Goal: Information Seeking & Learning: Learn about a topic

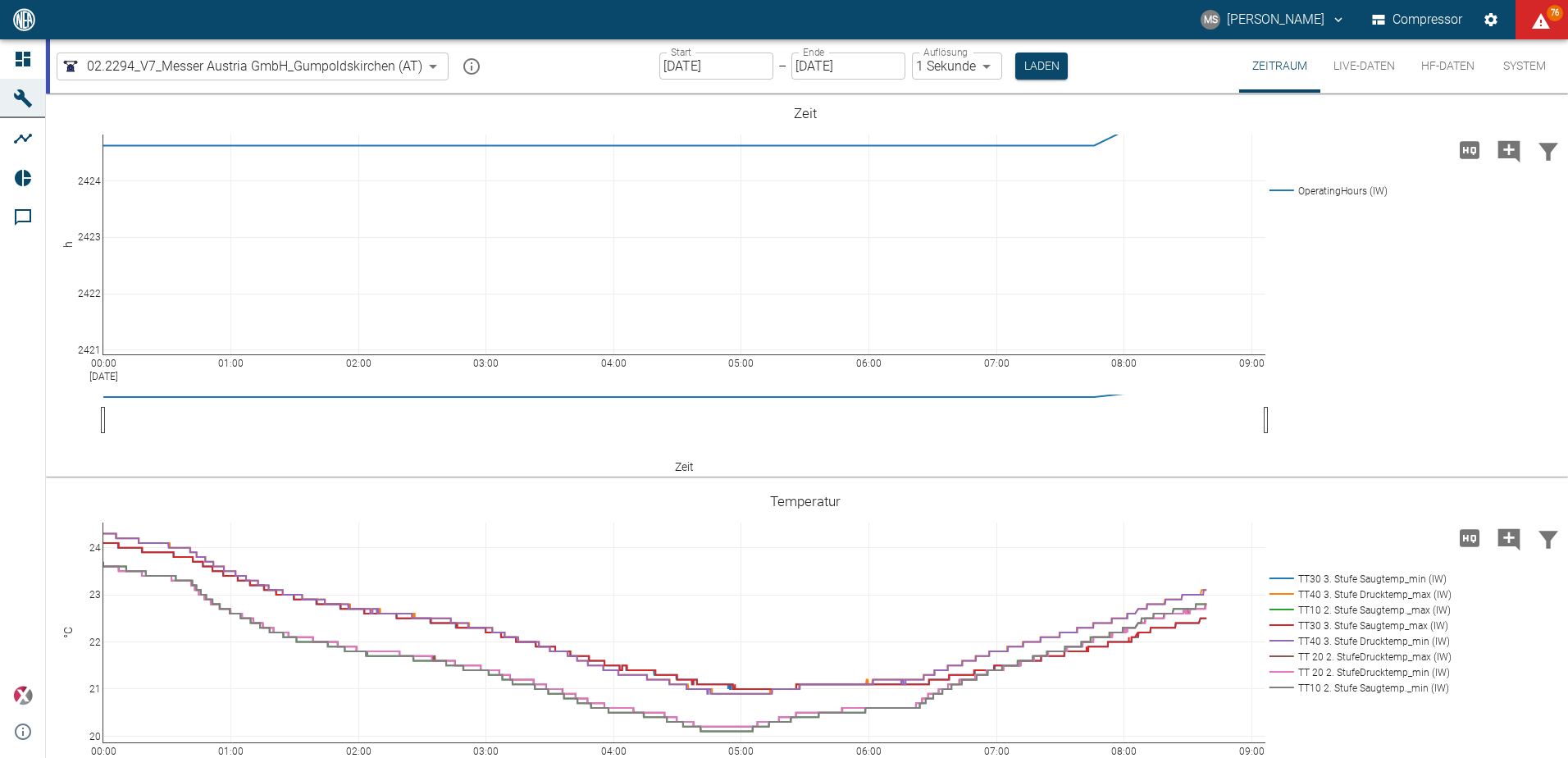
scroll to position [165, 0]
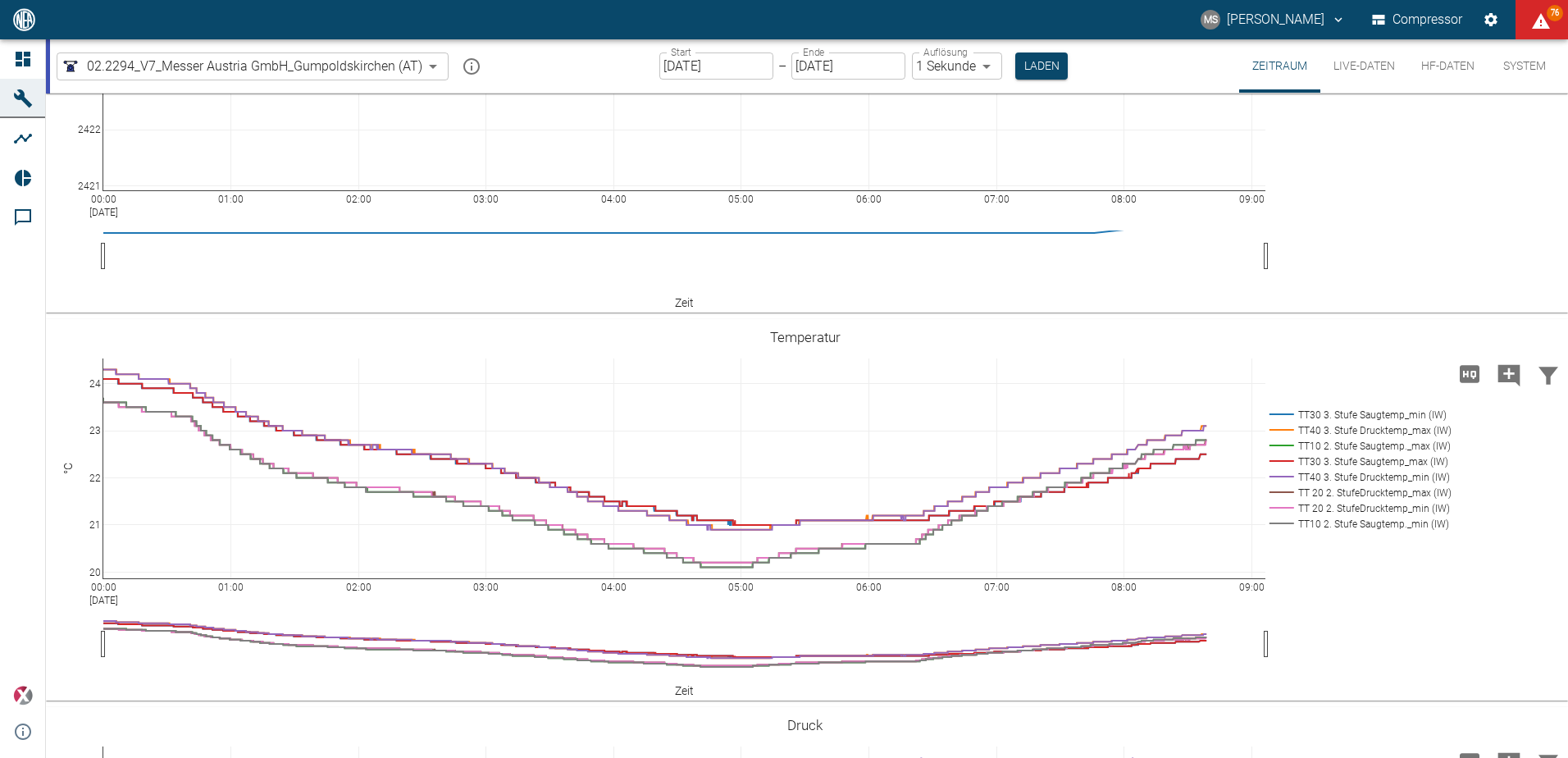
drag, startPoint x: 0, startPoint y: 0, endPoint x: 13, endPoint y: 20, distance: 23.9
click at [13, 20] on img at bounding box center [25, 19] width 25 height 22
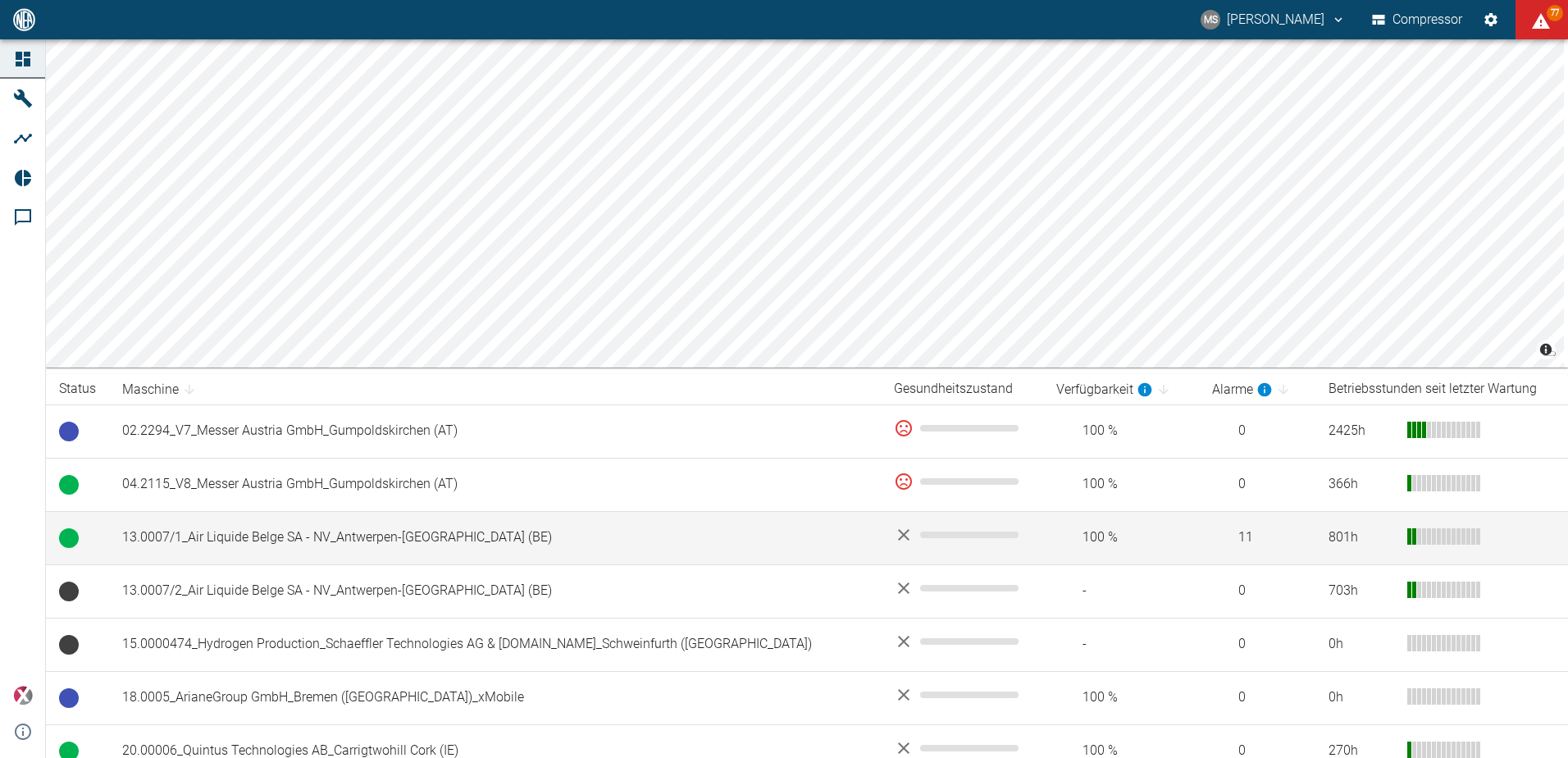
click at [409, 535] on td "13.0007/1_Air Liquide Belge SA - NV_Antwerpen-[GEOGRAPHIC_DATA] (BE)" at bounding box center [495, 538] width 772 height 54
click at [400, 528] on td "13.0007/1_Air Liquide Belge SA - NV_Antwerpen-[GEOGRAPHIC_DATA] (BE)" at bounding box center [495, 538] width 772 height 54
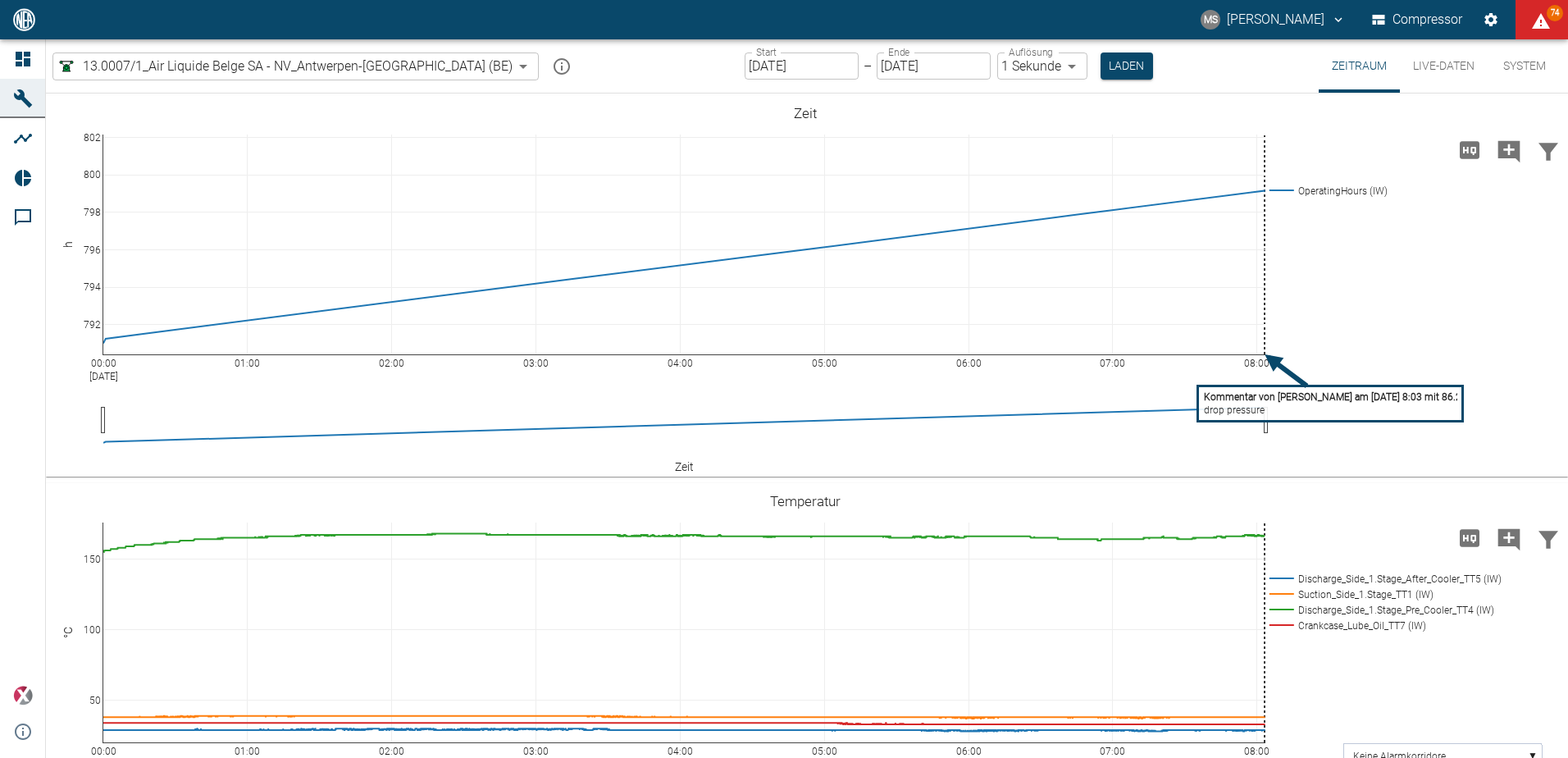
drag, startPoint x: 1561, startPoint y: 192, endPoint x: 1571, endPoint y: 387, distance: 195.3
click at [1567, 387] on html "[PERSON_NAME] Compressor 74 Dashboard Maschinen Analysen Reports Kommentare pow…" at bounding box center [784, 379] width 1568 height 758
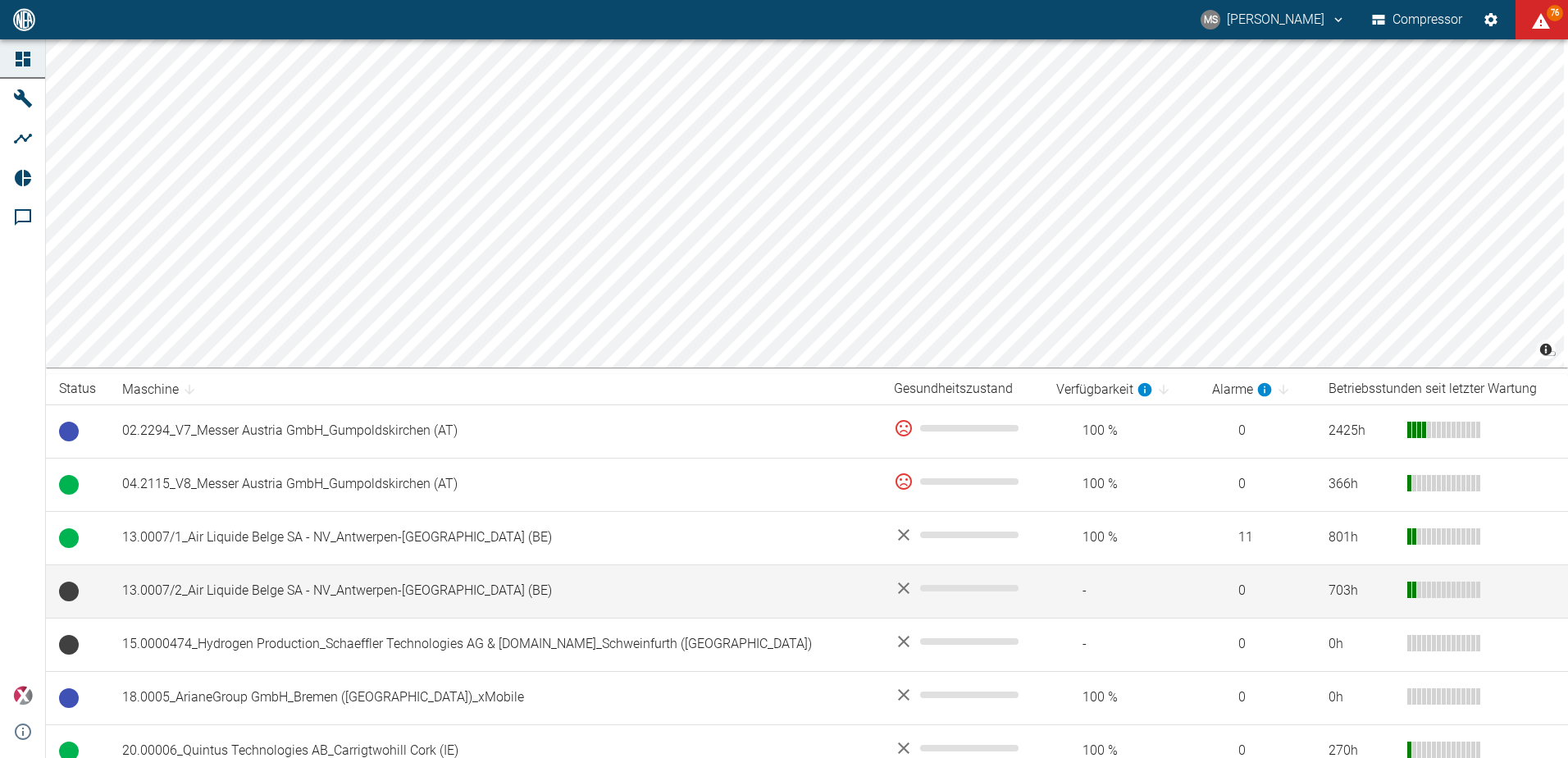
click at [362, 588] on td "13.0007/2_Air Liquide Belge SA - NV_Antwerpen-[GEOGRAPHIC_DATA] (BE)" at bounding box center [495, 591] width 772 height 54
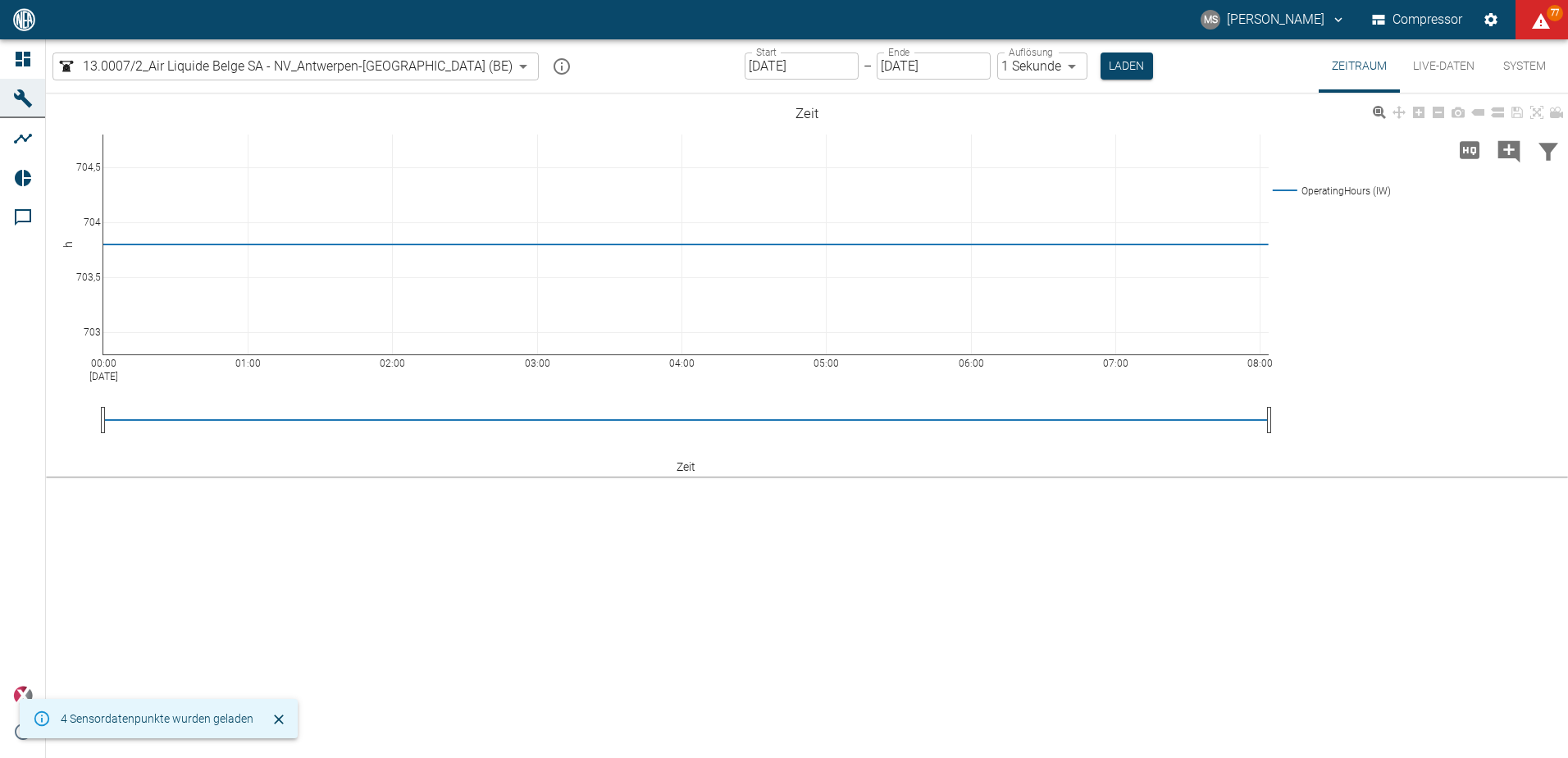
click at [1426, 291] on div "00:00 [DATE] 01:00 02:00 03:00 04:00 05:00 06:00 07:00 08:00 703 703,5 704 704,…" at bounding box center [808, 286] width 1523 height 369
click at [25, 9] on img at bounding box center [25, 19] width 25 height 22
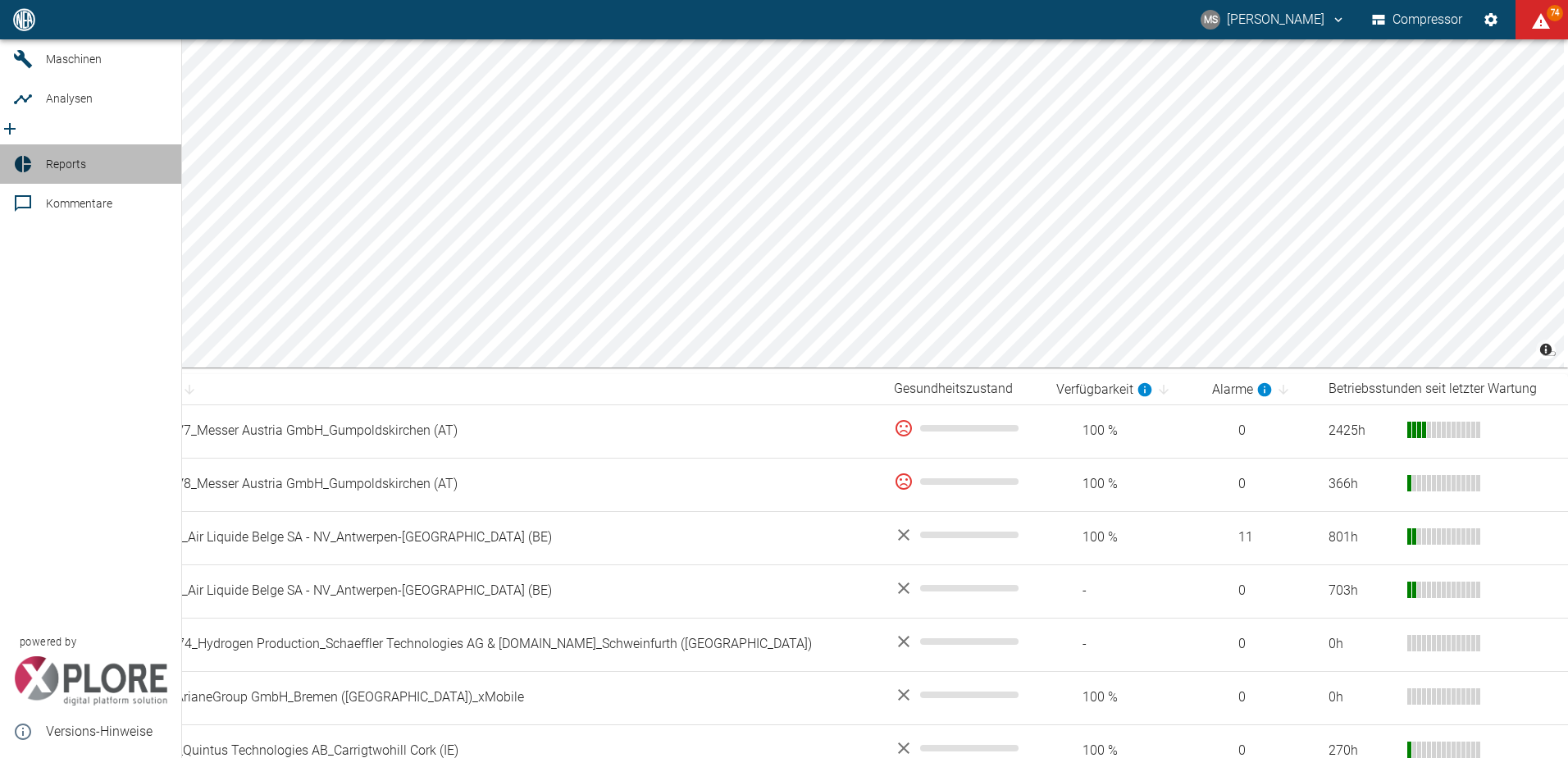
click at [73, 171] on span "Reports" at bounding box center [66, 164] width 40 height 13
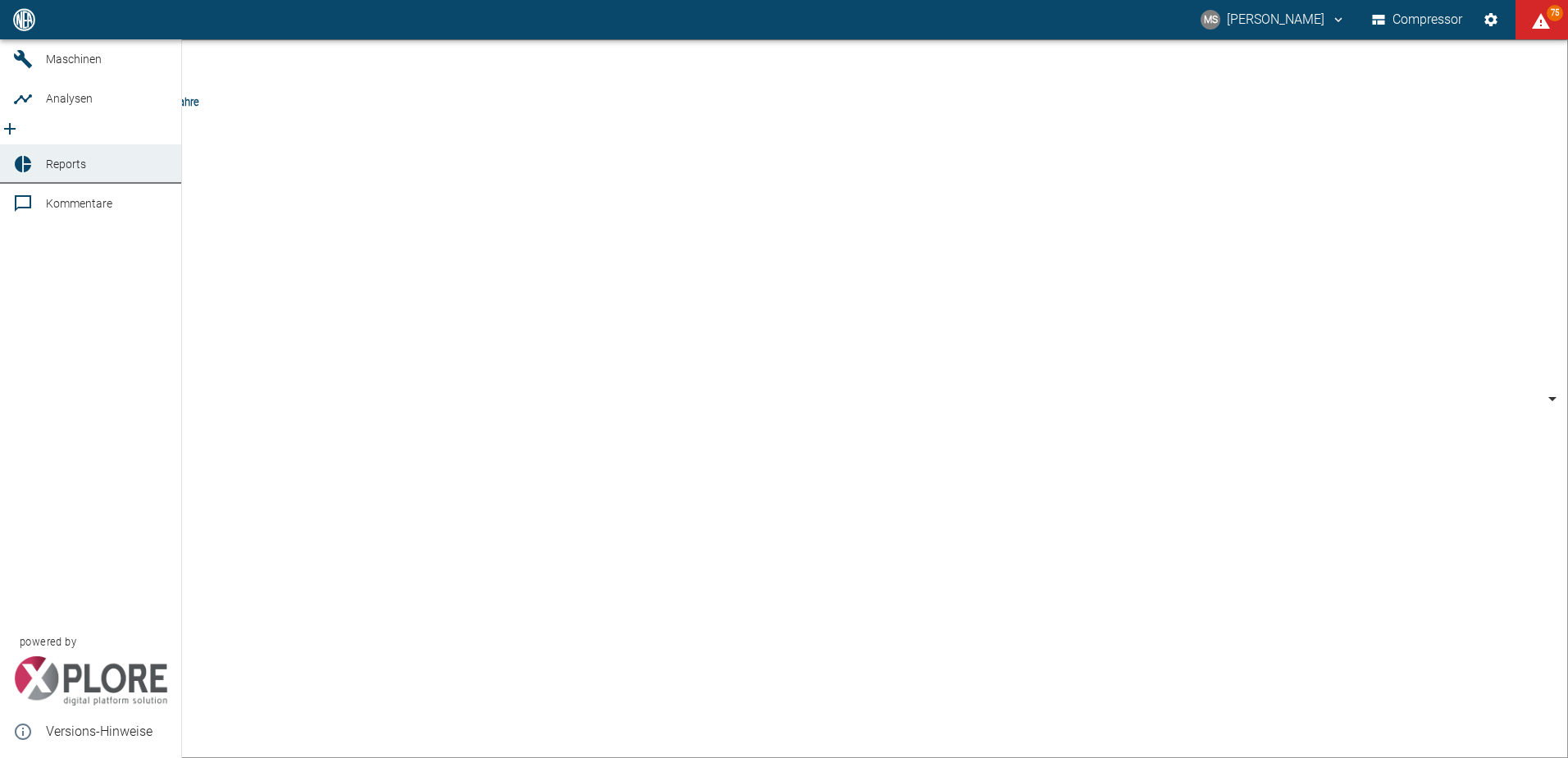
click at [35, 30] on div at bounding box center [25, 20] width 25 height 20
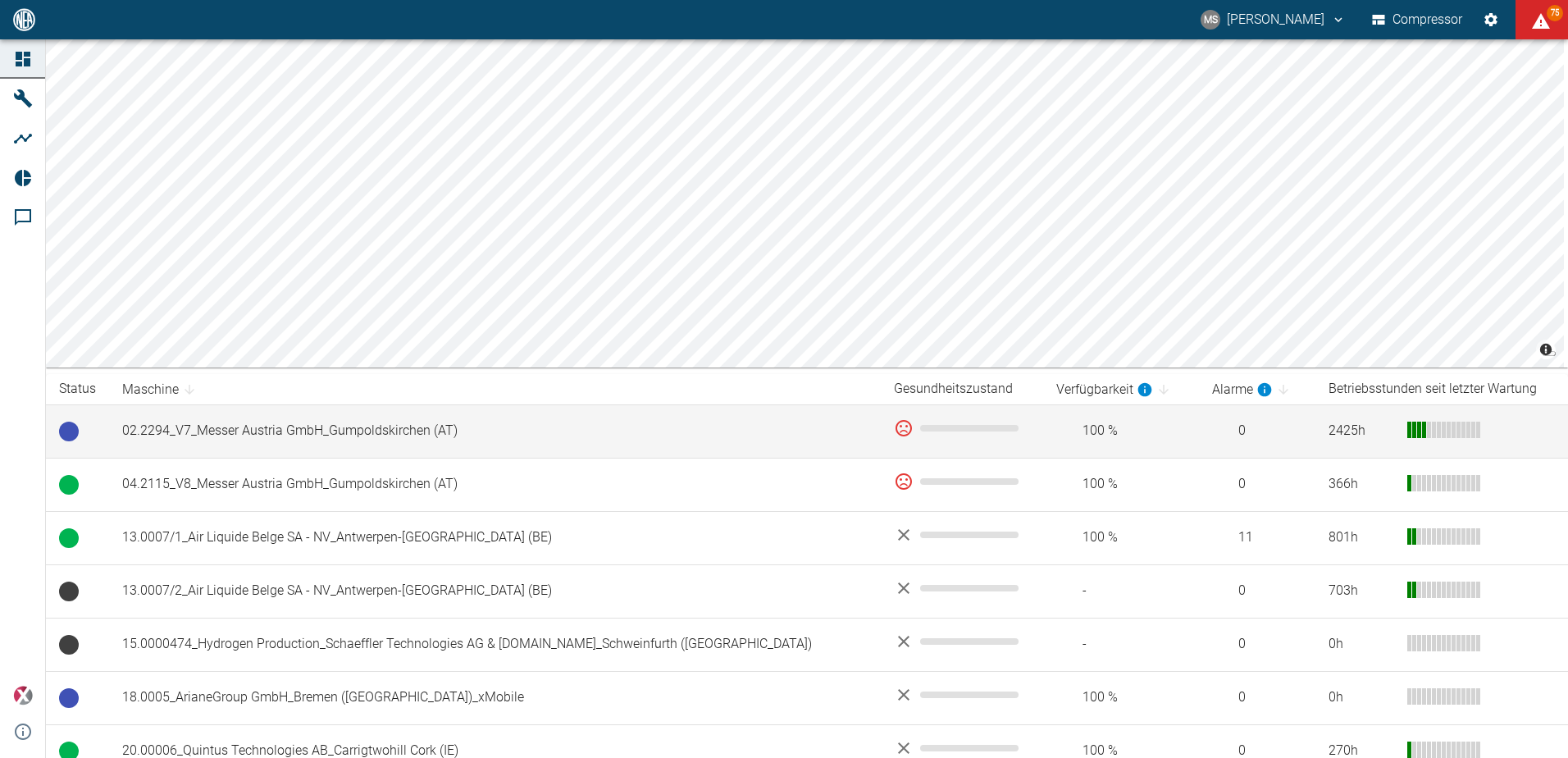
click at [646, 429] on td "02.2294_V7_Messer Austria GmbH_Gumpoldskirchen (AT)" at bounding box center [495, 431] width 772 height 54
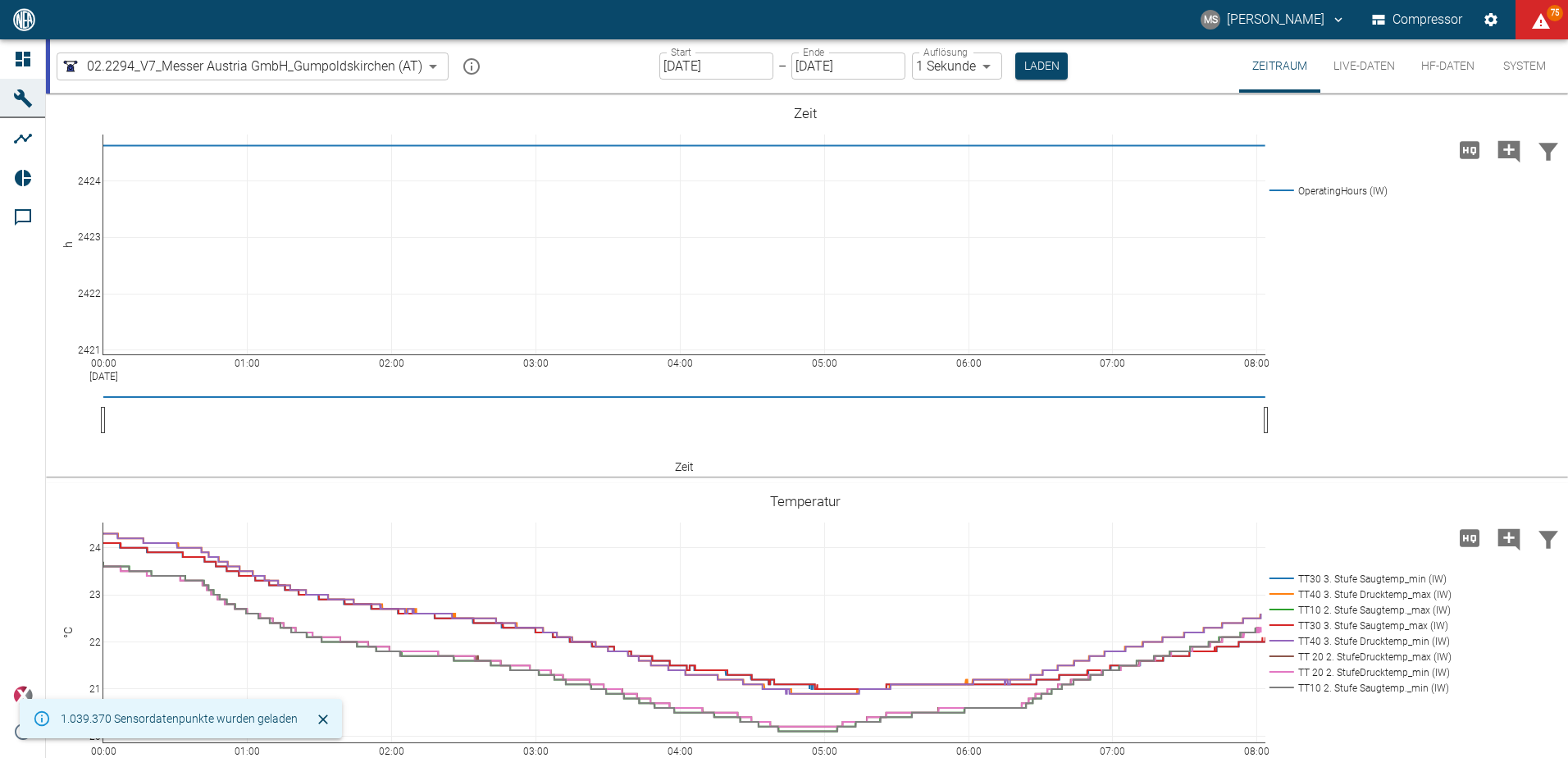
click at [1384, 68] on button "Live-Daten" at bounding box center [1365, 65] width 88 height 54
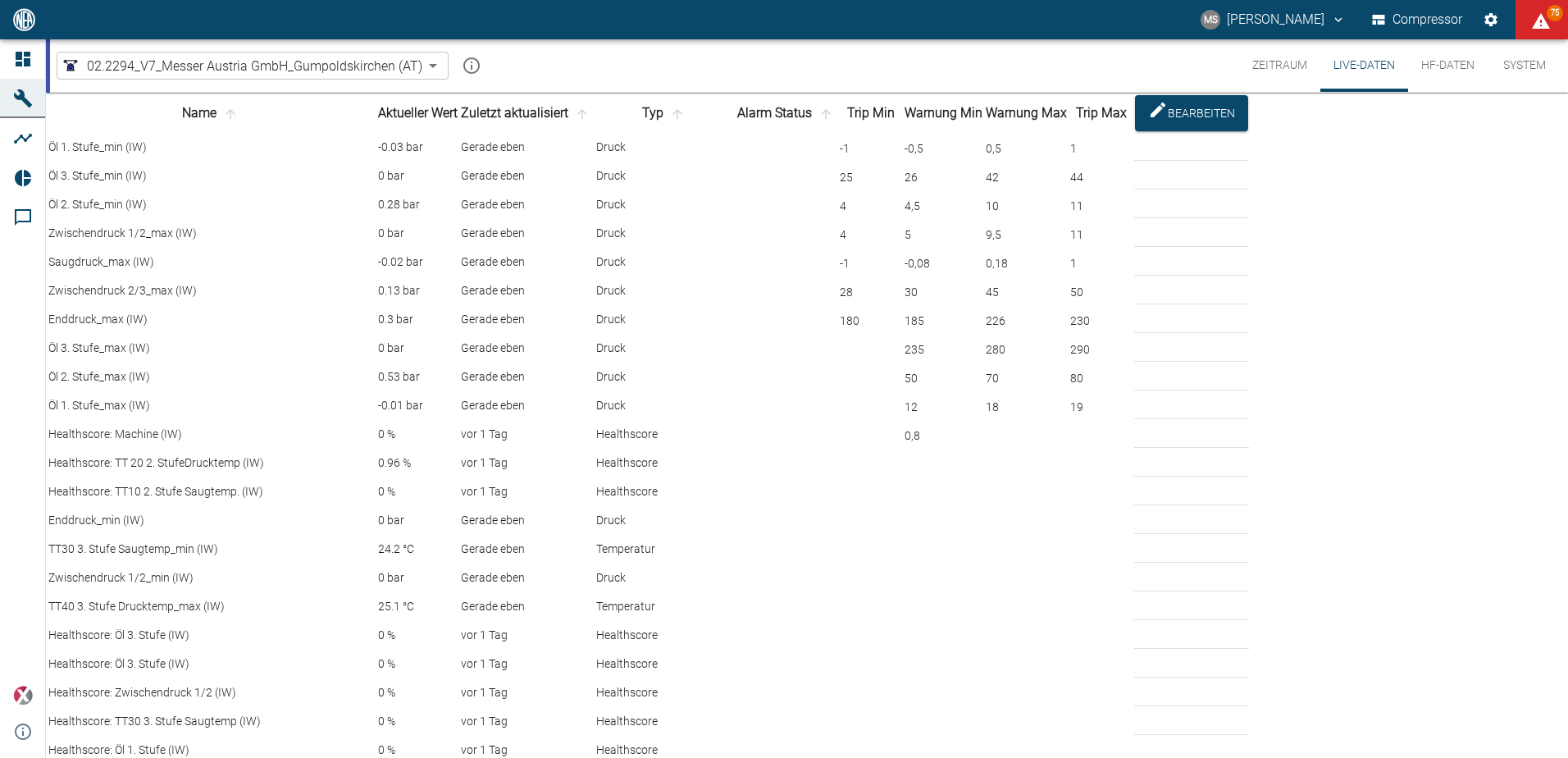
click at [464, 65] on icon "mission info" at bounding box center [471, 65] width 20 height 20
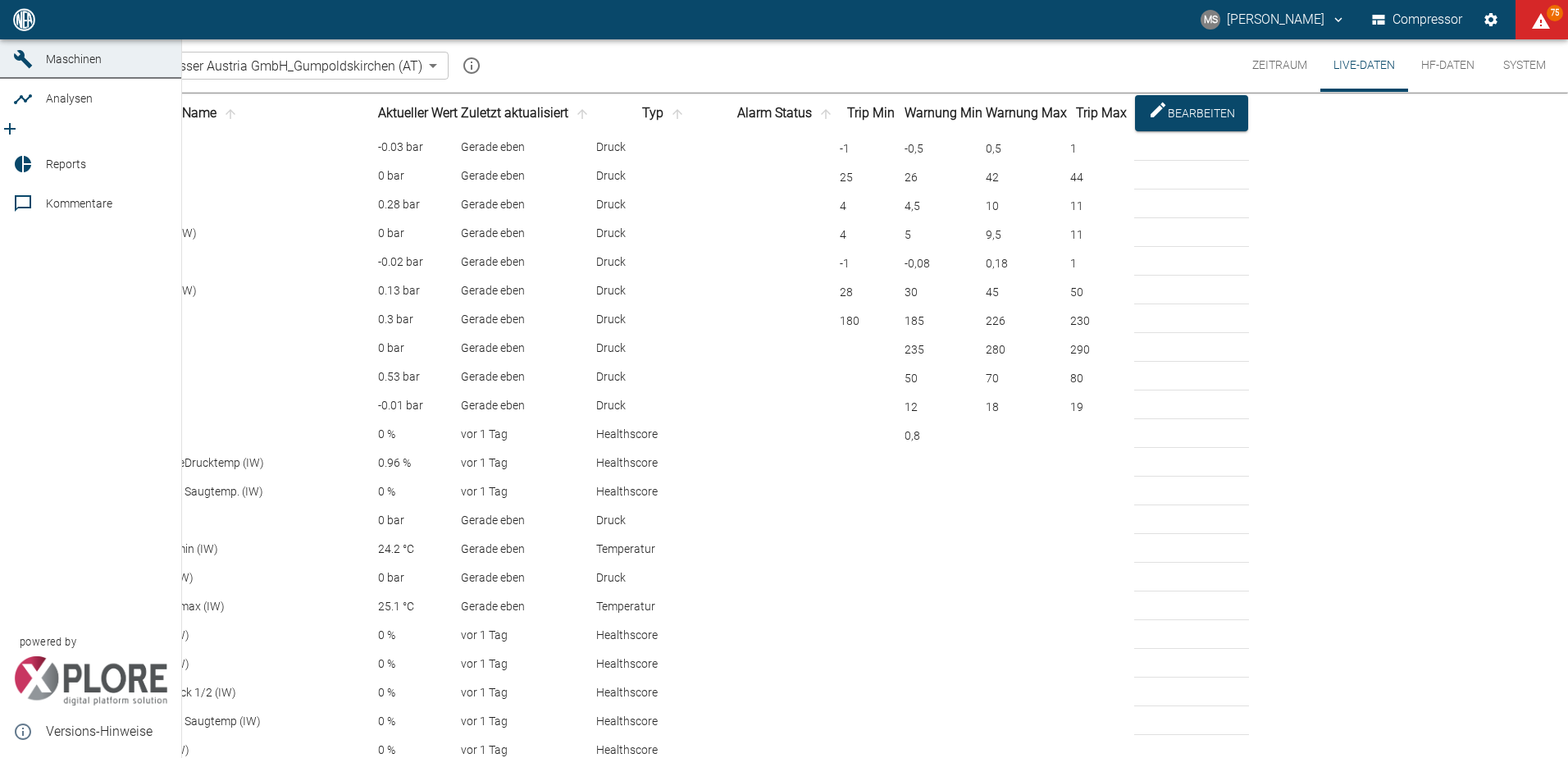
click at [26, 27] on icon at bounding box center [23, 20] width 15 height 15
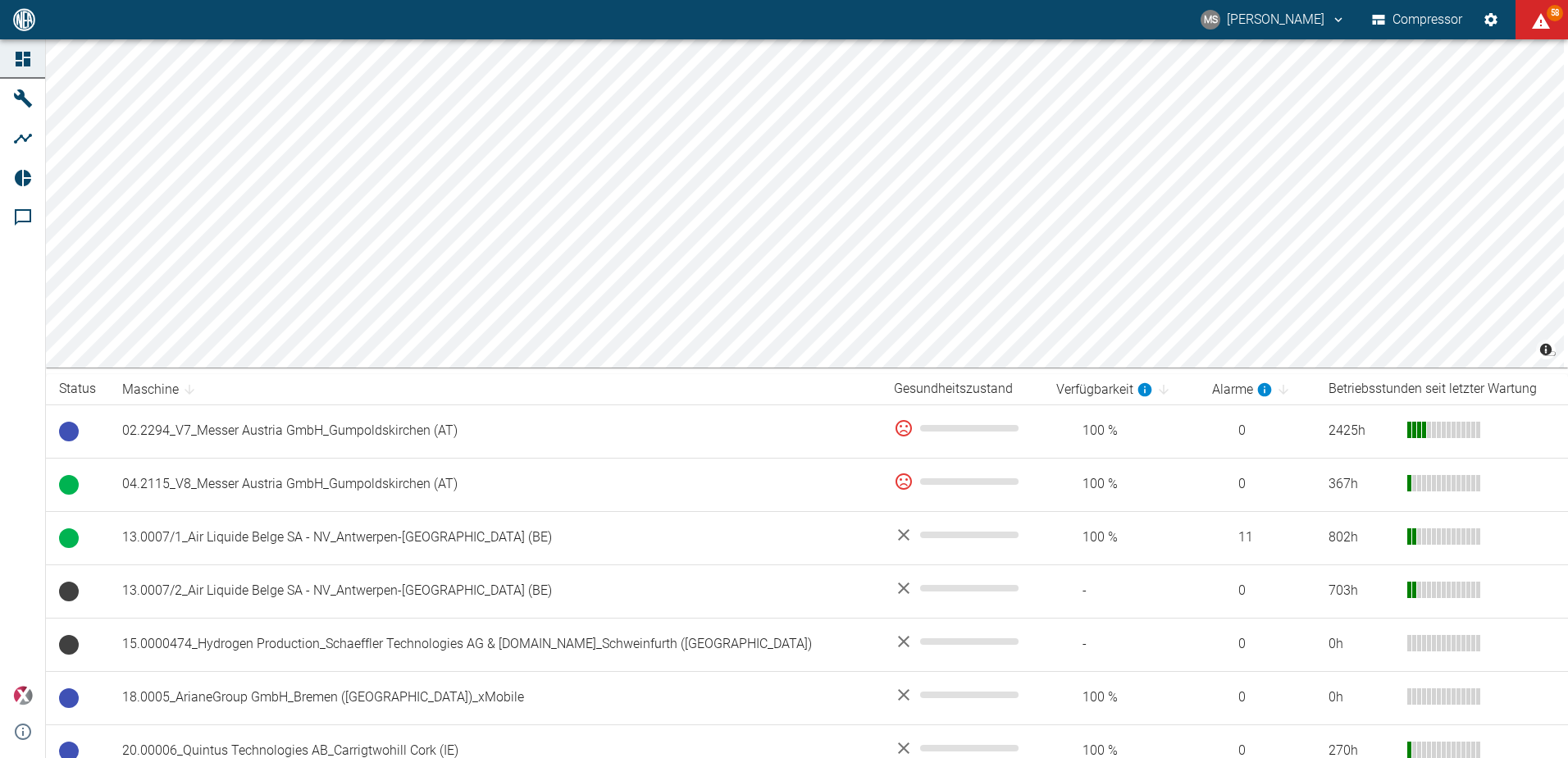
click at [1315, 388] on th "Betriebsstunden seit letzter Wartung" at bounding box center [1442, 389] width 253 height 30
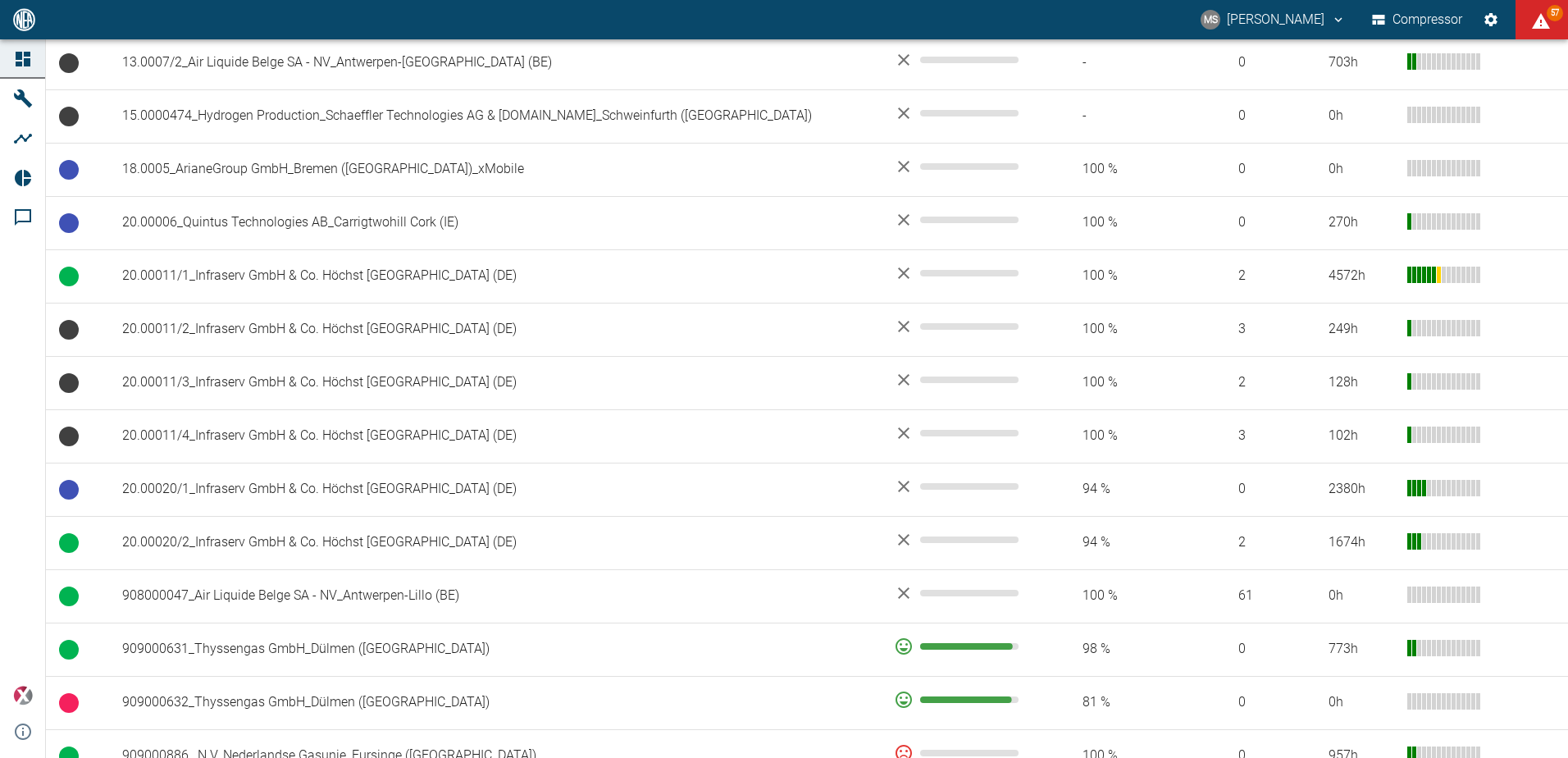
scroll to position [522, 0]
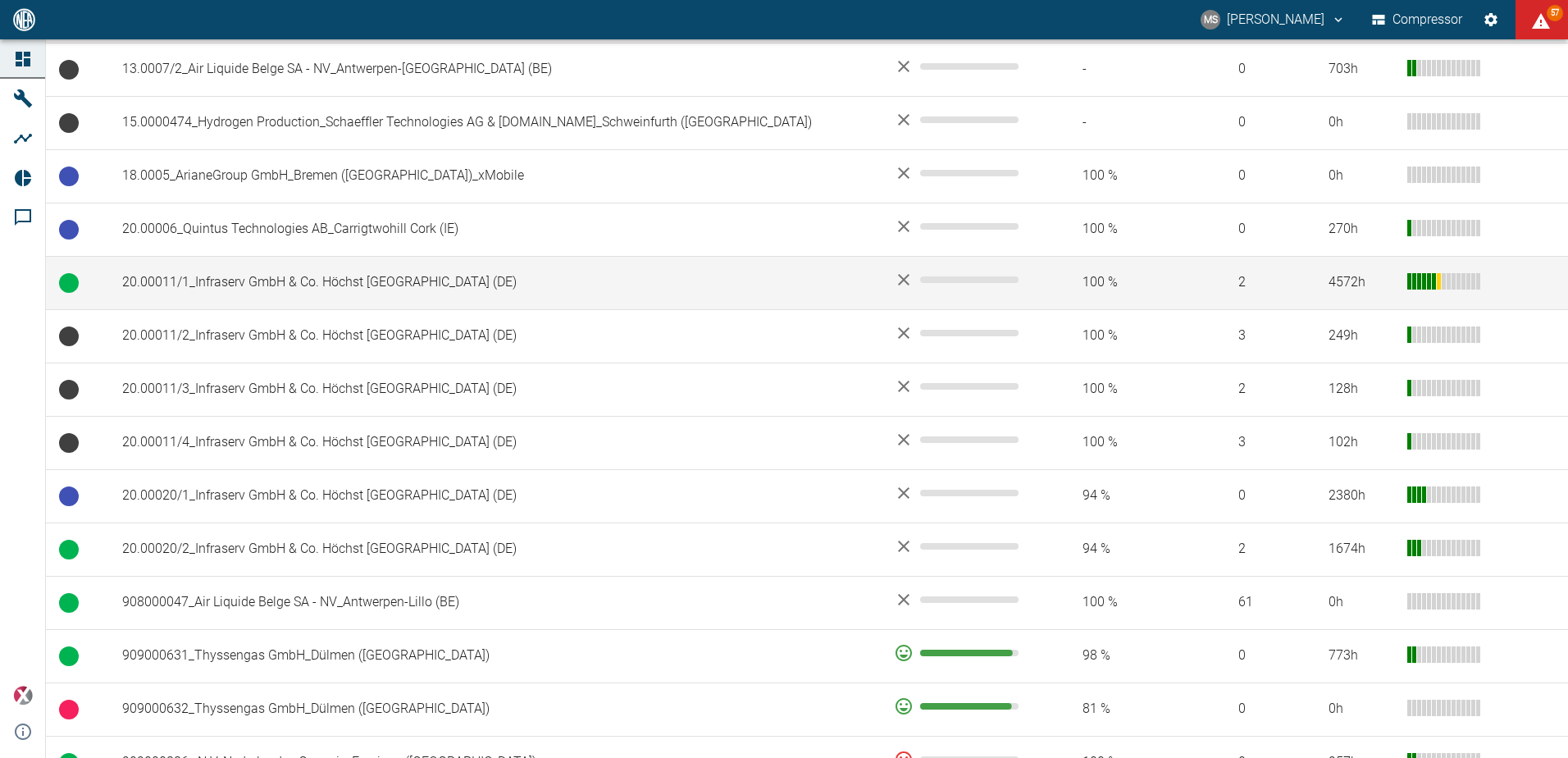
click at [418, 297] on td "20.00011/1_Infraserv GmbH & Co. Höchst [GEOGRAPHIC_DATA] ([GEOGRAPHIC_DATA])" at bounding box center [495, 283] width 772 height 54
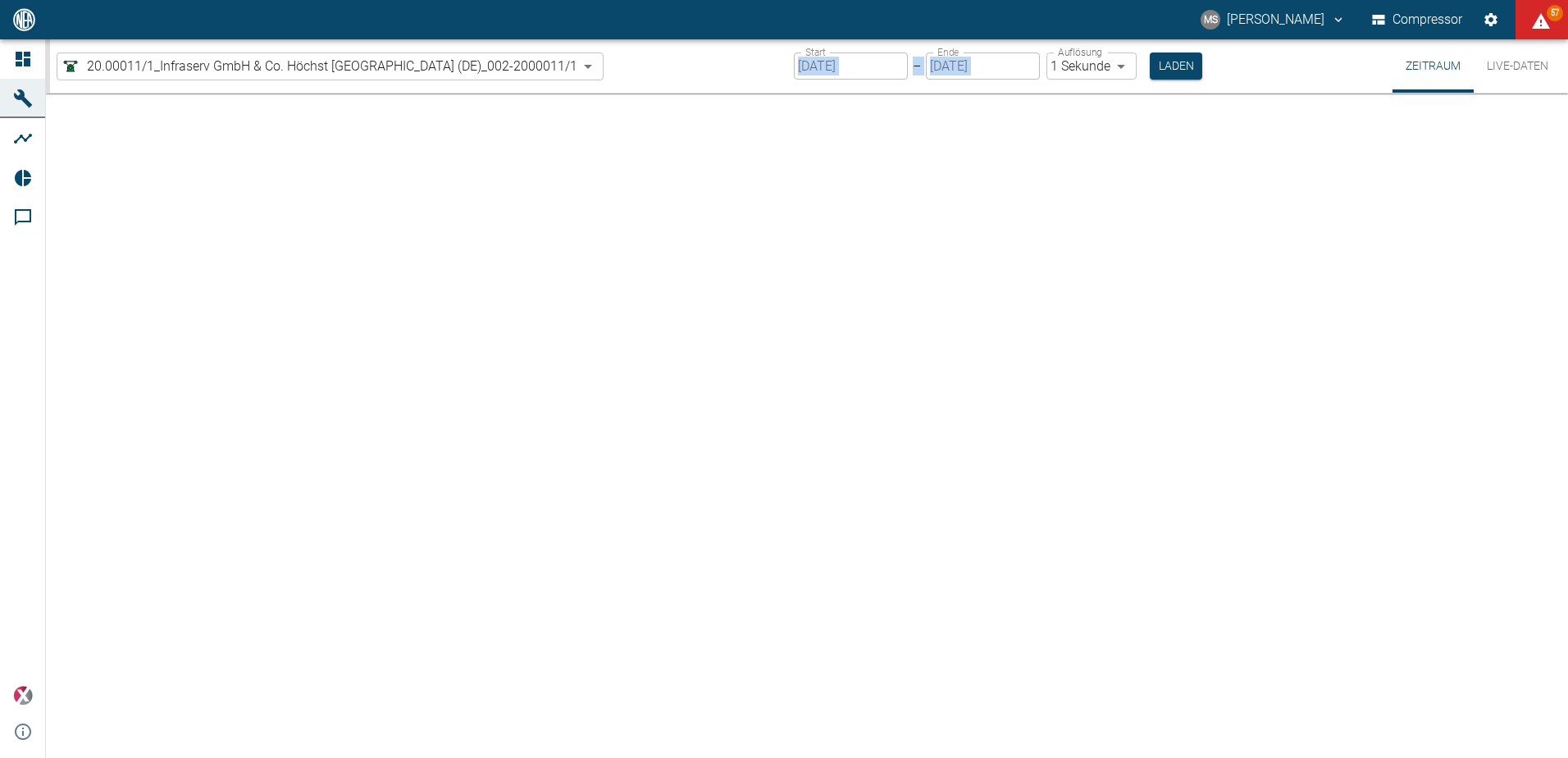
click at [418, 297] on div at bounding box center [808, 425] width 1523 height 664
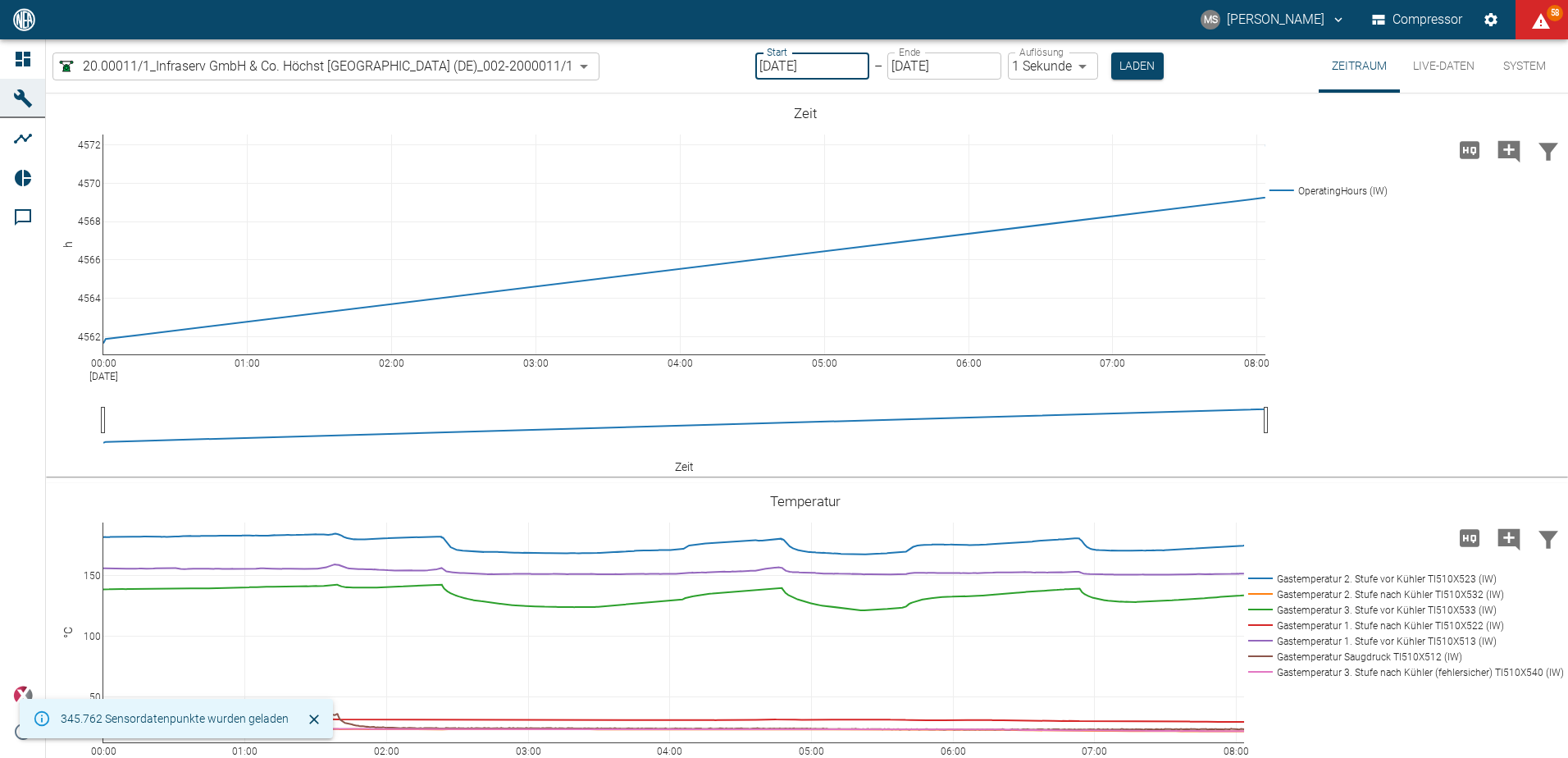
click at [821, 59] on input "28.08.2025" at bounding box center [813, 66] width 114 height 27
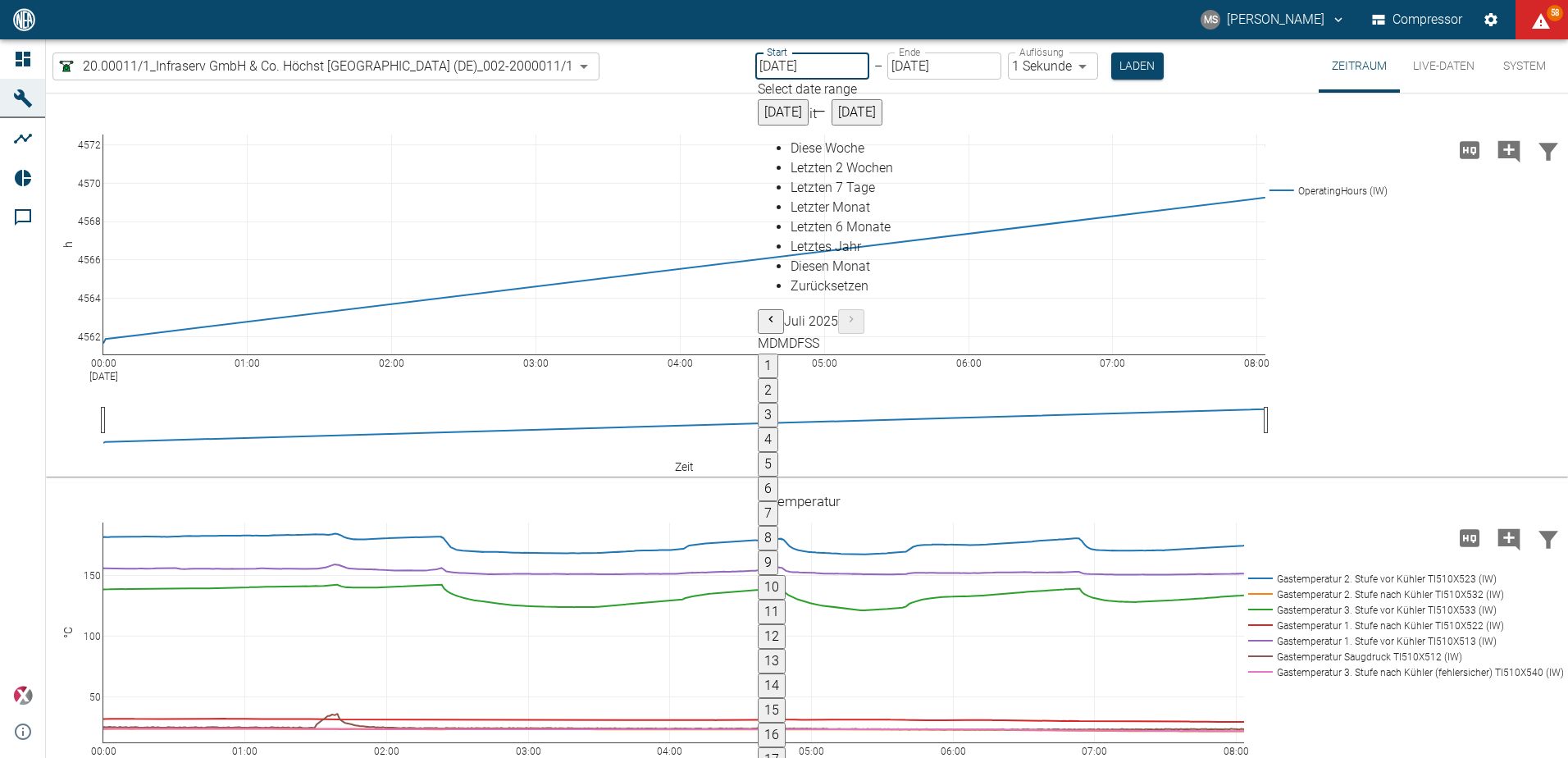
type input "31.08.2025"
type input "2min"
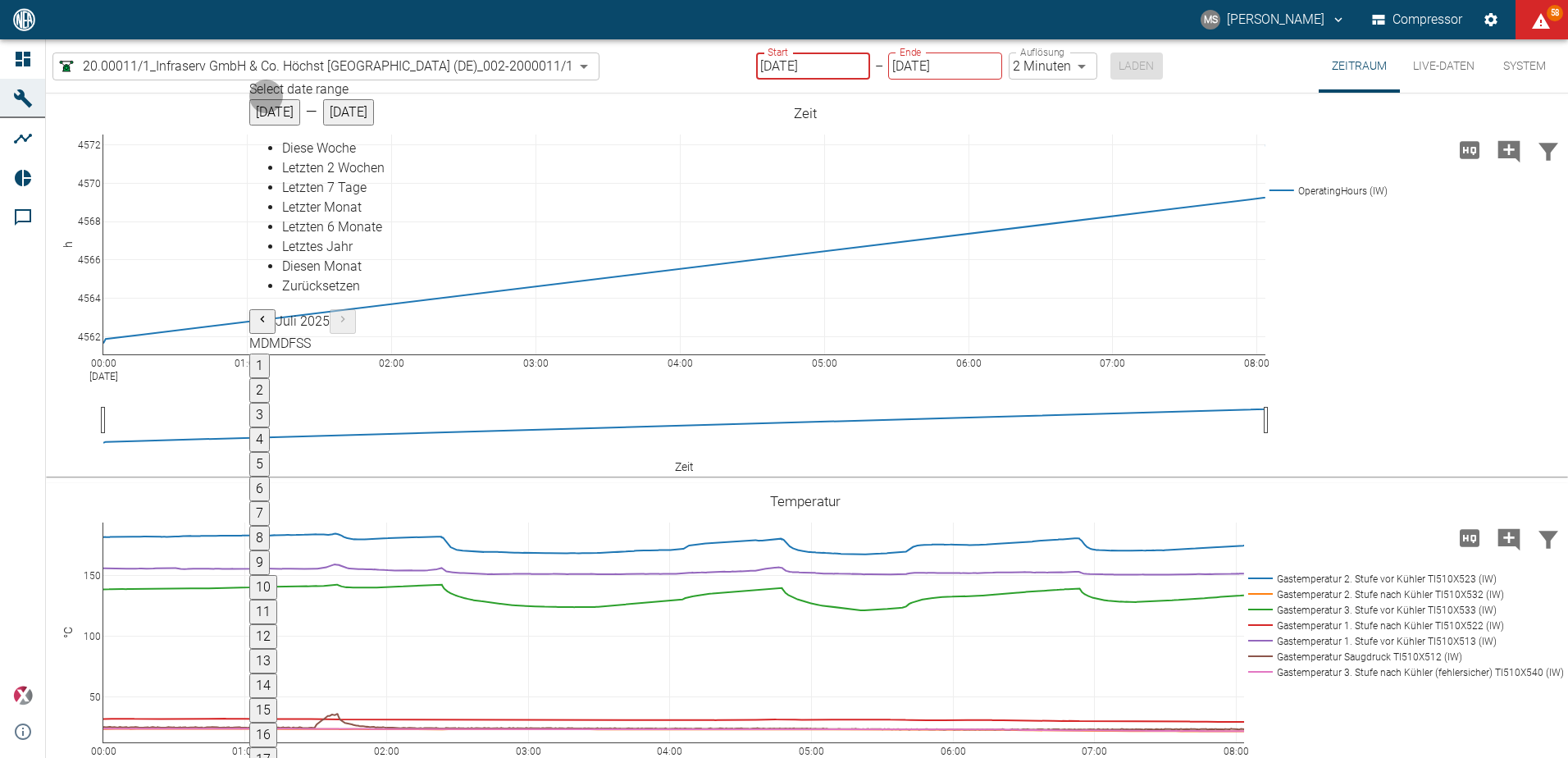
click at [249, 309] on button "Previous month" at bounding box center [262, 321] width 26 height 25
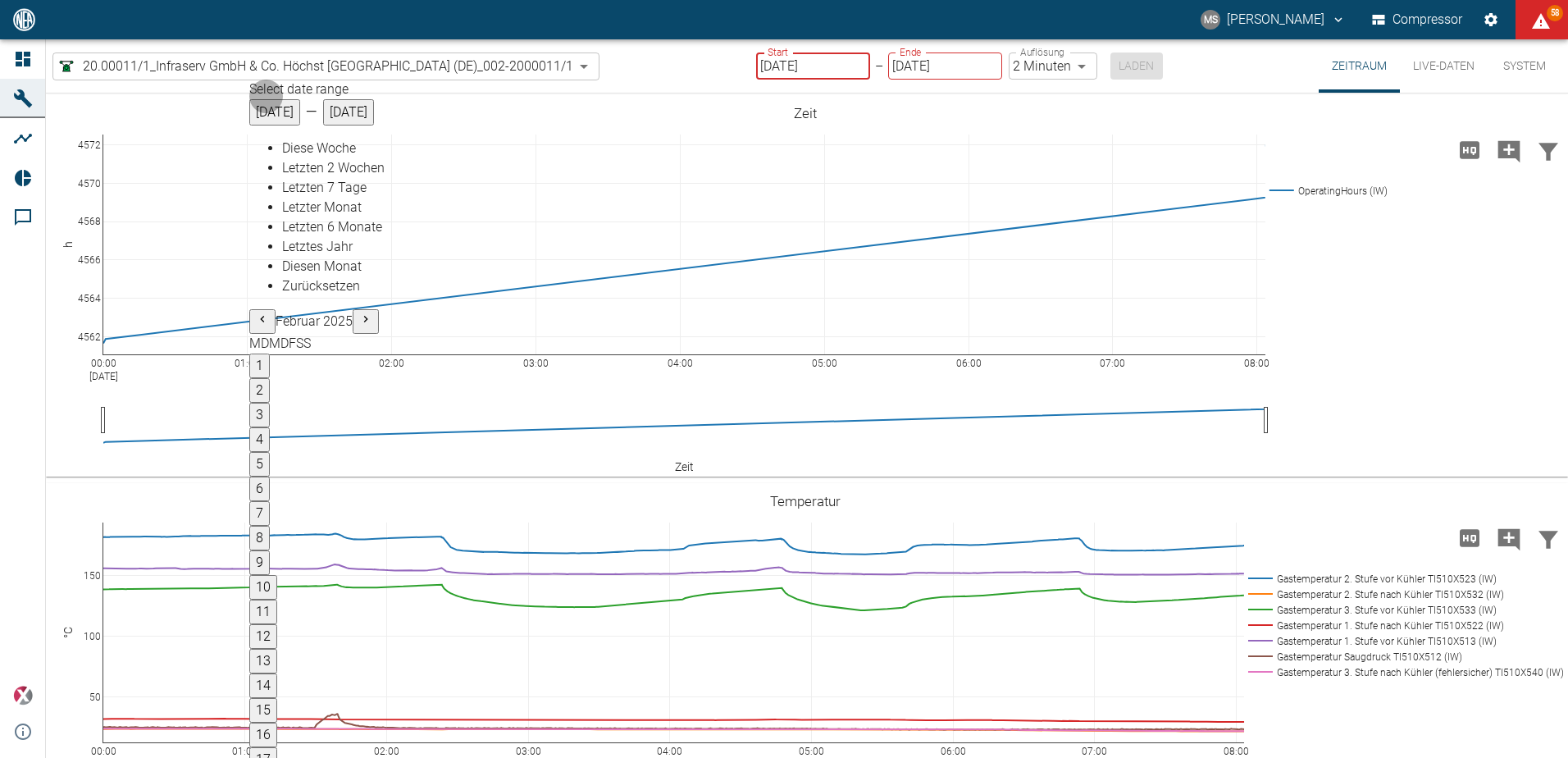
click at [249, 309] on button "Previous month" at bounding box center [262, 321] width 26 height 25
click at [270, 354] on button "1" at bounding box center [259, 365] width 21 height 25
type input "01.11.2024"
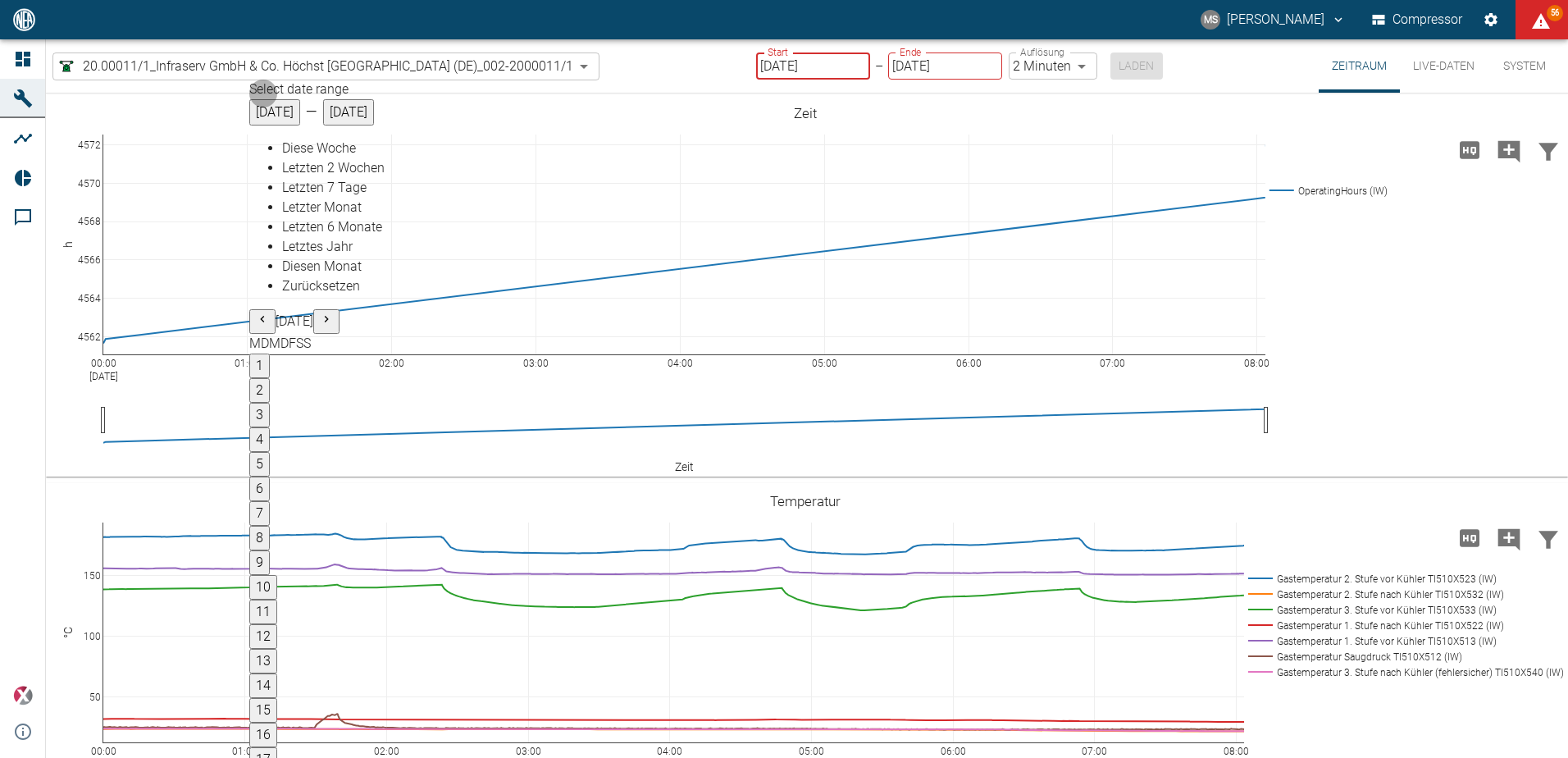
type input "10min"
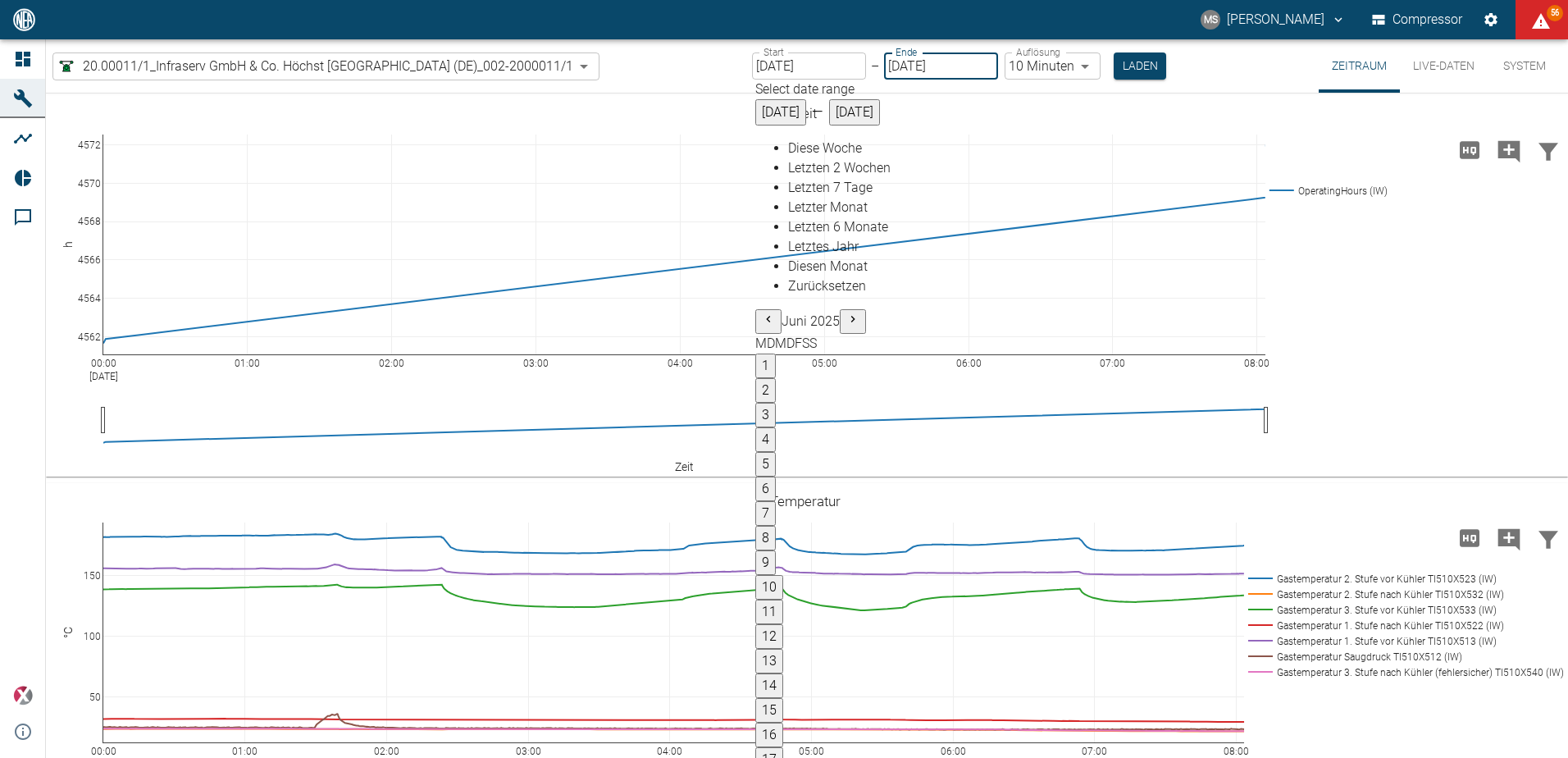
click at [775, 313] on icon "Previous month" at bounding box center [769, 319] width 13 height 13
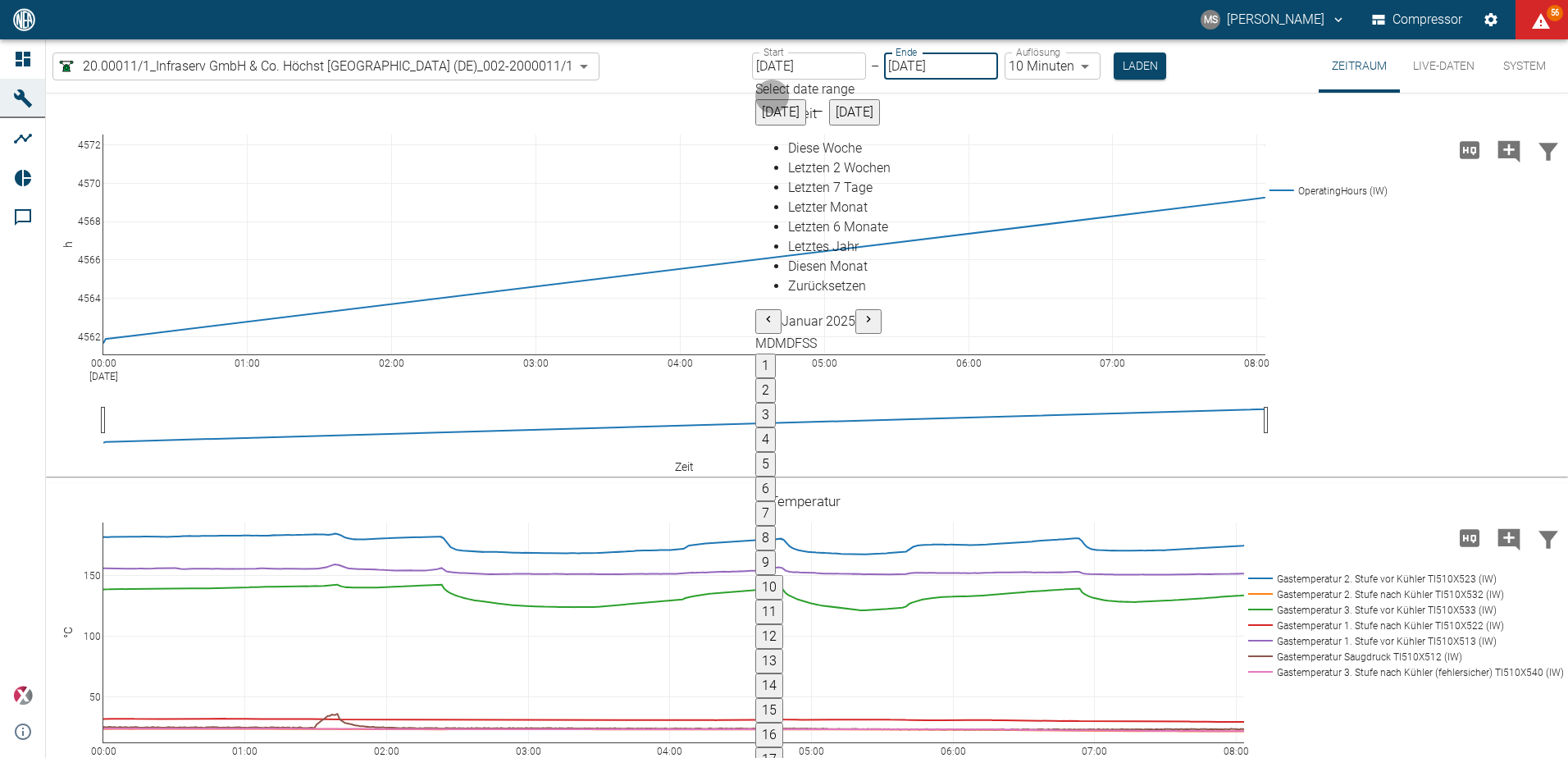
click at [775, 313] on icon "Previous month" at bounding box center [769, 319] width 13 height 13
click at [776, 502] on button "7" at bounding box center [766, 514] width 21 height 25
type input "07.11.2024"
type input "2min"
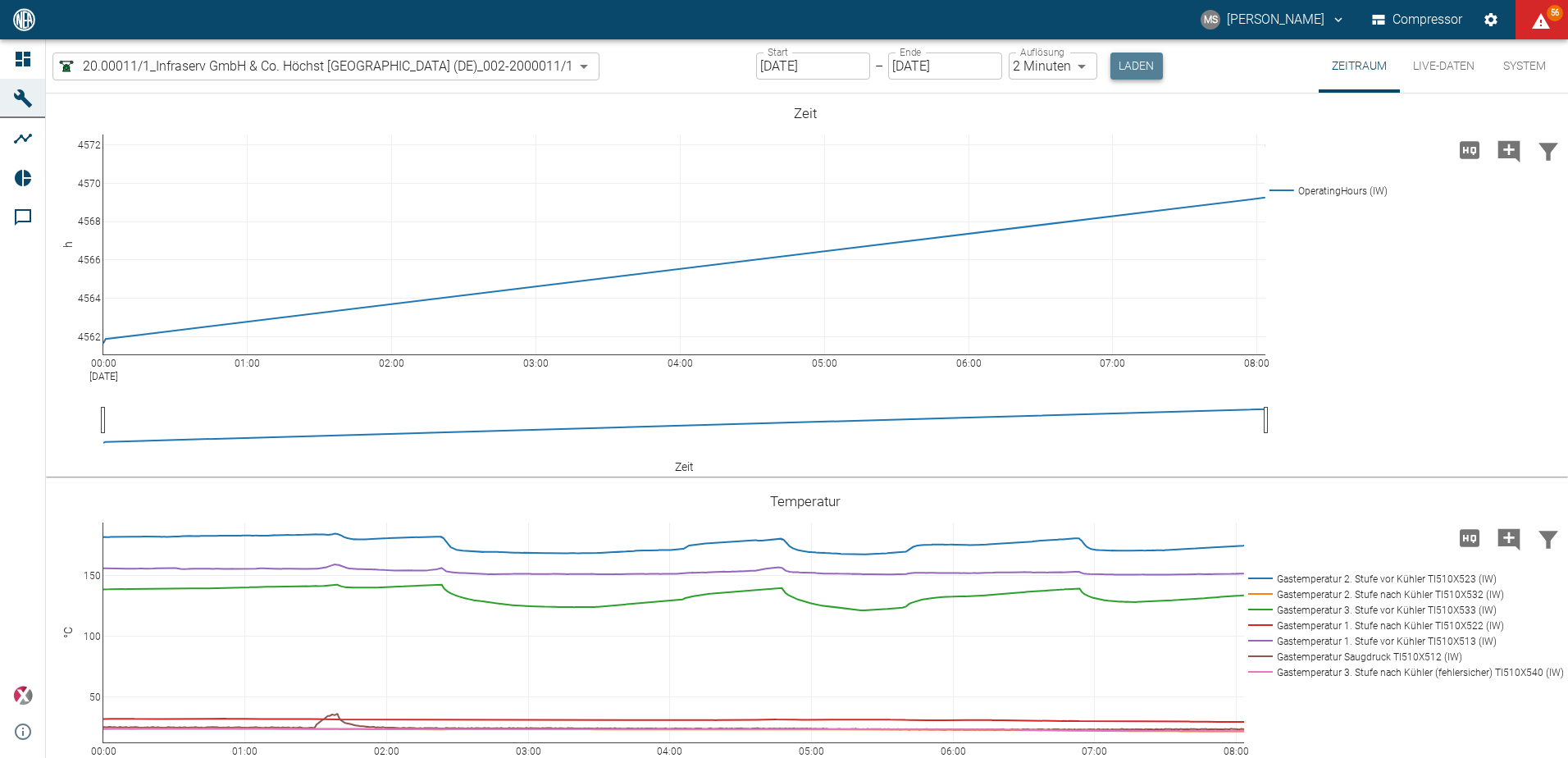
click at [1130, 72] on button "Laden" at bounding box center [1137, 66] width 53 height 27
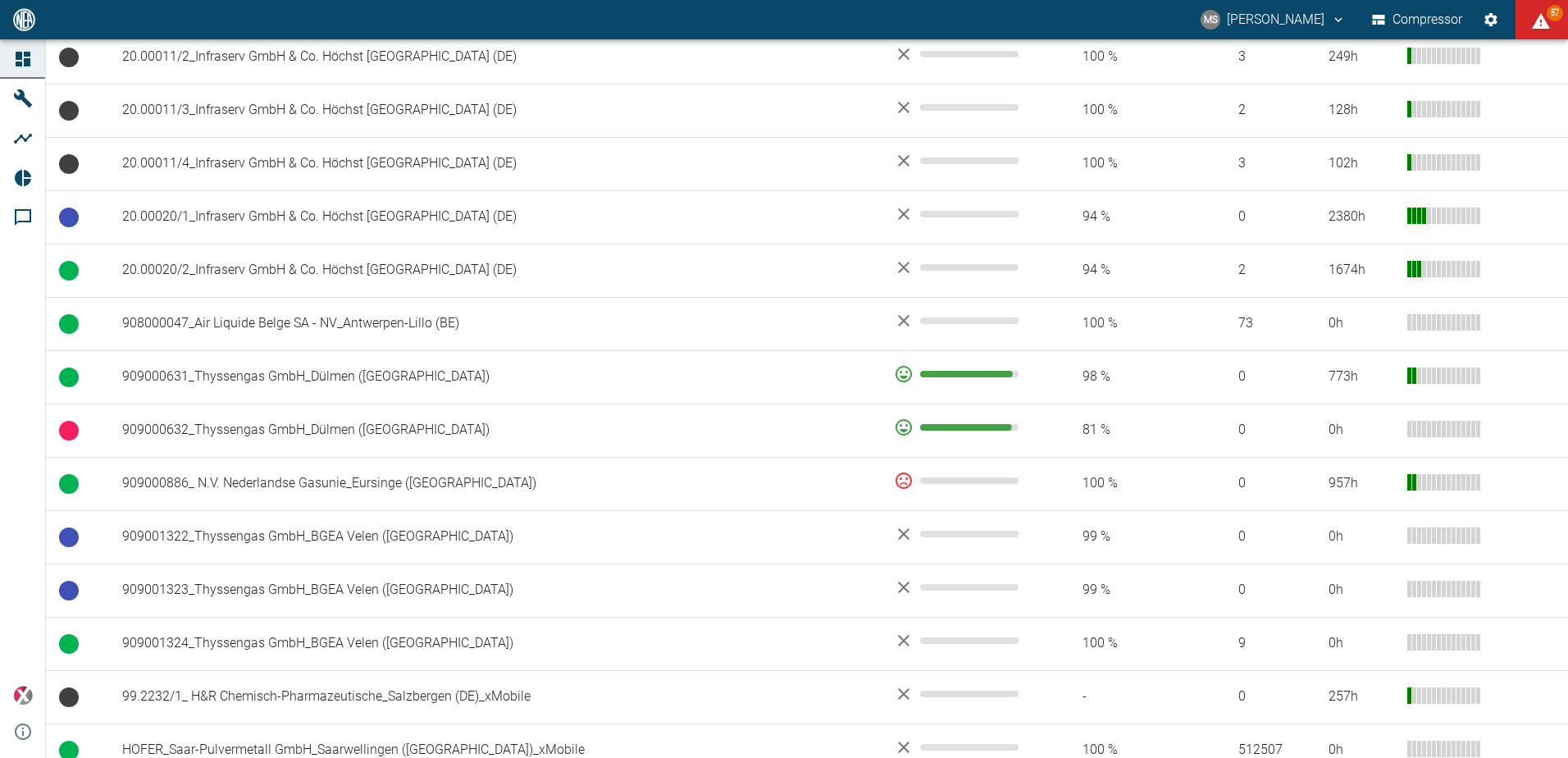
scroll to position [821, 0]
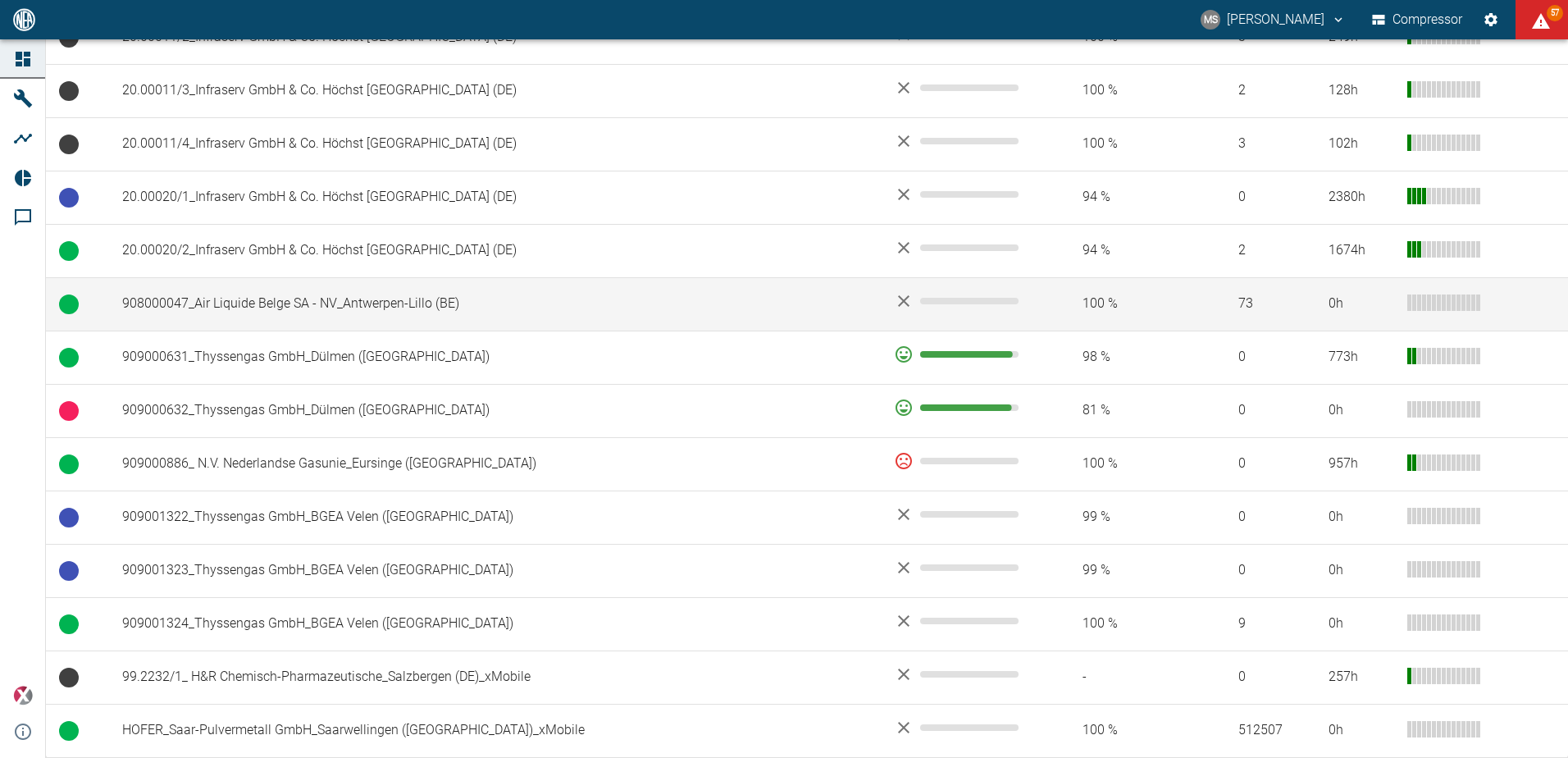
click at [350, 301] on td "908000047_Air Liquide Belge SA - NV_Antwerpen-Lillo (BE)" at bounding box center [495, 304] width 772 height 54
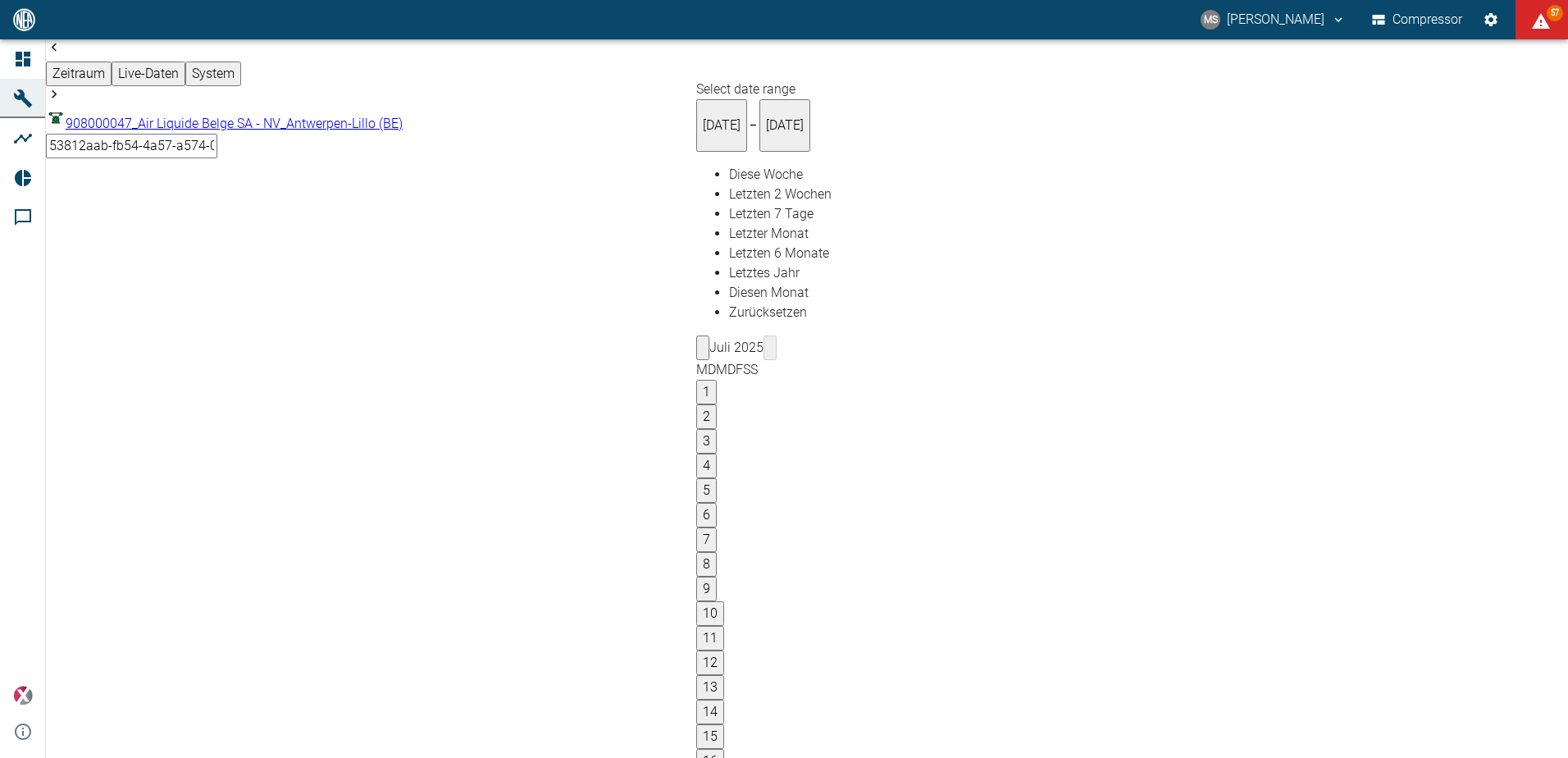
type input "26.08.2025"
type input "2min"
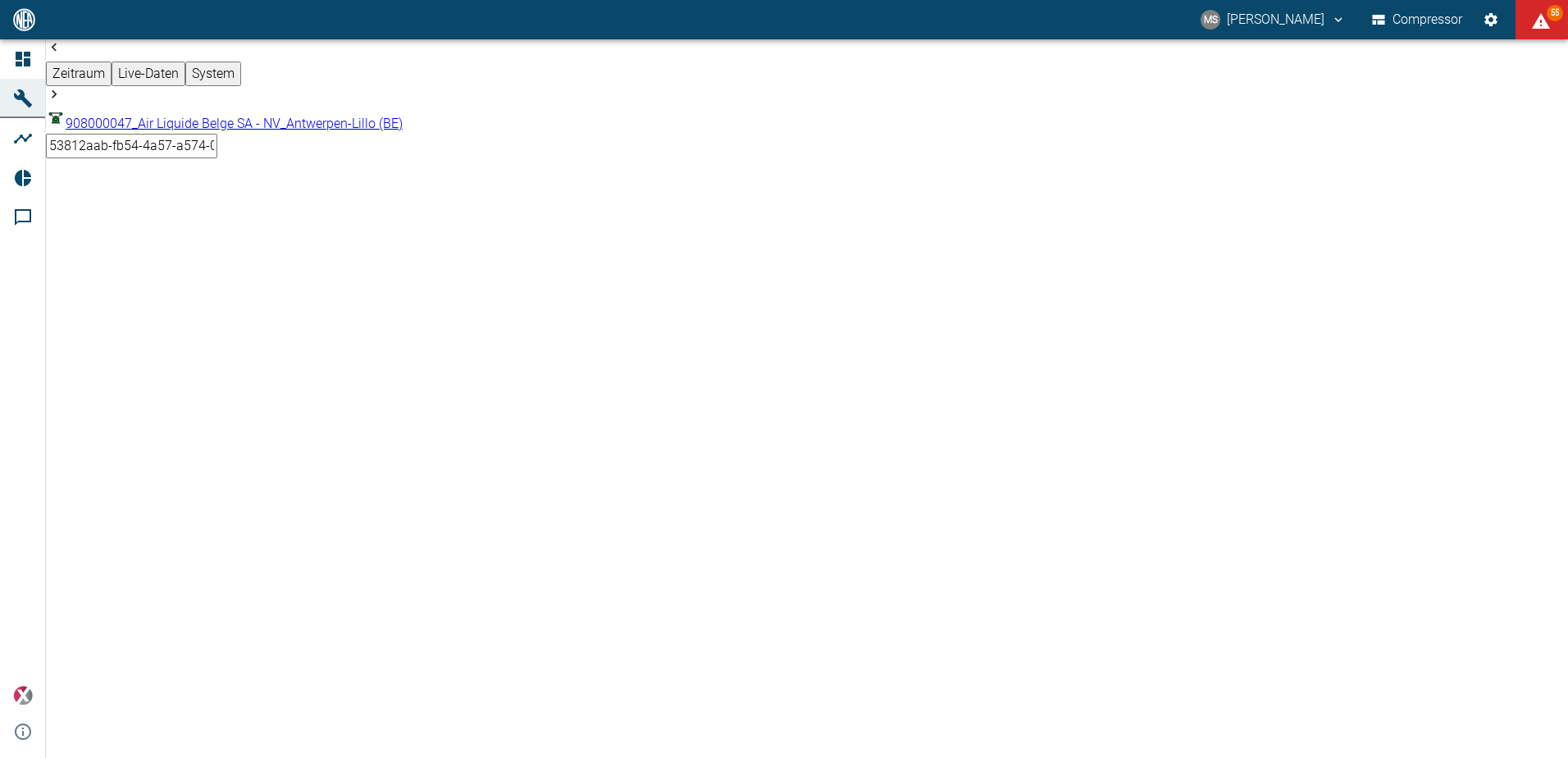
click at [1547, 13] on span "57" at bounding box center [1555, 13] width 16 height 16
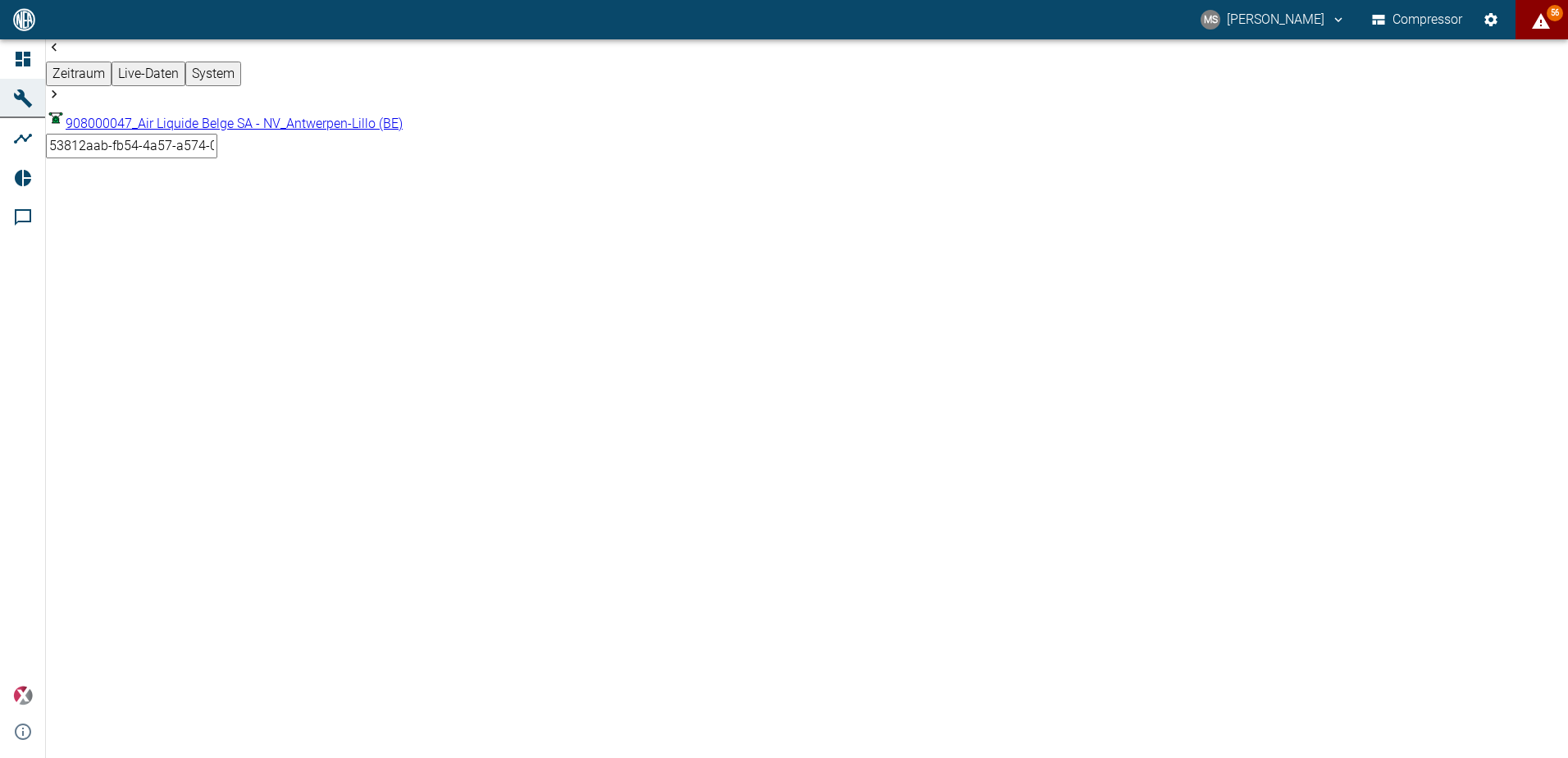
type input "9247cf26-aa4e-497b-a331-9a3d1c0c2bc4"
type input "[DATE]"
type input "1sec"
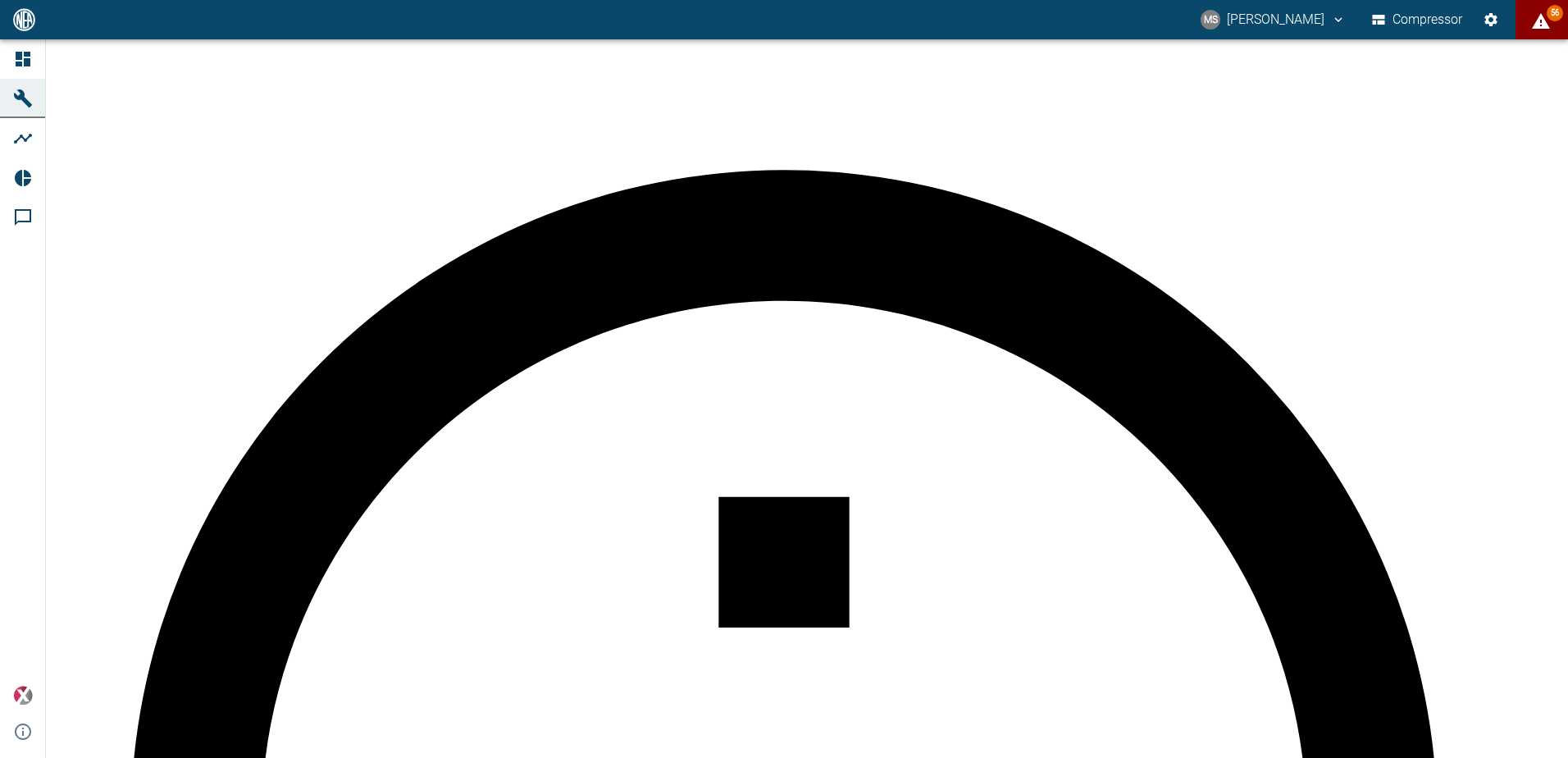
click at [623, 757] on div at bounding box center [784, 772] width 1568 height 0
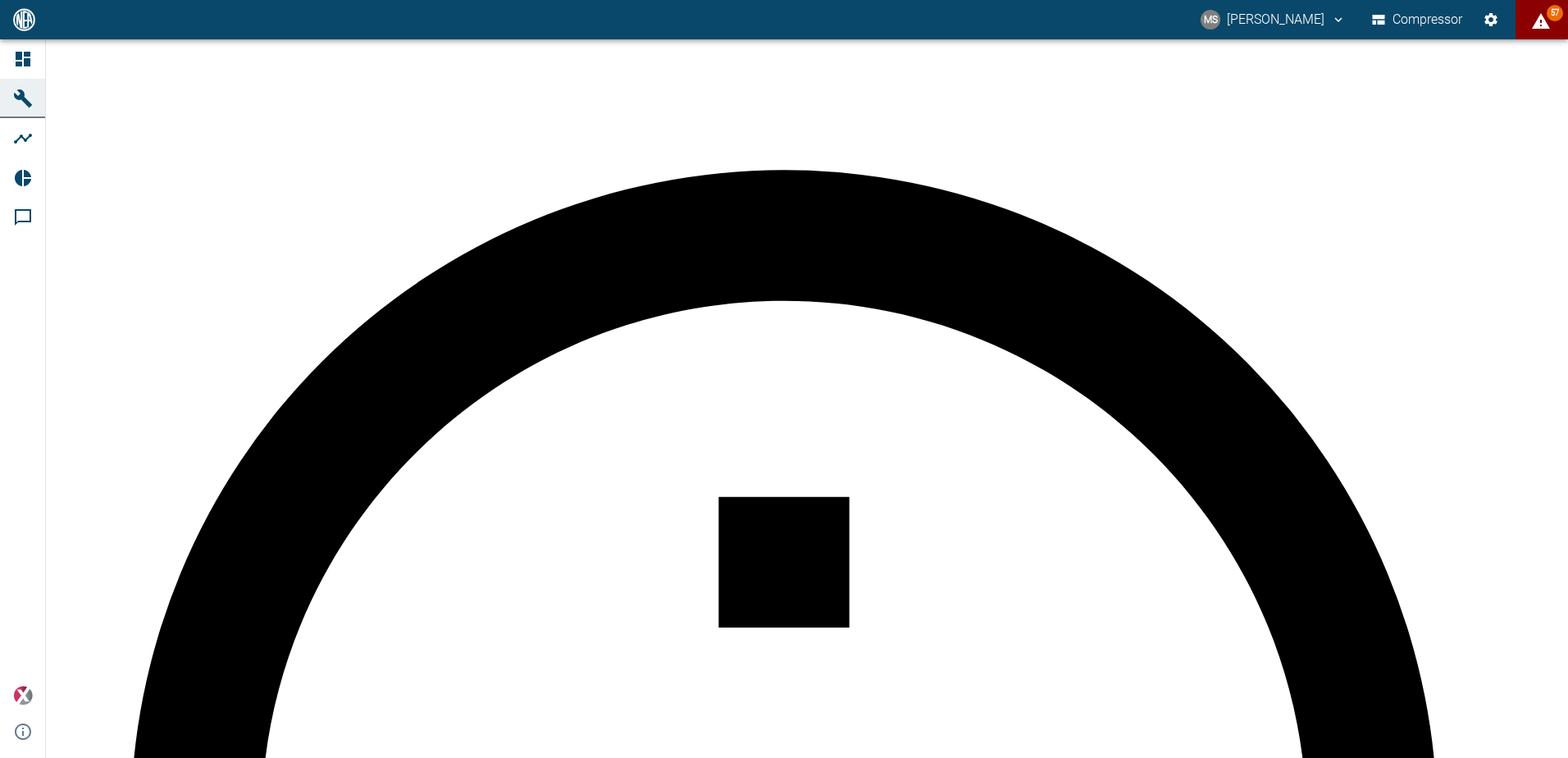
click at [427, 69] on body "MS Marcel Schade Compressor 57 Dashboard Maschinen Analysen Reports Kommentare …" at bounding box center [784, 379] width 1568 height 758
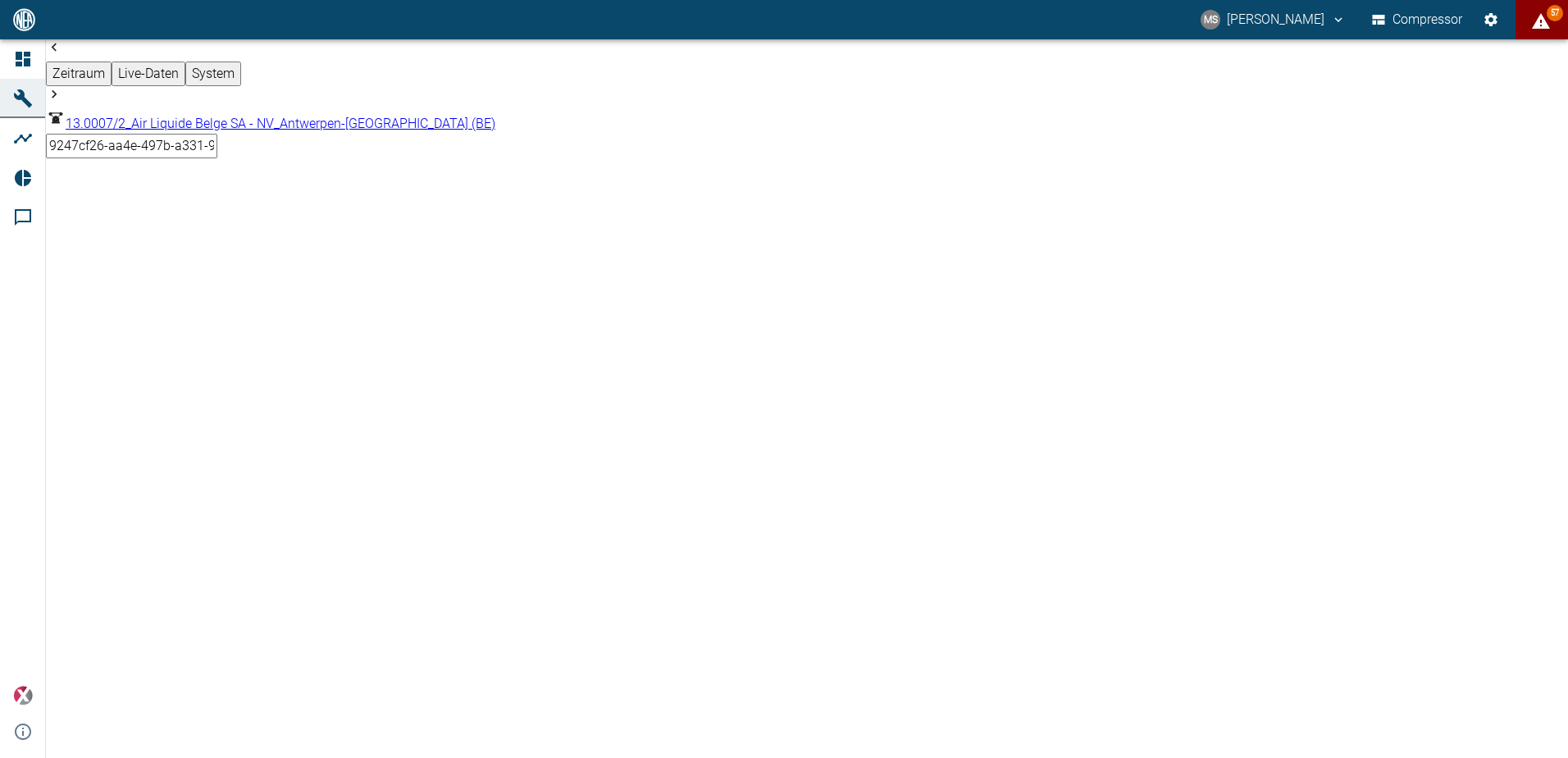
type input "7660faed-fd66-4731-a2e8-44c12e65351a"
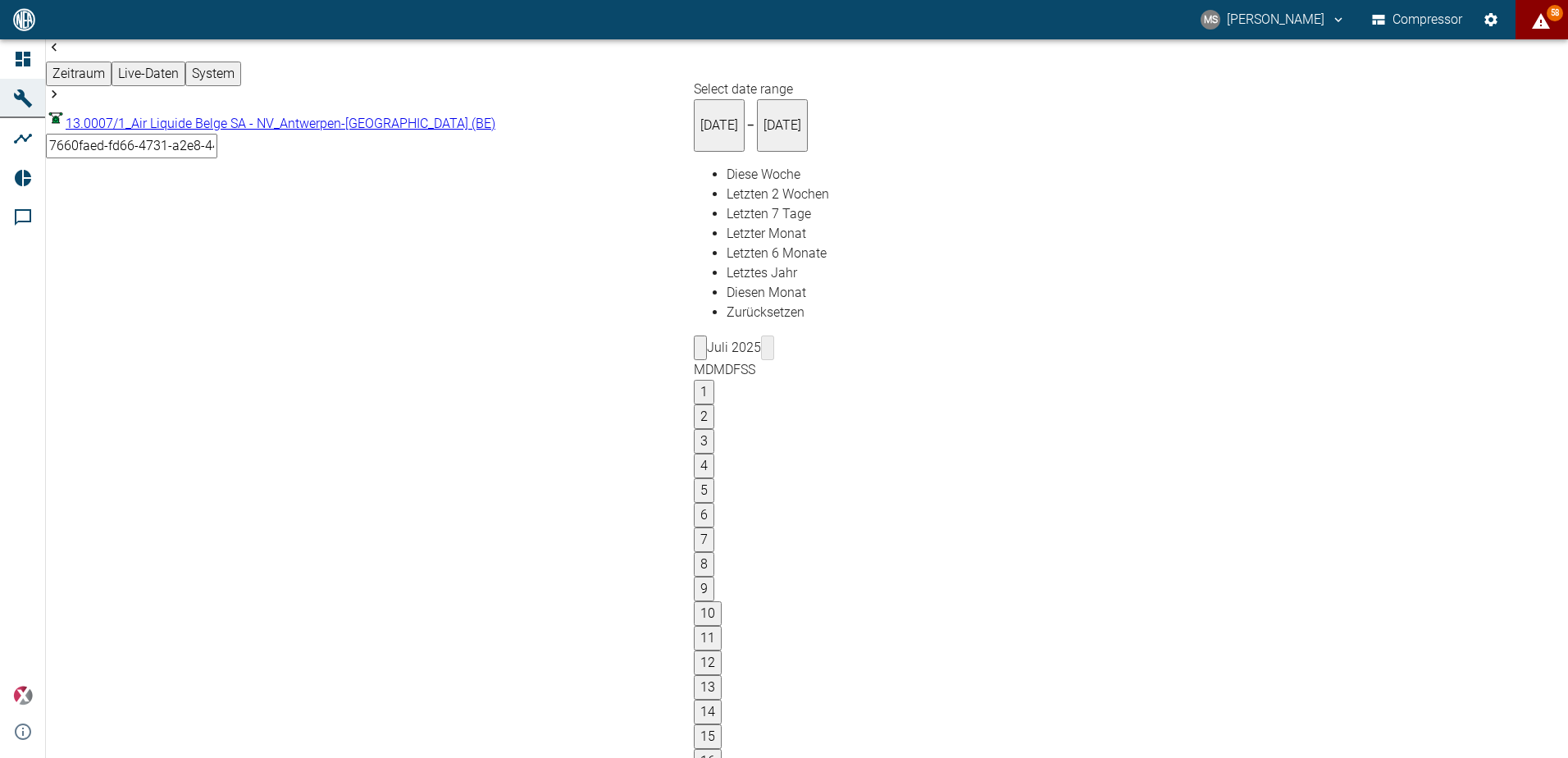
type input "25.08.2025"
type input "2min"
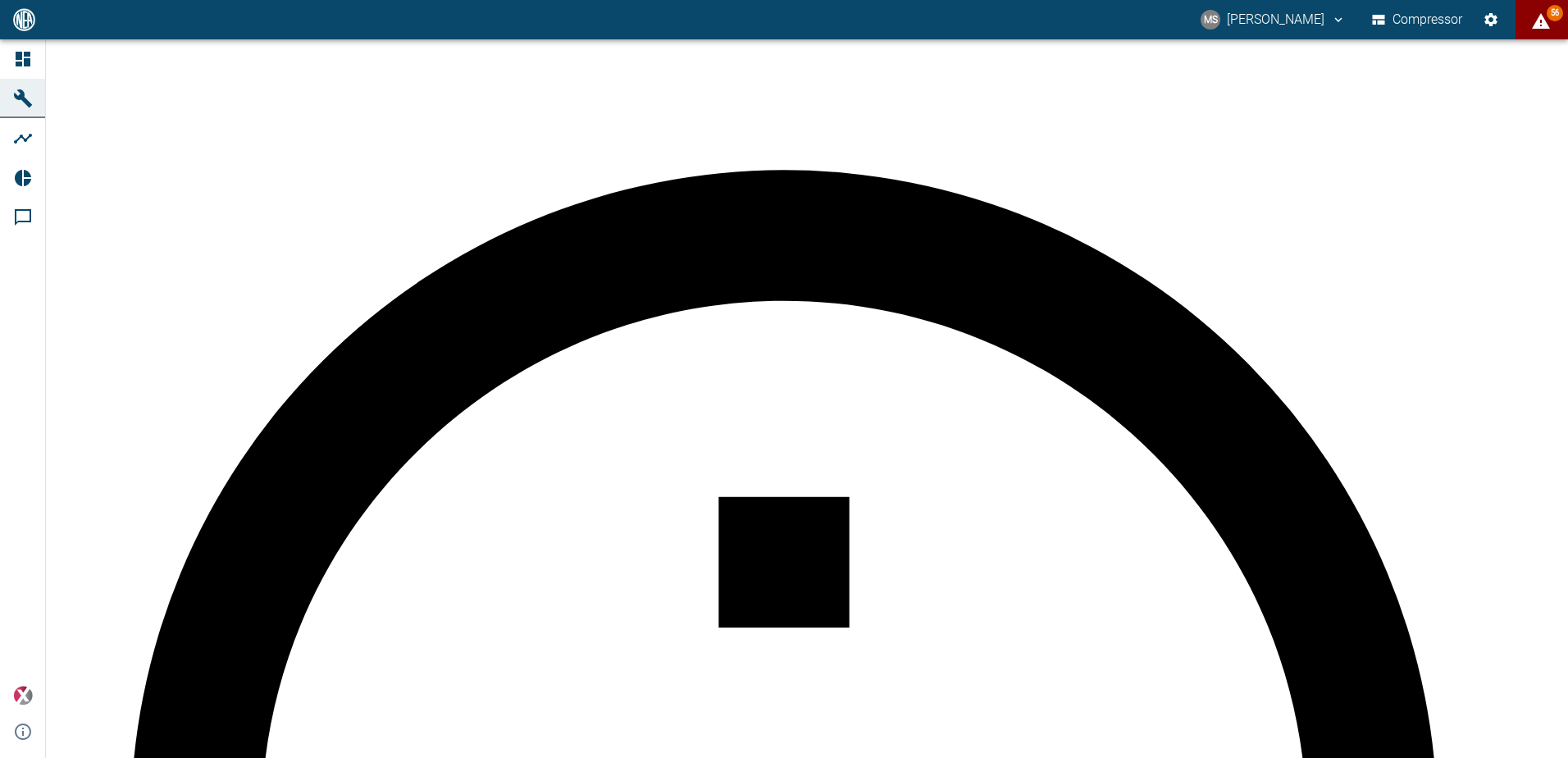
drag, startPoint x: 1563, startPoint y: 146, endPoint x: 1570, endPoint y: 249, distance: 103.2
click at [1567, 249] on html "MS Marcel Schade Compressor 56 Dashboard Maschinen Analysen Reports Kommentare …" at bounding box center [784, 379] width 1568 height 758
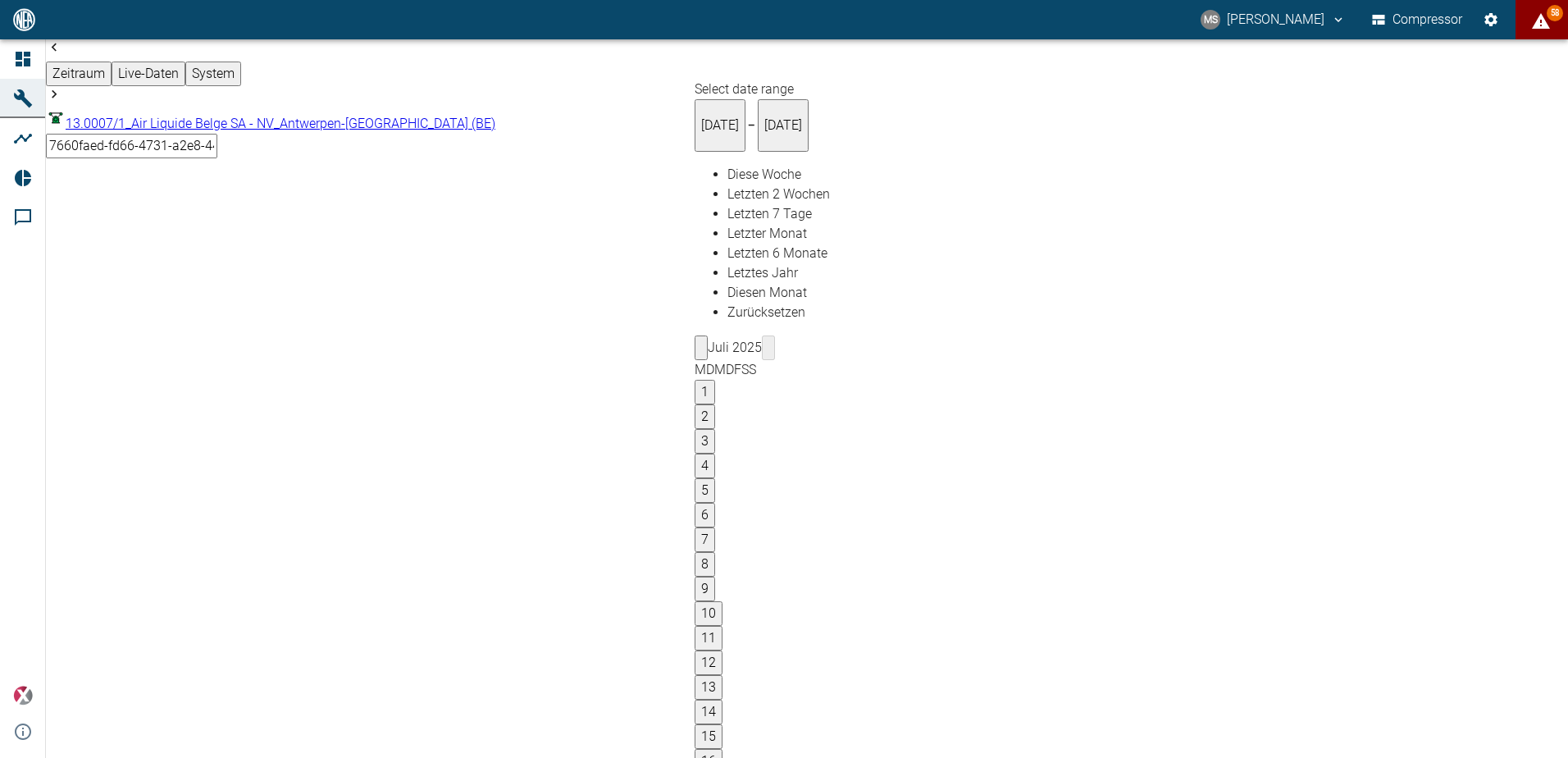
type input "13.08.2025"
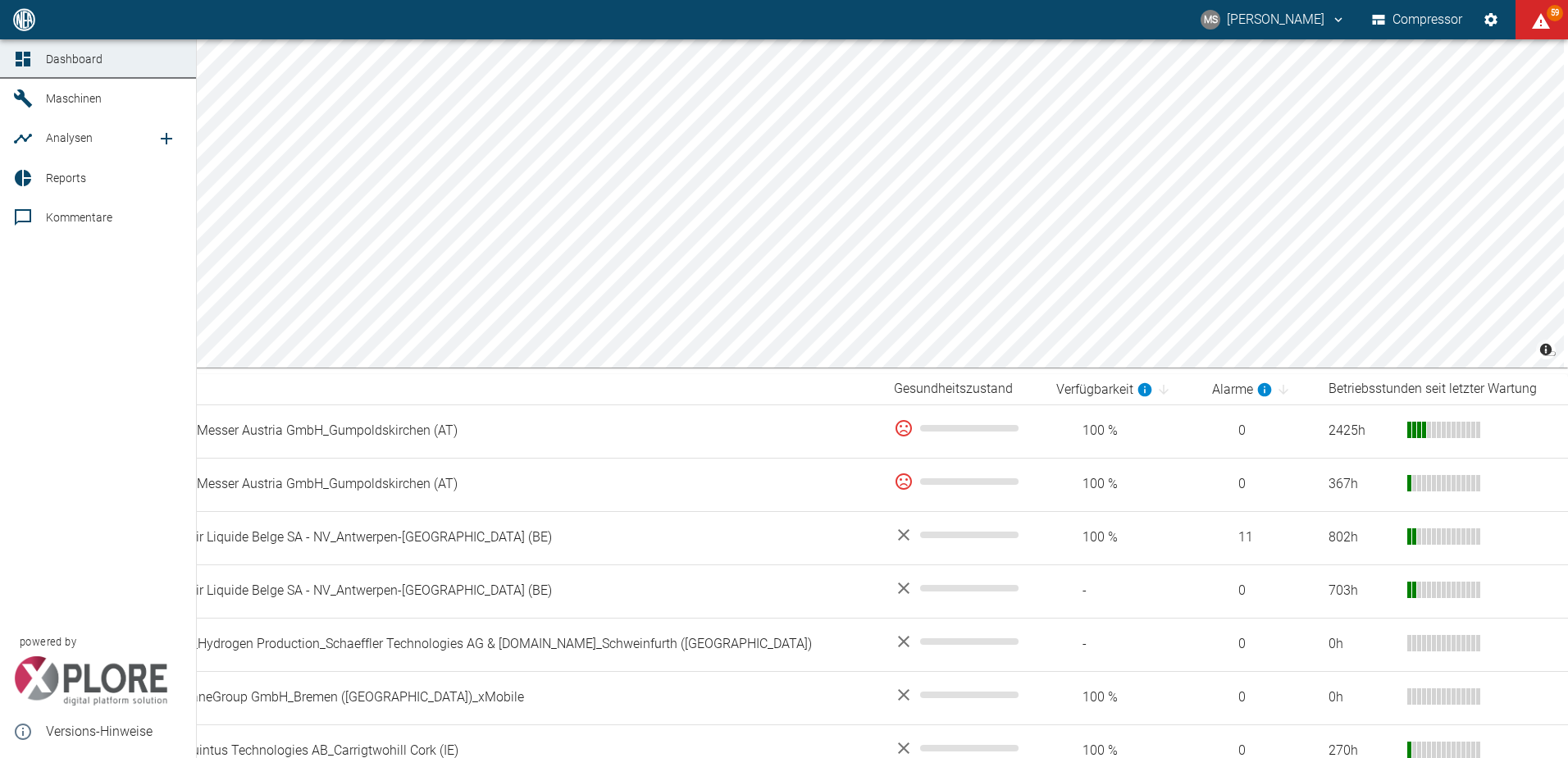
click at [55, 140] on span "Analysen" at bounding box center [69, 137] width 46 height 13
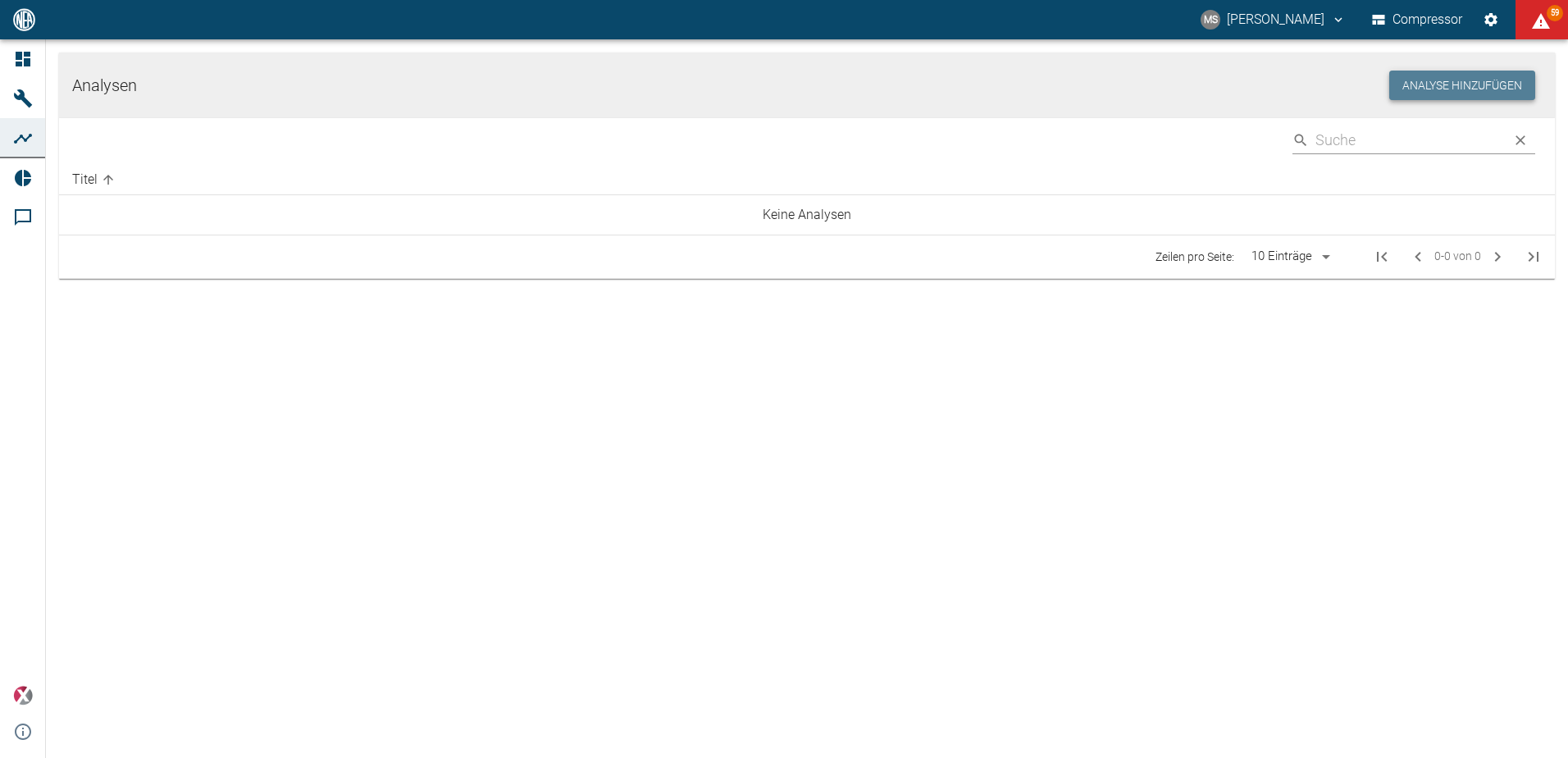
click at [1505, 75] on button "Analyse hinzufügen" at bounding box center [1463, 85] width 146 height 30
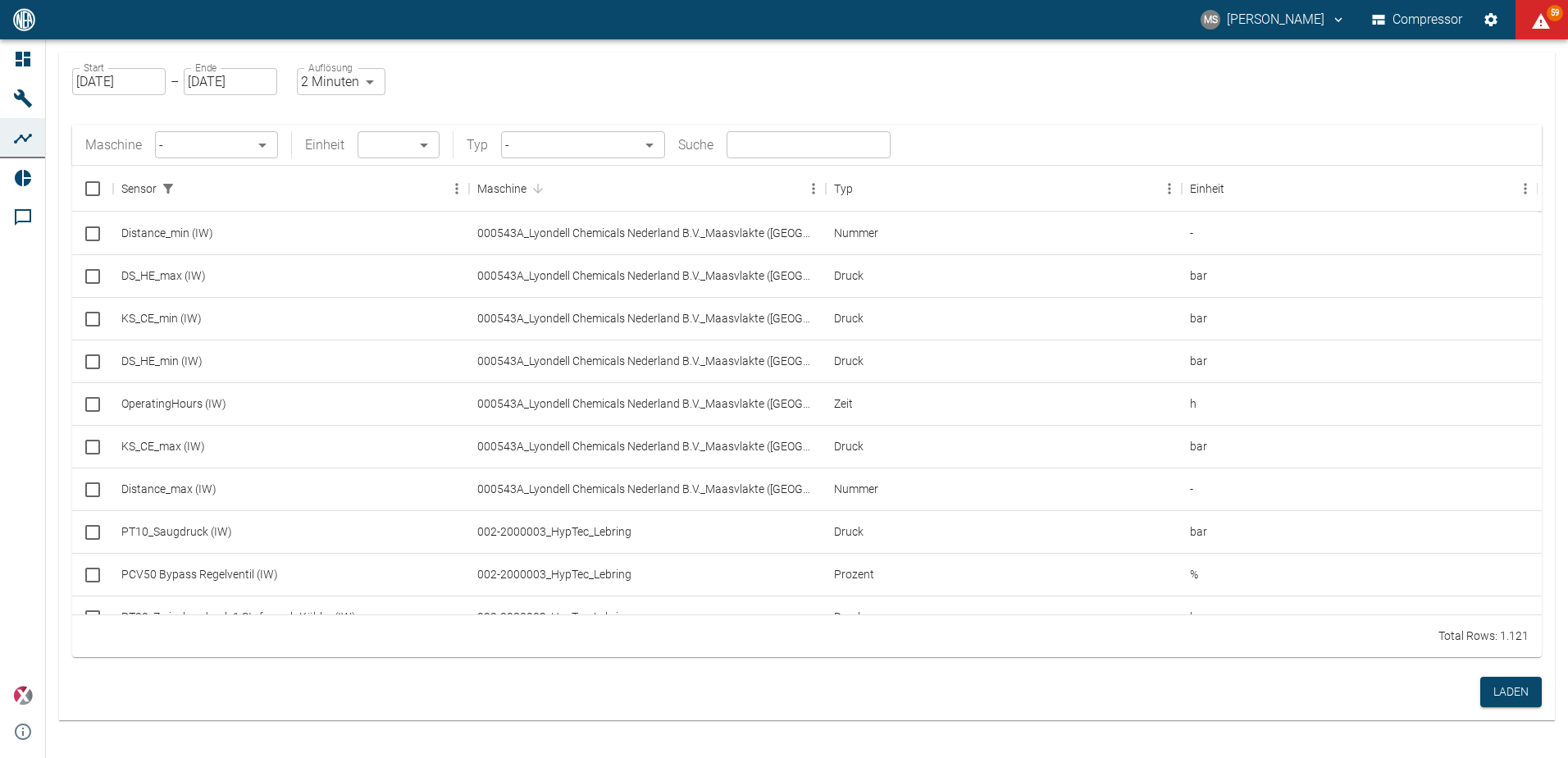
click at [263, 151] on body "MS Marcel Schade Compressor 59 Dashboard Maschinen Analysen Reports Kommentare …" at bounding box center [784, 379] width 1568 height 758
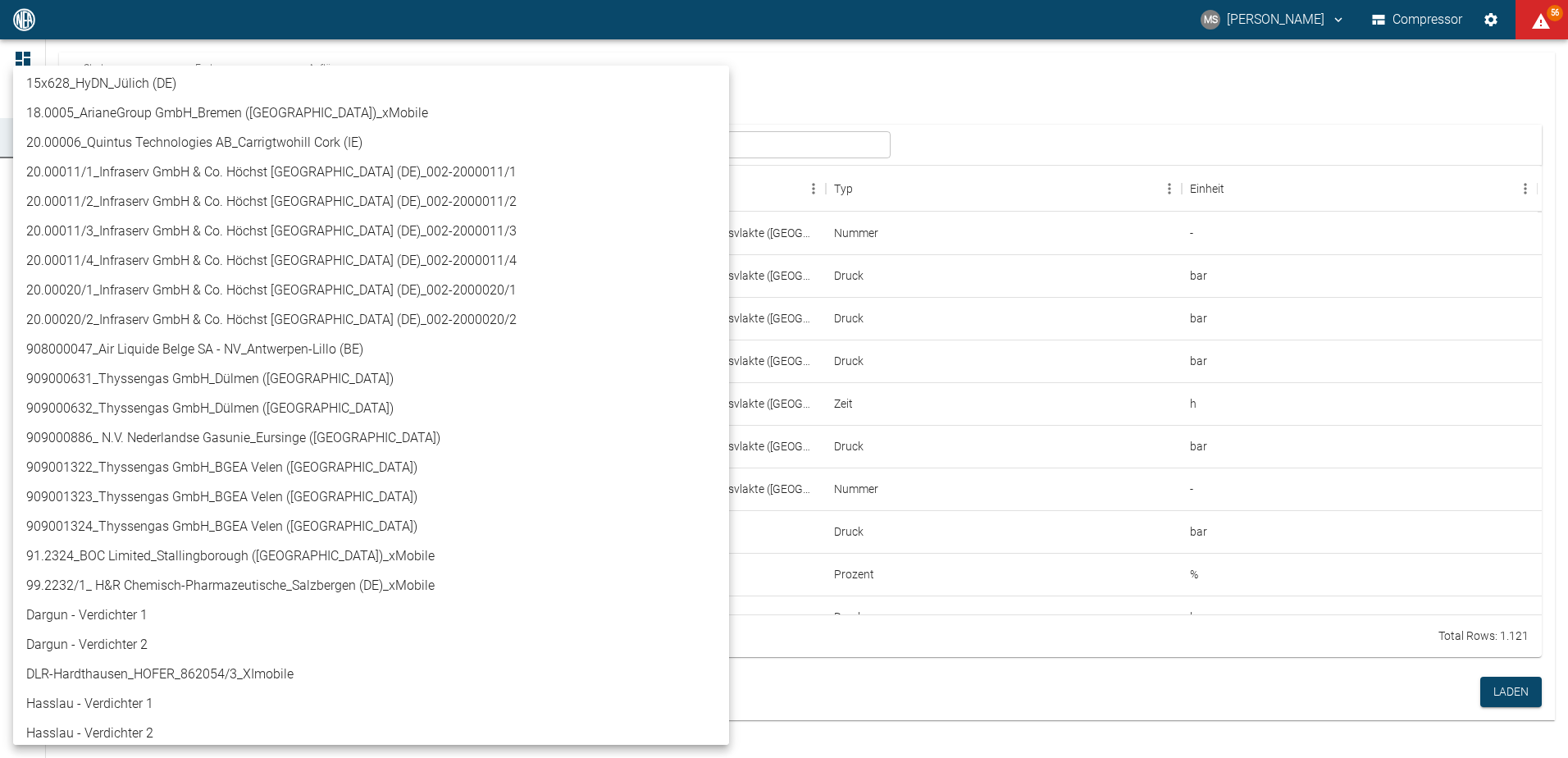
scroll to position [363, 0]
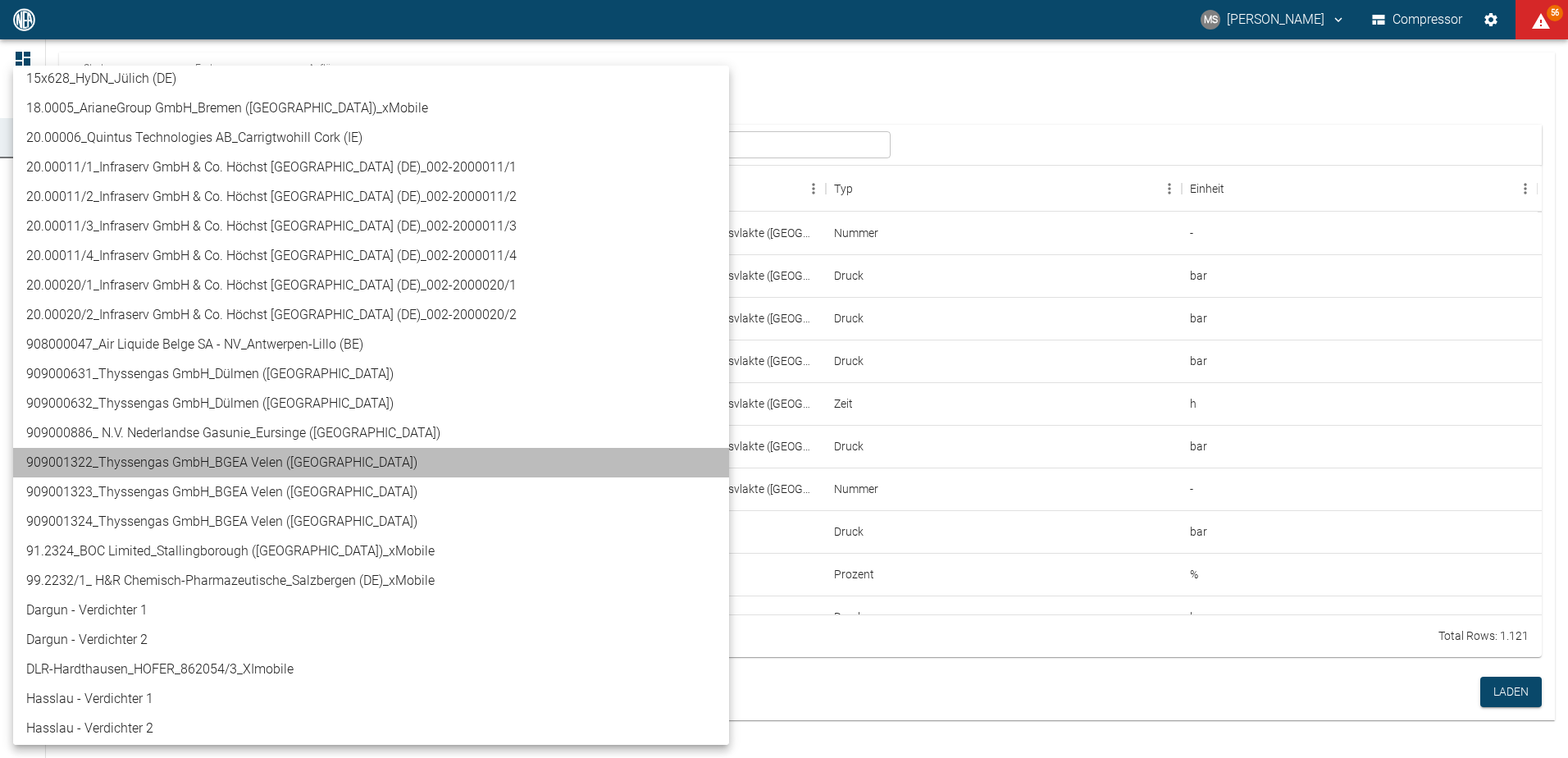
click at [411, 464] on li "909001322_Thyssengas GmbH_BGEA Velen ([GEOGRAPHIC_DATA])" at bounding box center [371, 463] width 716 height 30
type input "259bb4d1-24a0-4d0a-9cdd-a1b37587fdca"
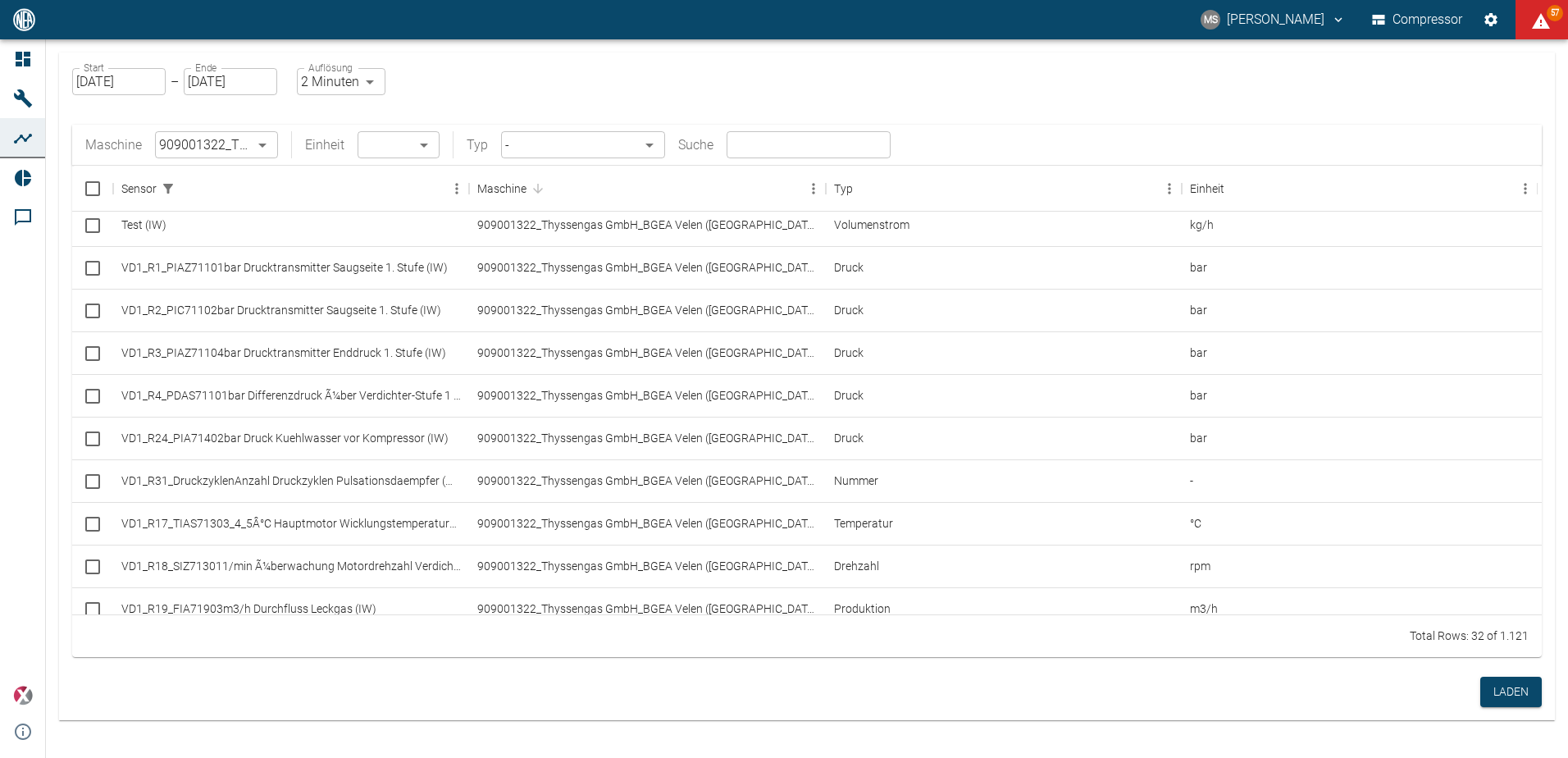
scroll to position [0, 0]
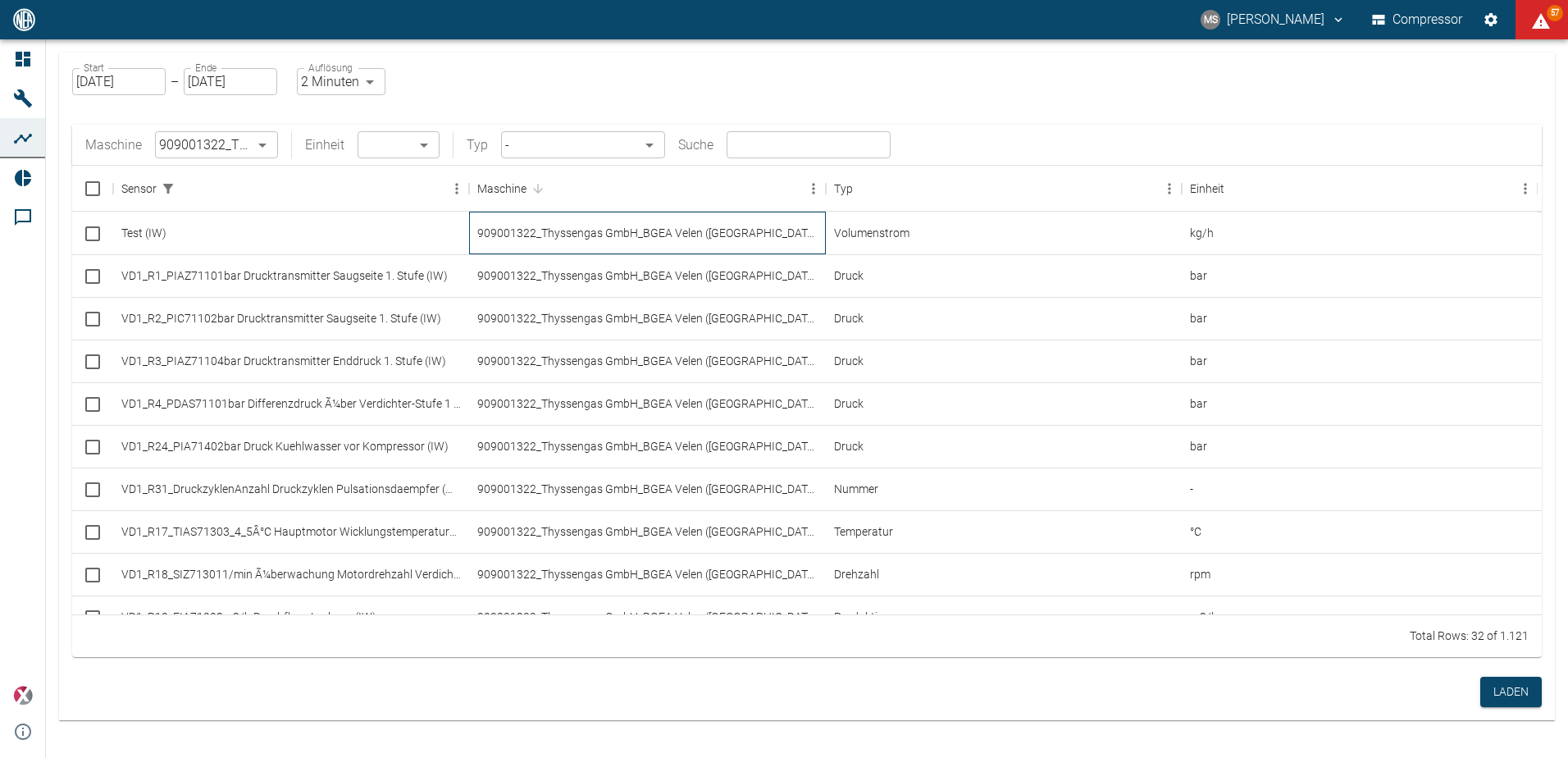
click at [572, 228] on div "909001322_Thyssengas GmbH_BGEA Velen ([GEOGRAPHIC_DATA])" at bounding box center [647, 233] width 356 height 43
checkbox input "true"
click at [572, 228] on div "909001322_Thyssengas GmbH_BGEA Velen ([GEOGRAPHIC_DATA])" at bounding box center [647, 233] width 356 height 43
checkbox input "false"
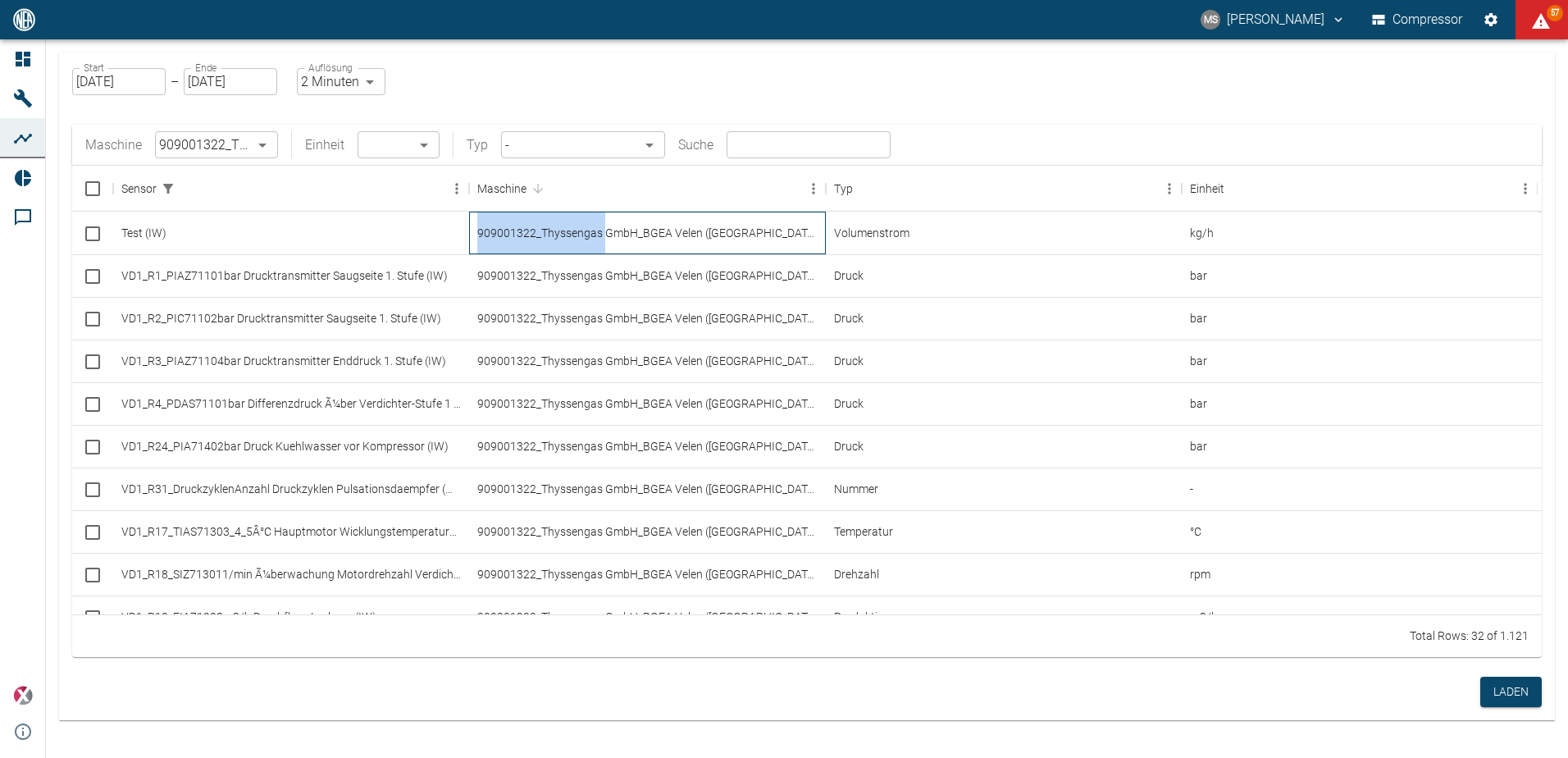
checkbox input "false"
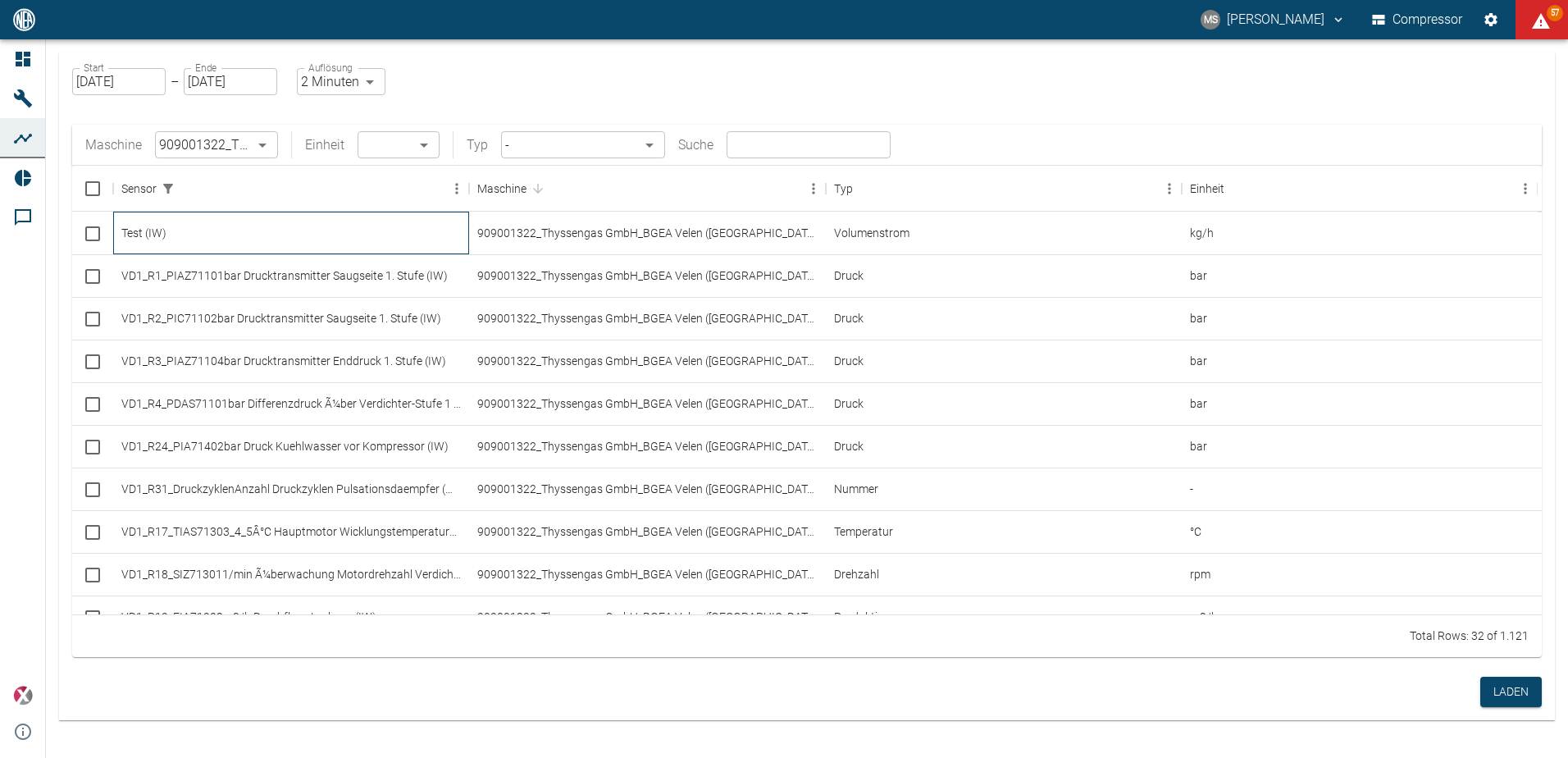
click at [158, 235] on div "Test (IW)" at bounding box center [292, 233] width 356 height 43
checkbox input "true"
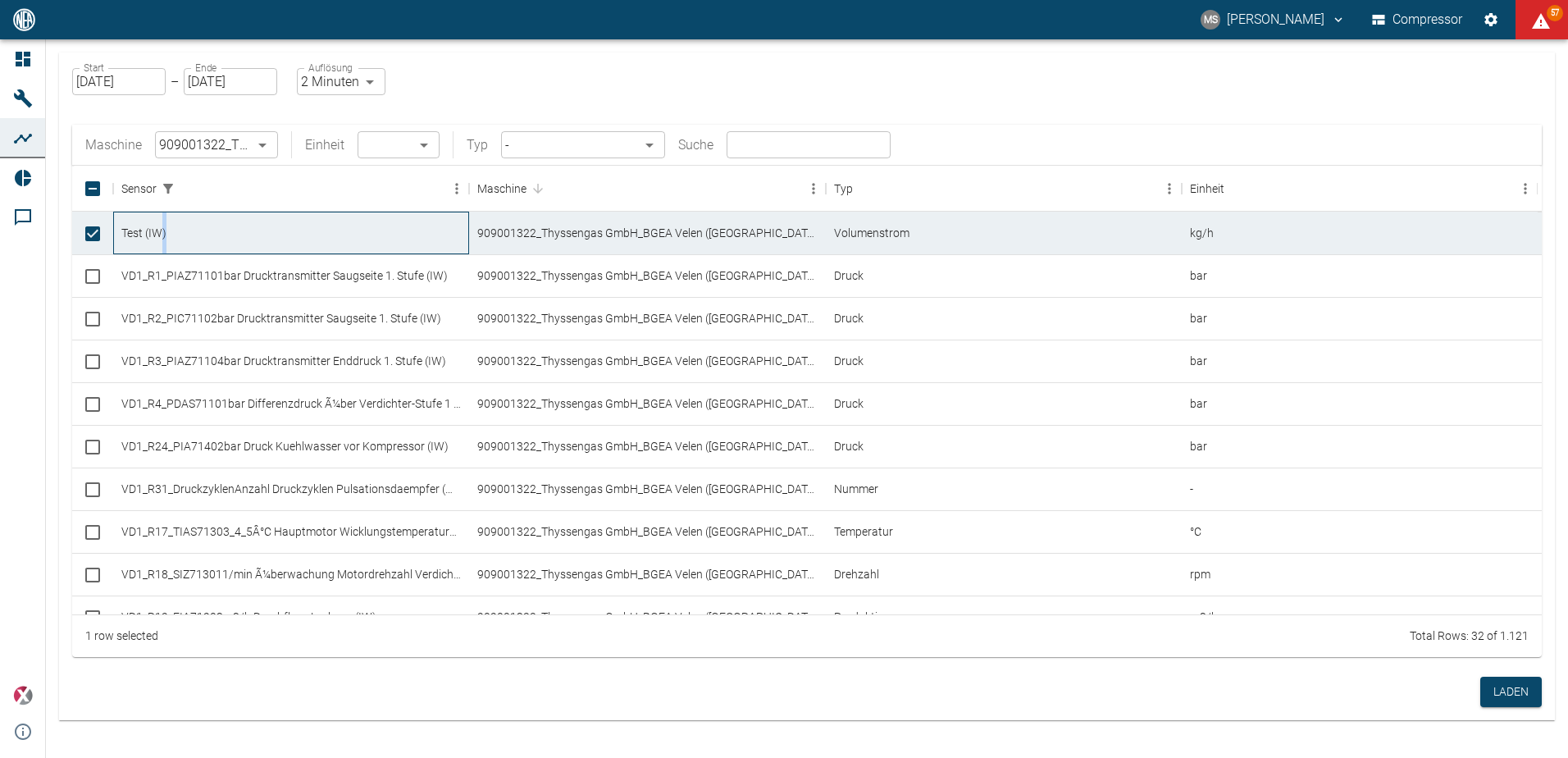
click at [158, 235] on div "Test (IW)" at bounding box center [292, 233] width 356 height 43
checkbox input "false"
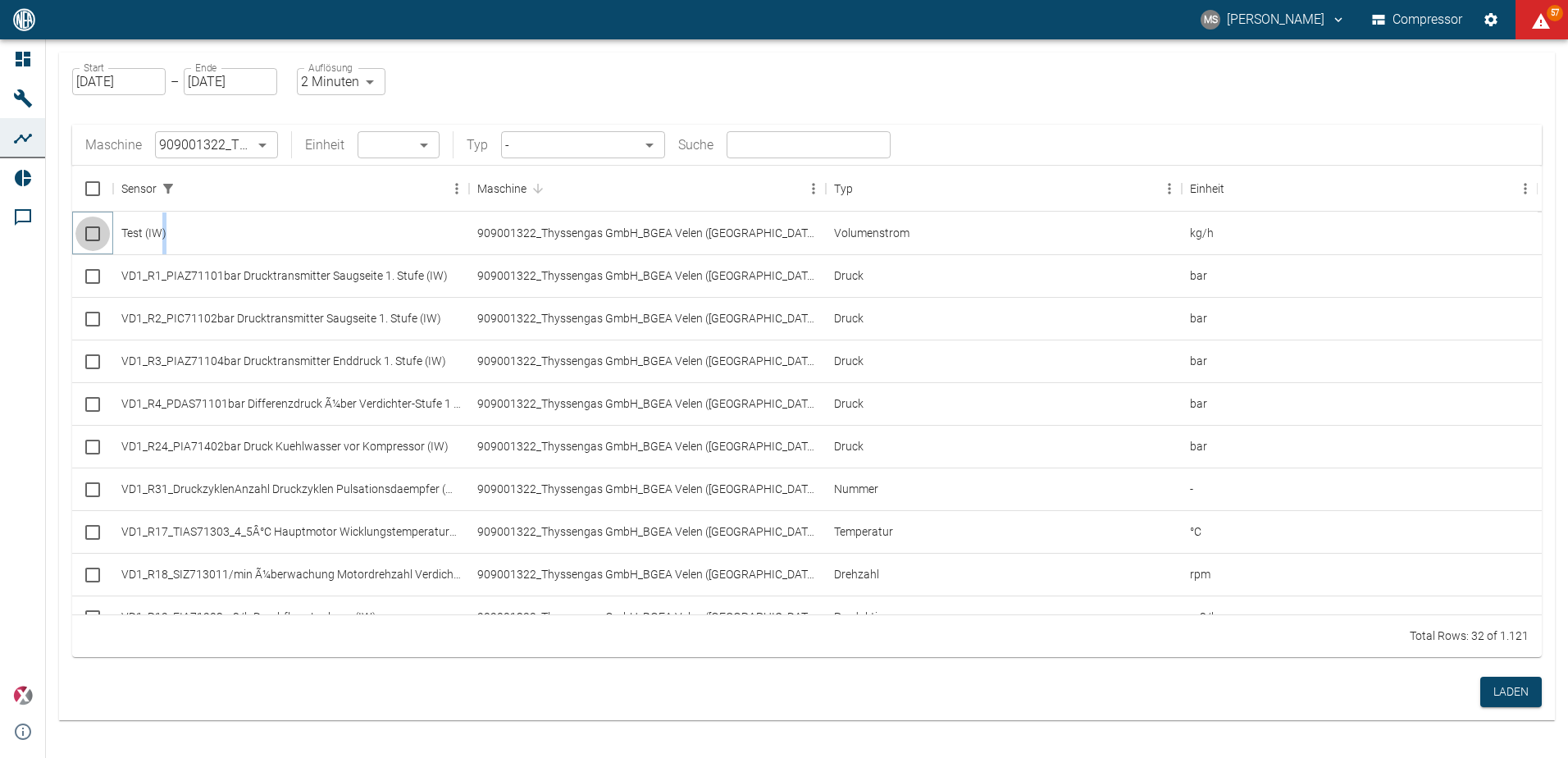
drag, startPoint x: 158, startPoint y: 235, endPoint x: 95, endPoint y: 236, distance: 63.0
click at [95, 236] on input "Select row" at bounding box center [93, 234] width 35 height 35
checkbox input "false"
checkbox input "true"
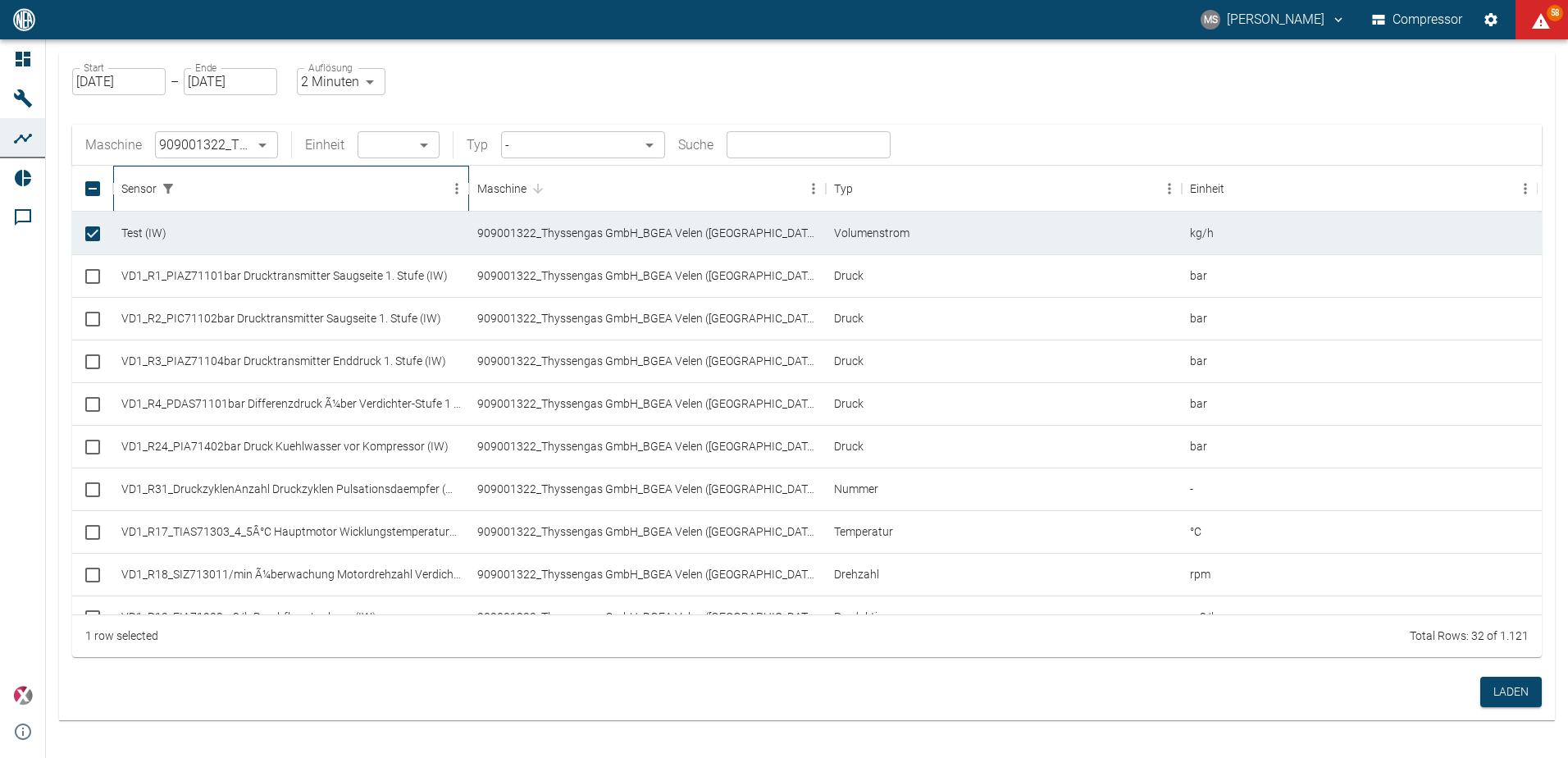
drag, startPoint x: 148, startPoint y: 237, endPoint x: 199, endPoint y: 189, distance: 70.0
click at [199, 189] on div "Sensor" at bounding box center [283, 188] width 323 height 46
click at [94, 234] on input "Unselect row" at bounding box center [93, 234] width 35 height 35
checkbox input "true"
checkbox input "false"
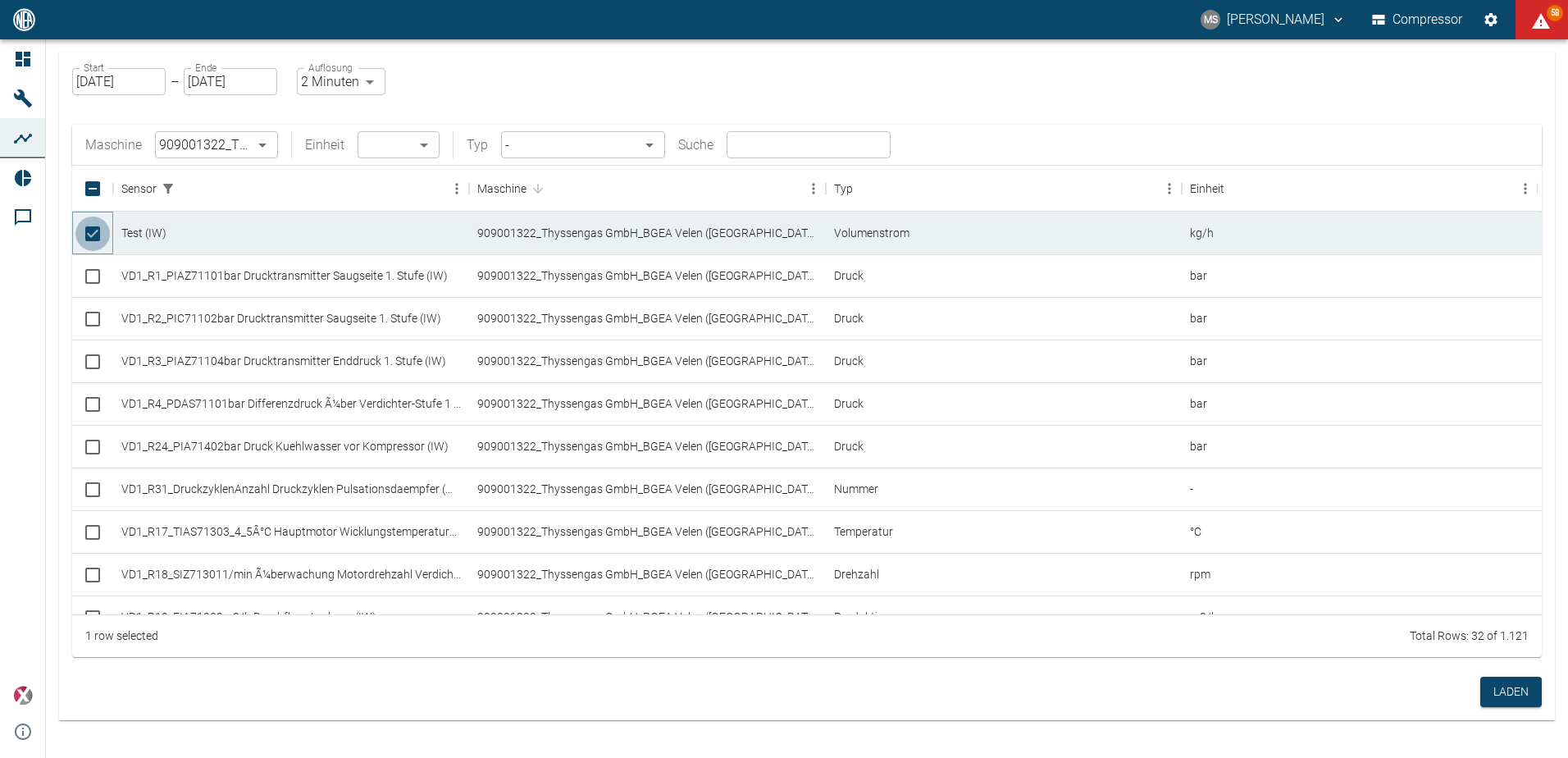
checkbox input "false"
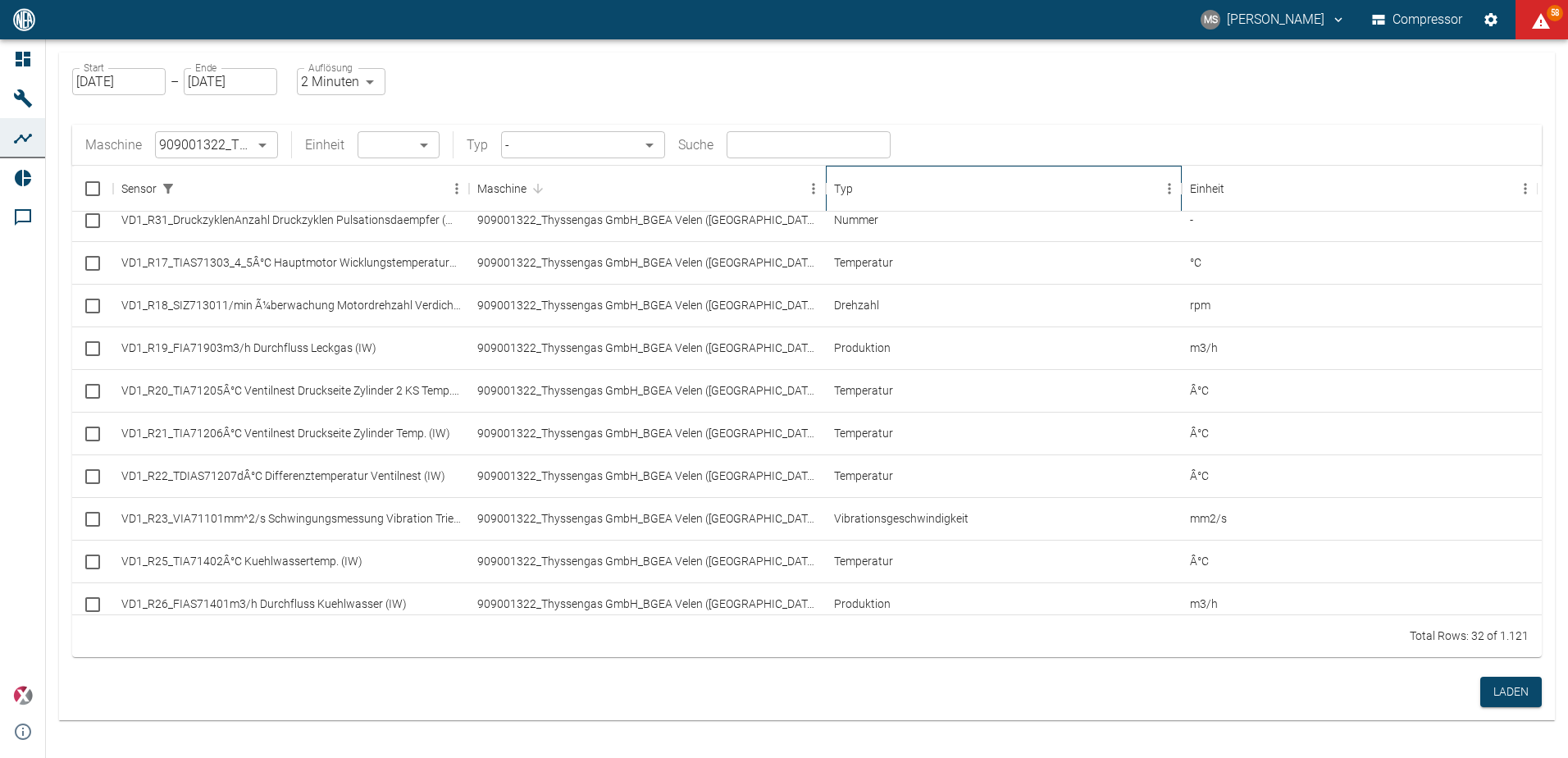
click at [855, 194] on div "Typ" at bounding box center [996, 188] width 323 height 46
click at [1173, 195] on div "Typ" at bounding box center [1182, 188] width 20 height 46
click at [812, 154] on input "text" at bounding box center [809, 145] width 164 height 27
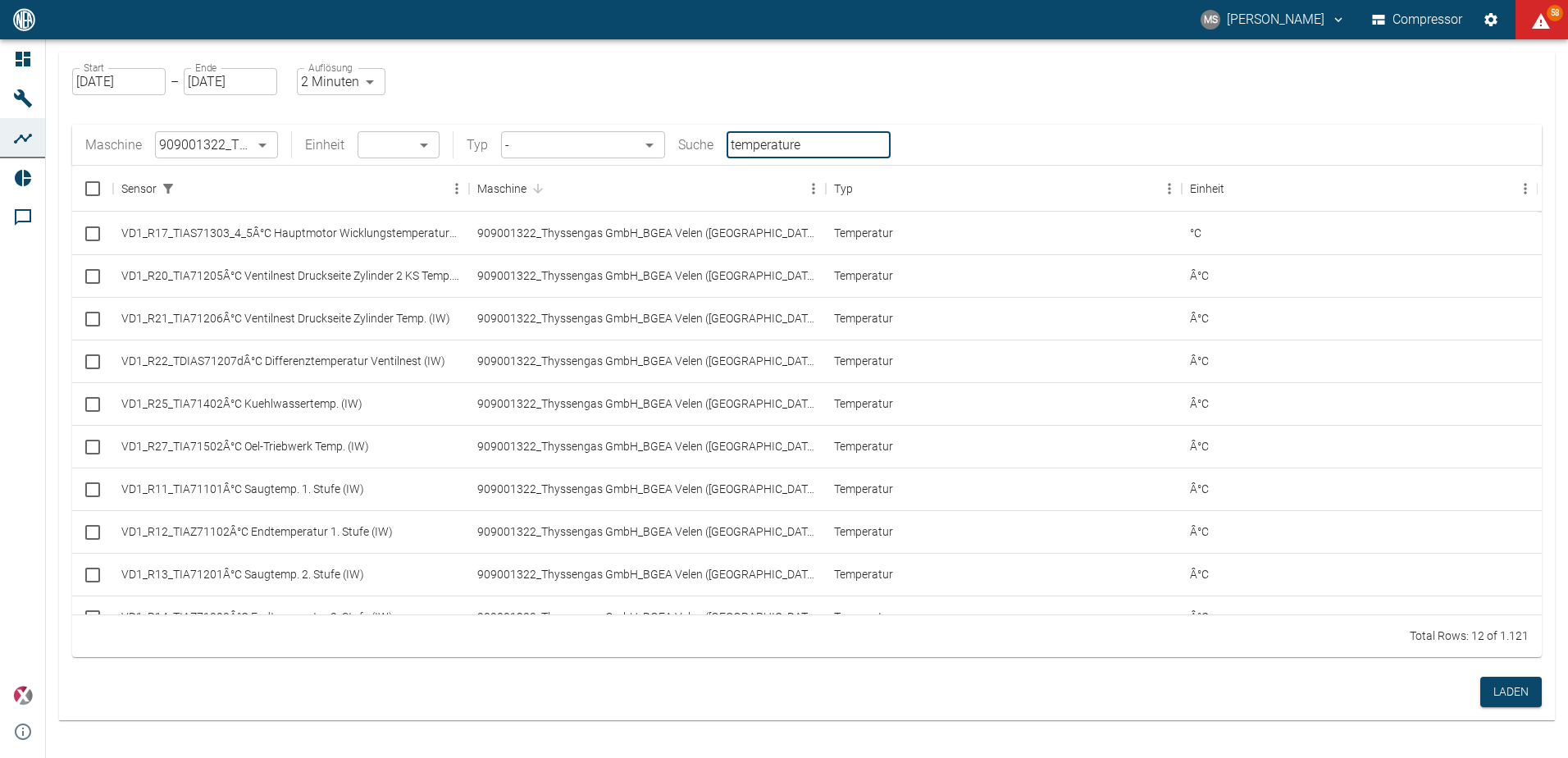
type input "temperature"
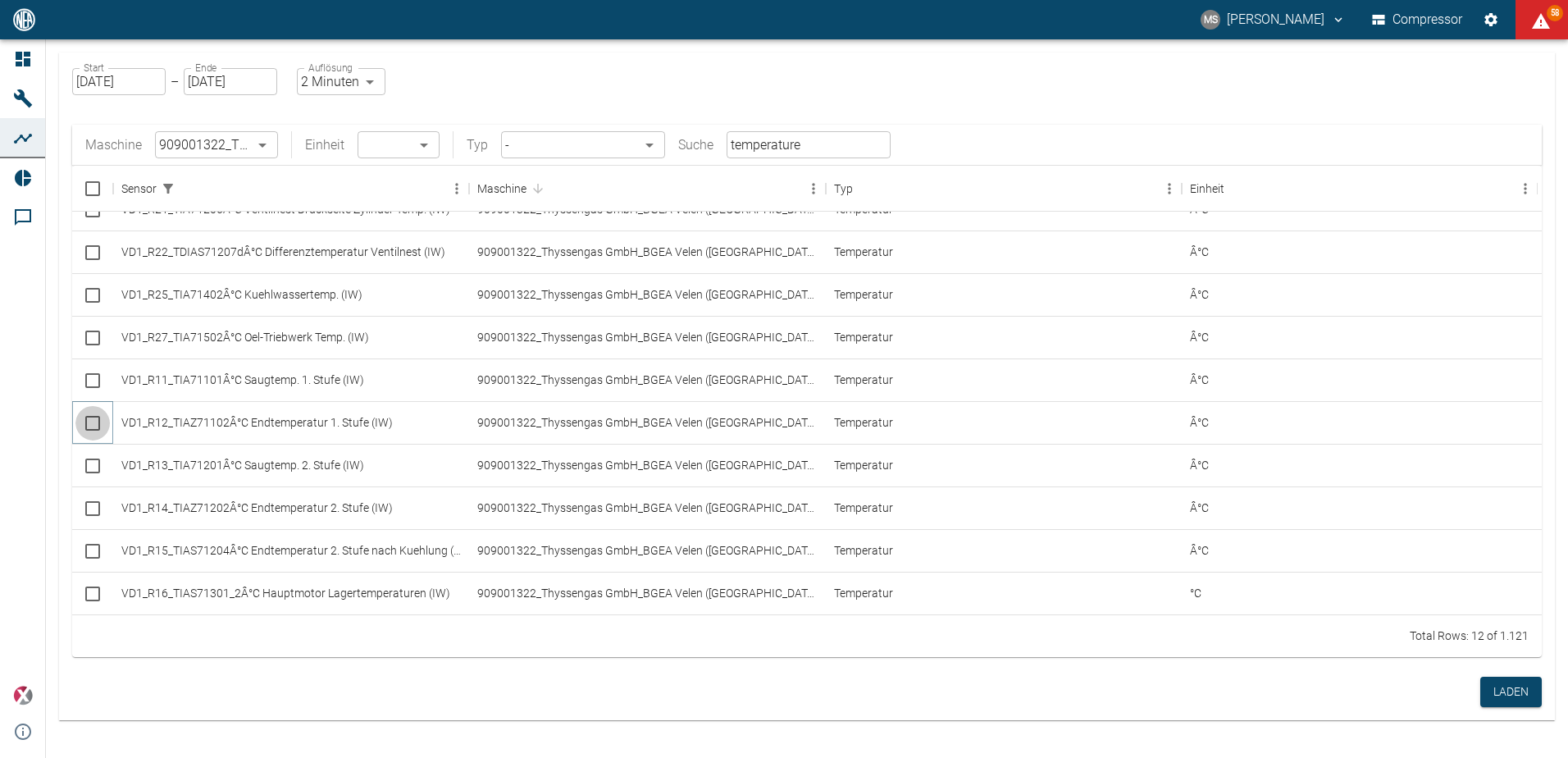
click at [93, 424] on input "Select row" at bounding box center [93, 424] width 35 height 35
checkbox input "false"
checkbox input "true"
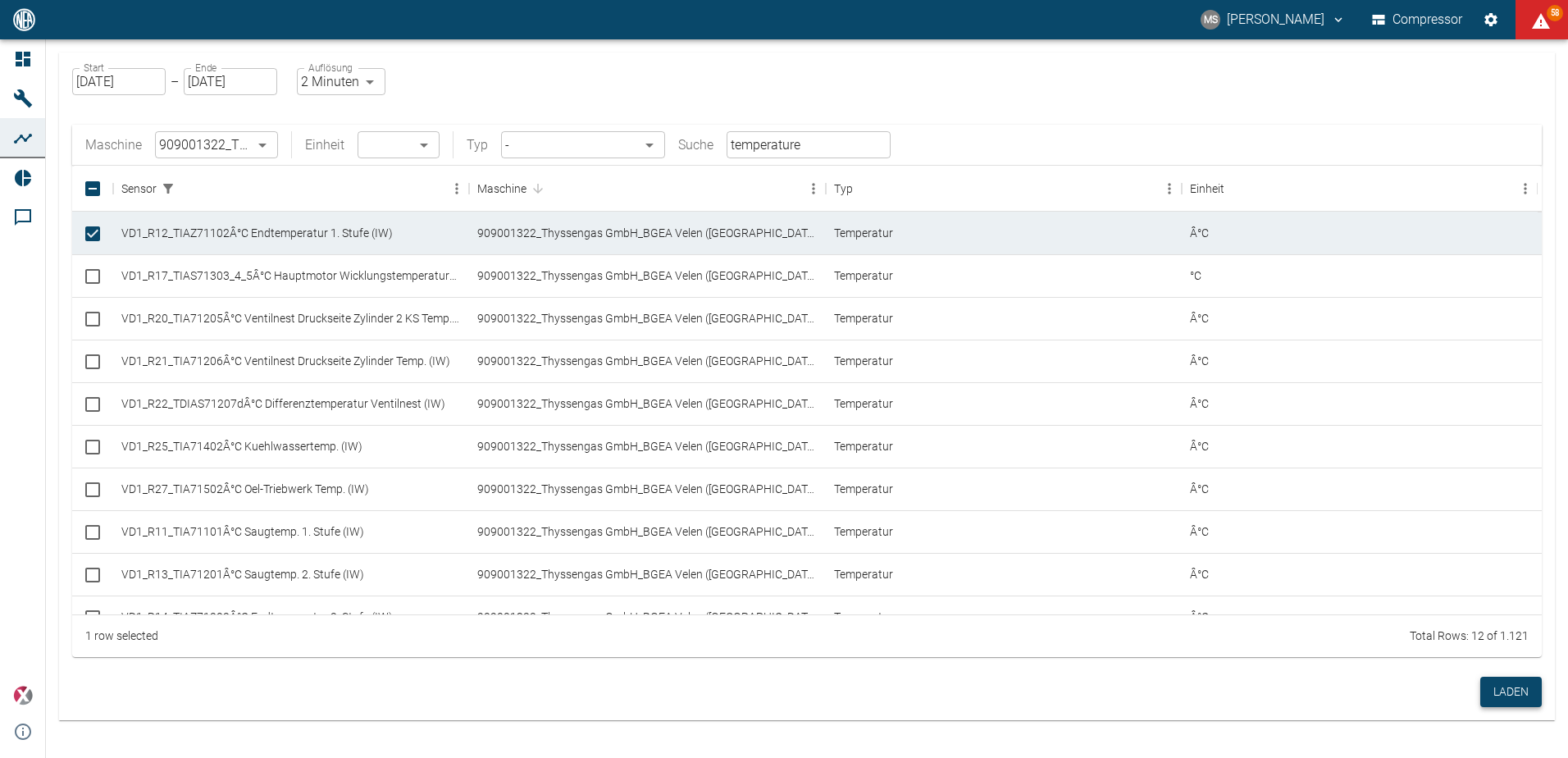
click at [1497, 687] on button "Laden" at bounding box center [1512, 692] width 62 height 30
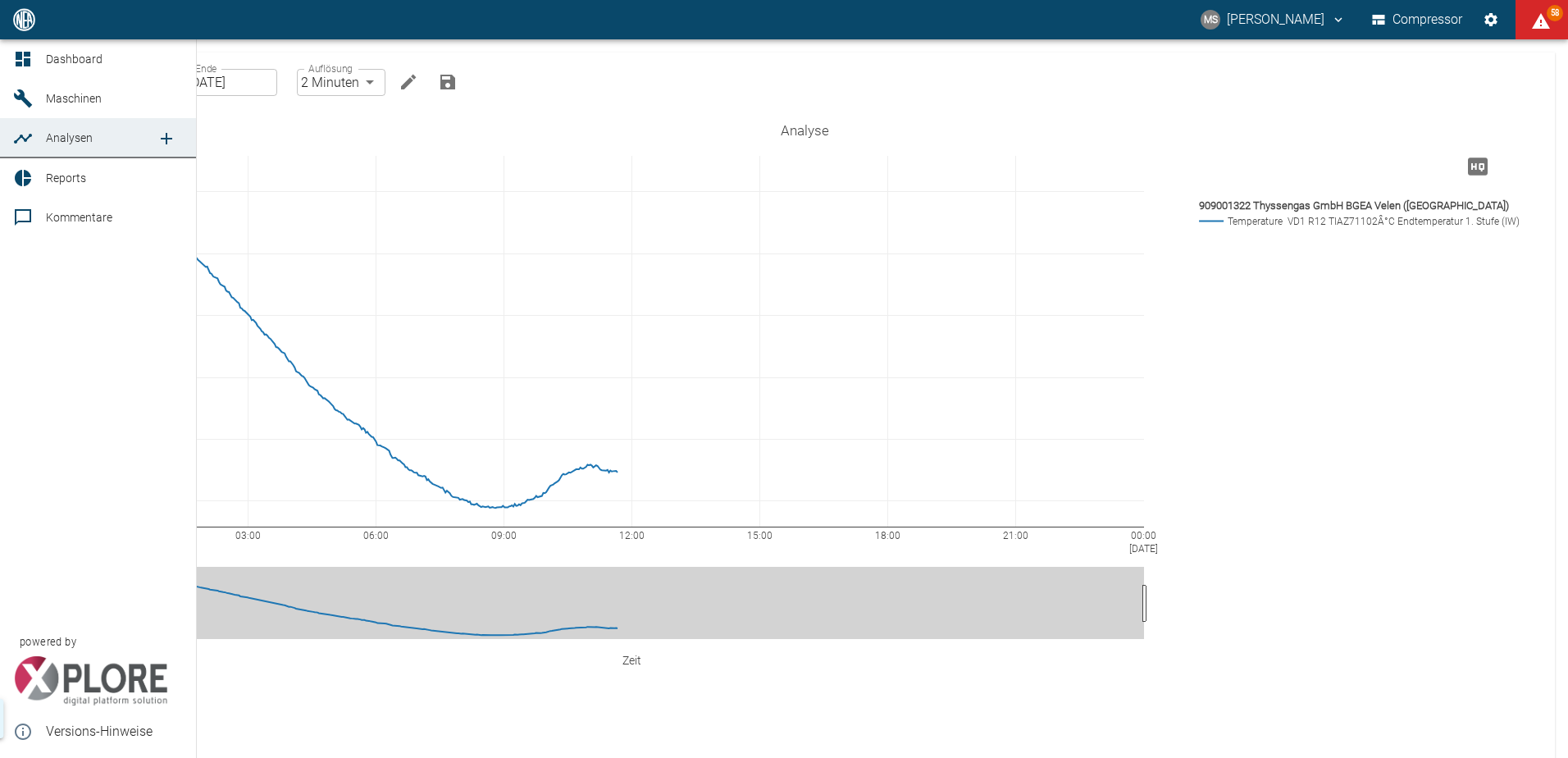
click at [95, 133] on span "Analysen" at bounding box center [102, 138] width 111 height 20
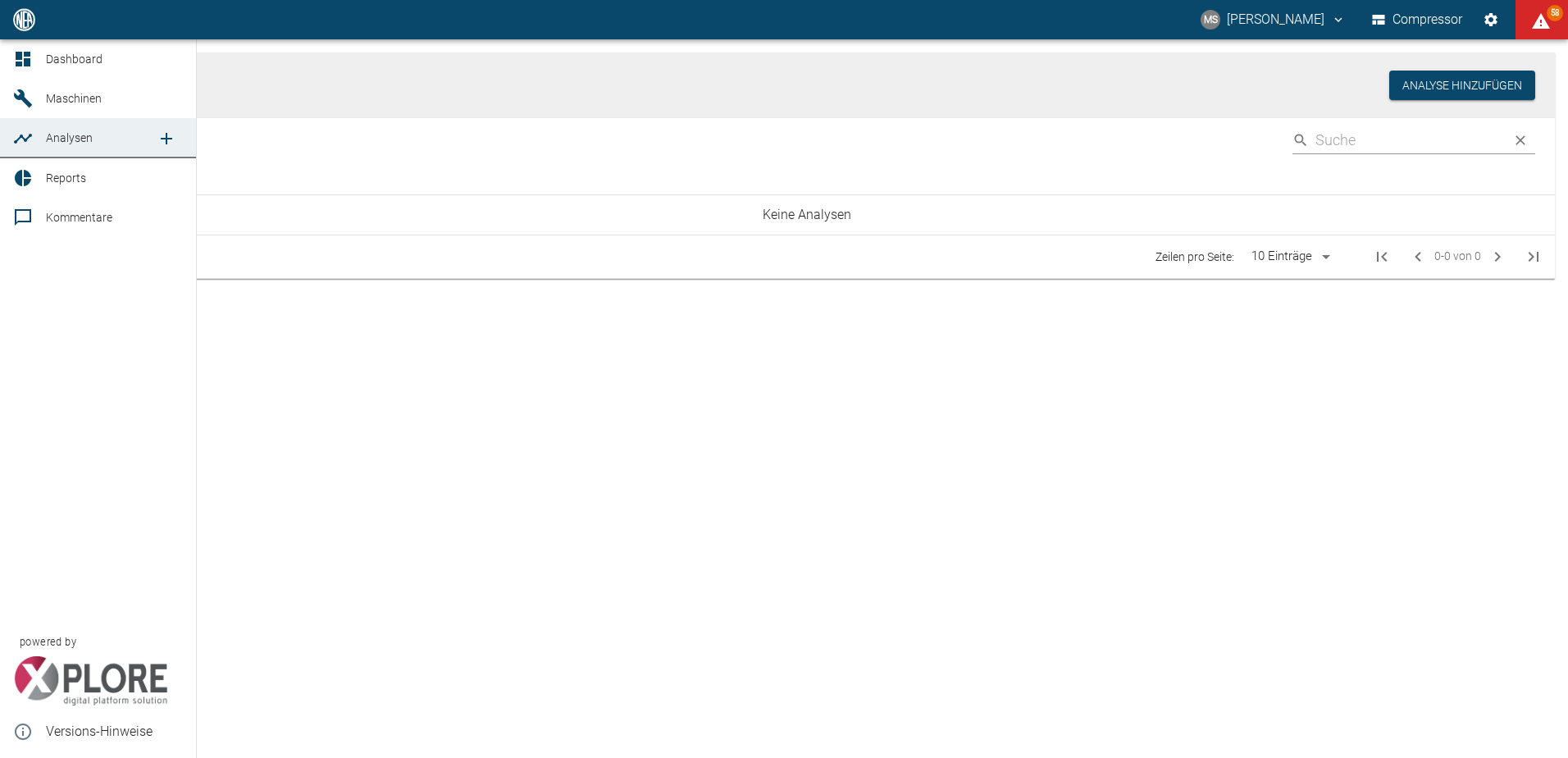
click at [95, 133] on span "Analysen" at bounding box center [102, 138] width 111 height 20
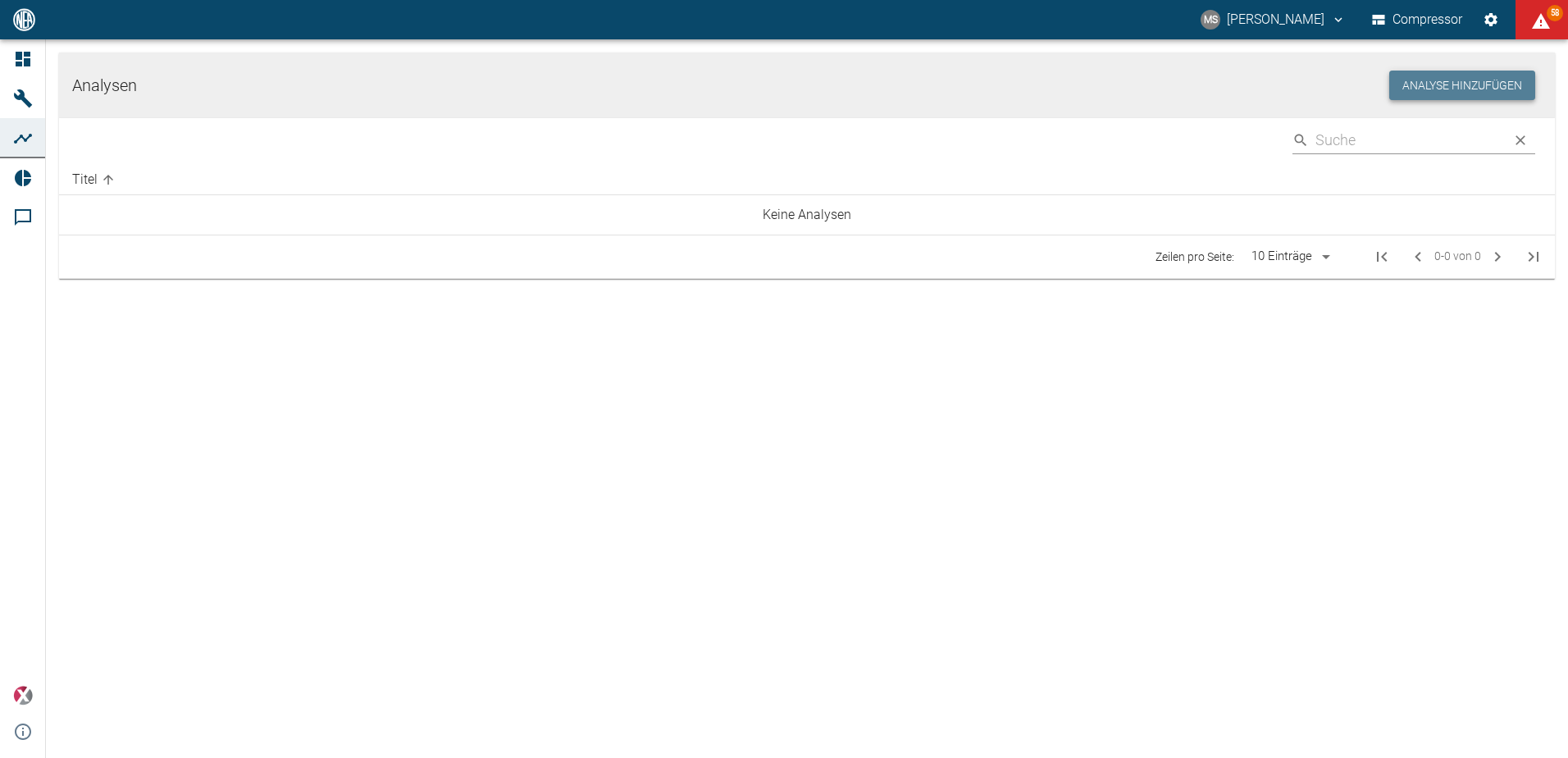
click at [1498, 85] on button "Analyse hinzufügen" at bounding box center [1463, 85] width 146 height 30
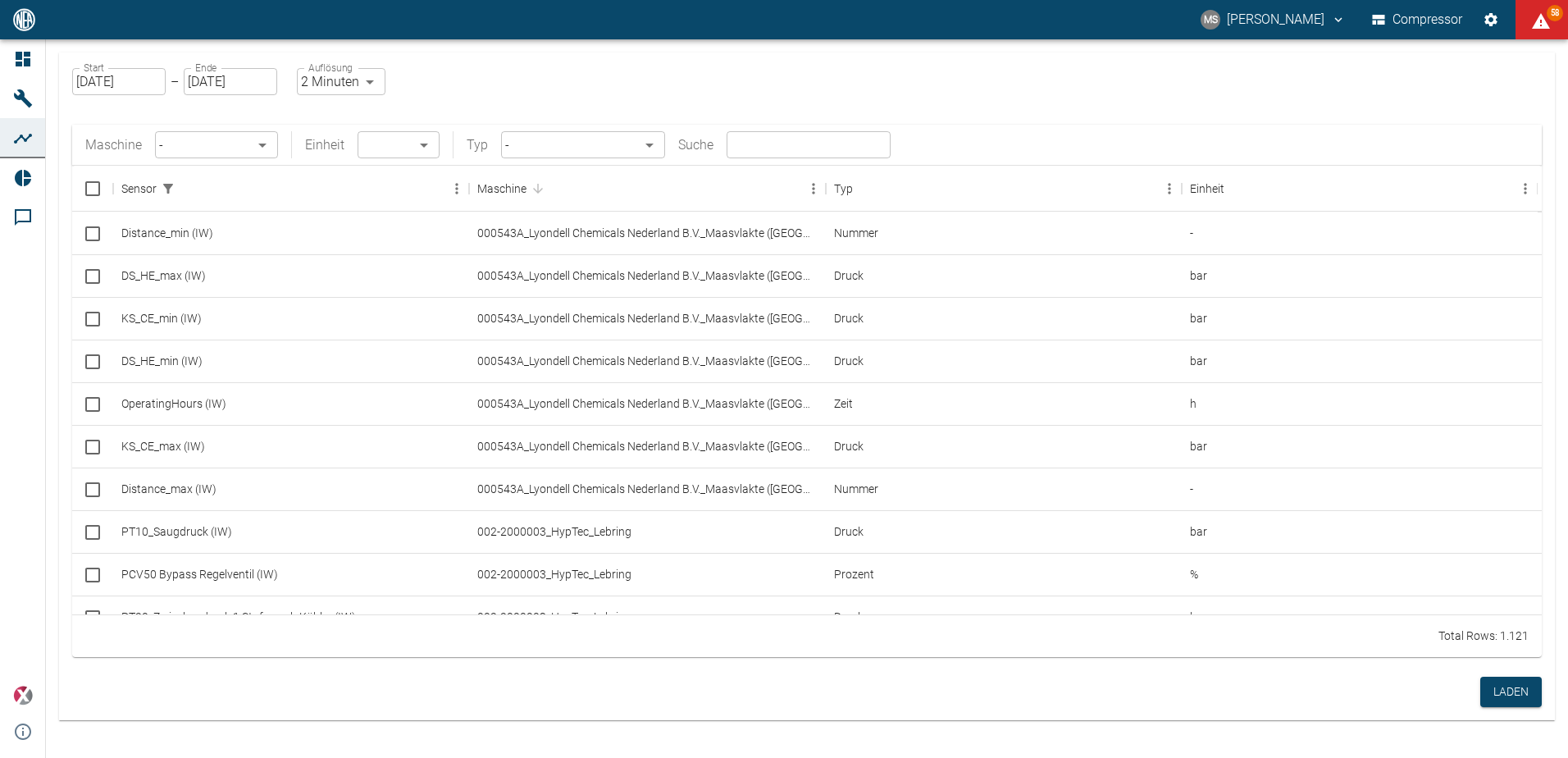
click at [255, 142] on body "MS Marcel Schade Compressor 58 Dashboard Maschinen Analysen Reports Kommentare …" at bounding box center [784, 379] width 1568 height 758
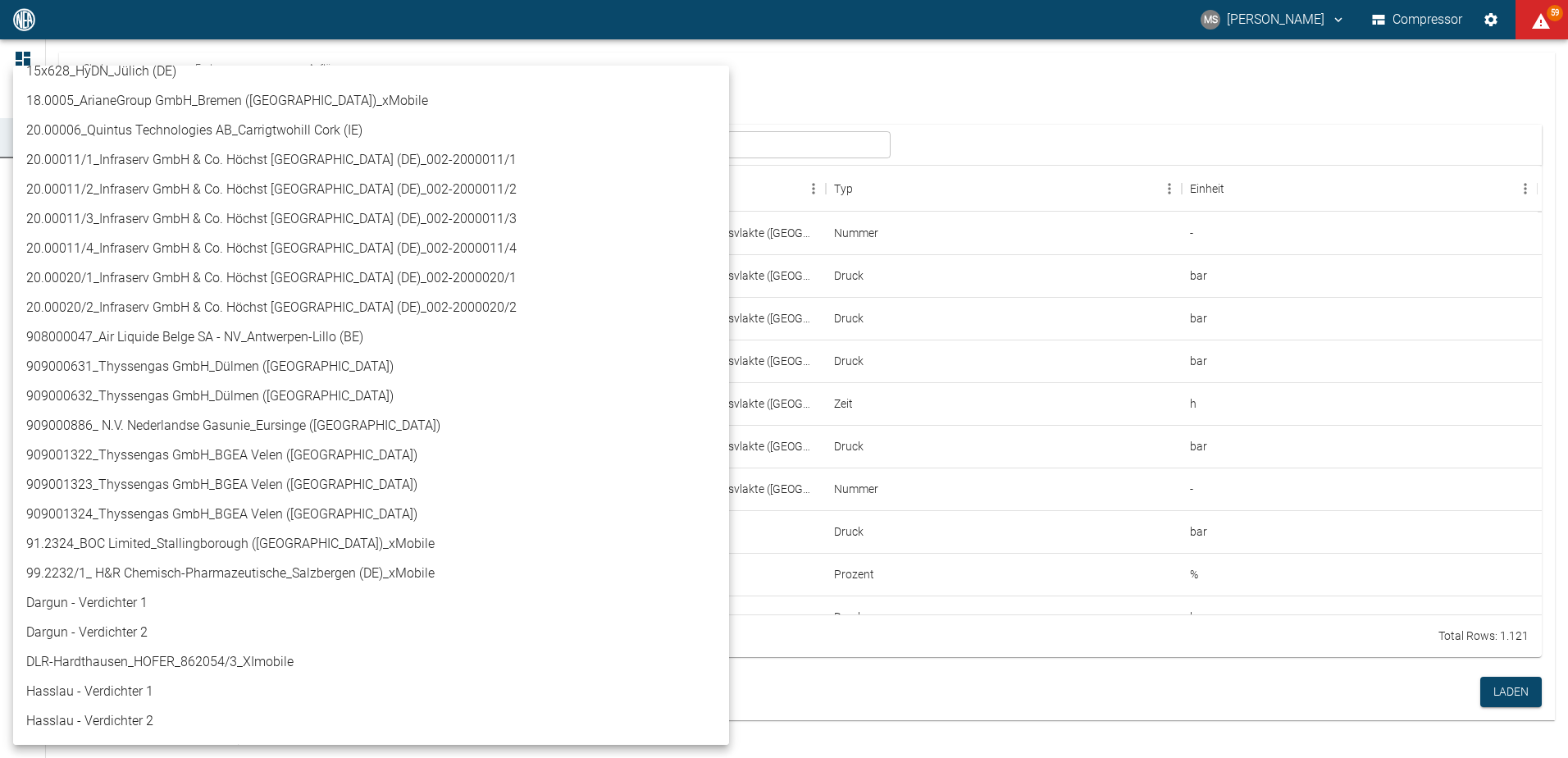
scroll to position [374, 0]
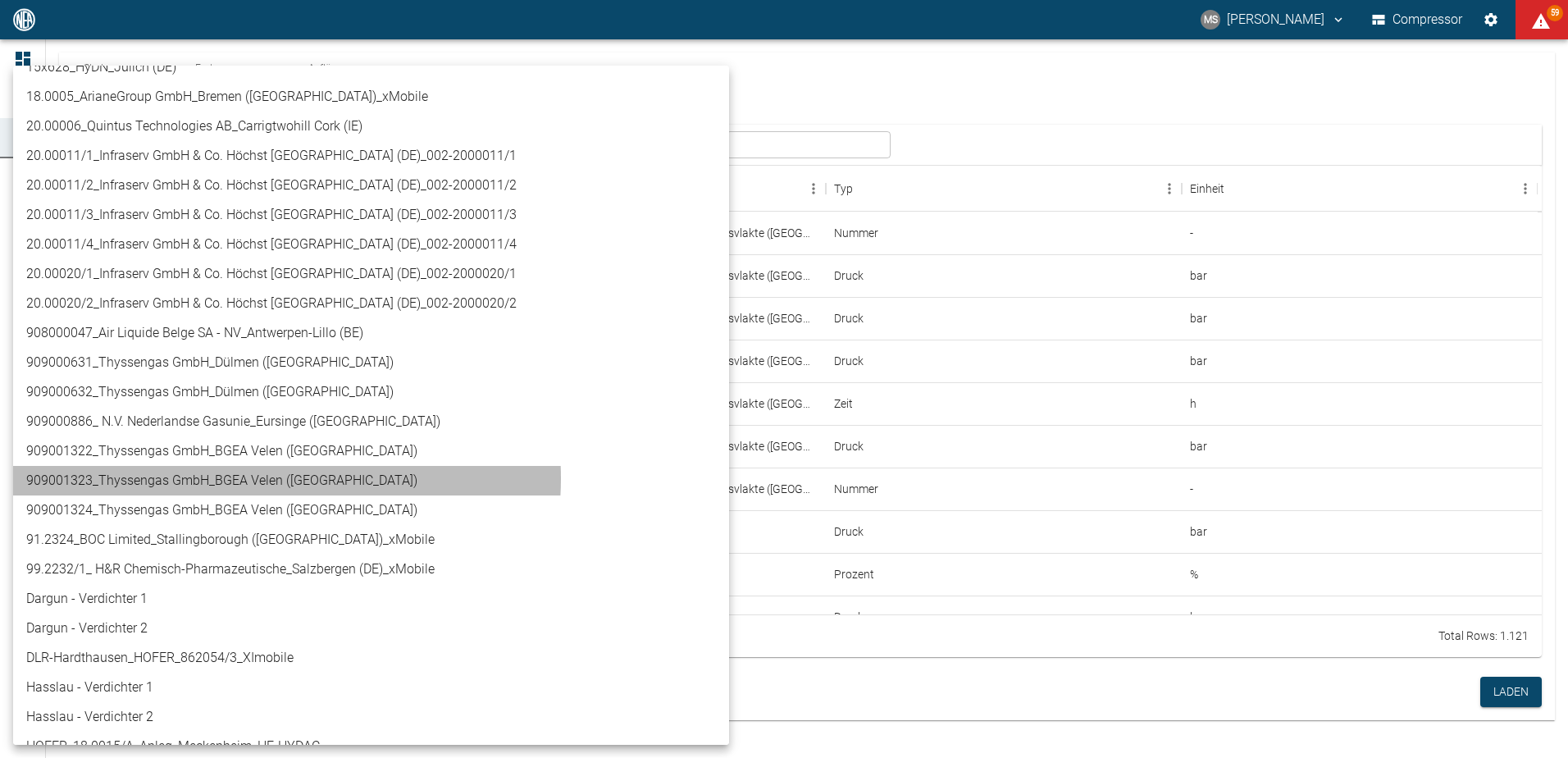
click at [258, 478] on li "909001323_Thyssengas GmbH_BGEA Velen ([GEOGRAPHIC_DATA])" at bounding box center [371, 481] width 716 height 30
type input "d323cb37-0897-47d8-890e-65236b20deb2"
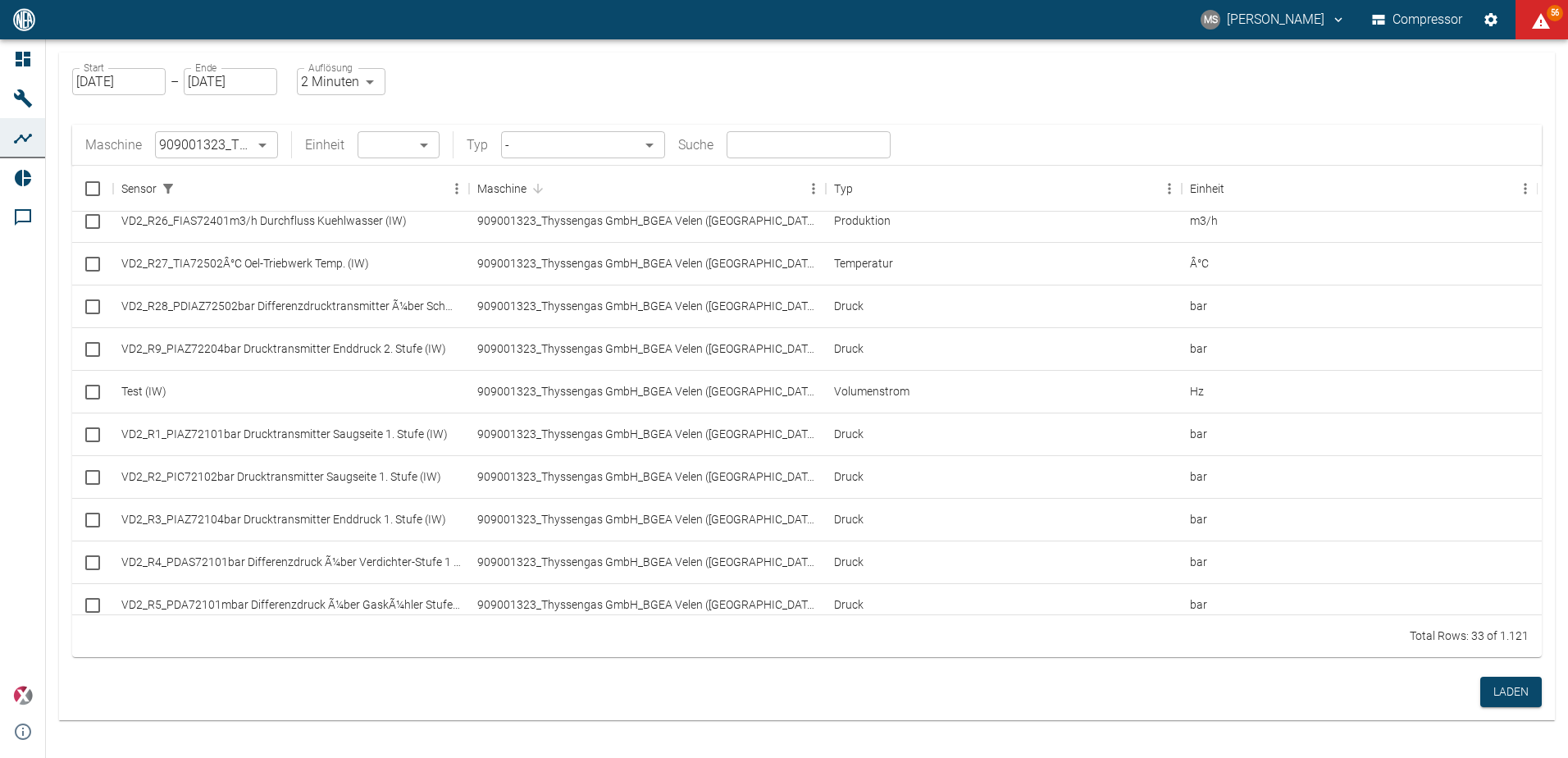
scroll to position [1005, 0]
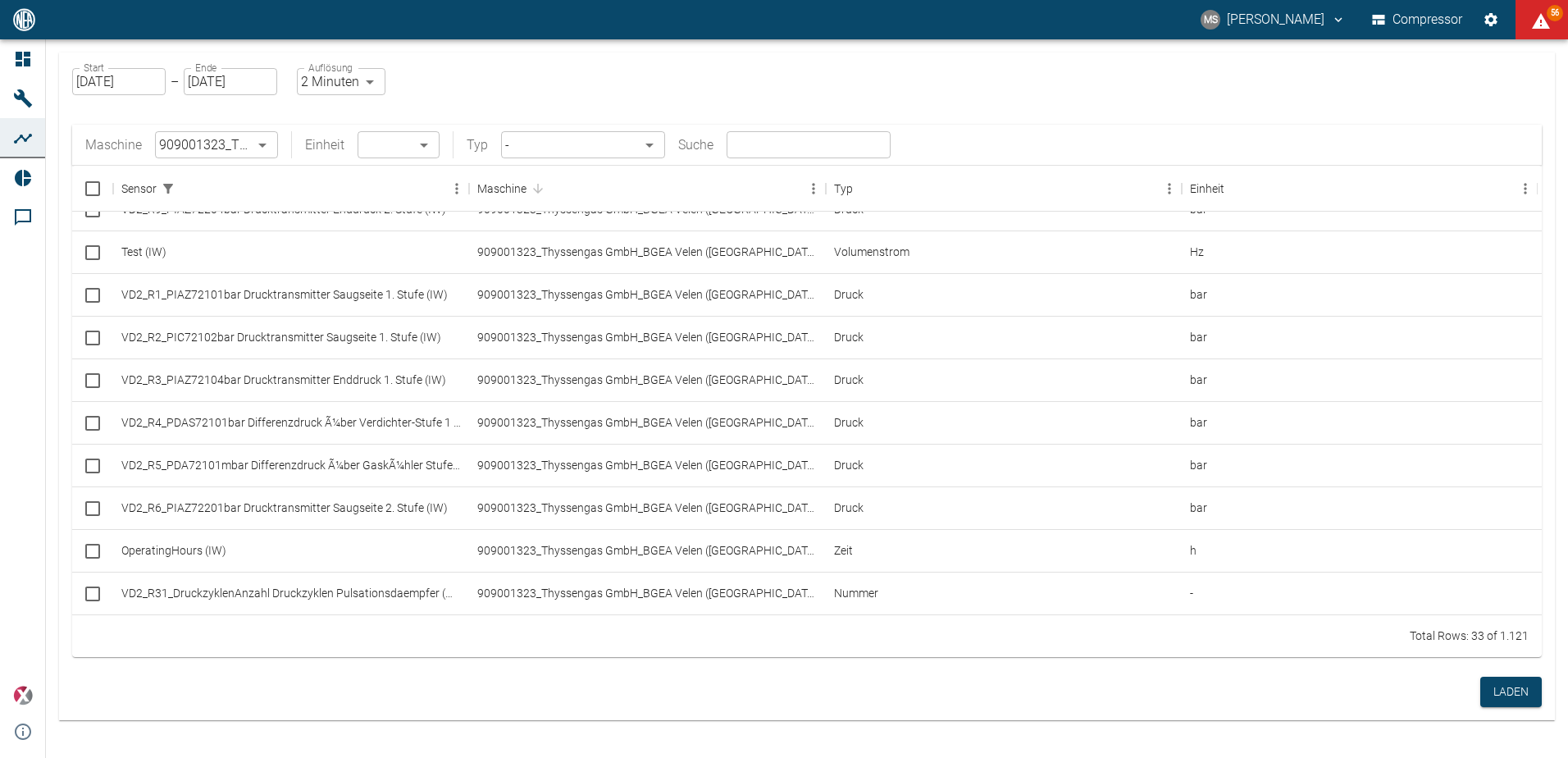
click at [781, 139] on input "text" at bounding box center [809, 145] width 164 height 27
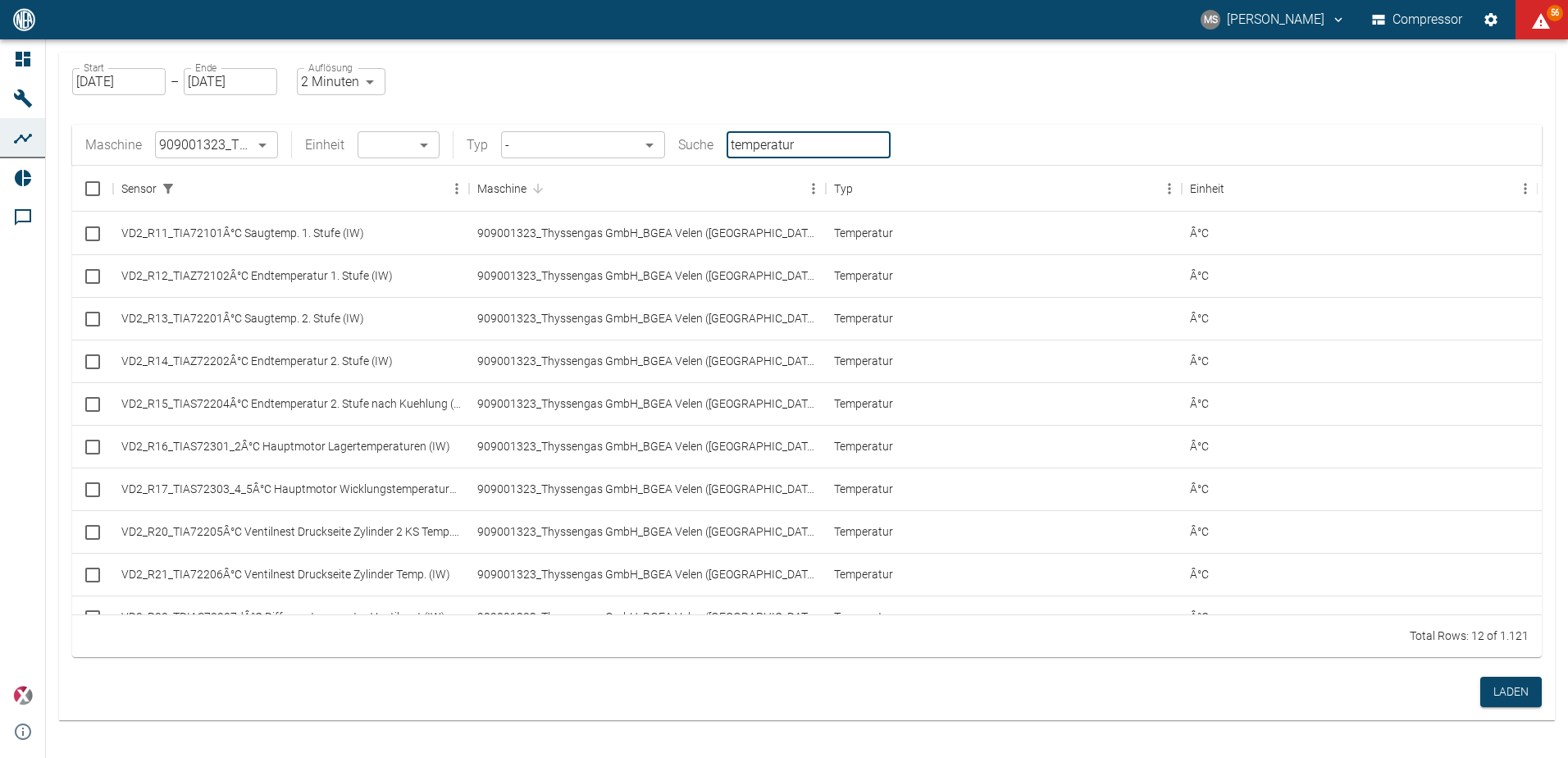
type input "temperatur"
click at [86, 277] on input "Select row" at bounding box center [93, 276] width 35 height 35
checkbox input "false"
checkbox input "true"
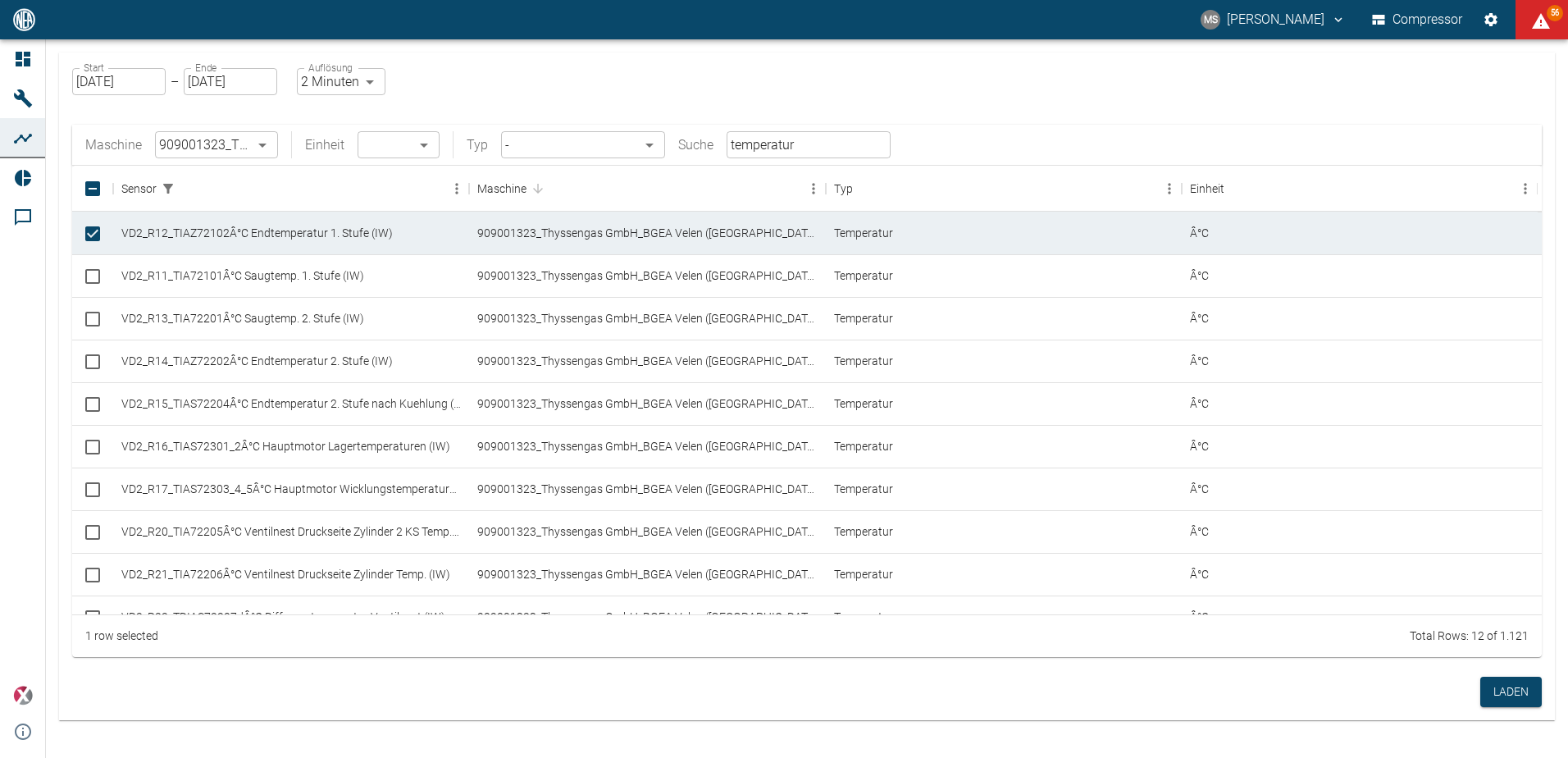
click at [429, 146] on body "MS Marcel Schade Compressor 56 Dashboard Maschinen Analysen Reports Kommentare …" at bounding box center [784, 379] width 1568 height 758
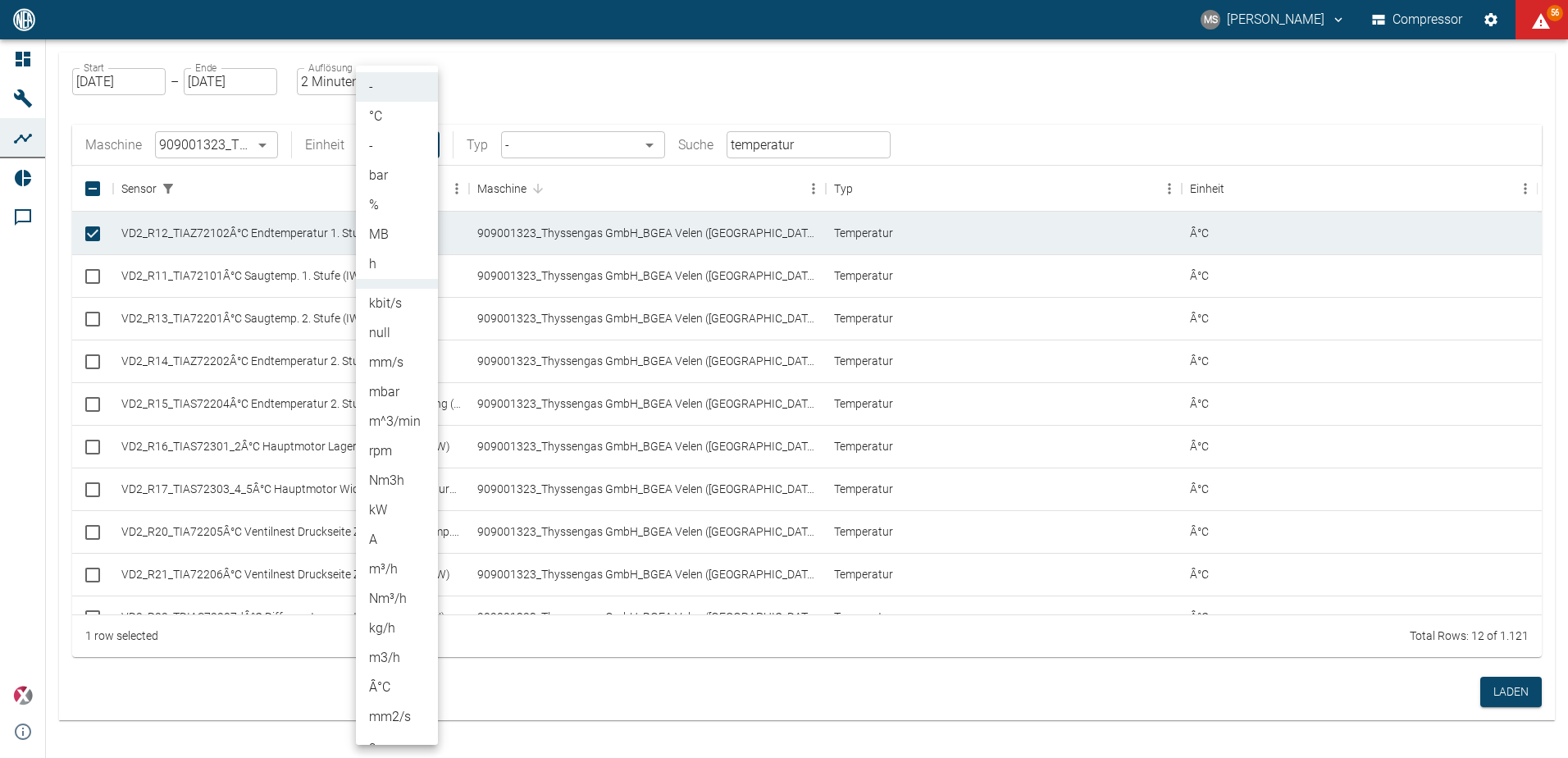
click at [393, 119] on li "°C" at bounding box center [397, 116] width 82 height 30
type input "°C"
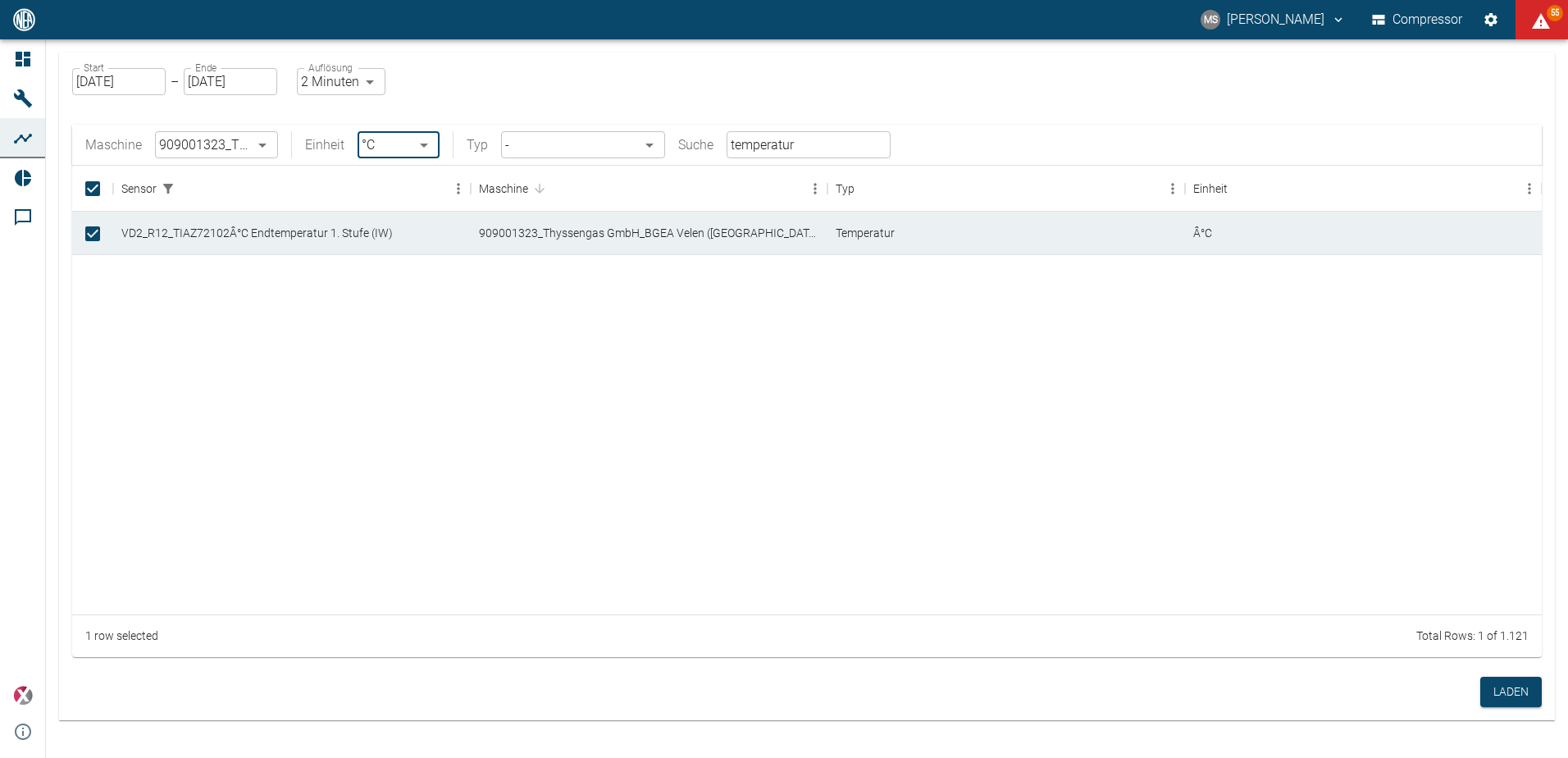
click at [559, 145] on body "MS Marcel Schade Compressor 55 Dashboard Maschinen Analysen Reports Kommentare …" at bounding box center [784, 379] width 1568 height 758
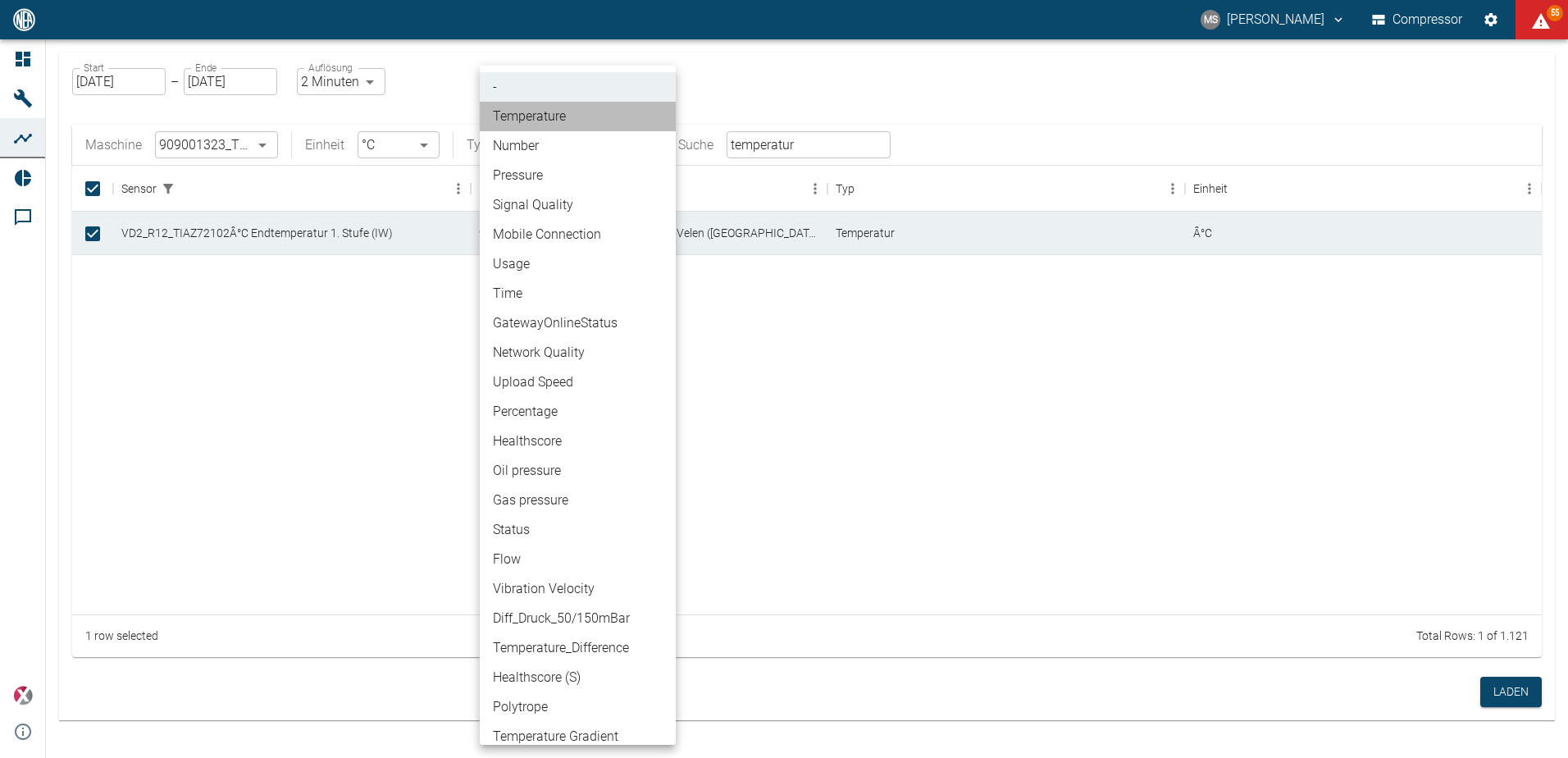
click at [573, 122] on li "Temperature" at bounding box center [578, 116] width 196 height 30
type input "Temperature"
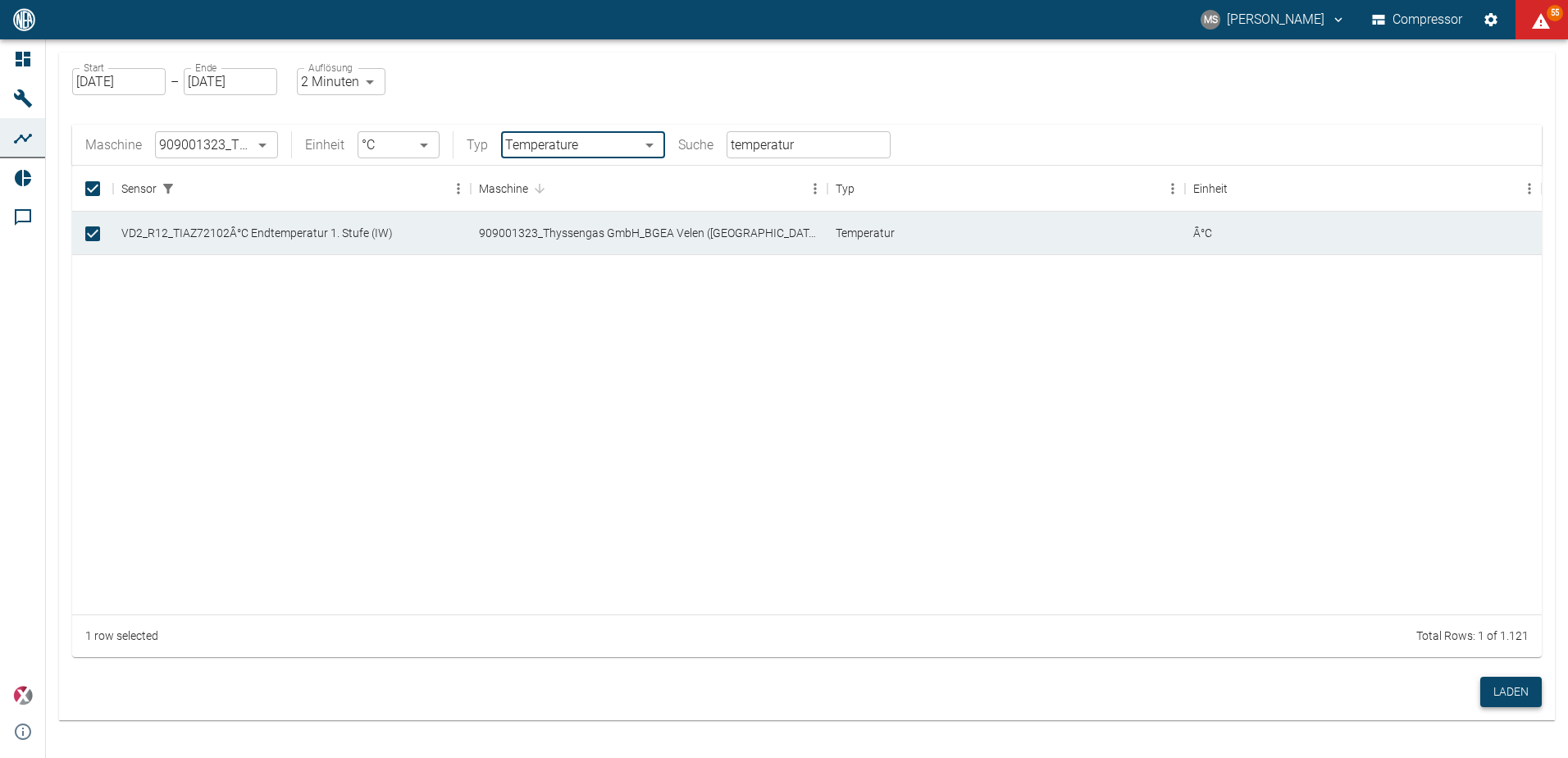
click at [1503, 691] on button "Laden" at bounding box center [1512, 692] width 62 height 30
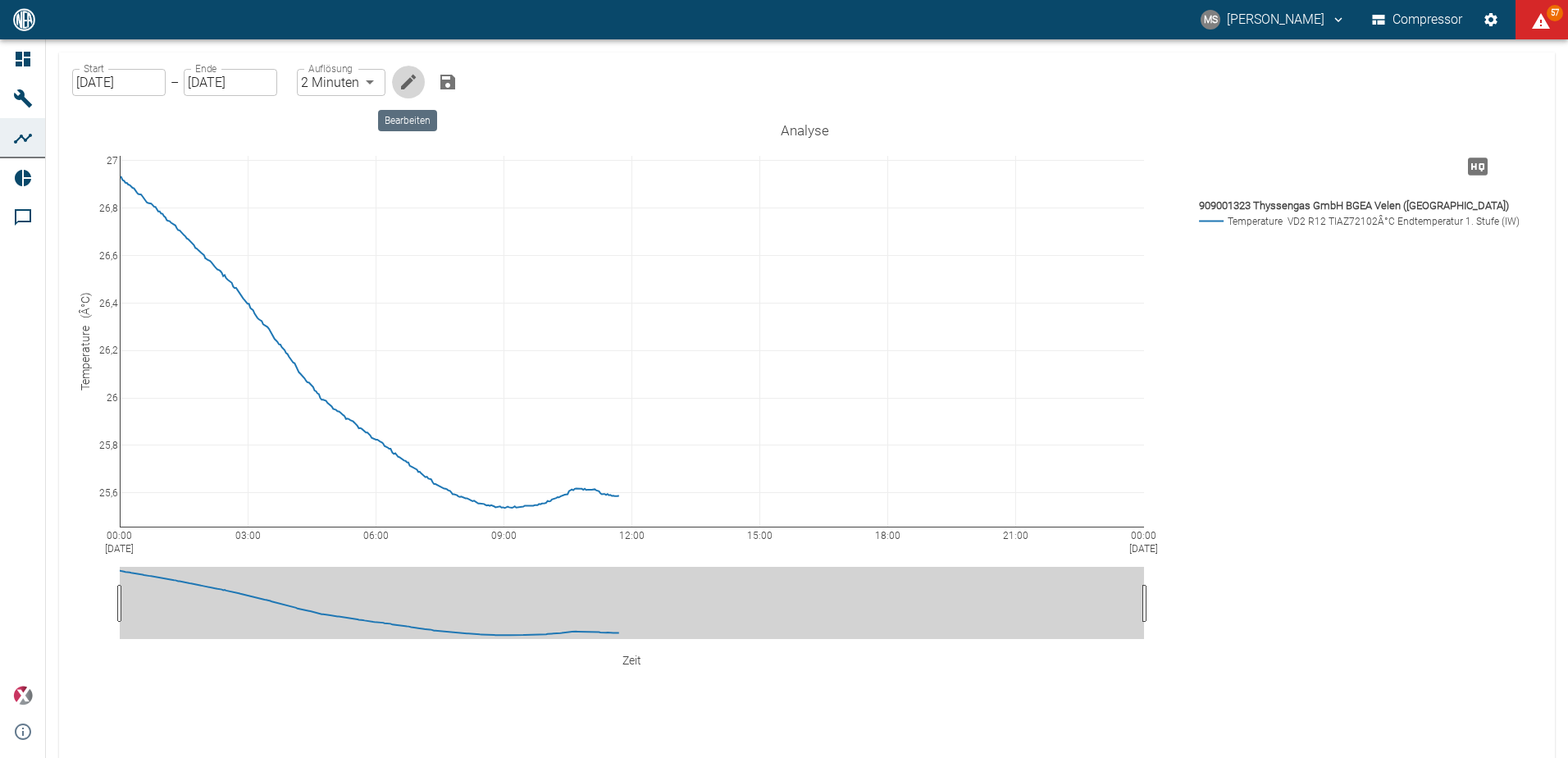
click at [409, 88] on icon "Bearbeiten" at bounding box center [409, 82] width 20 height 20
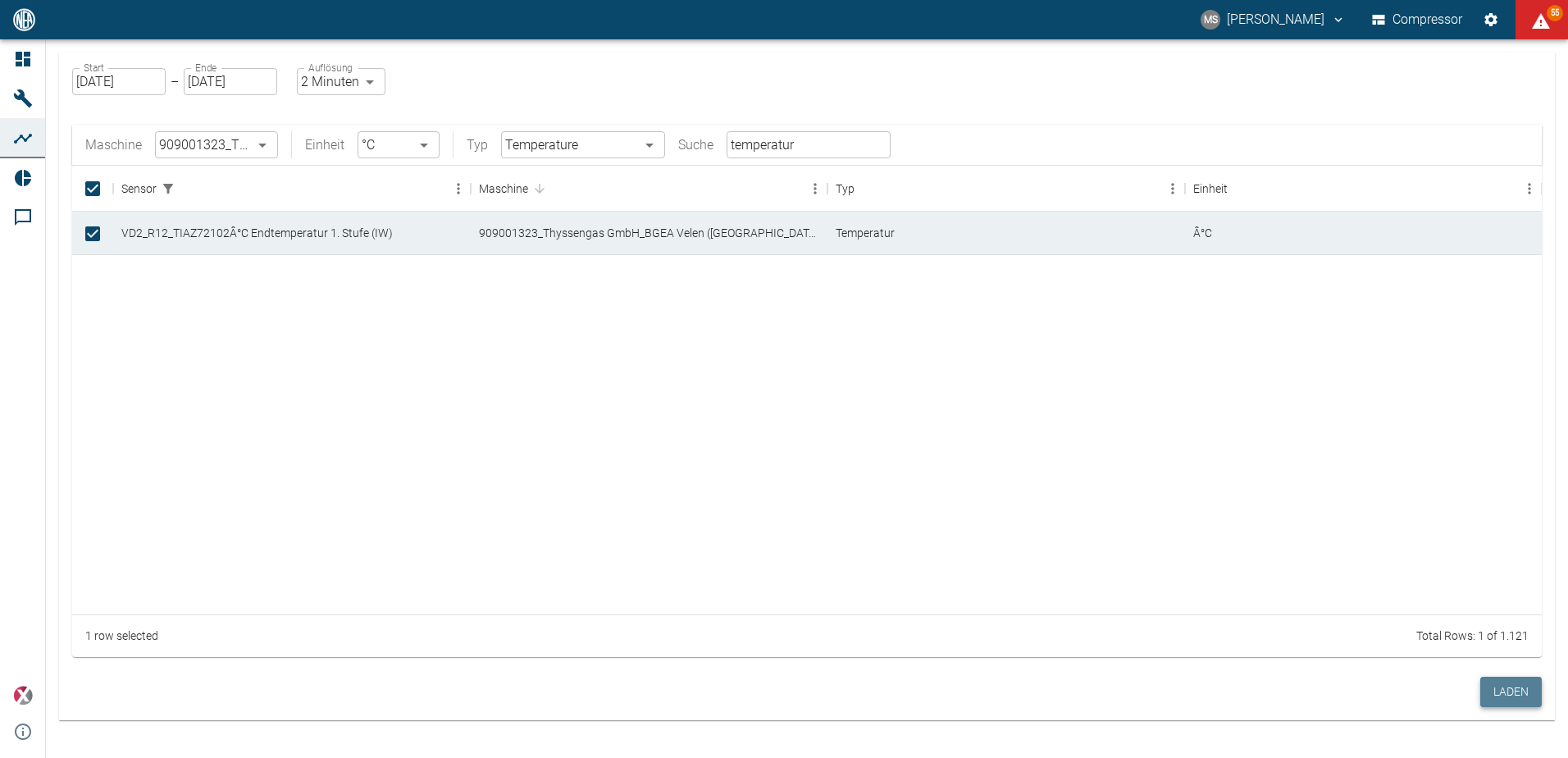
click at [1523, 689] on button "Laden" at bounding box center [1512, 692] width 62 height 30
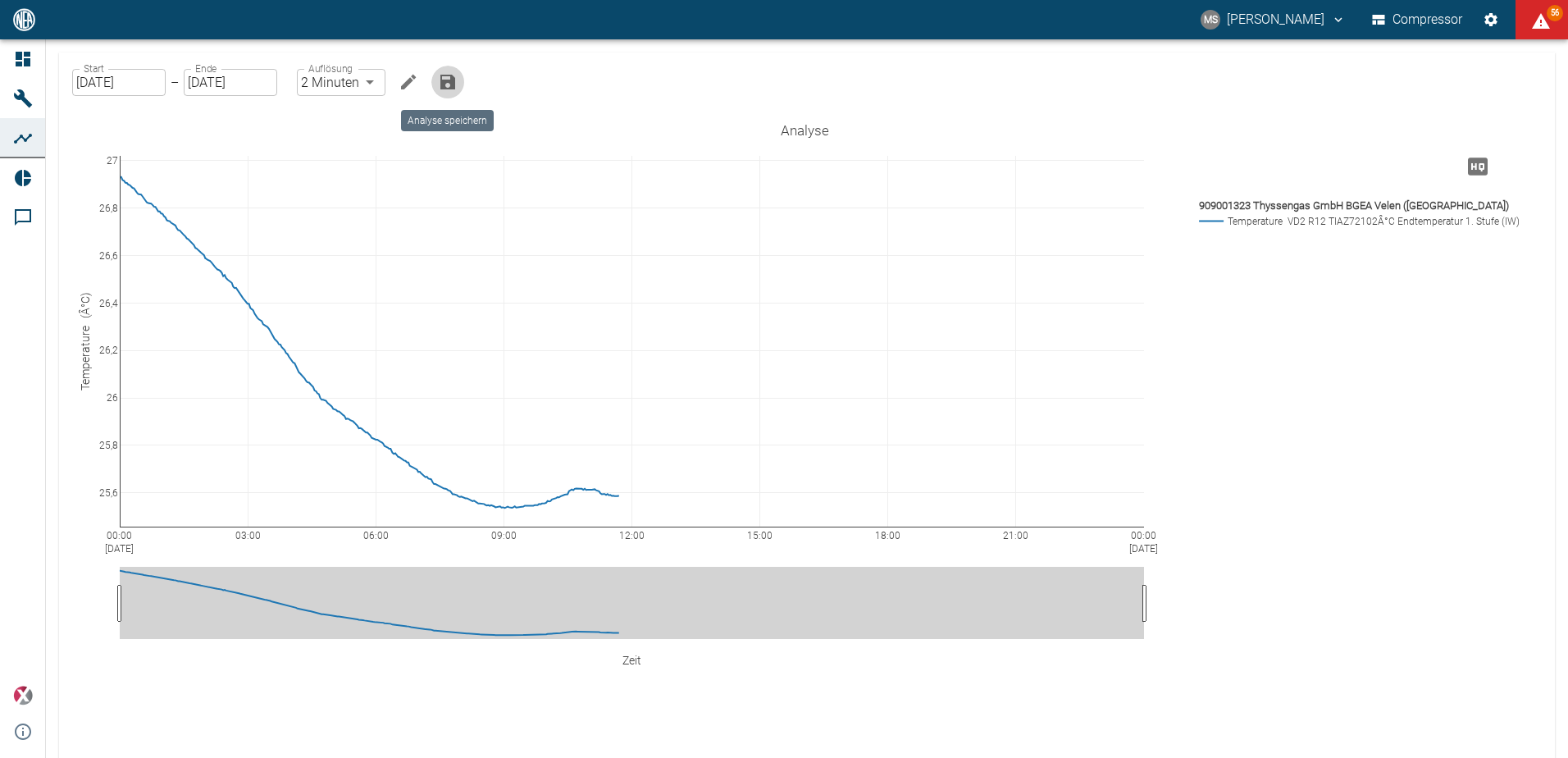
click at [439, 83] on icon "Analyse speichern" at bounding box center [448, 82] width 20 height 20
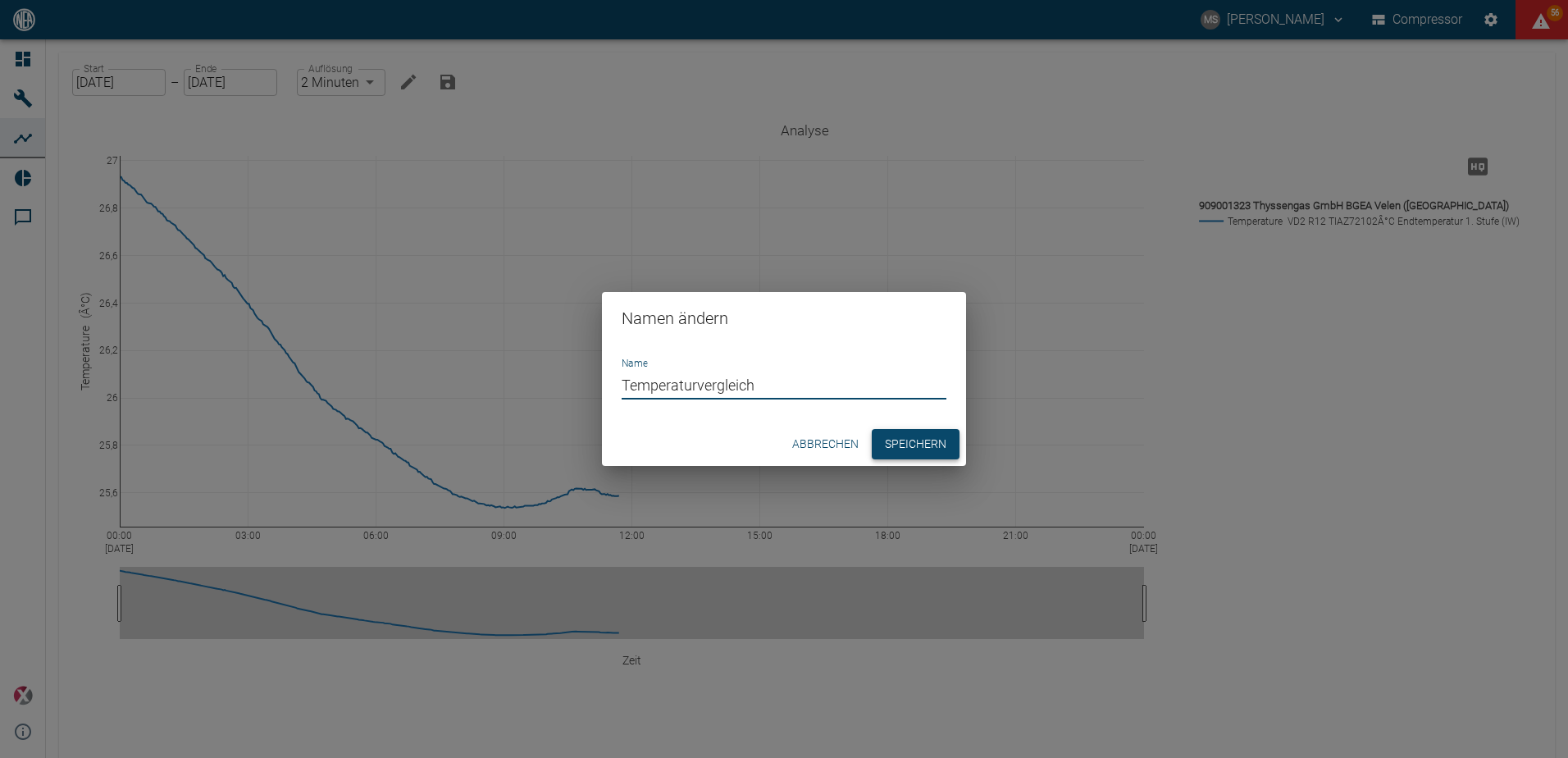
type input "Temperaturvergleich"
click at [906, 449] on button "Speichern" at bounding box center [916, 444] width 88 height 30
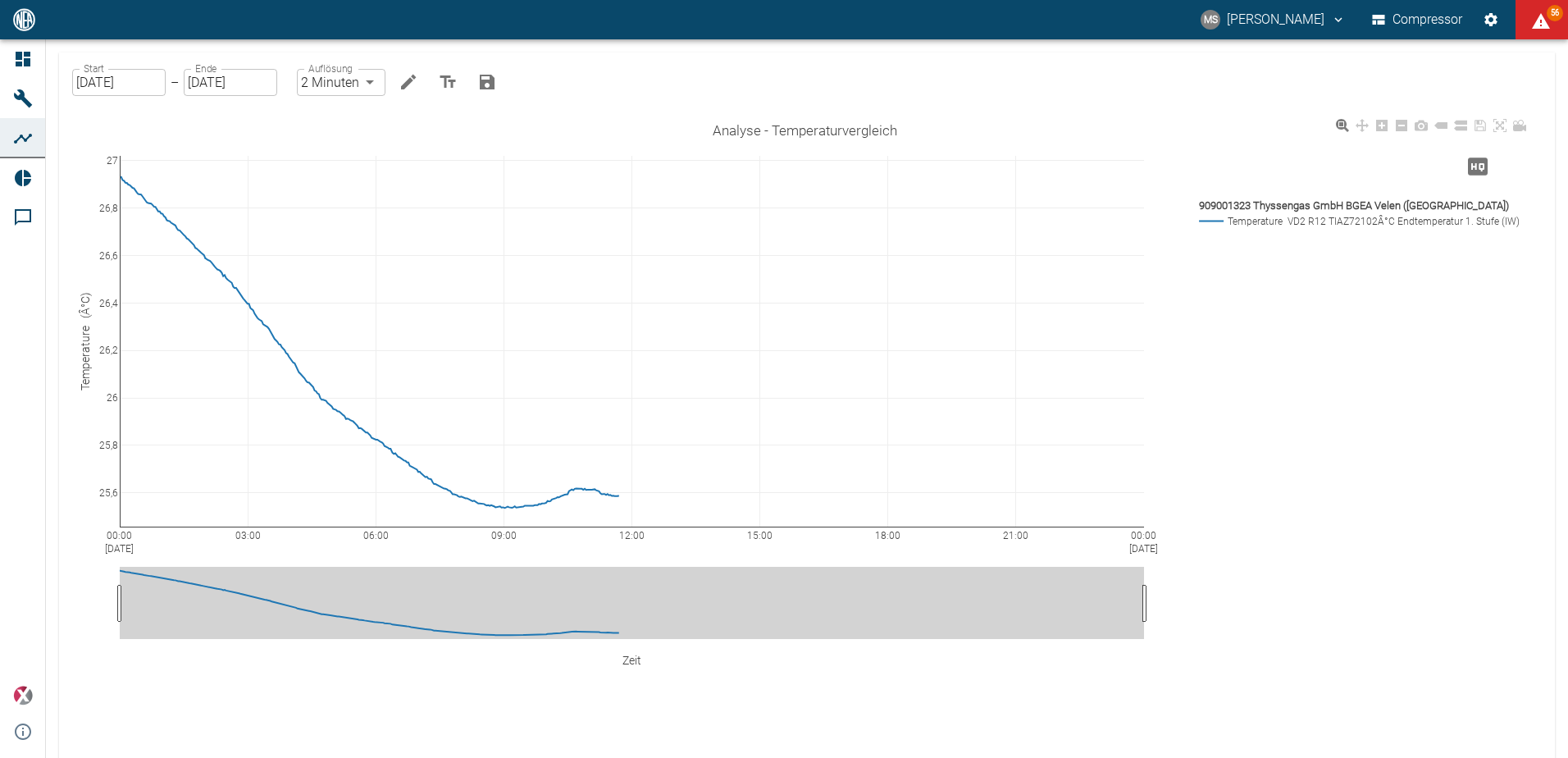
drag, startPoint x: 85, startPoint y: 321, endPoint x: 226, endPoint y: 117, distance: 248.0
click at [226, 117] on div "00:00 Aug 28, 2025 03:00 06:00 09:00 12:00 15:00 18:00 21:00 00:00 Aug 29, 2025…" at bounding box center [805, 417] width 1453 height 606
click at [1305, 213] on rect at bounding box center [1357, 205] width 323 height 16
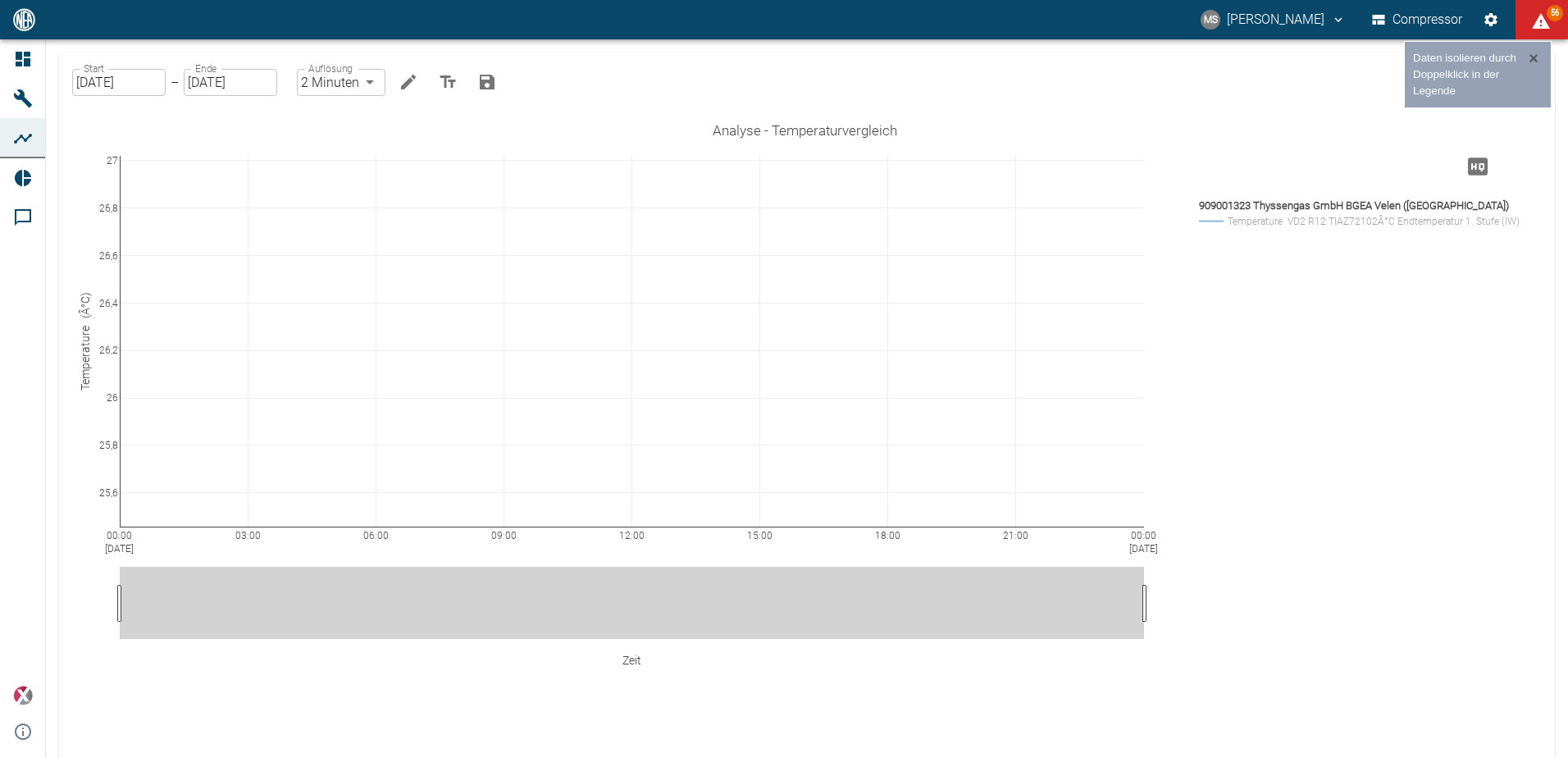
click at [1533, 53] on button "×" at bounding box center [1534, 58] width 18 height 16
click at [421, 90] on button "Bearbeiten" at bounding box center [409, 82] width 33 height 33
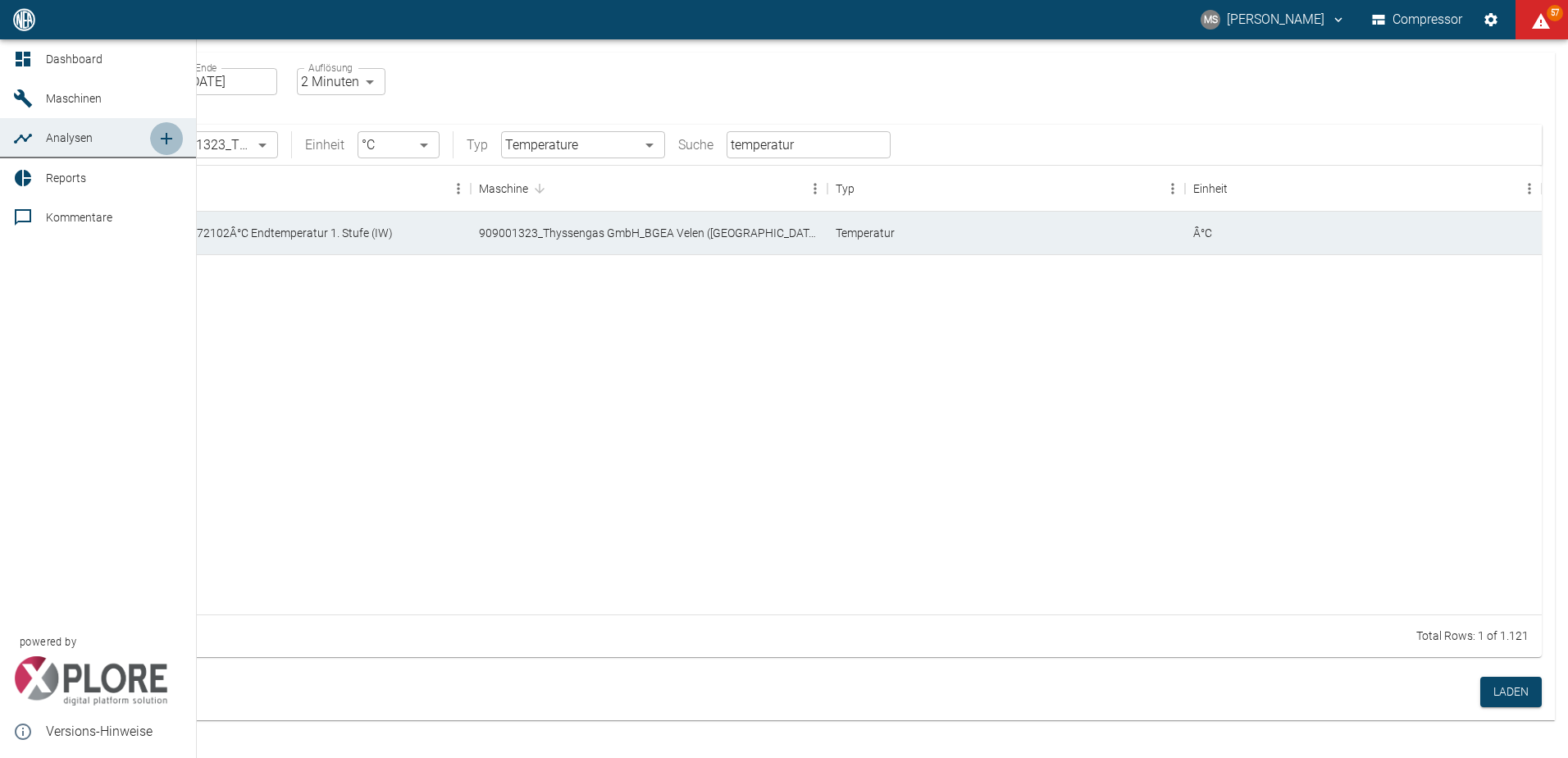
click at [165, 141] on icon "new /analyses/list/0" at bounding box center [166, 138] width 12 height 12
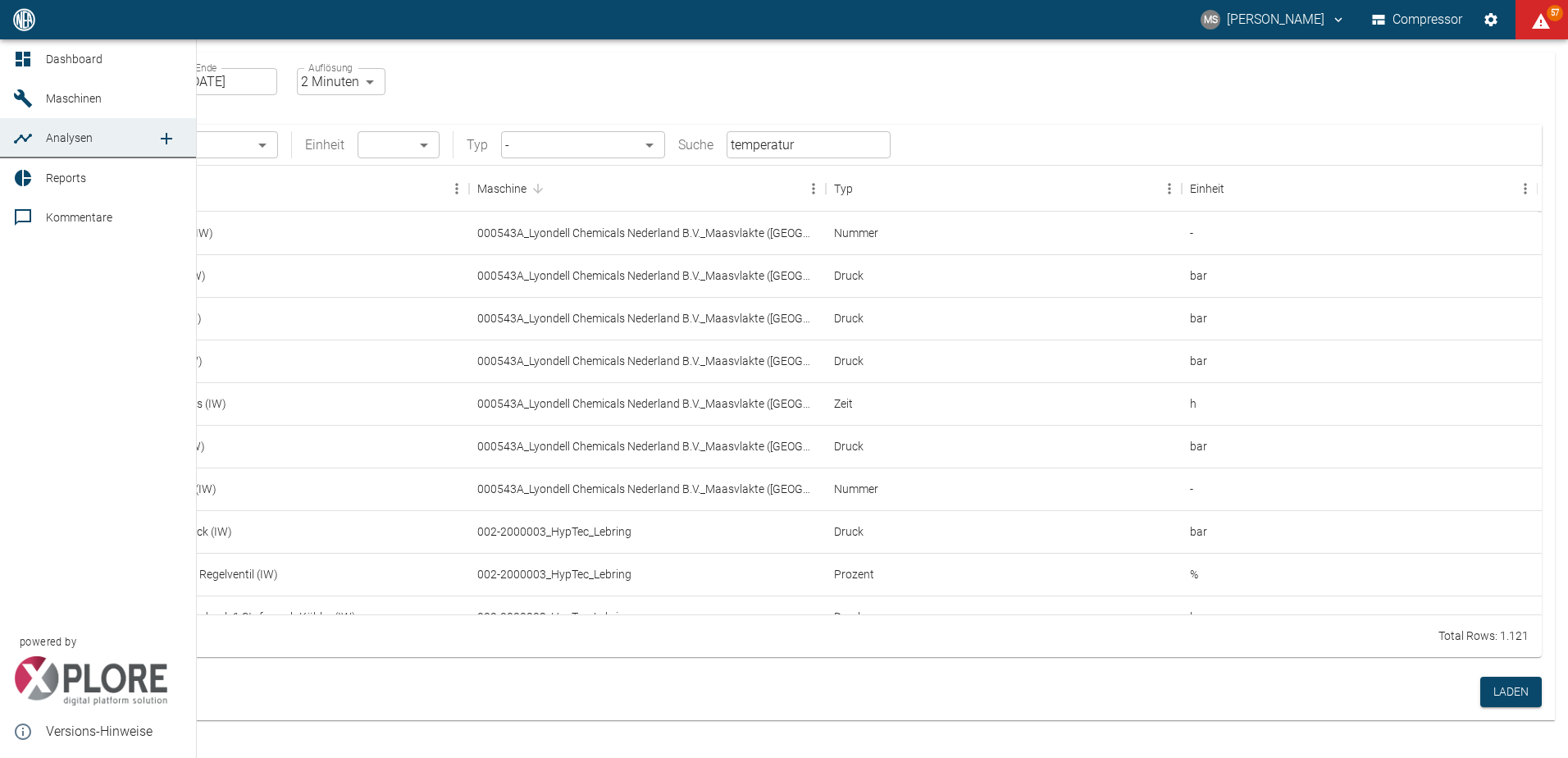
checkbox input "false"
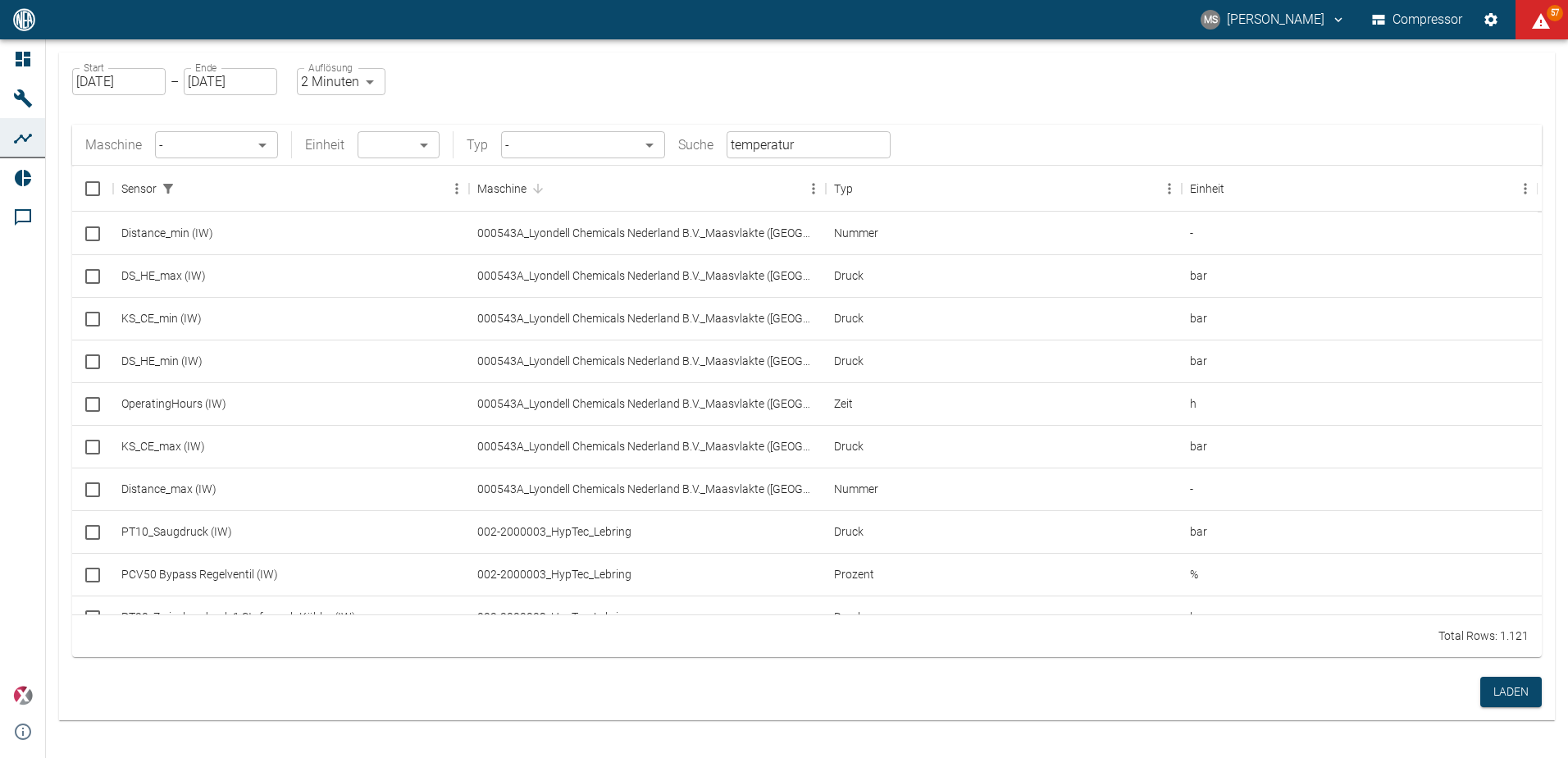
click at [259, 144] on body "MS Marcel Schade Compressor 57 Dashboard Maschinen Analysen Reports Kommentare …" at bounding box center [784, 379] width 1568 height 758
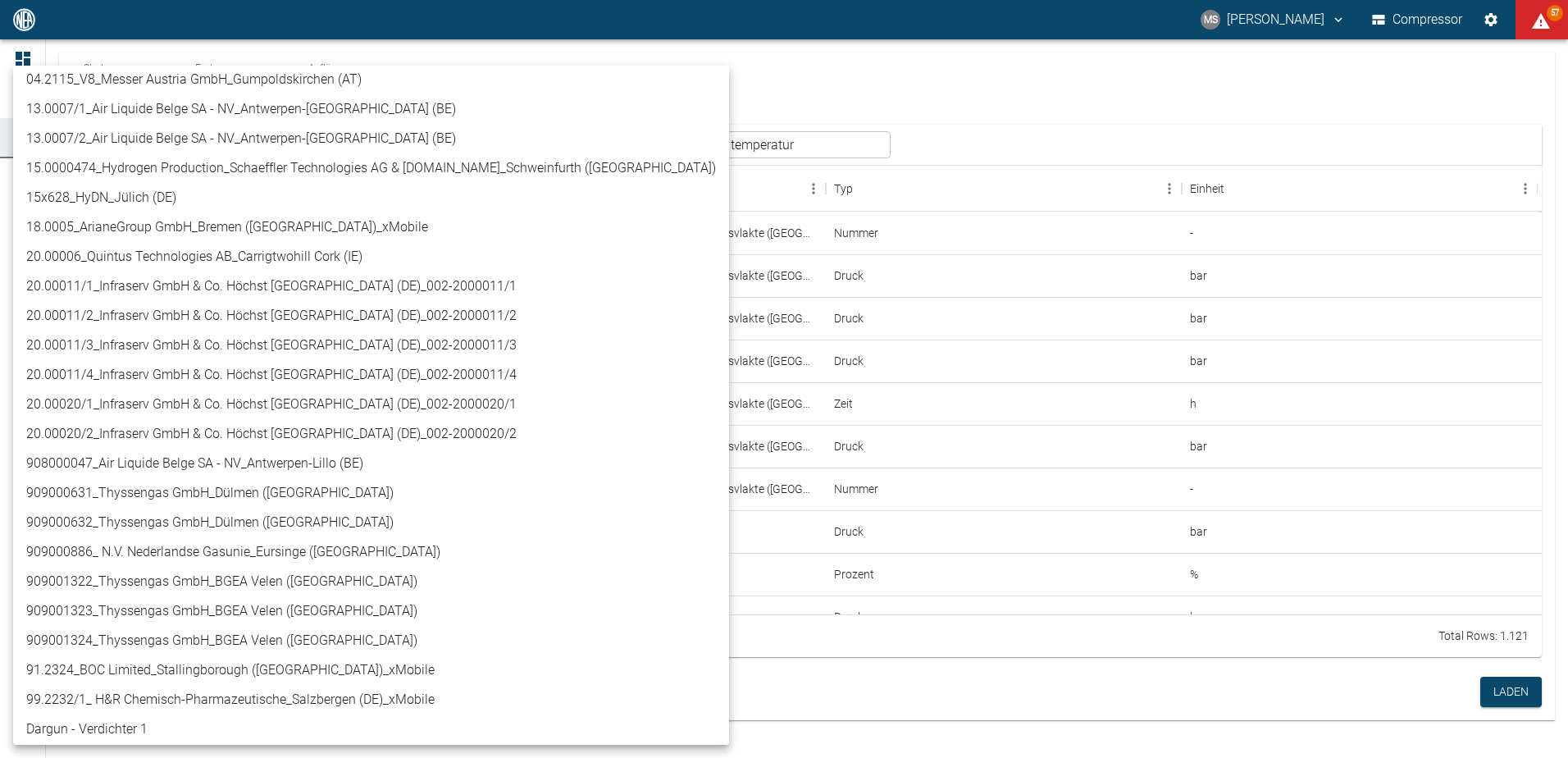
scroll to position [258, 0]
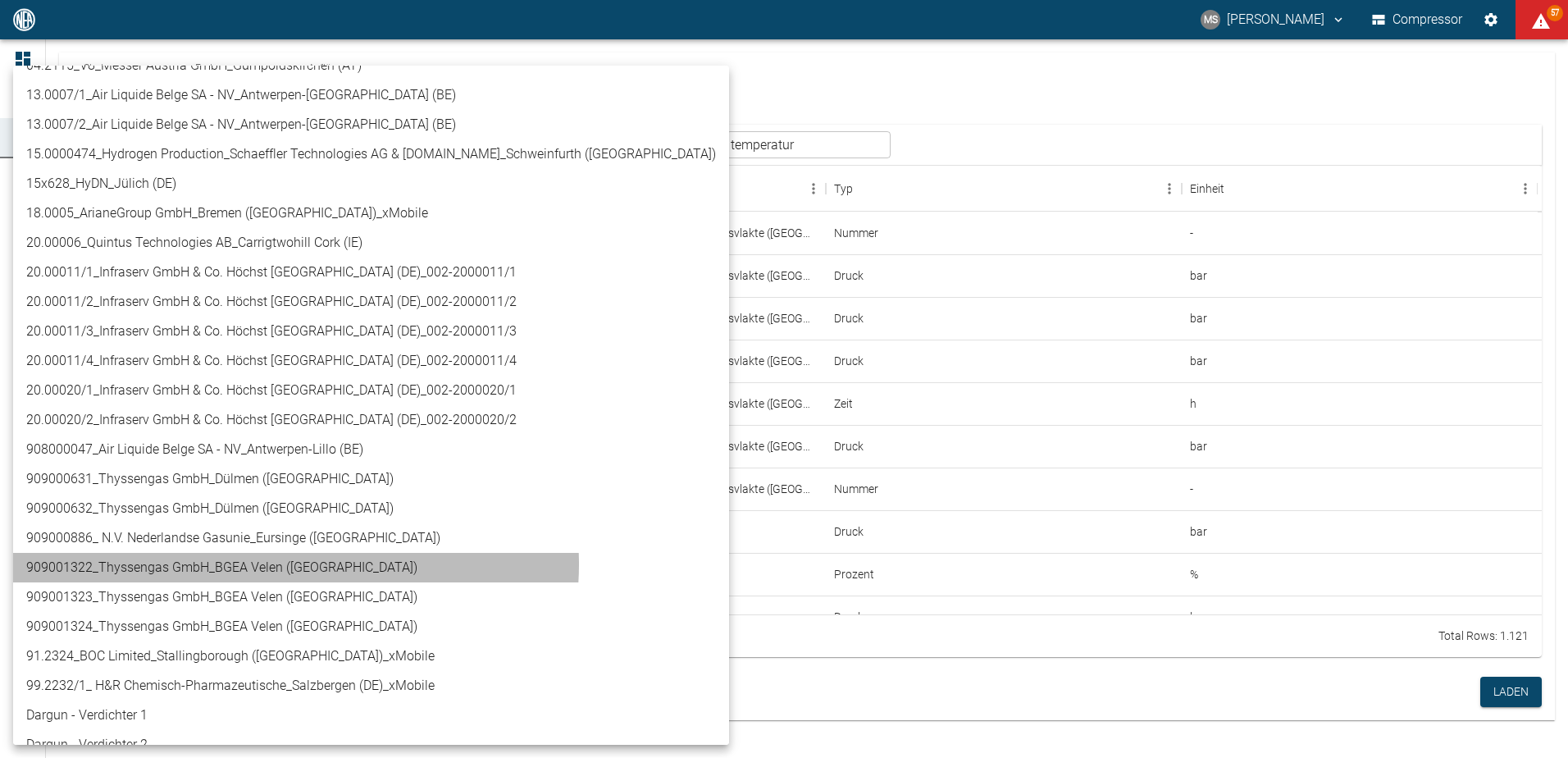
click at [295, 564] on li "909001322_Thyssengas GmbH_BGEA Velen ([GEOGRAPHIC_DATA])" at bounding box center [371, 568] width 716 height 30
type input "259bb4d1-24a0-4d0a-9cdd-a1b37587fdca"
type input "°C"
type input "Temperature"
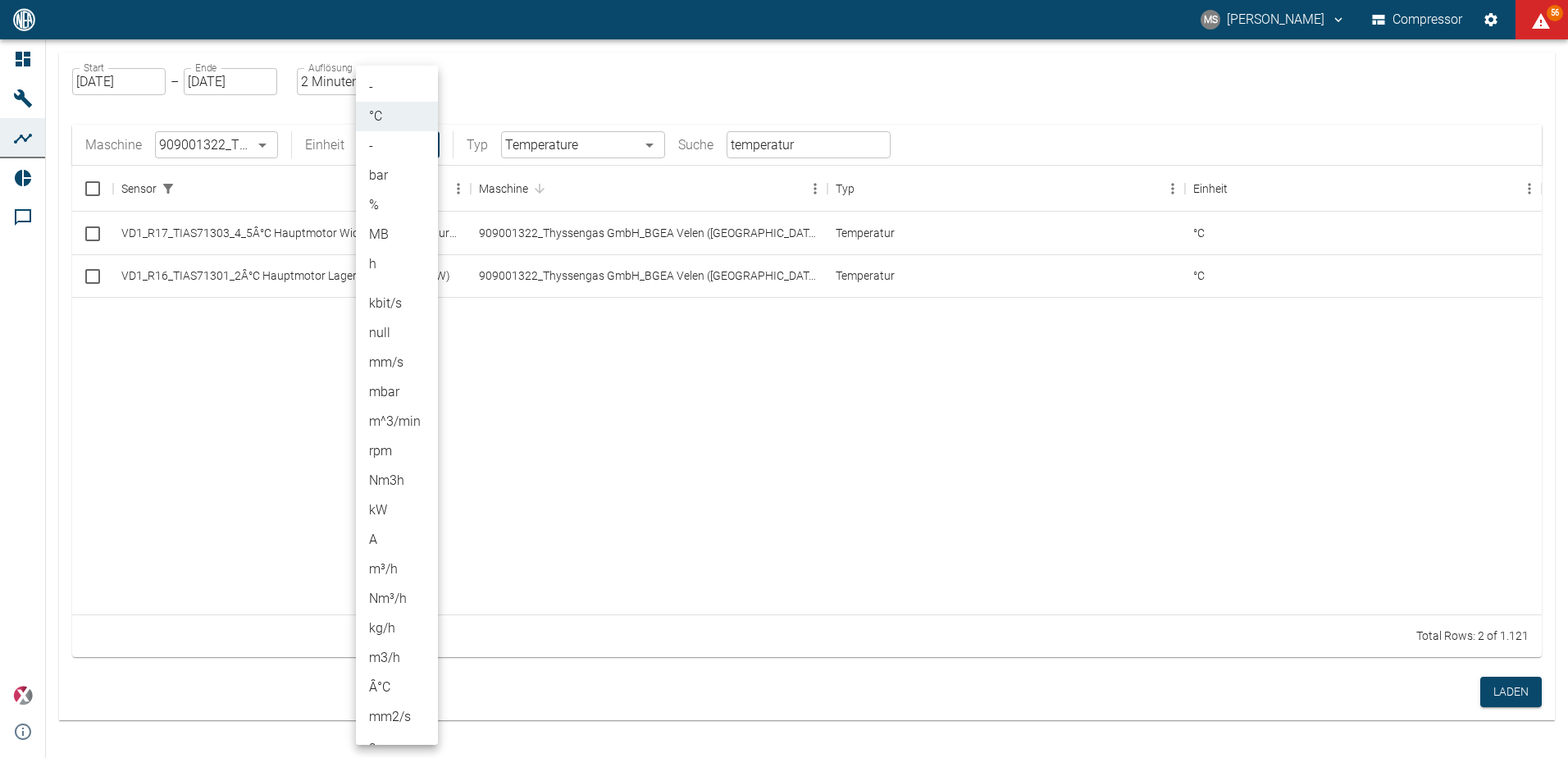
click at [427, 145] on body "MS Marcel Schade Compressor 56 Dashboard Maschinen Analysen Reports Kommentare …" at bounding box center [784, 379] width 1568 height 758
click at [379, 91] on li "-" at bounding box center [397, 86] width 82 height 30
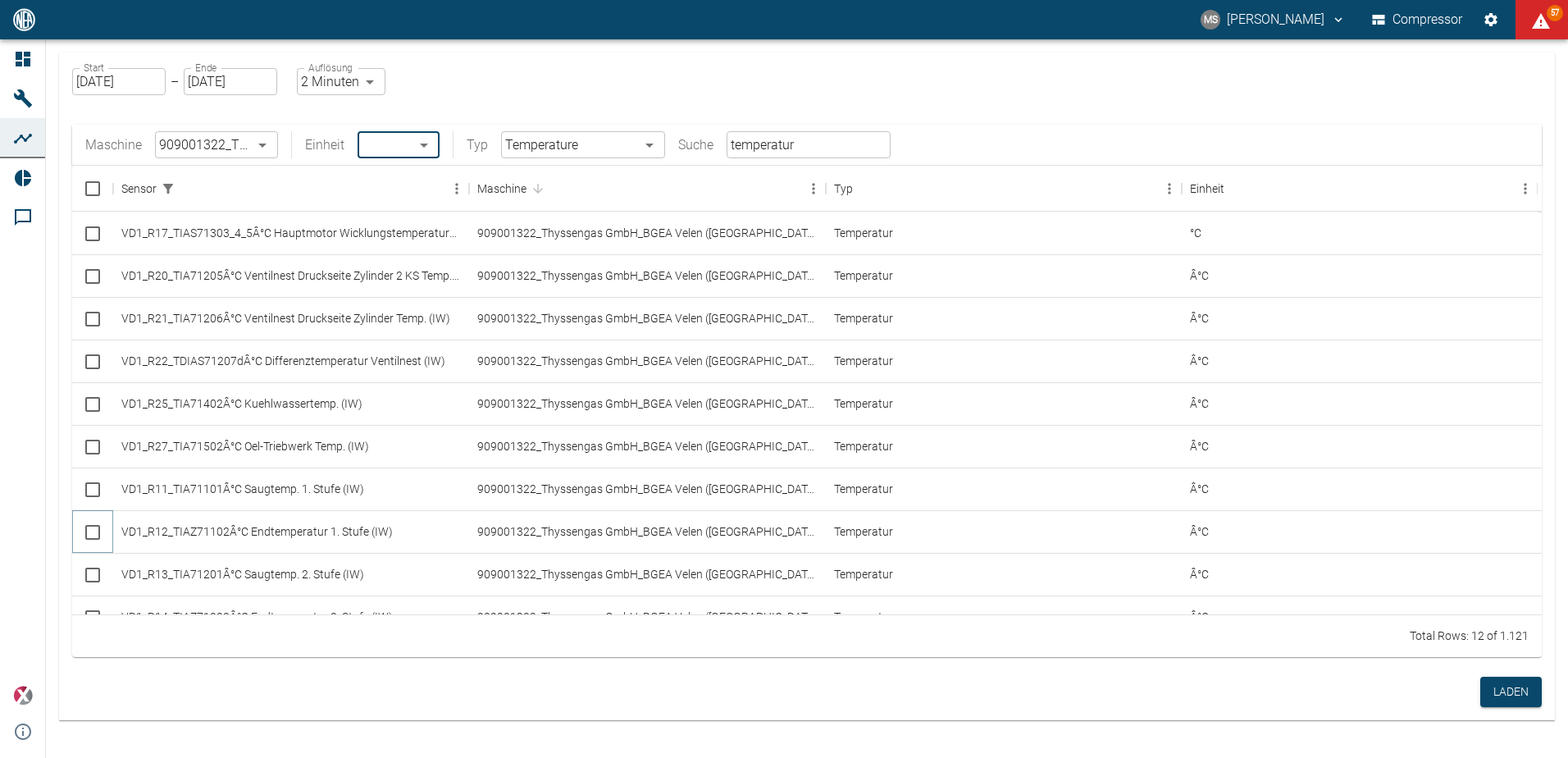
click at [92, 541] on input "Select row" at bounding box center [93, 533] width 35 height 35
checkbox input "false"
checkbox input "true"
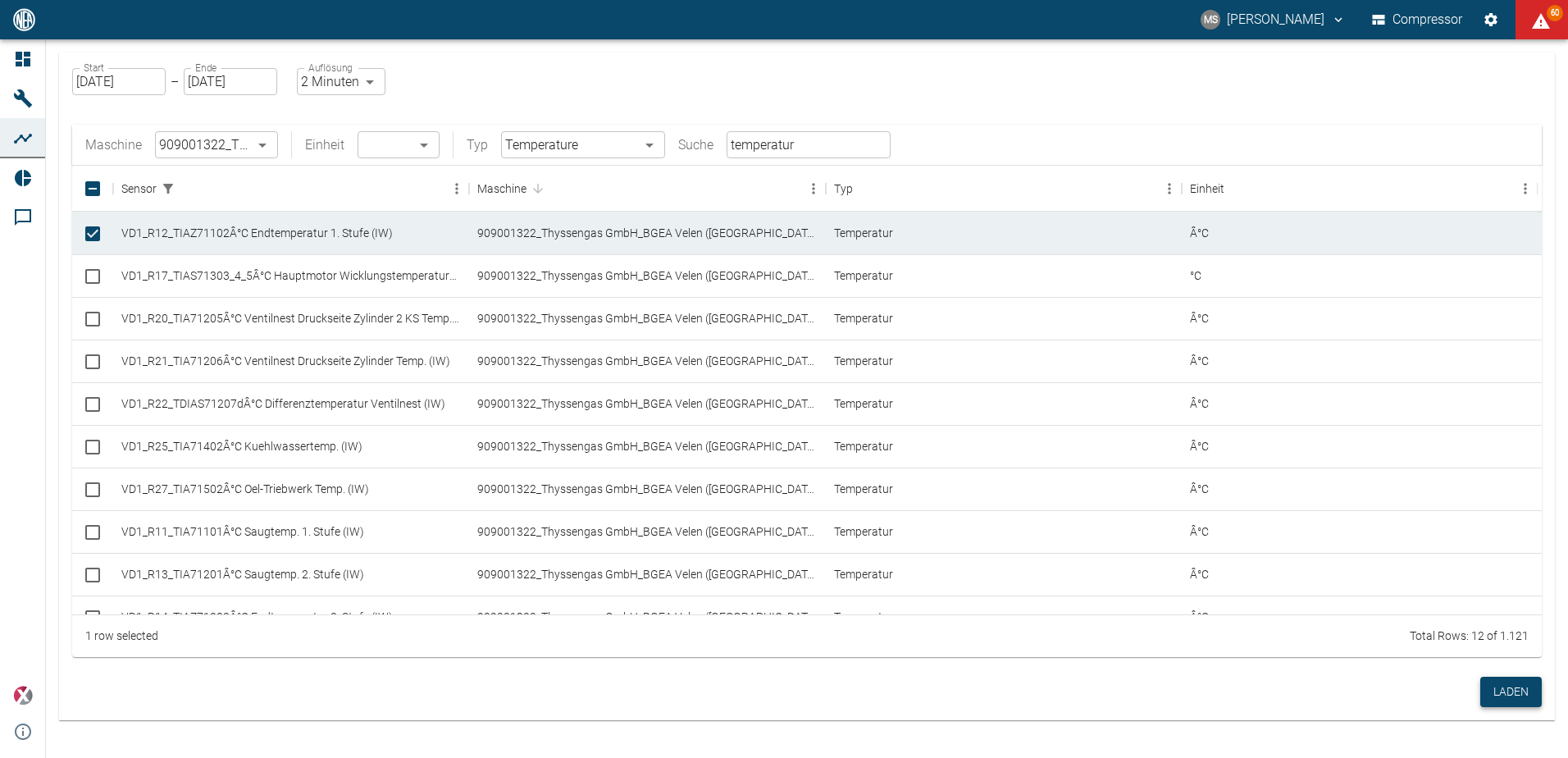
click at [1517, 687] on button "Laden" at bounding box center [1512, 692] width 62 height 30
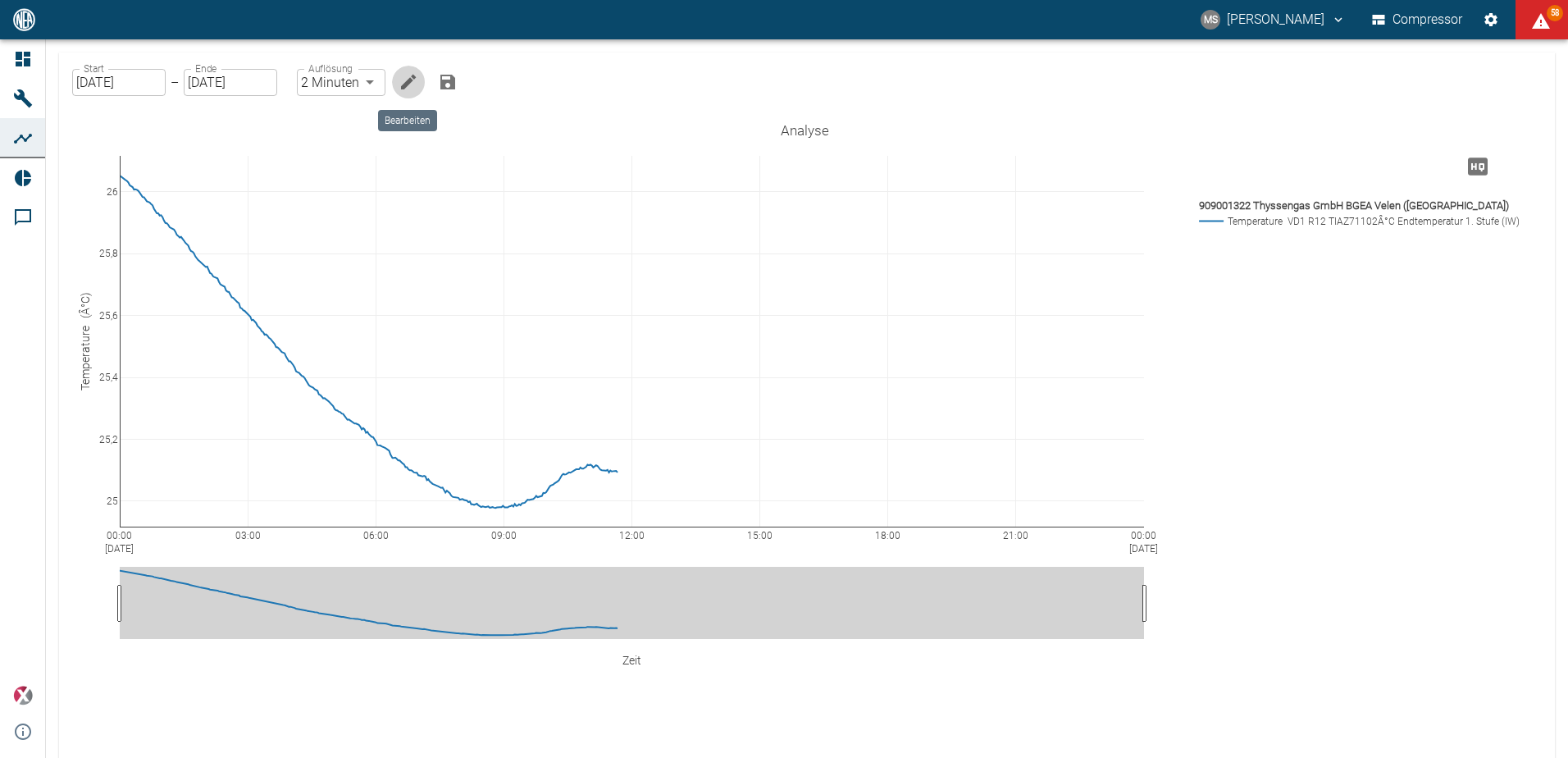
click at [410, 83] on icon "Bearbeiten" at bounding box center [409, 82] width 15 height 15
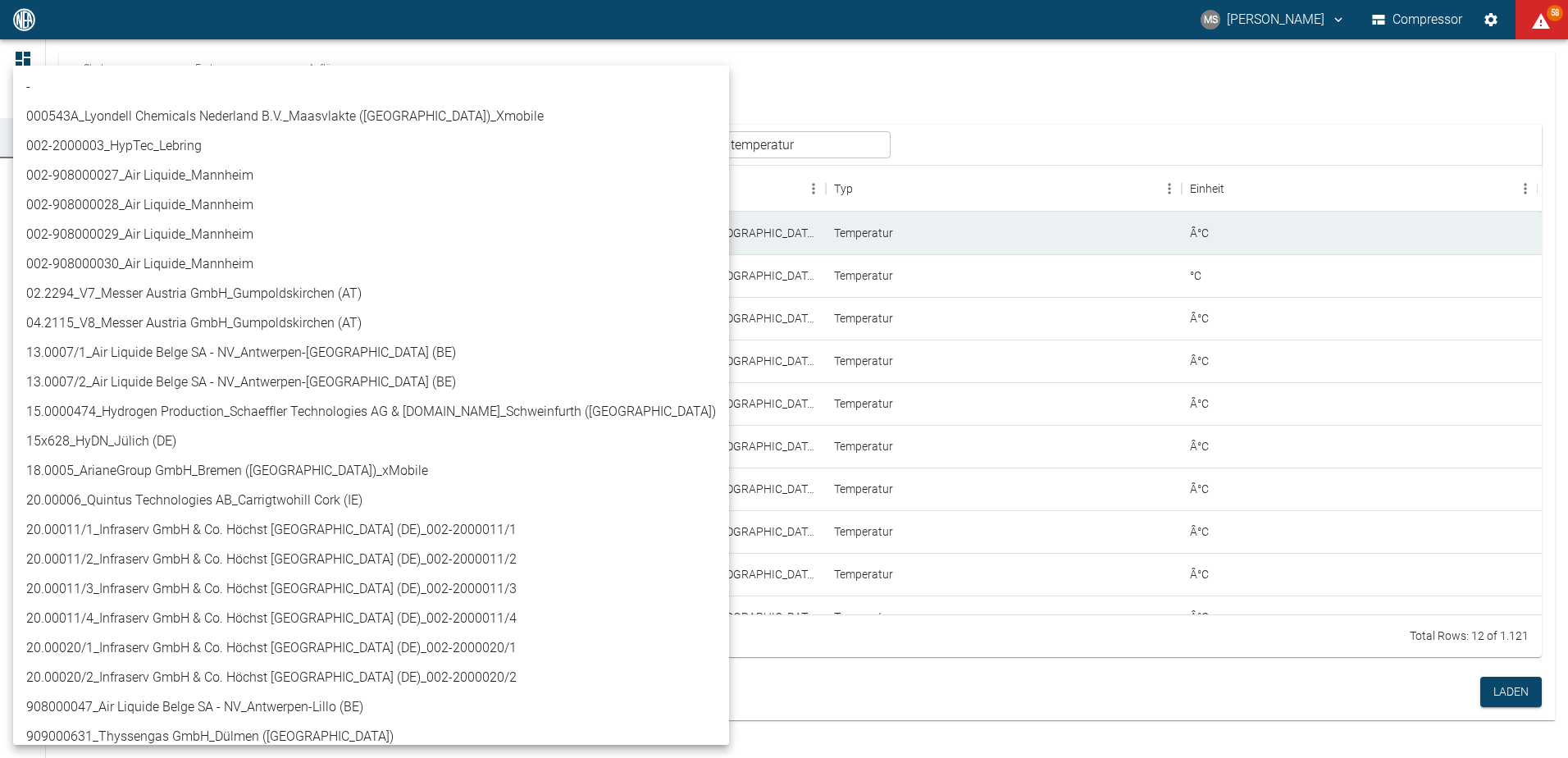
click at [265, 145] on body "MS Marcel Schade Compressor 58 Dashboard Maschinen Analysen Reports Kommentare …" at bounding box center [784, 379] width 1568 height 758
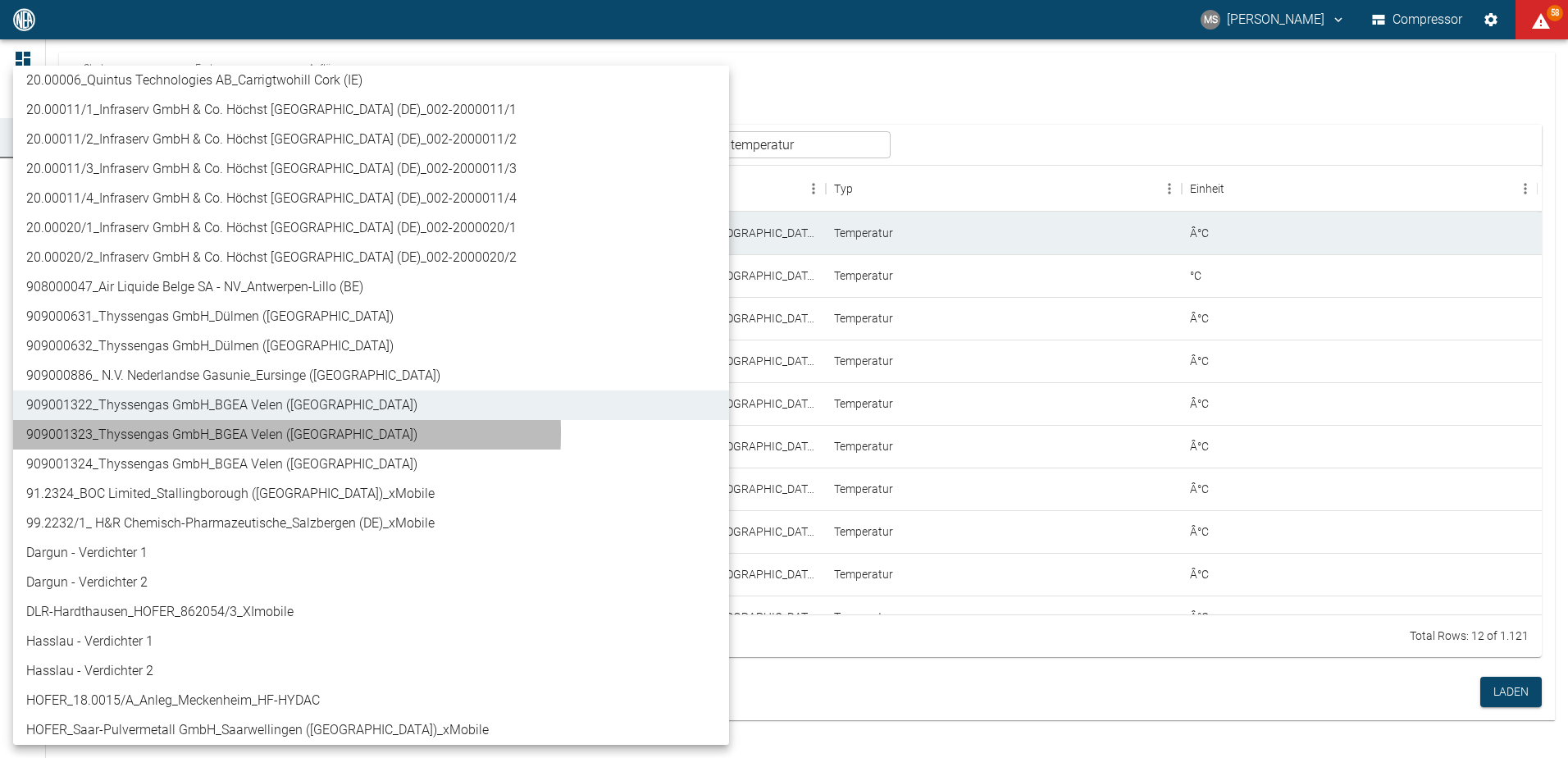
click at [210, 434] on li "909001323_Thyssengas GmbH_BGEA Velen ([GEOGRAPHIC_DATA])" at bounding box center [371, 434] width 716 height 30
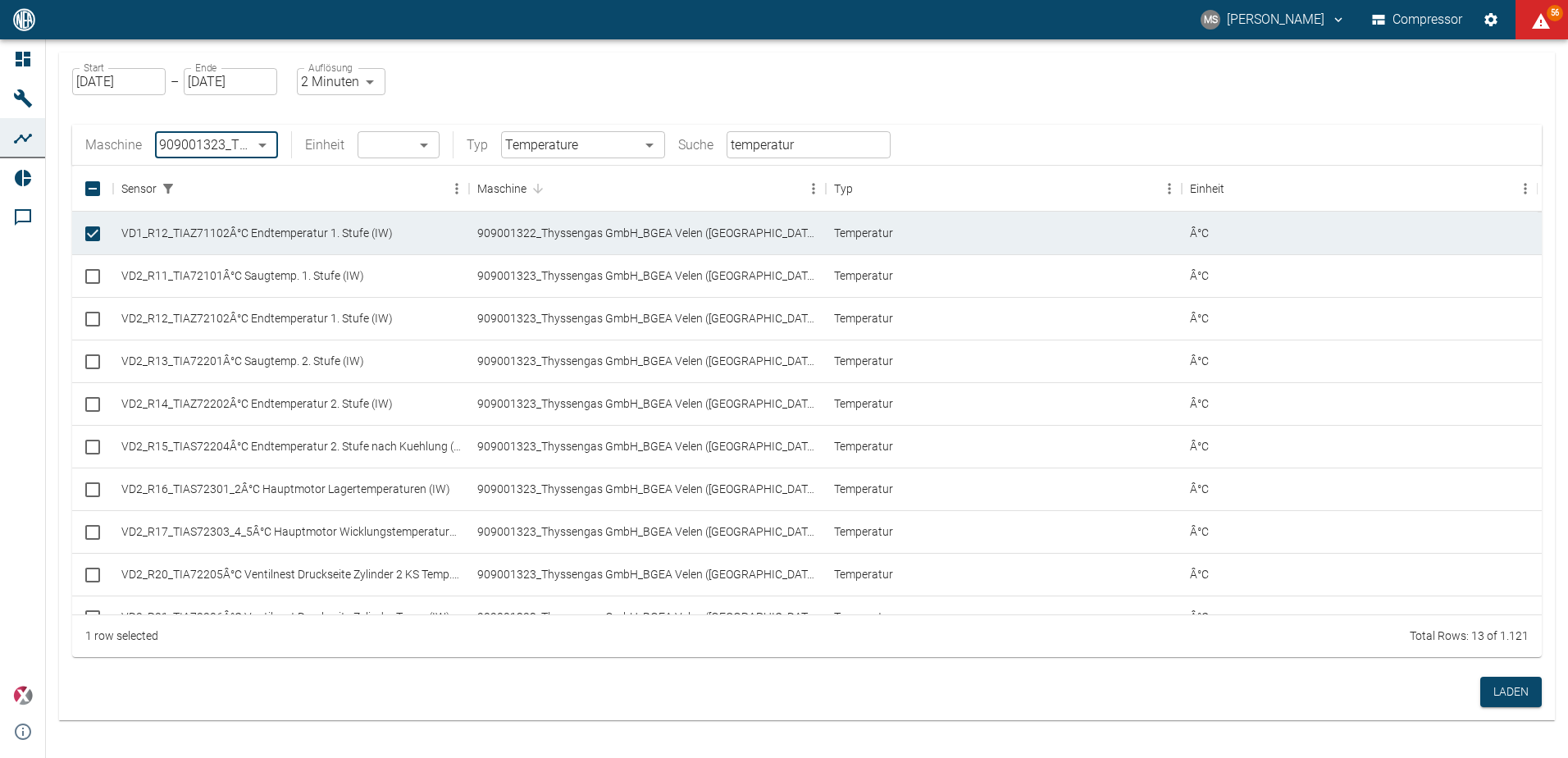
click at [269, 148] on body "MS Marcel Schade Compressor 56 Dashboard Maschinen Analysen Reports Kommentare …" at bounding box center [784, 379] width 1568 height 758
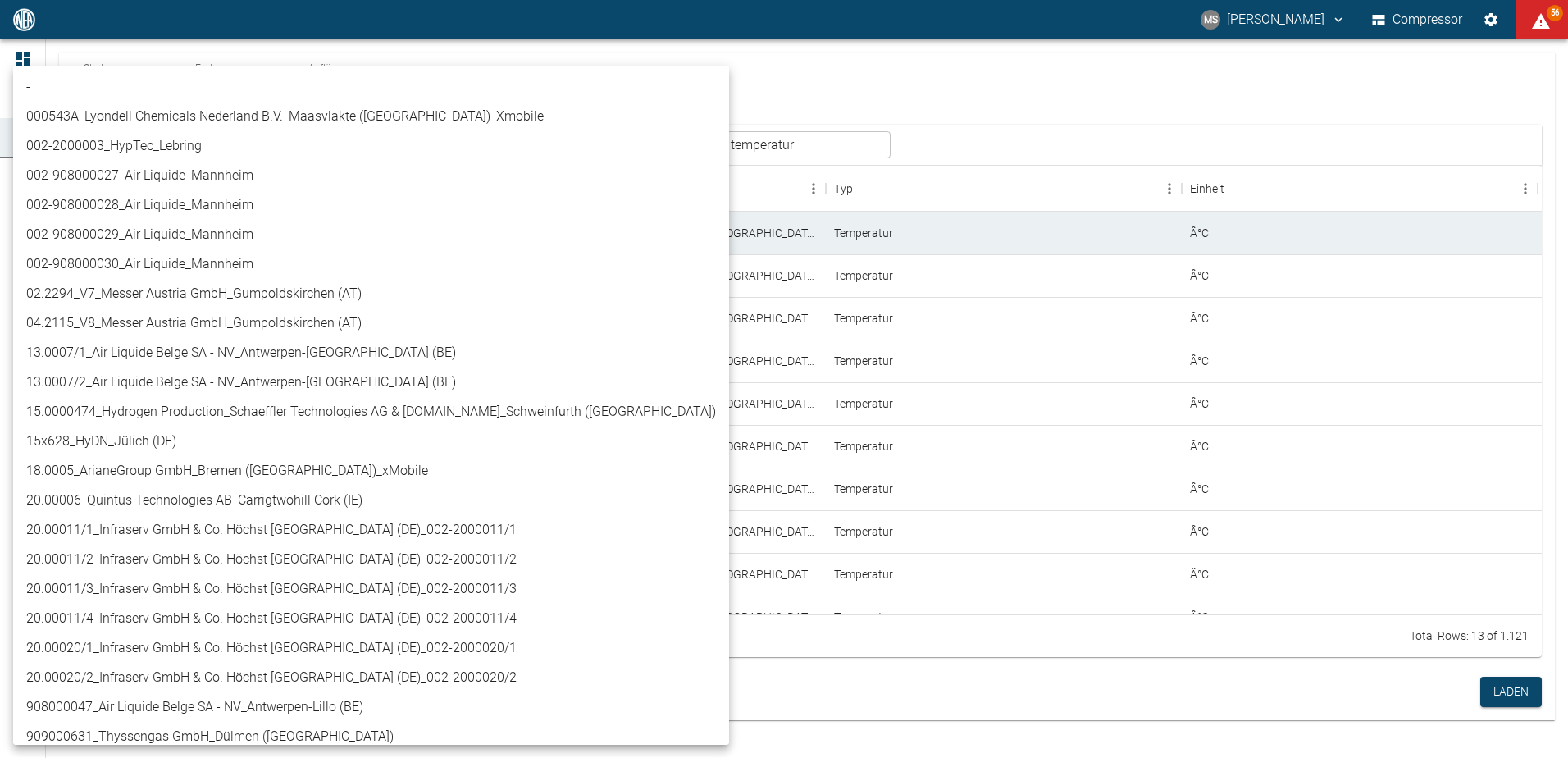
scroll to position [450, 0]
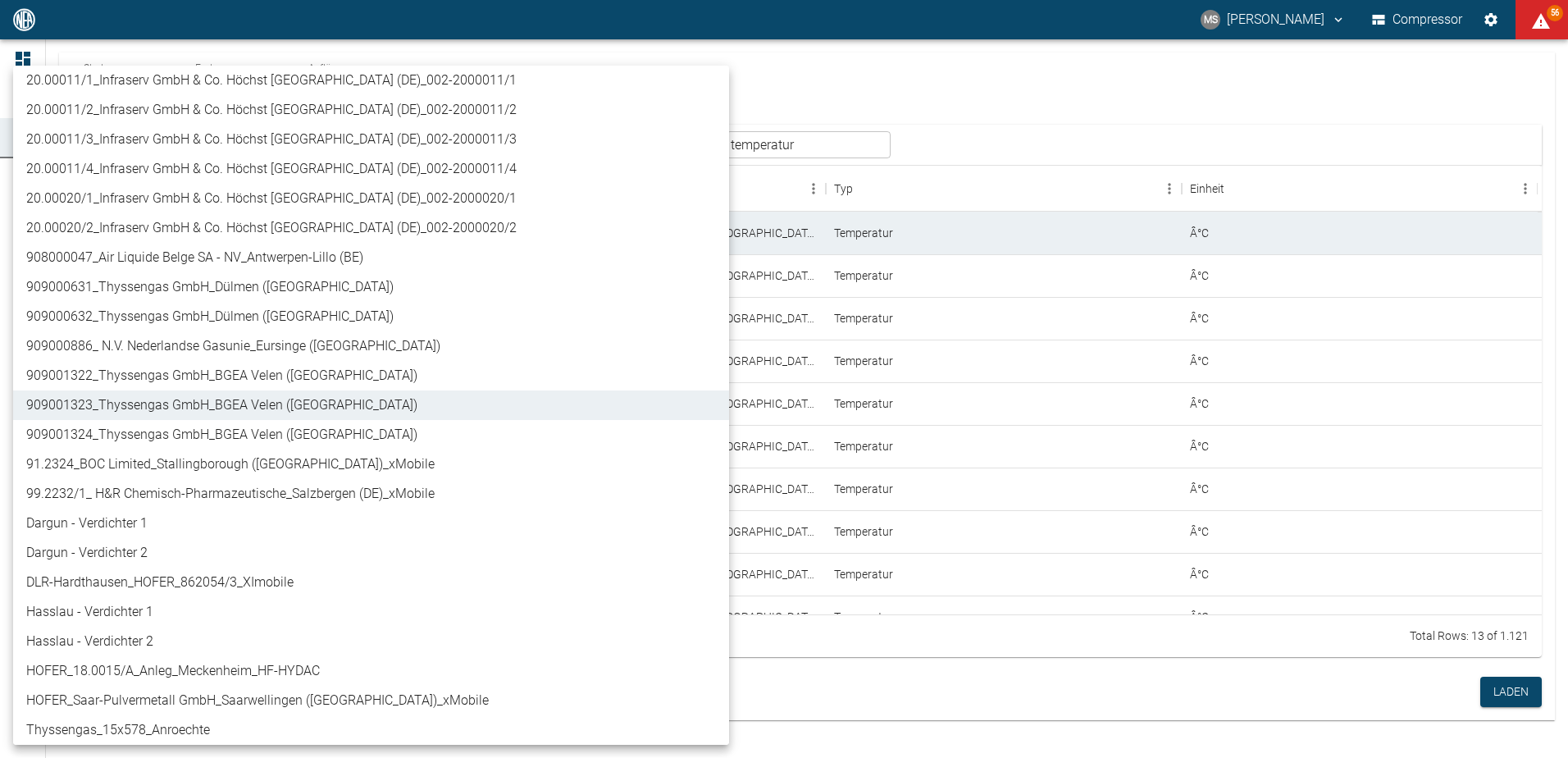
click at [245, 429] on li "909001324_Thyssengas GmbH_BGEA Velen ([GEOGRAPHIC_DATA])" at bounding box center [371, 434] width 716 height 30
type input "844eaeab-9828-4312-bce0-6553bba898d4"
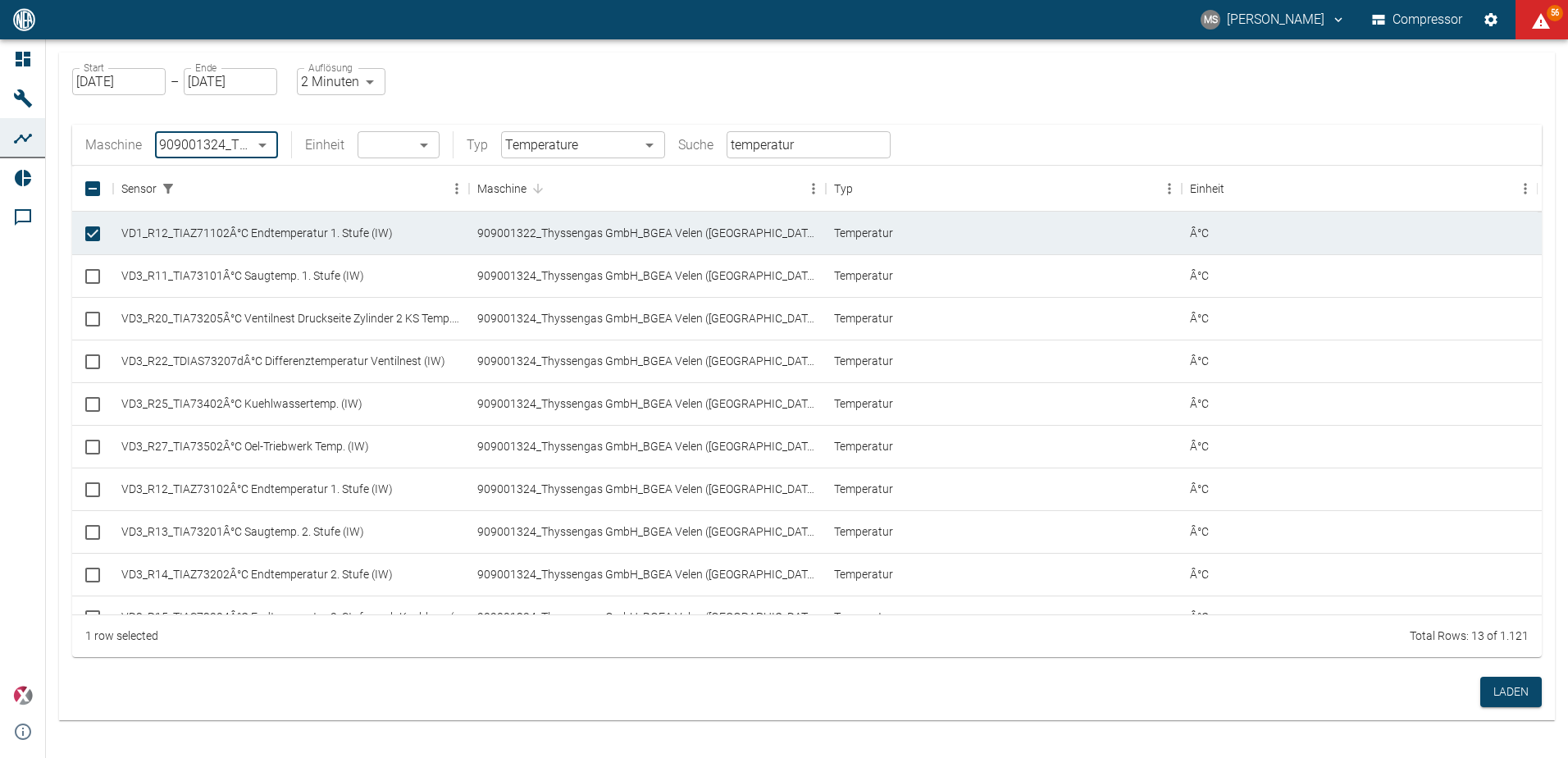
click at [640, 148] on body "MS Marcel Schade Compressor 56 Dashboard Maschinen Analysen Reports Kommentare …" at bounding box center [784, 379] width 1568 height 758
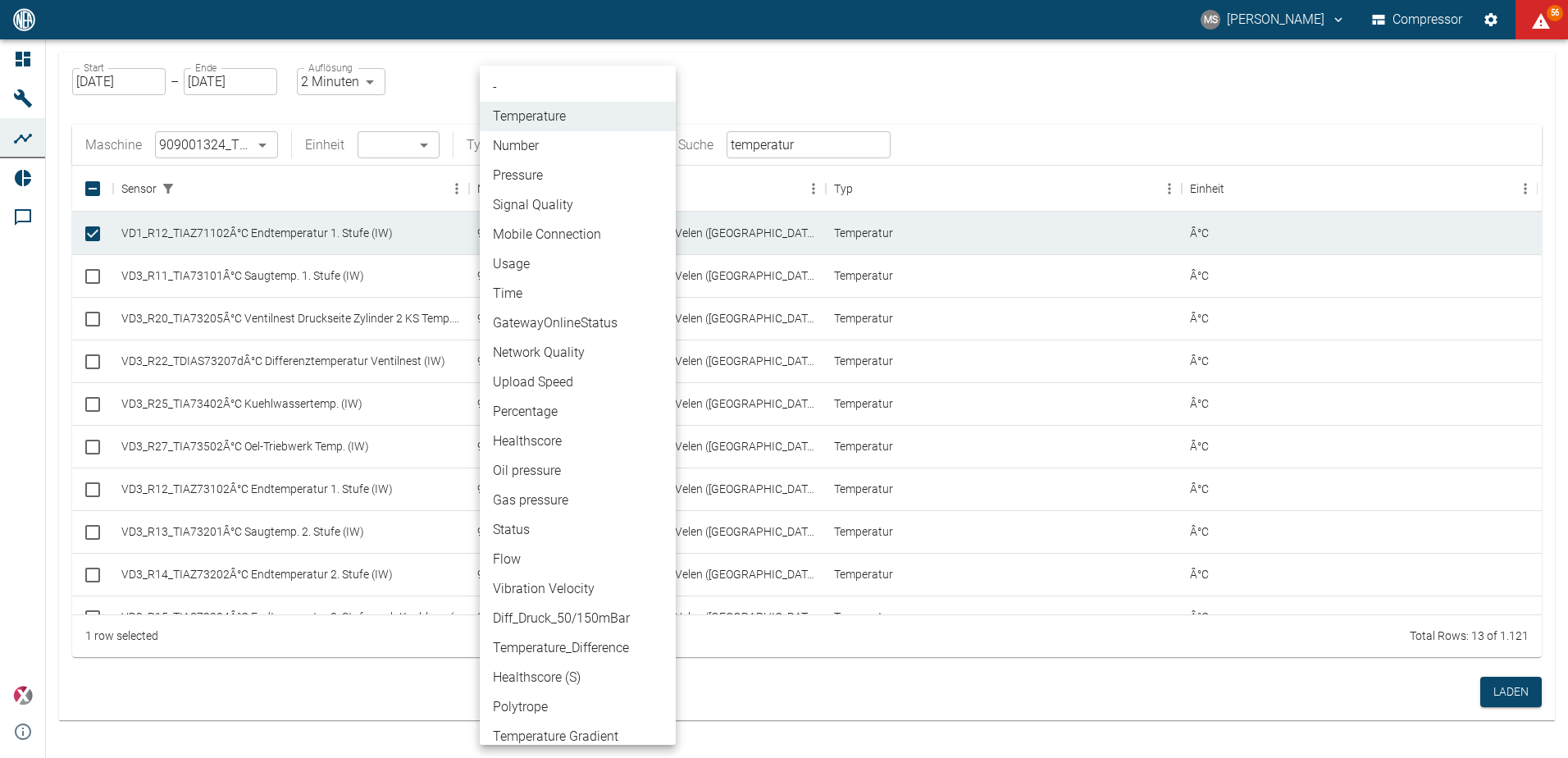
click at [597, 83] on li "-" at bounding box center [578, 86] width 196 height 30
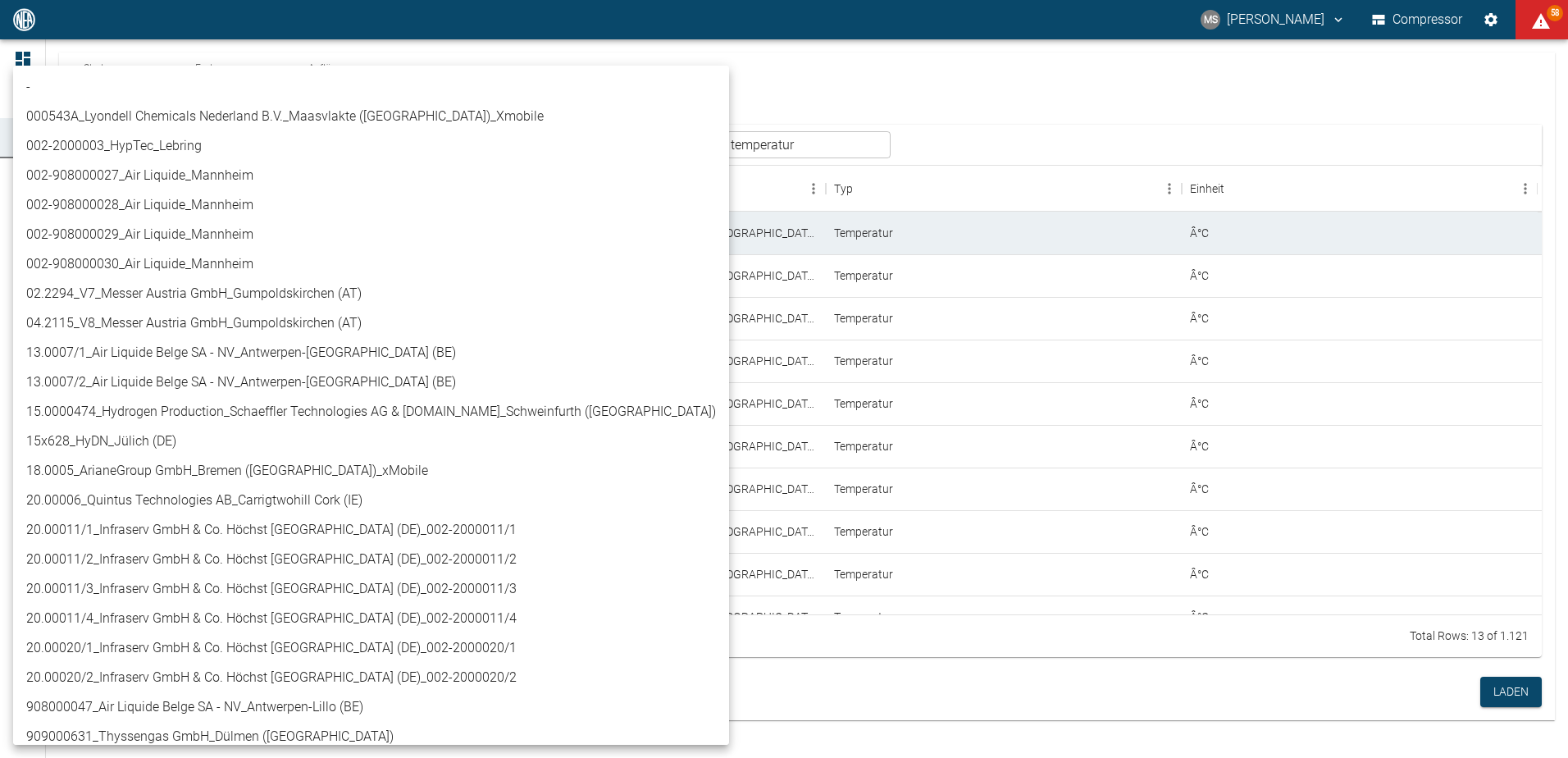
click at [271, 143] on body "MS Marcel Schade Compressor 58 Dashboard Maschinen Analysen Reports Kommentare …" at bounding box center [784, 379] width 1568 height 758
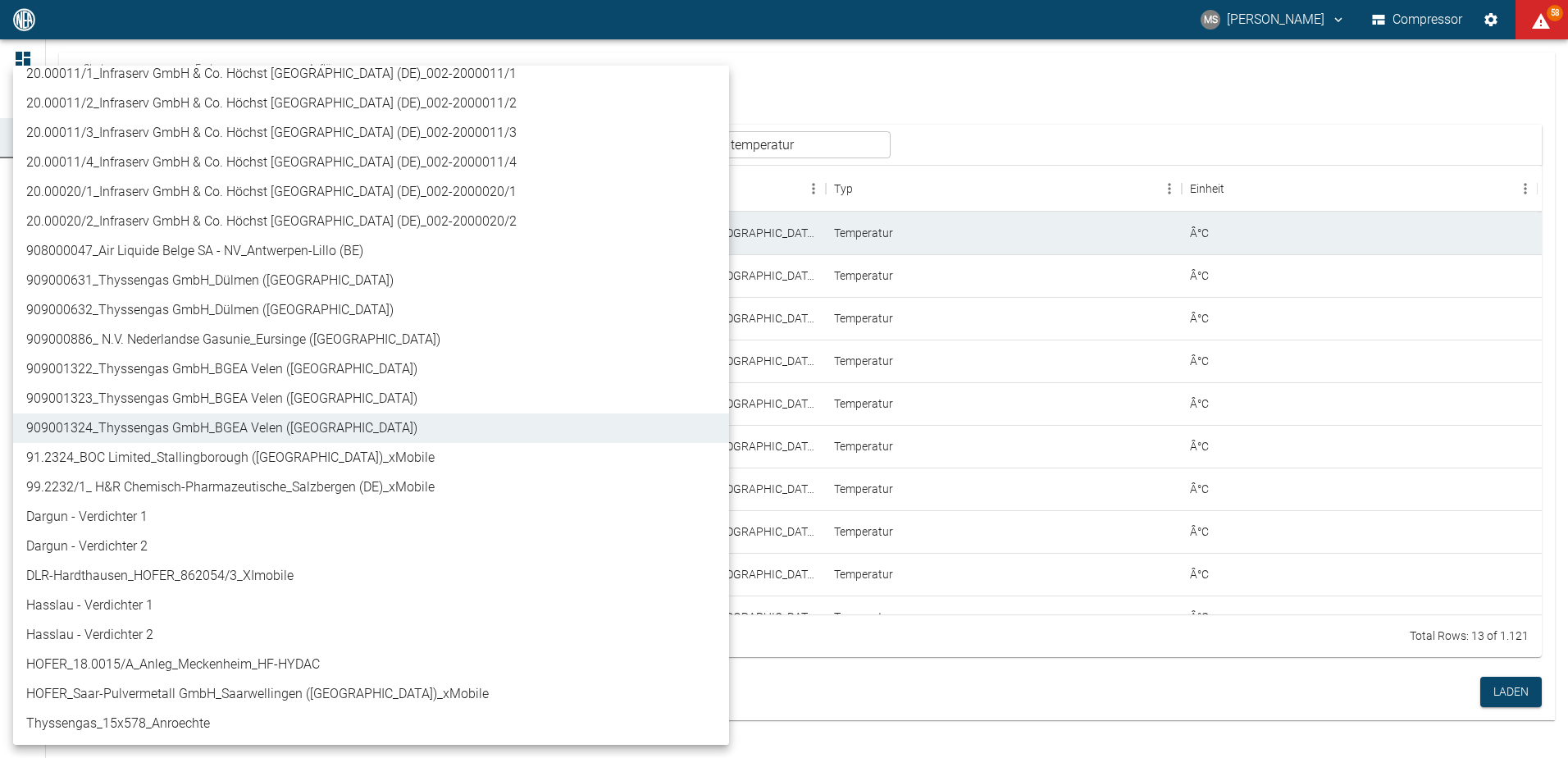
click at [341, 368] on li "909001322_Thyssengas GmbH_BGEA Velen ([GEOGRAPHIC_DATA])" at bounding box center [371, 369] width 716 height 30
type input "259bb4d1-24a0-4d0a-9cdd-a1b37587fdca"
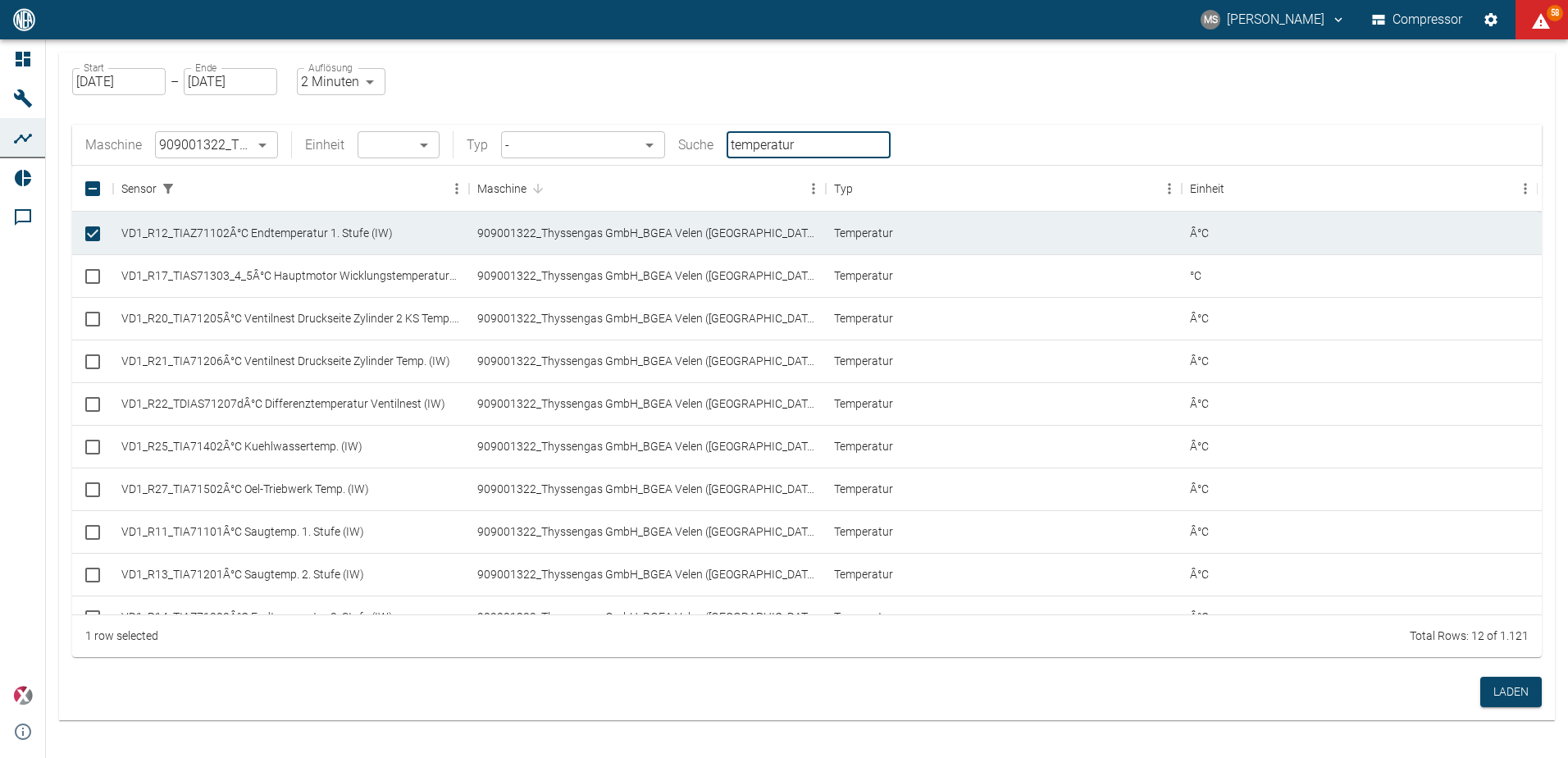
drag, startPoint x: 798, startPoint y: 146, endPoint x: 699, endPoint y: 148, distance: 99.0
click at [699, 148] on div "Maschine 909001322_Thyssengas GmbH_BGEA Velen (DE) 259bb4d1-24a0-4d0a-9cdd-a1b3…" at bounding box center [488, 145] width 806 height 27
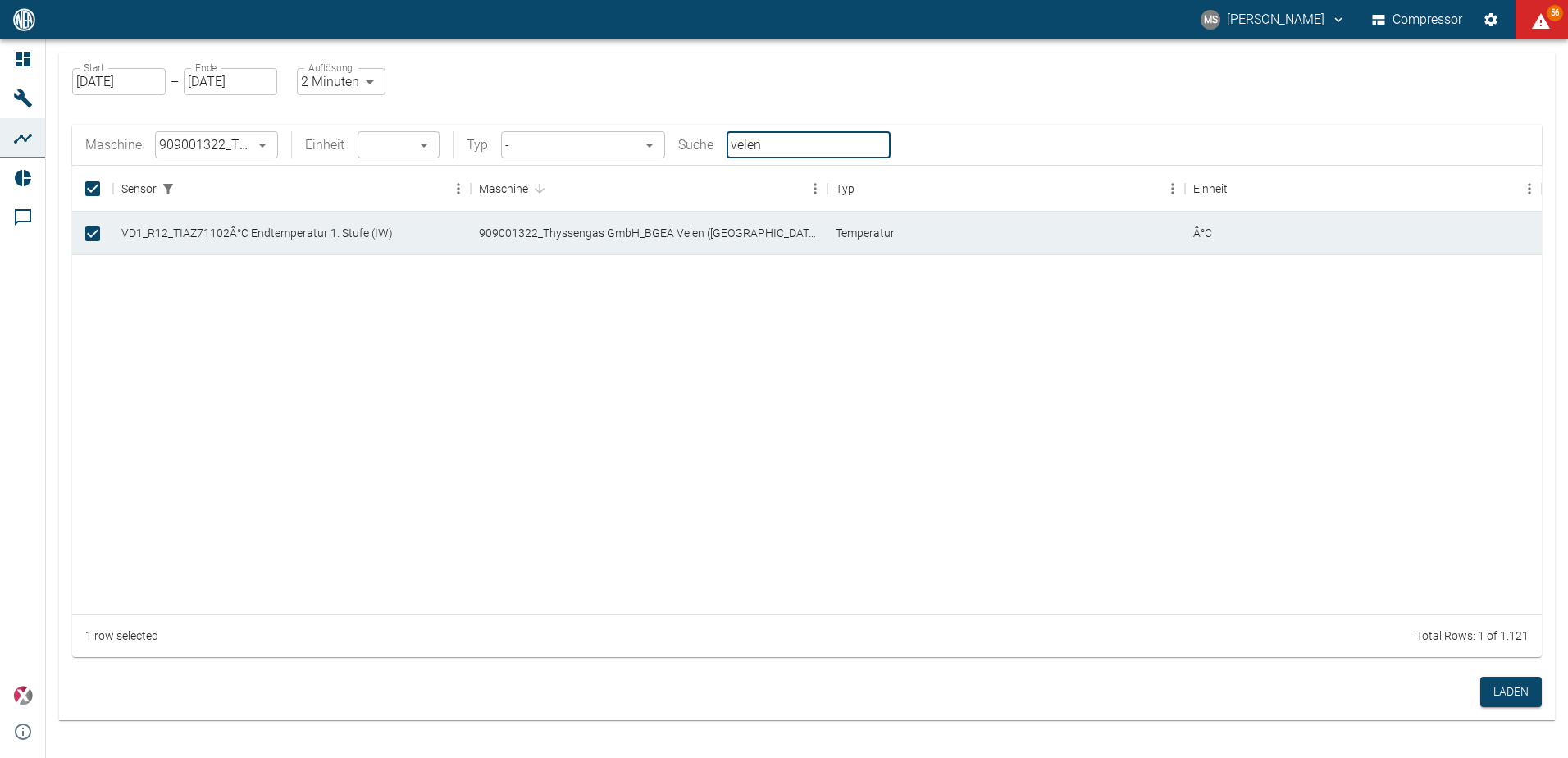
type input "velen"
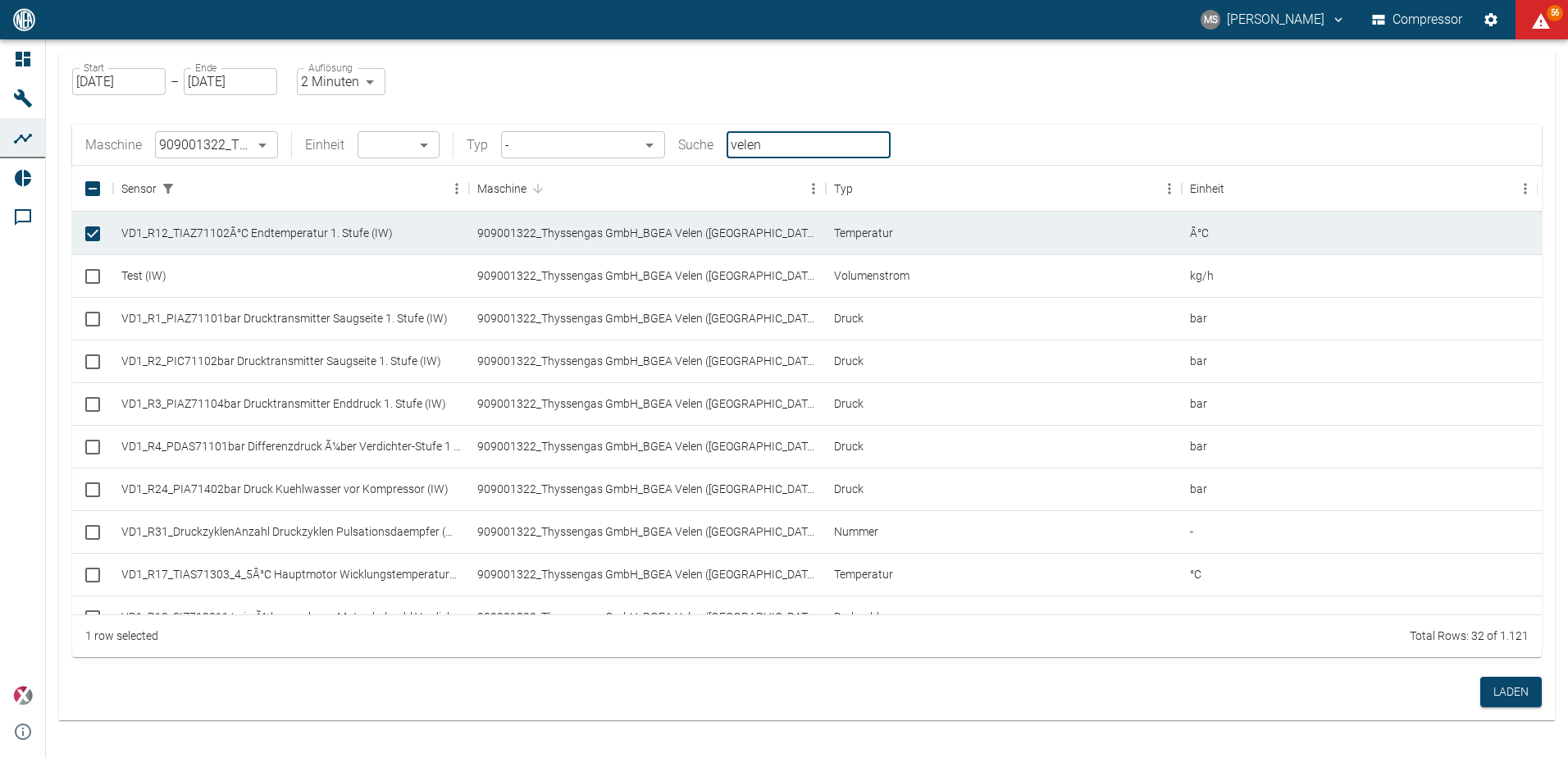
click at [266, 145] on body "MS Marcel Schade Compressor 56 Dashboard Maschinen Analysen Reports Kommentare …" at bounding box center [784, 379] width 1568 height 758
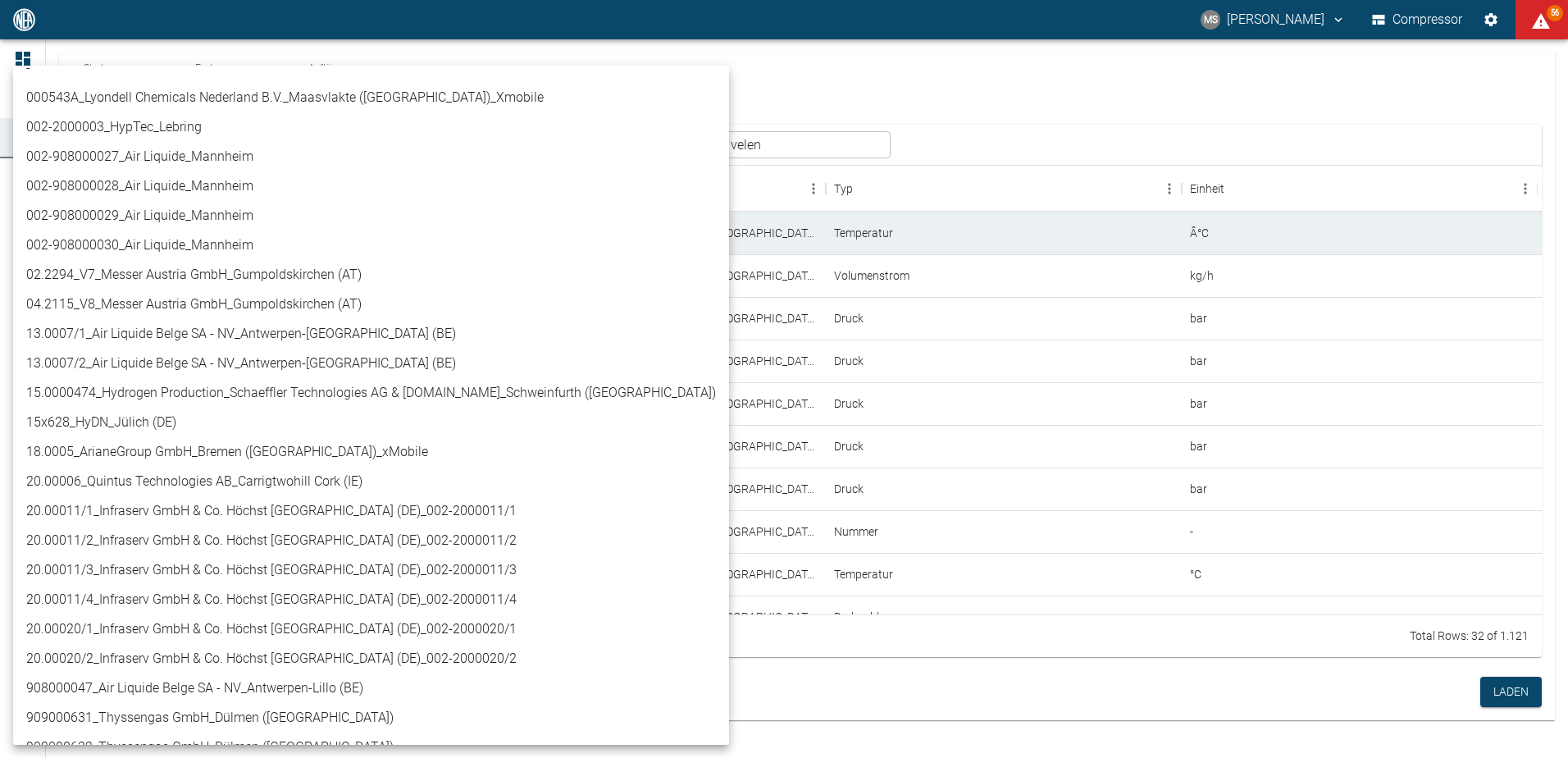
scroll to position [0, 0]
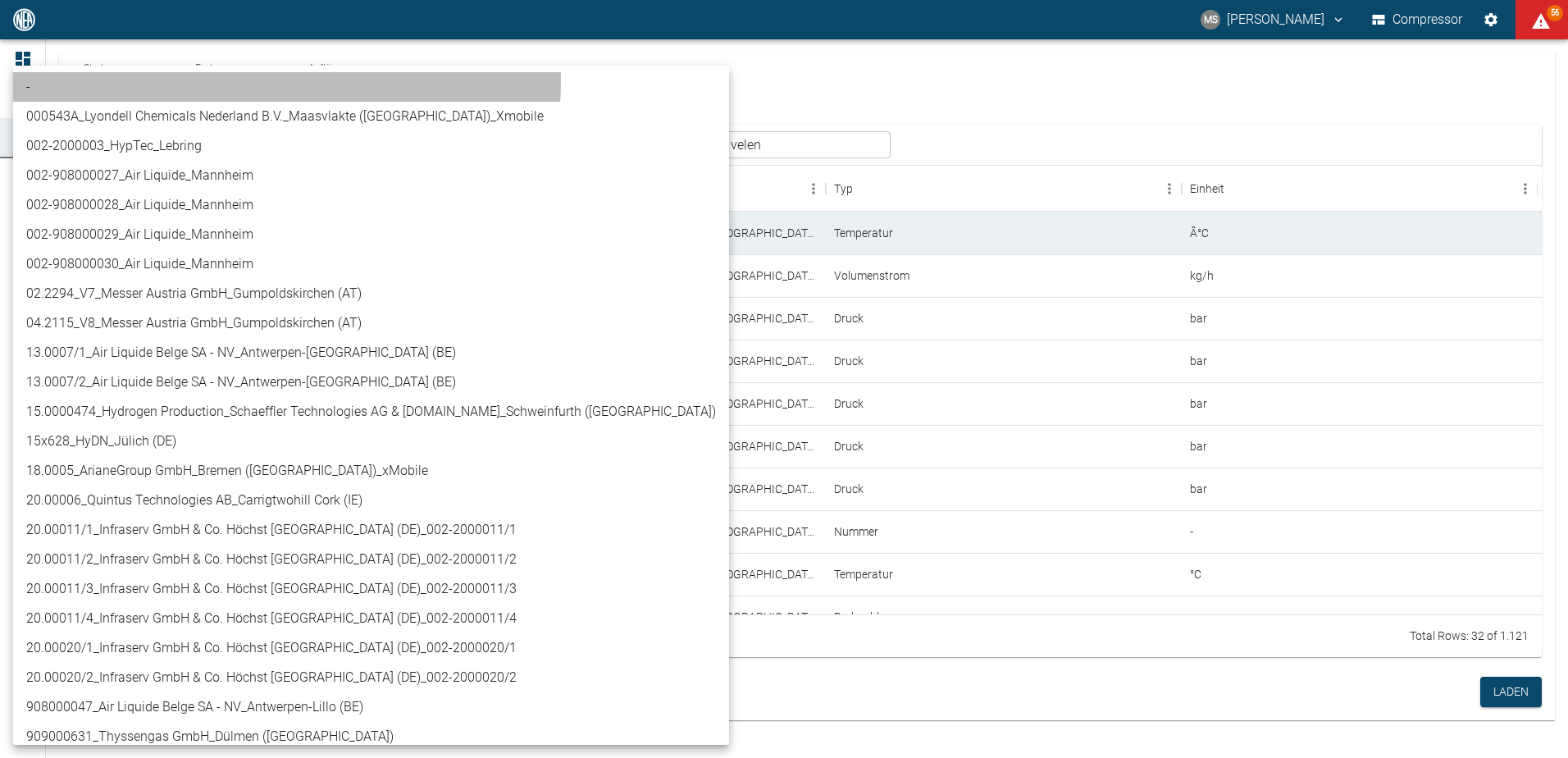
click at [241, 81] on li "-" at bounding box center [371, 86] width 716 height 30
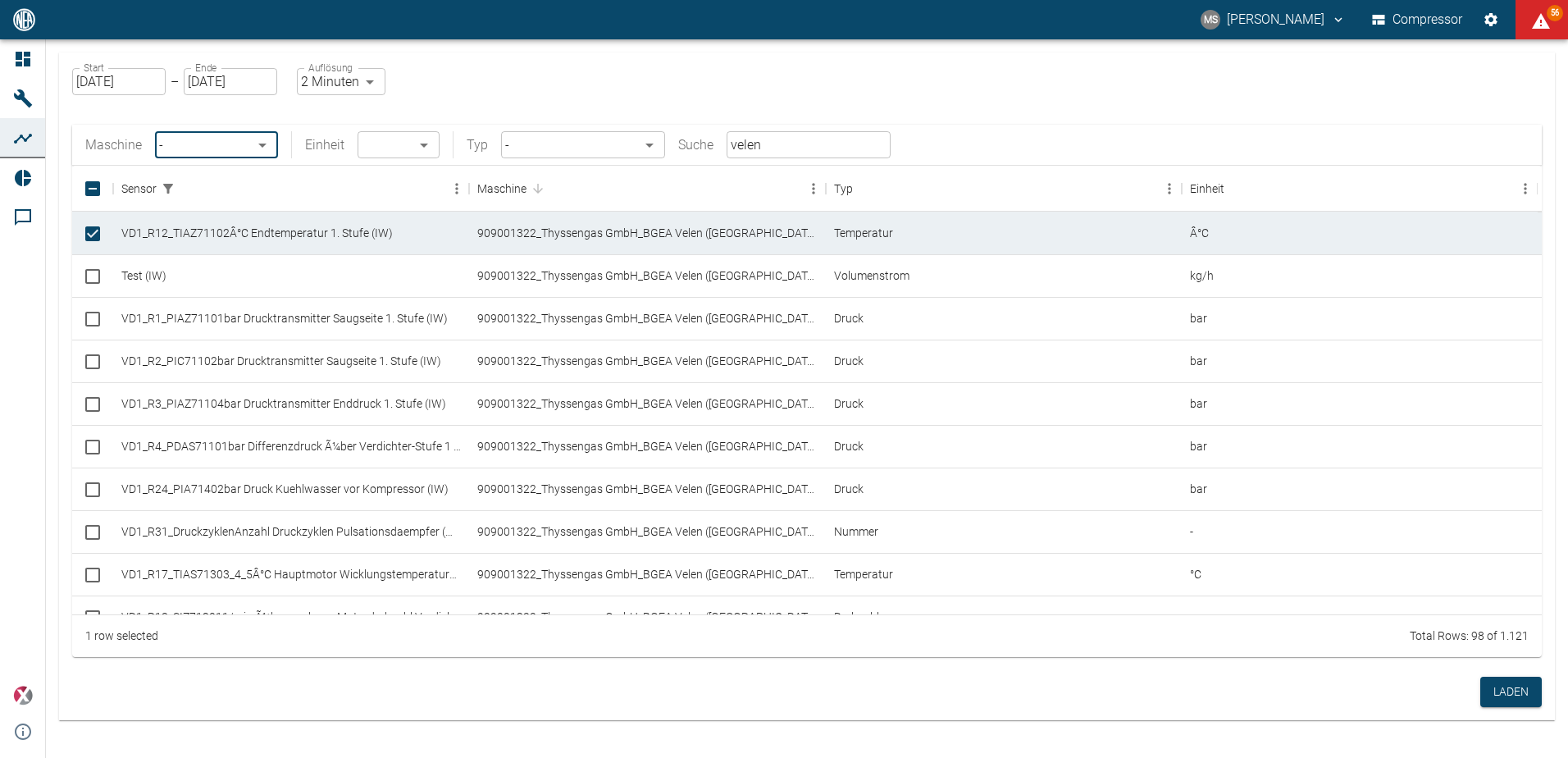
click at [761, 145] on input "velen" at bounding box center [809, 145] width 164 height 27
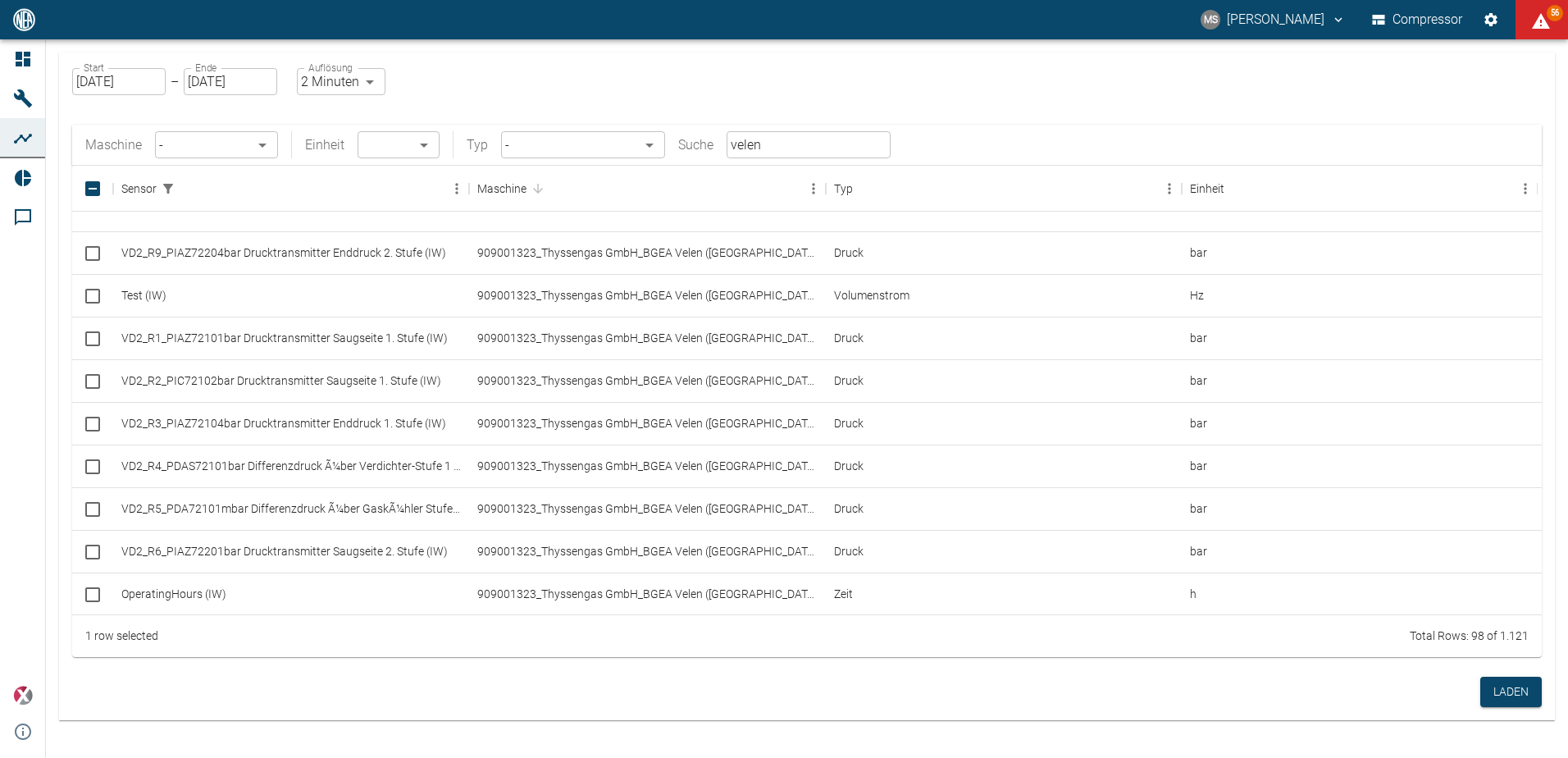
scroll to position [2389, 0]
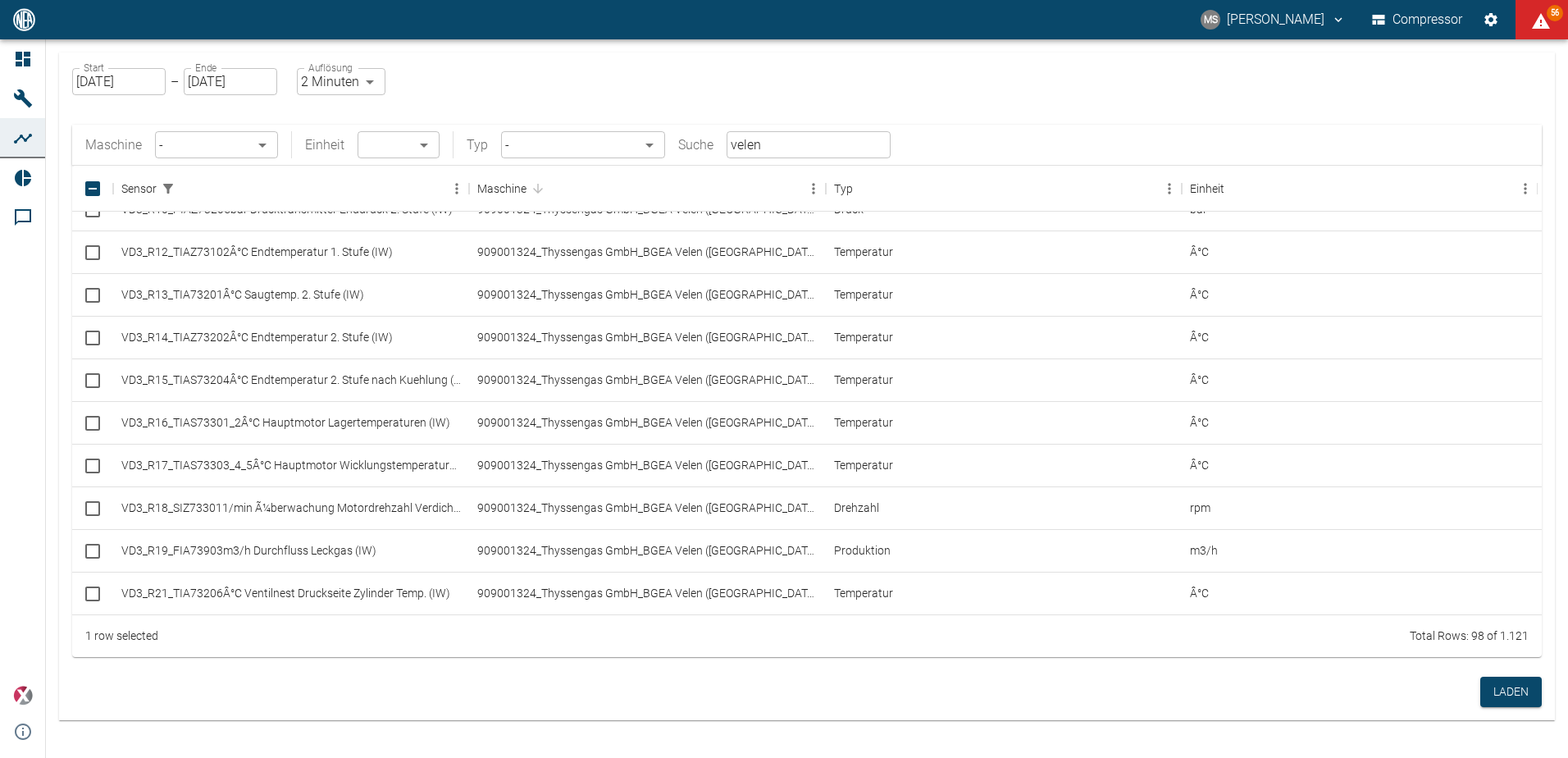
click at [864, 154] on input "velen" at bounding box center [809, 145] width 164 height 27
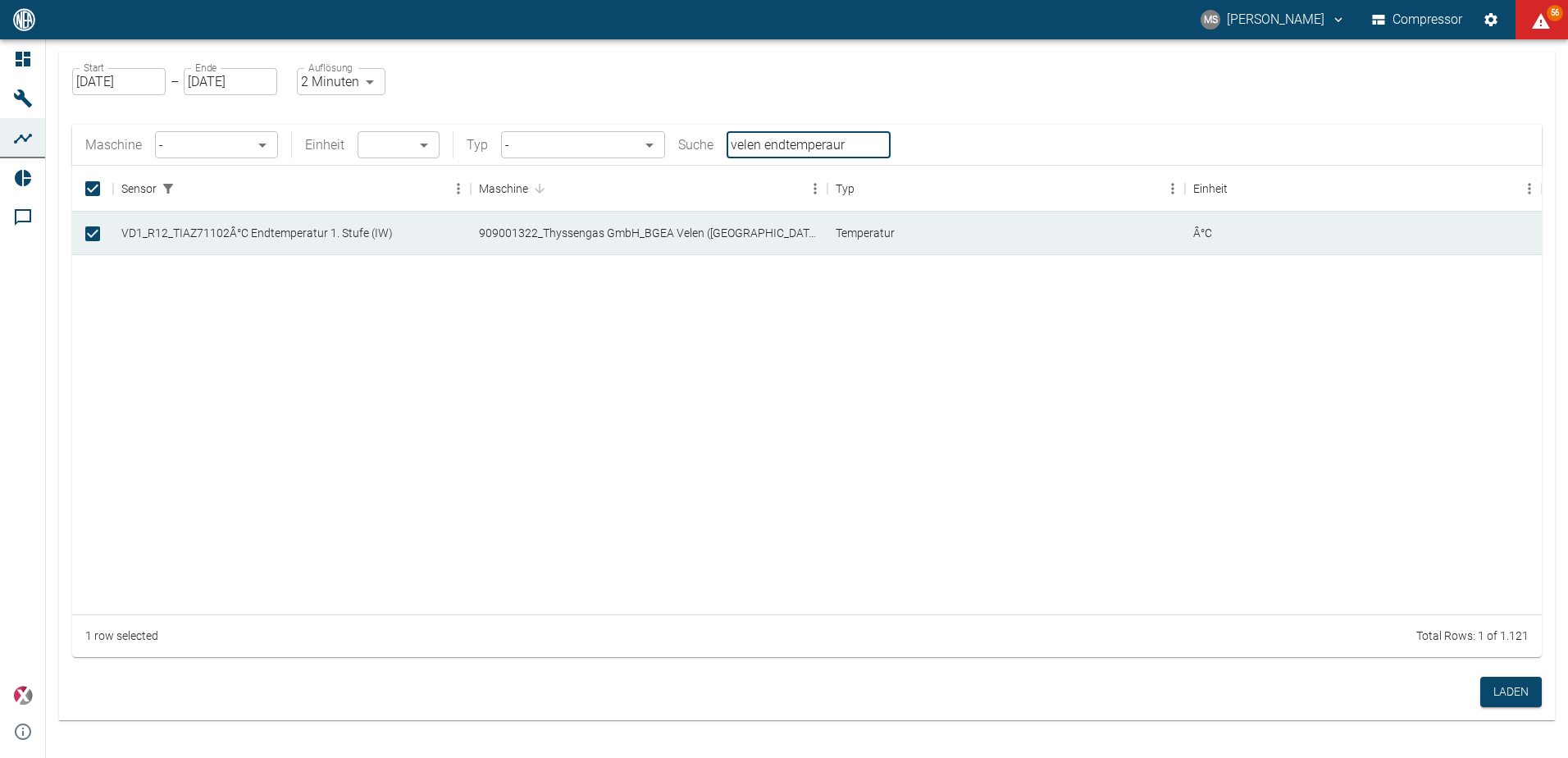
drag, startPoint x: 767, startPoint y: 144, endPoint x: 947, endPoint y: 156, distance: 180.4
click at [947, 156] on div "Maschine - ​ Einheit ​ ​ Typ - ​ Suche velen endtemperaur ​" at bounding box center [807, 145] width 1470 height 40
type input "velen"
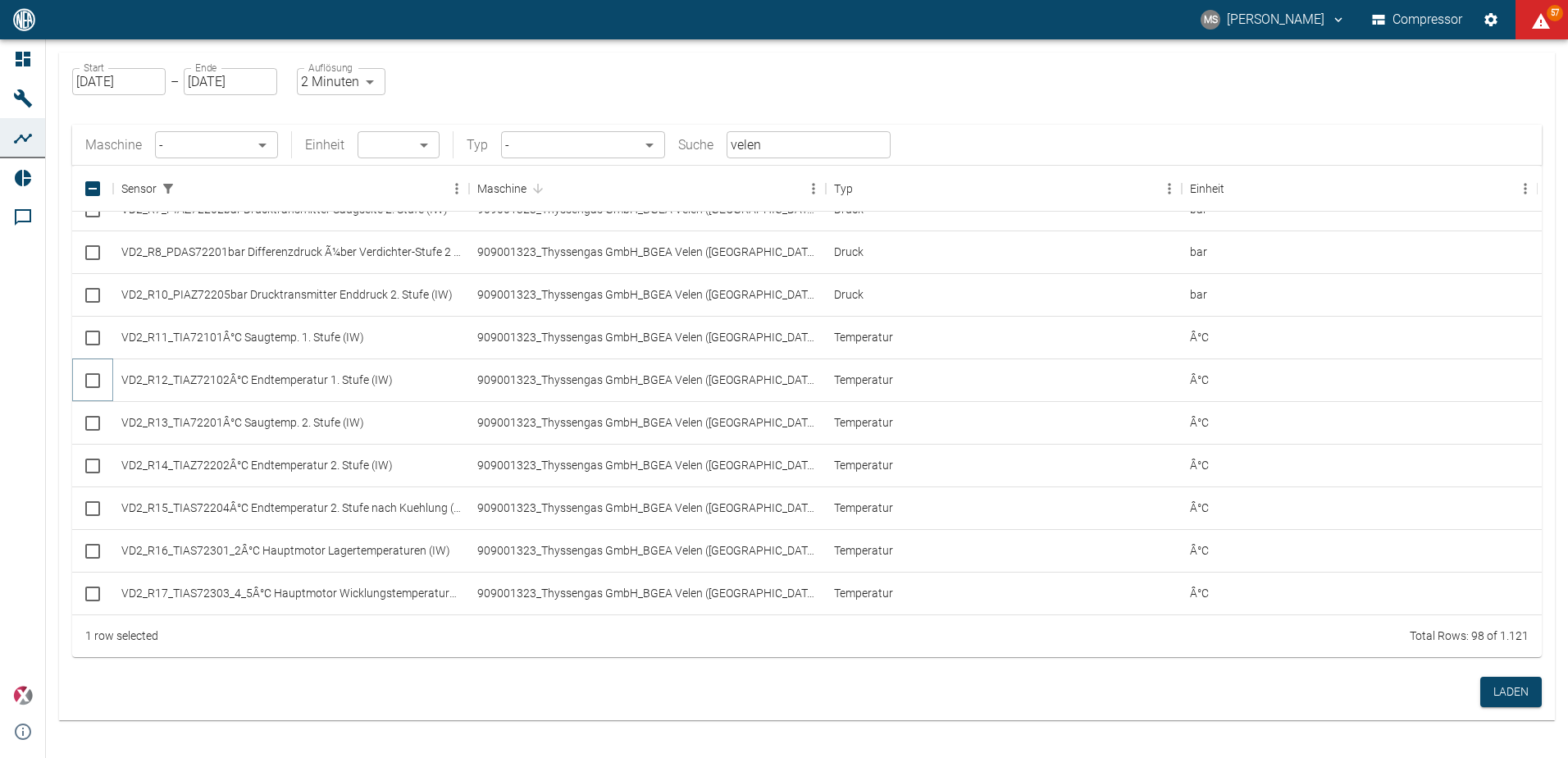
click at [94, 378] on input "Select row" at bounding box center [93, 381] width 35 height 35
checkbox input "true"
click at [94, 513] on input "Select row" at bounding box center [93, 509] width 35 height 35
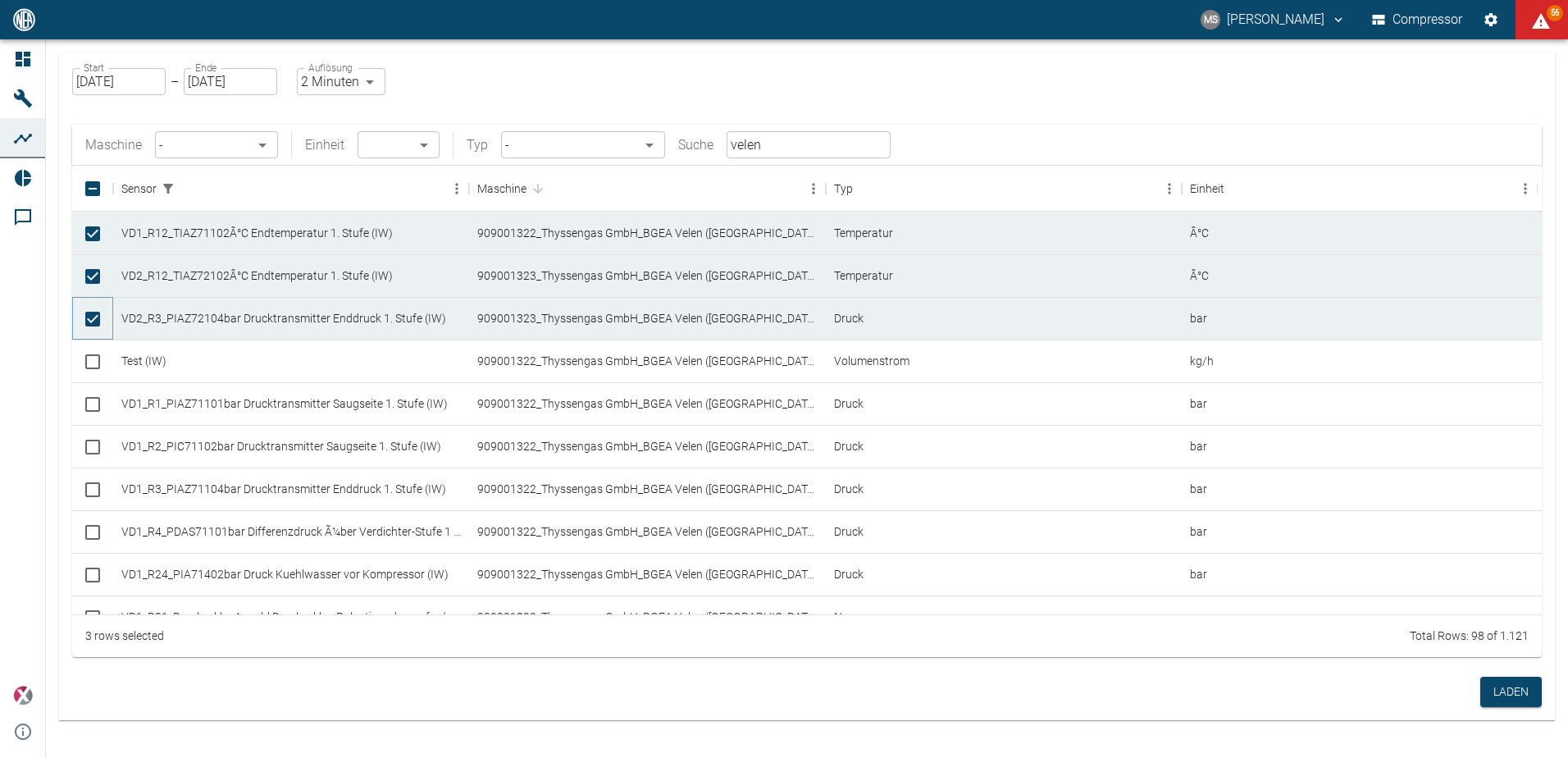
click at [94, 322] on input "Unselect row" at bounding box center [93, 319] width 35 height 35
checkbox input "true"
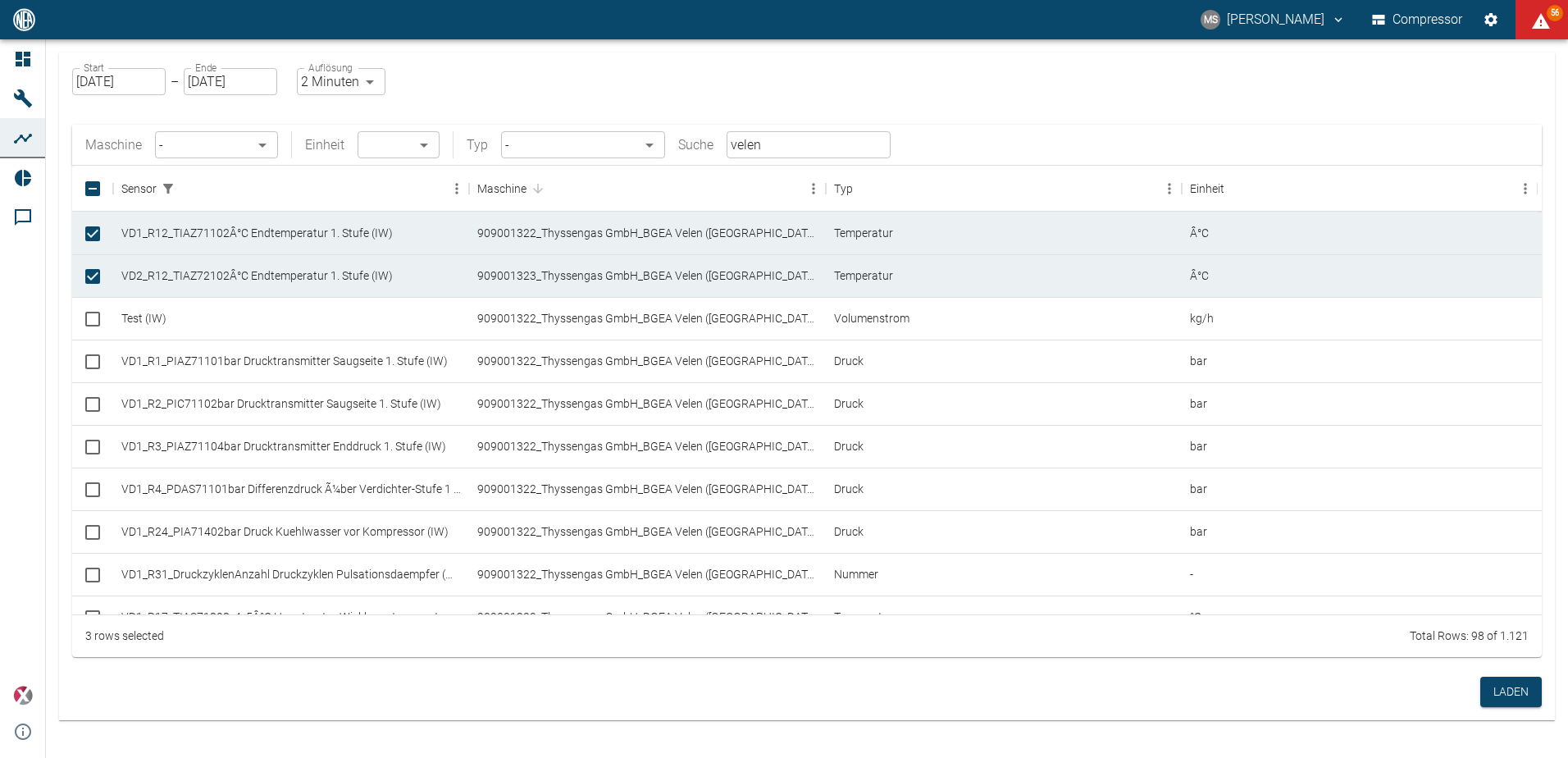
checkbox input "false"
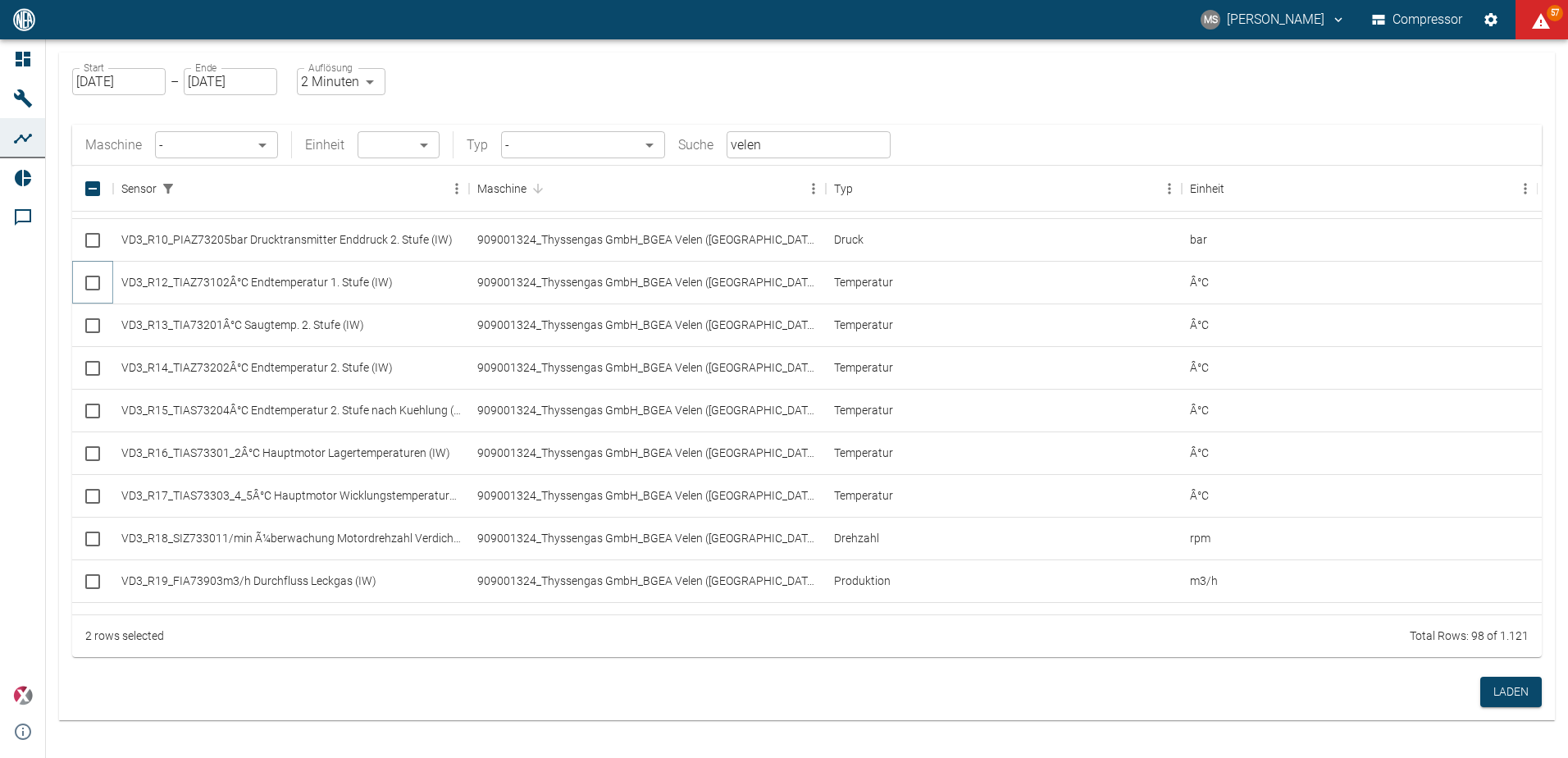
click at [92, 284] on input "Select row" at bounding box center [93, 284] width 35 height 35
checkbox input "true"
click at [1492, 693] on button "Laden" at bounding box center [1512, 692] width 62 height 30
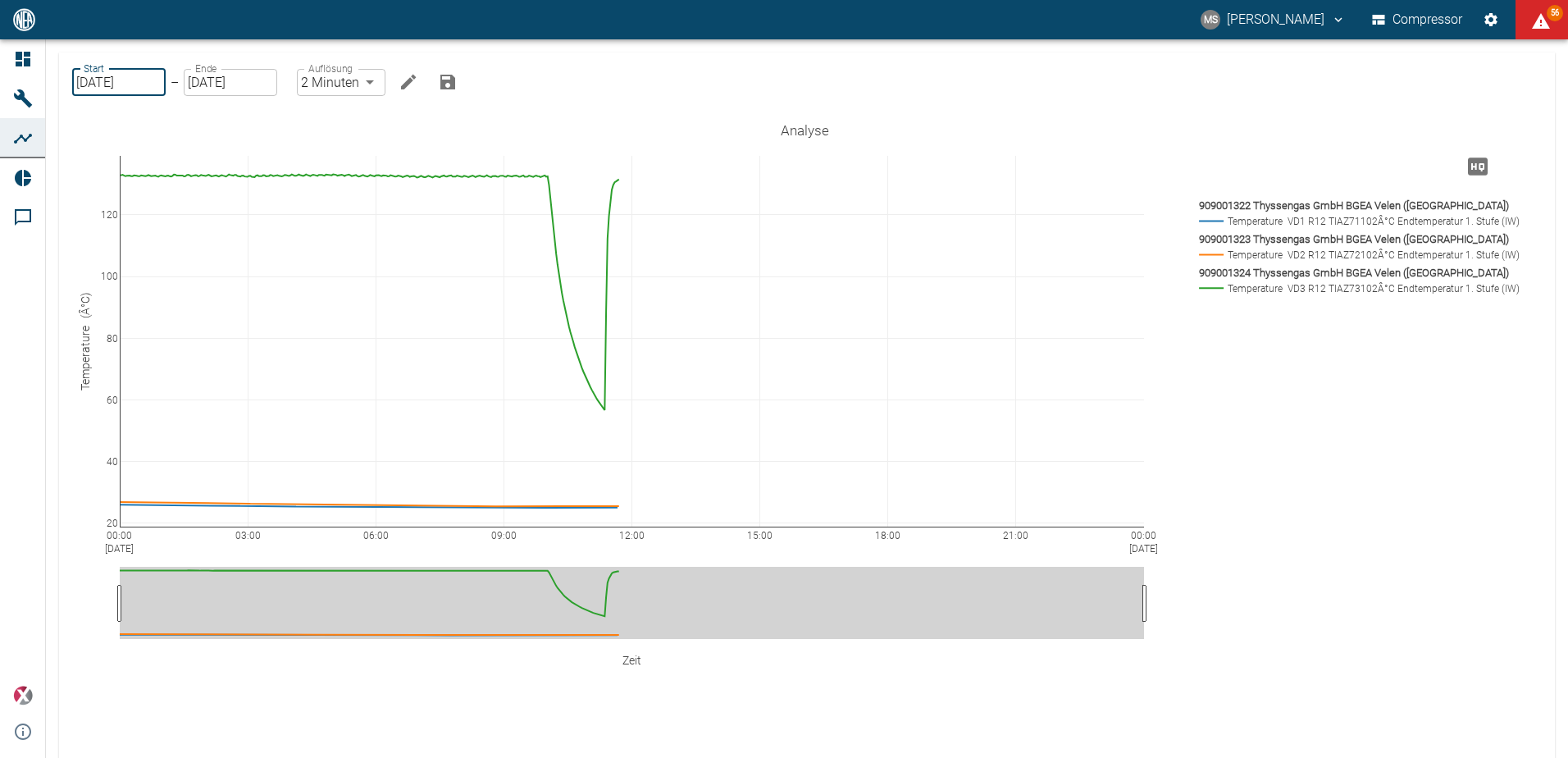
click at [148, 84] on input "[DATE]" at bounding box center [118, 83] width 94 height 27
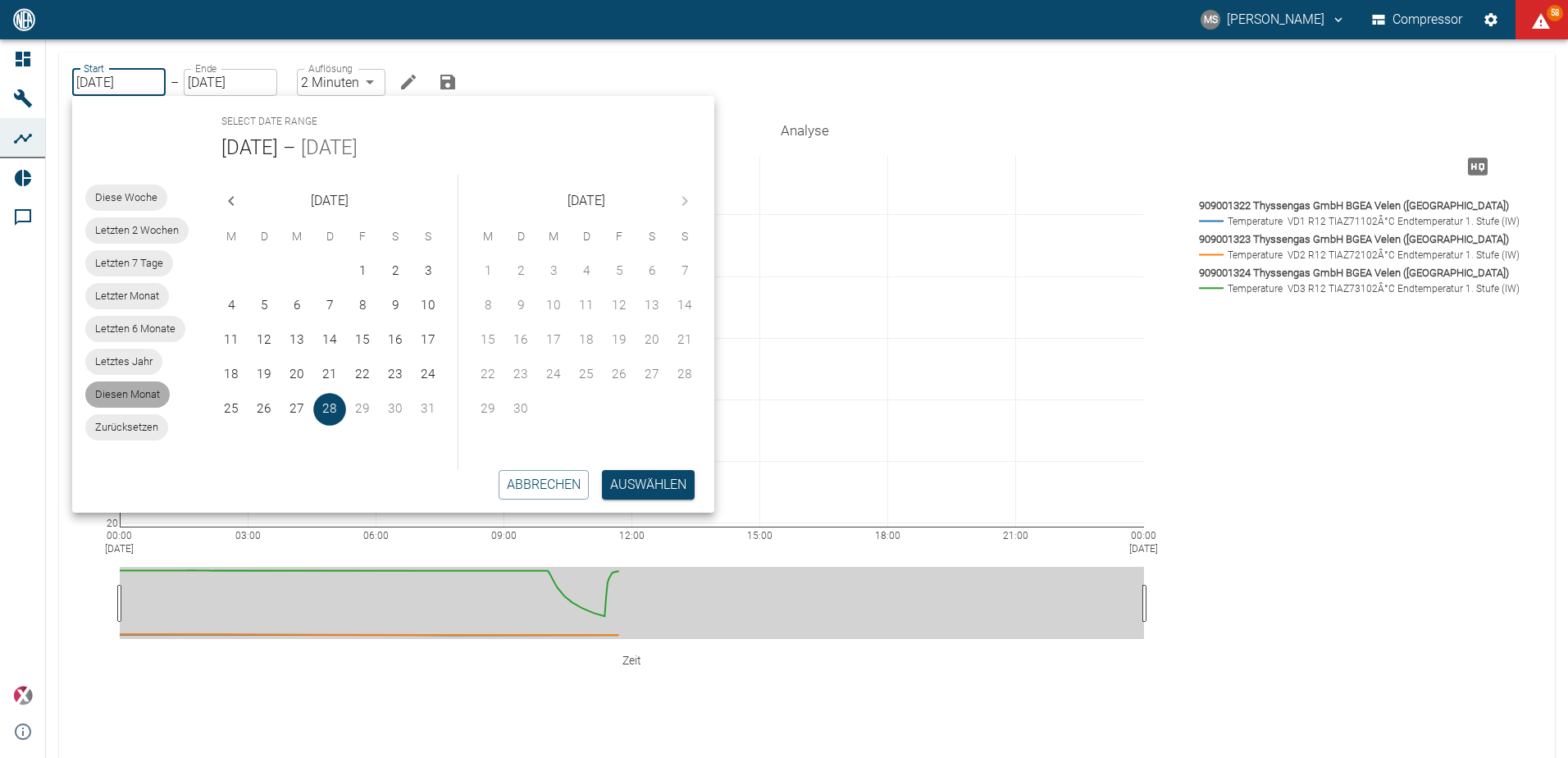
click at [127, 395] on span "Diesen Monat" at bounding box center [127, 394] width 84 height 16
type input "01.08.2025"
type input "10min"
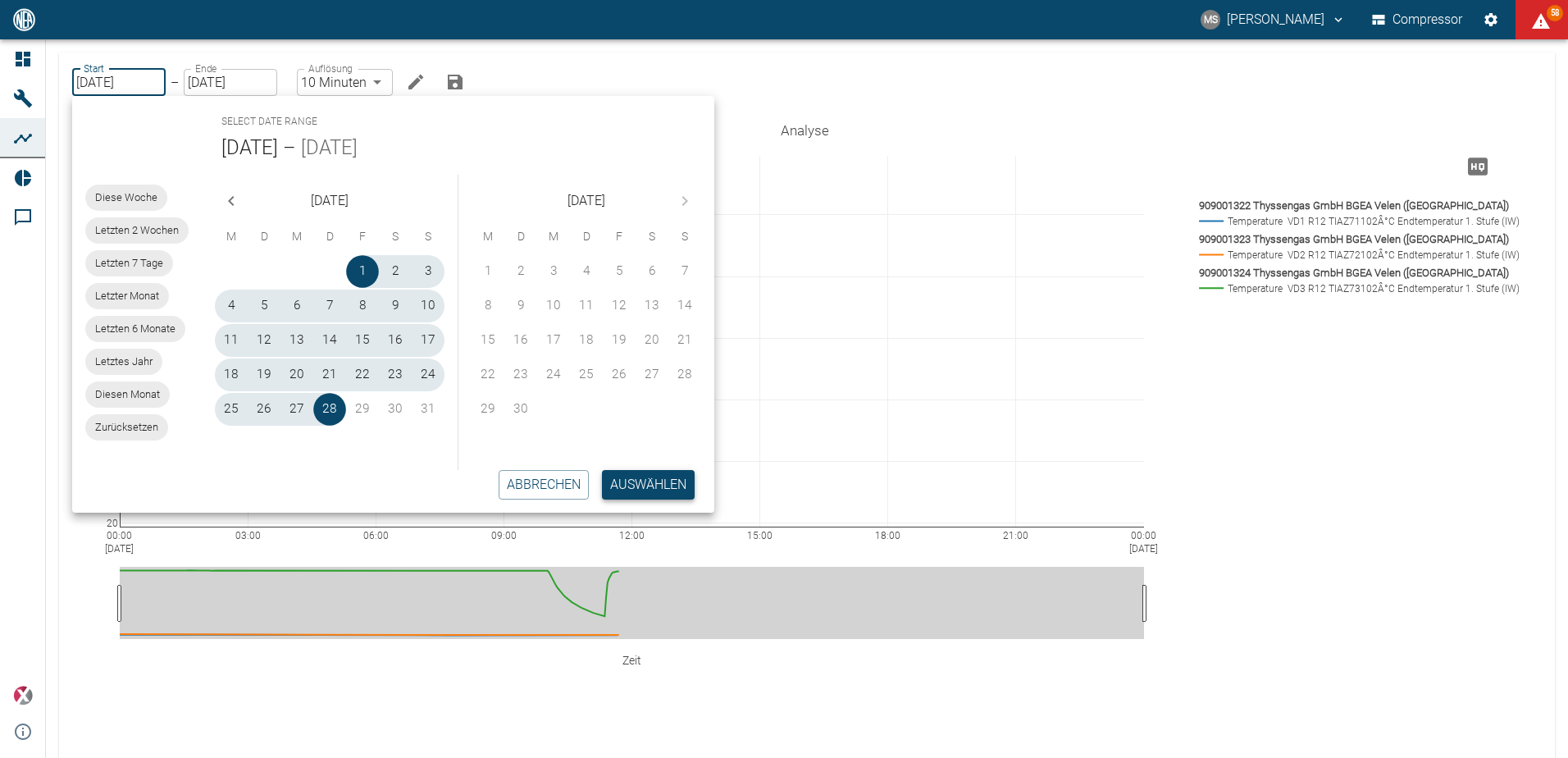
click at [632, 486] on button "Auswählen" at bounding box center [649, 484] width 93 height 30
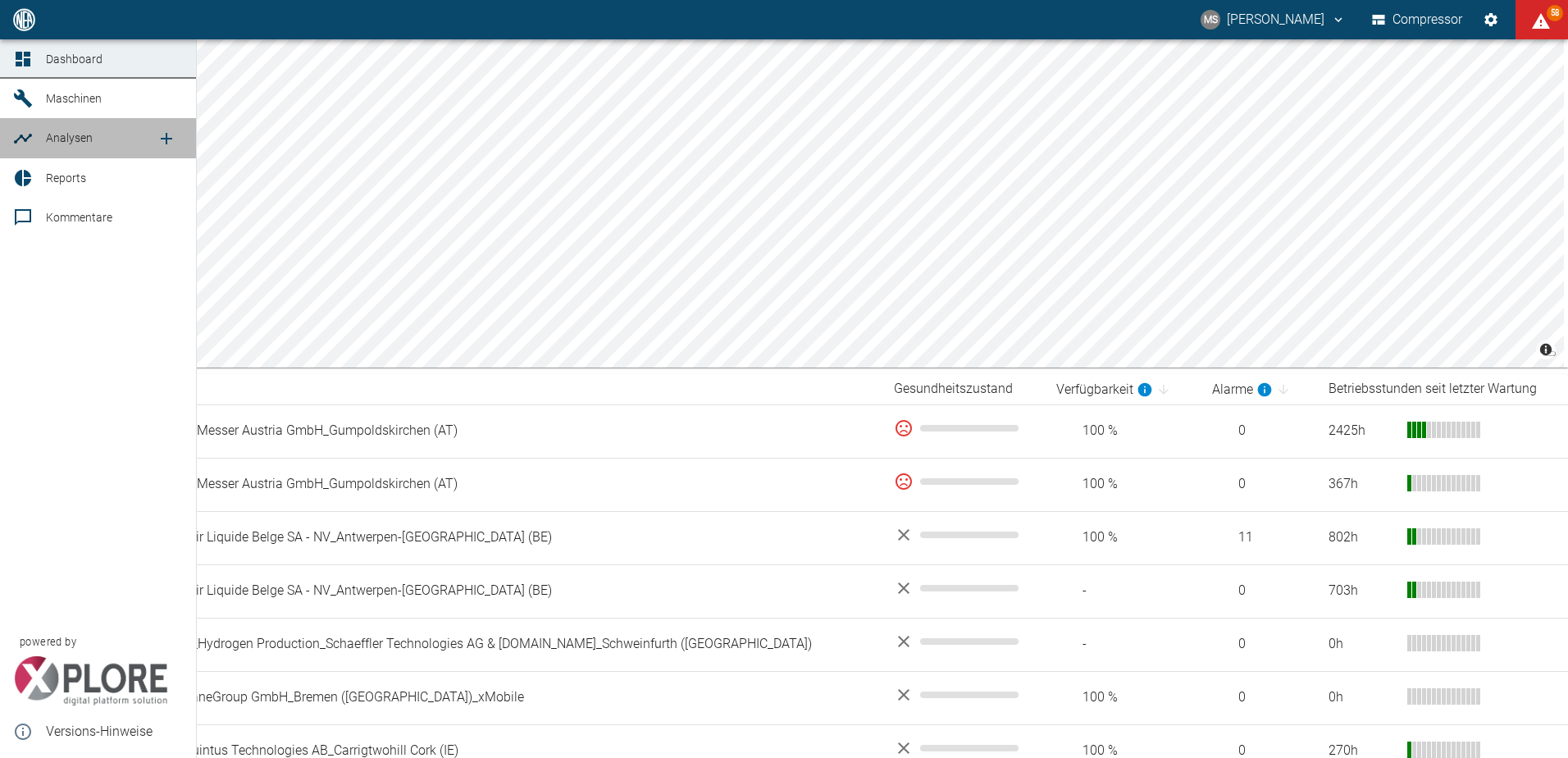
click at [66, 140] on span "Analysen" at bounding box center [69, 137] width 46 height 13
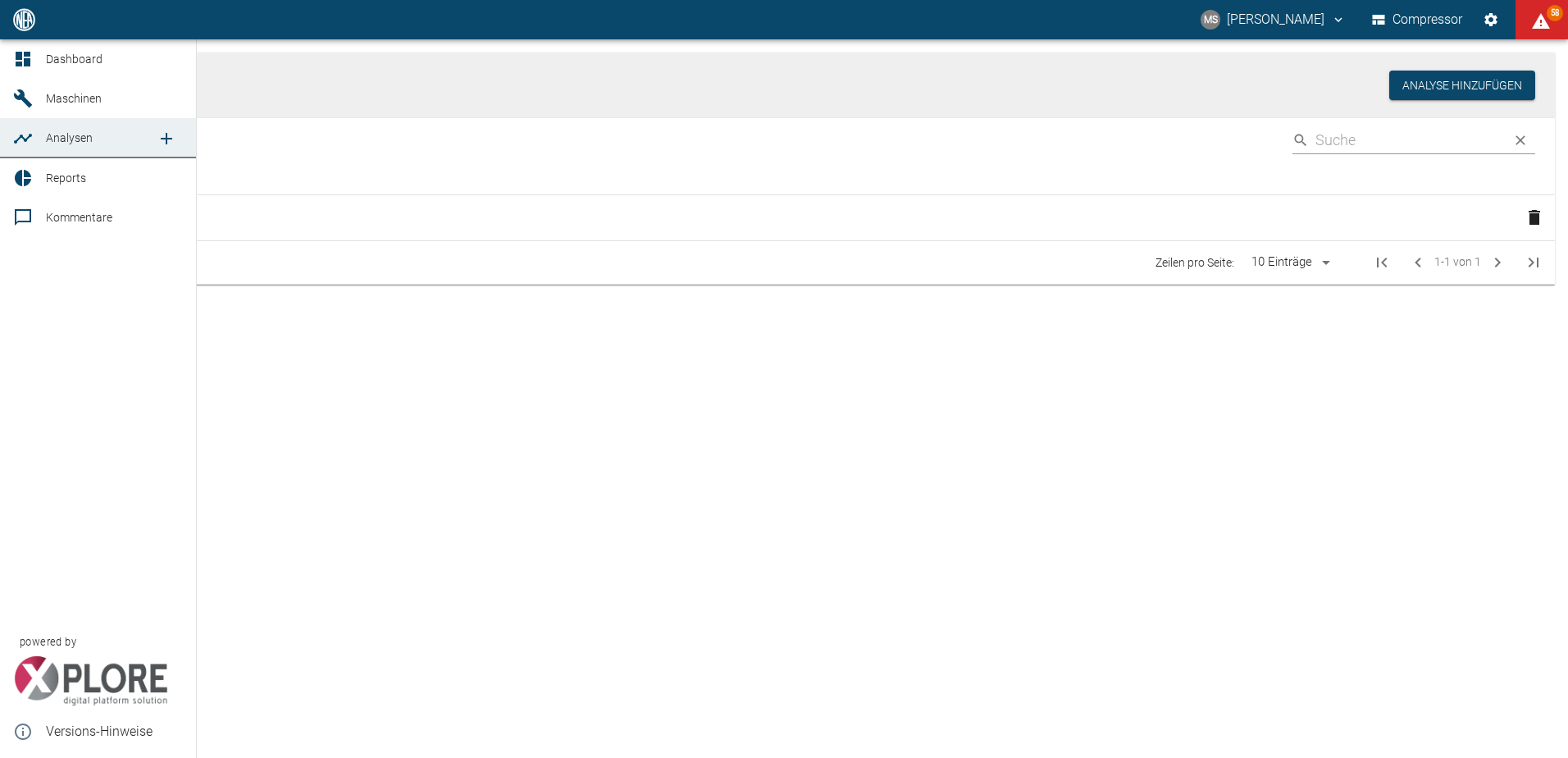
click at [174, 131] on icon "new /analyses/list/0" at bounding box center [166, 139] width 20 height 20
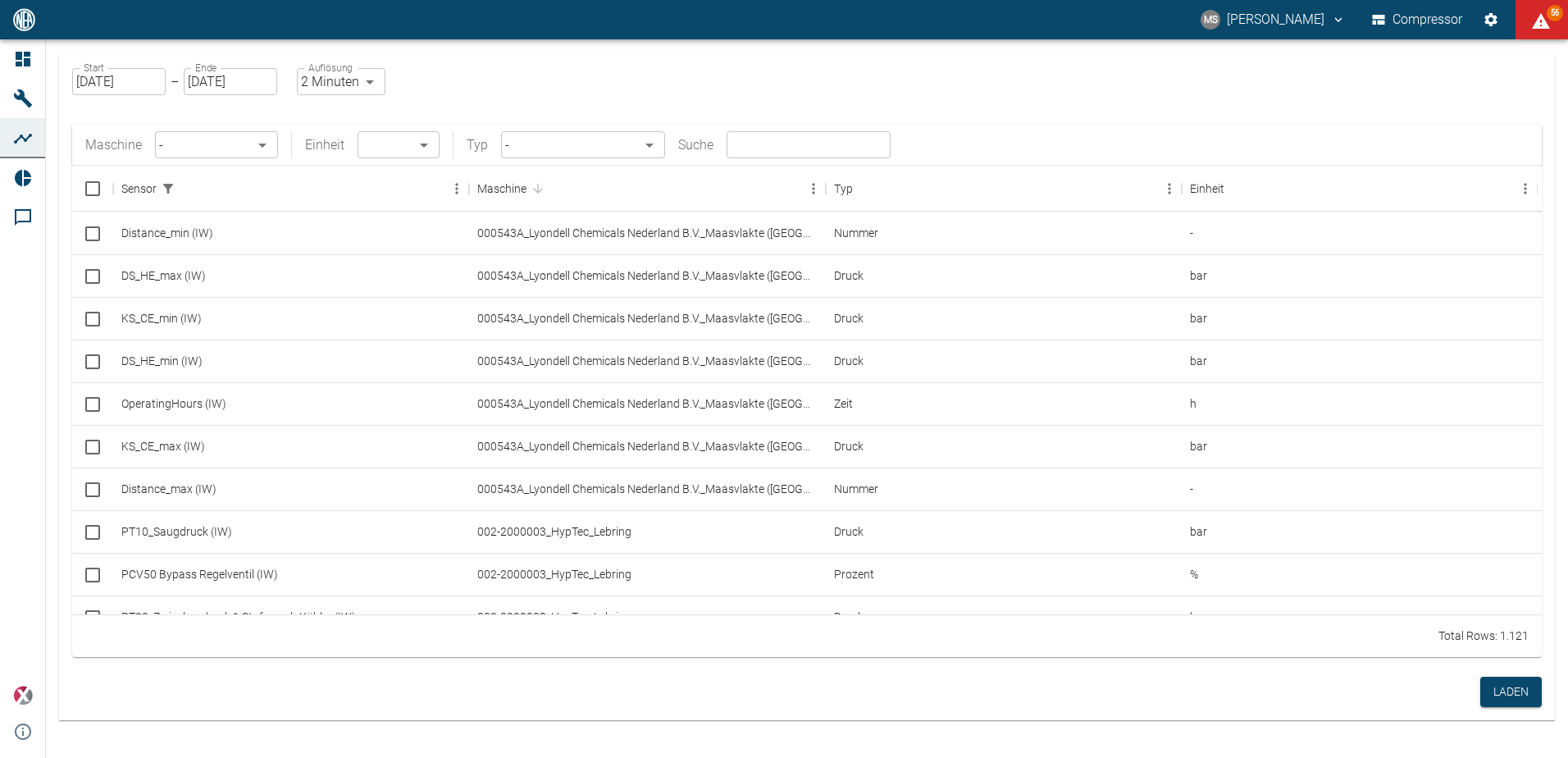
click at [269, 149] on body "MS Marcel Schade Compressor 56 Dashboard Maschinen Analysen Reports Kommentare …" at bounding box center [784, 379] width 1568 height 758
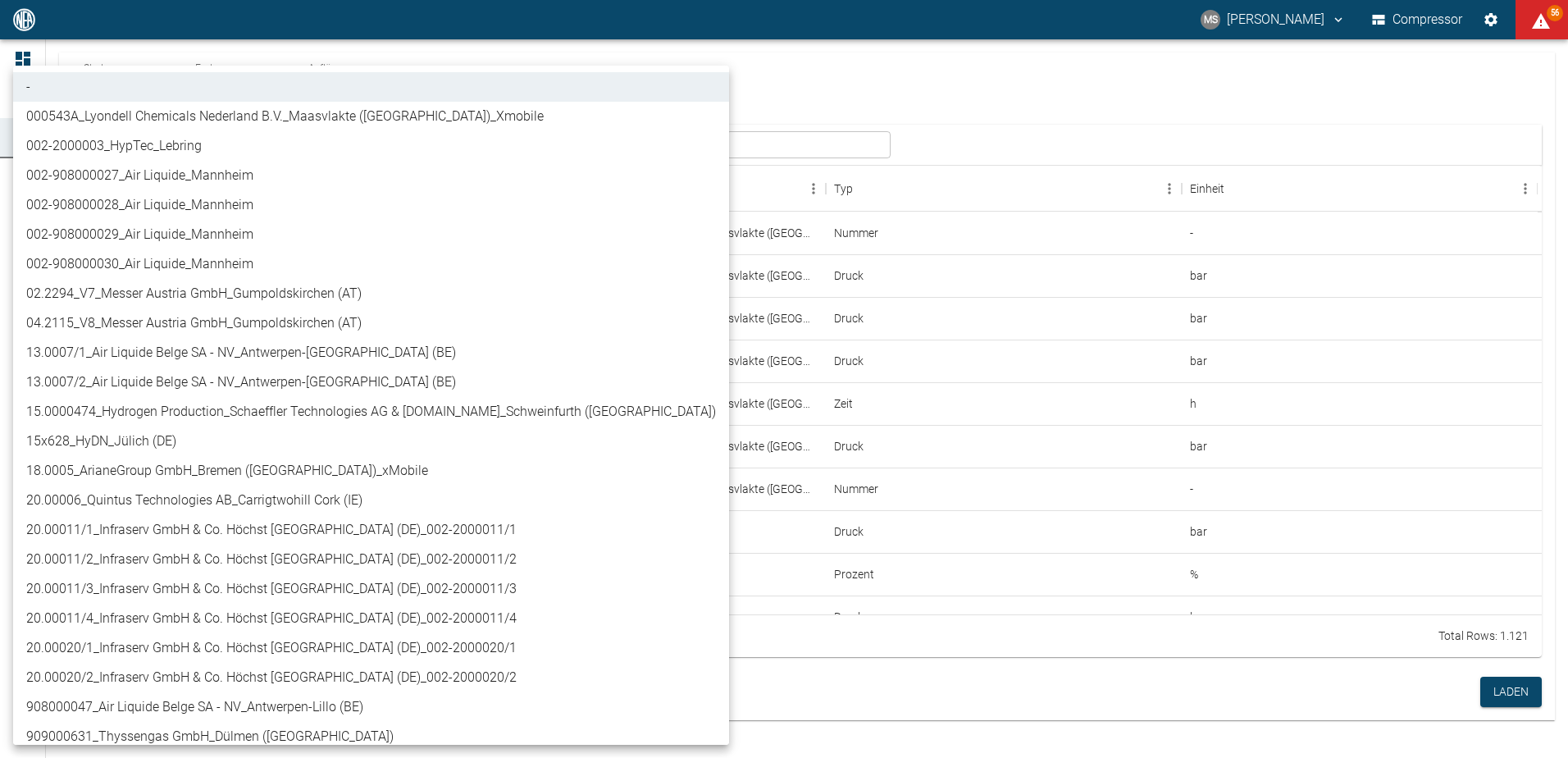
drag, startPoint x: 559, startPoint y: 224, endPoint x: 554, endPoint y: 267, distance: 43.3
click at [554, 267] on ul "- 000543A_Lyondell Chemicals Nederland B.V._Maasvlakte (NL)_Xmobile 002-2000003…" at bounding box center [371, 633] width 716 height 1136
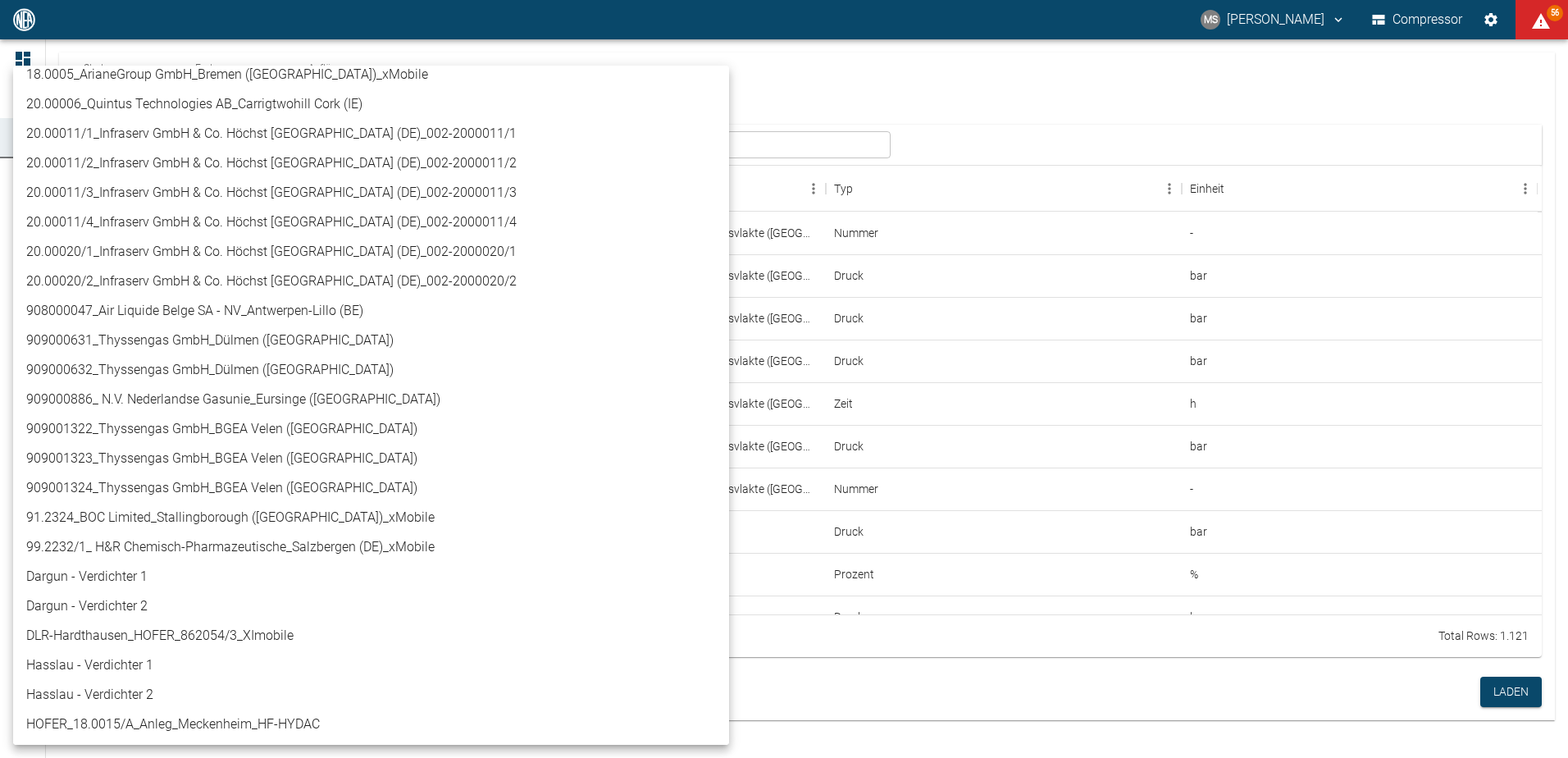
scroll to position [399, 0]
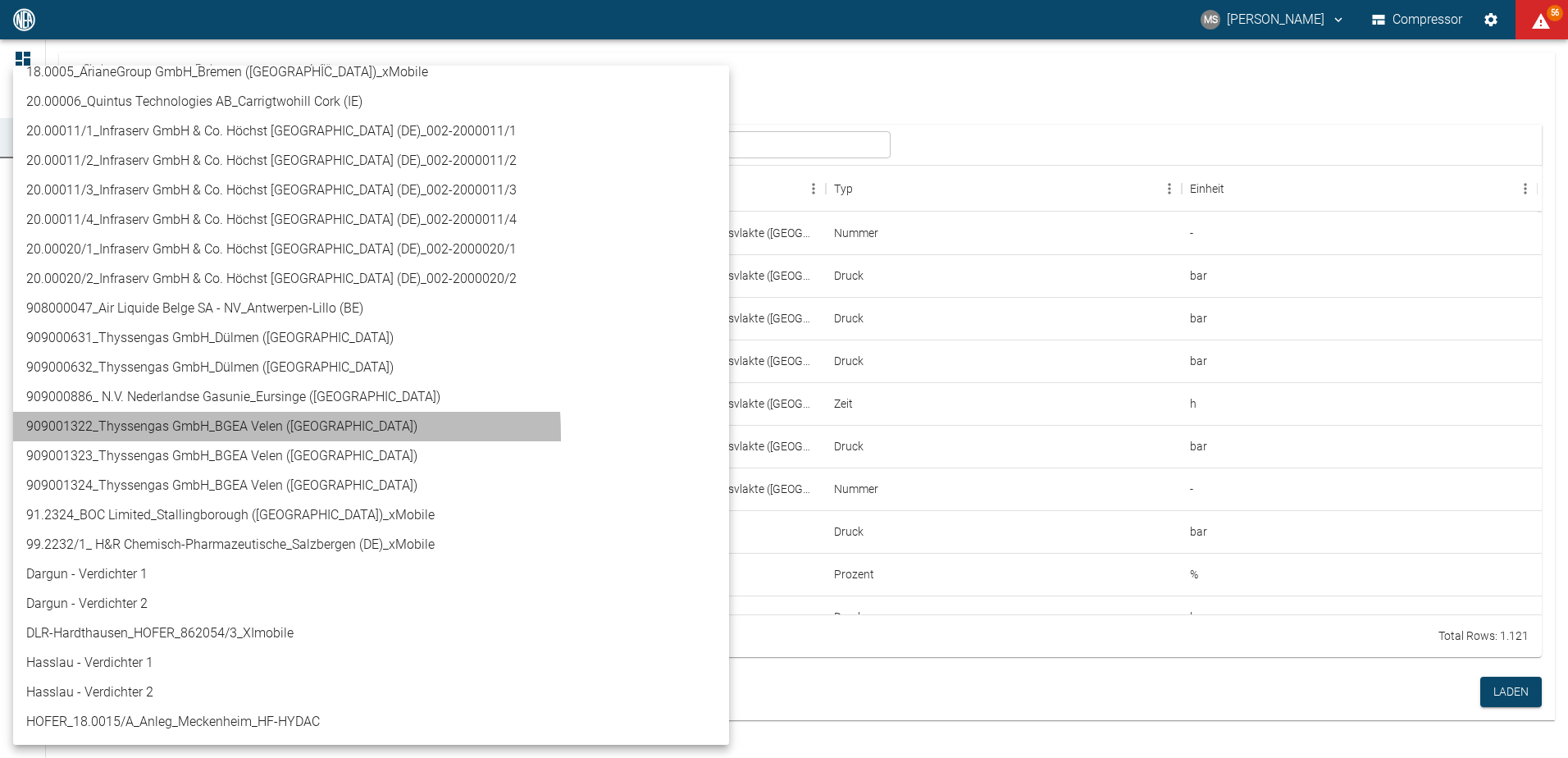
click at [163, 436] on li "909001322_Thyssengas GmbH_BGEA Velen ([GEOGRAPHIC_DATA])" at bounding box center [371, 426] width 716 height 30
type input "259bb4d1-24a0-4d0a-9cdd-a1b37587fdca"
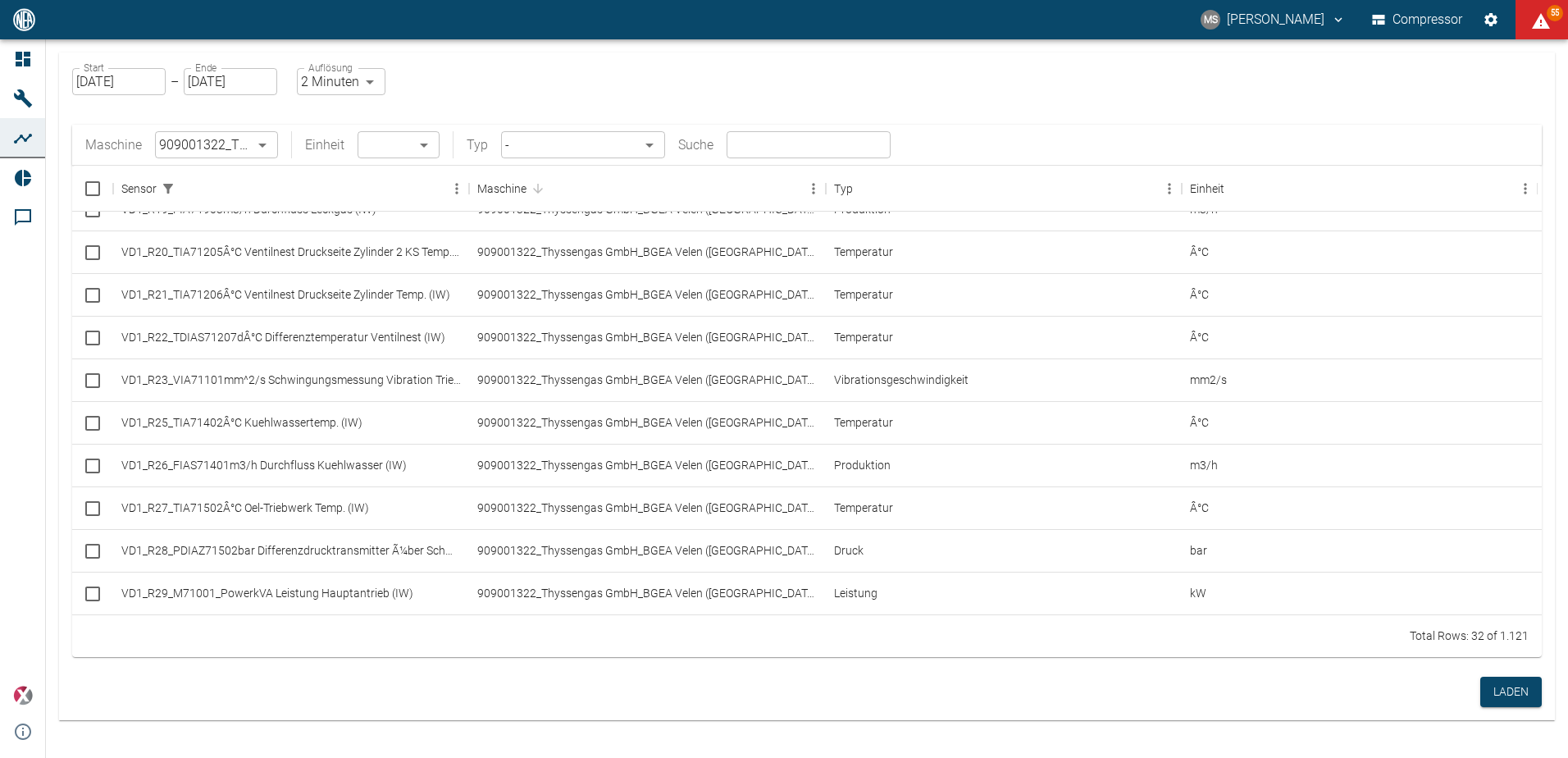
scroll to position [442, 0]
click at [87, 467] on input "Select row" at bounding box center [93, 464] width 35 height 35
checkbox input "false"
checkbox input "true"
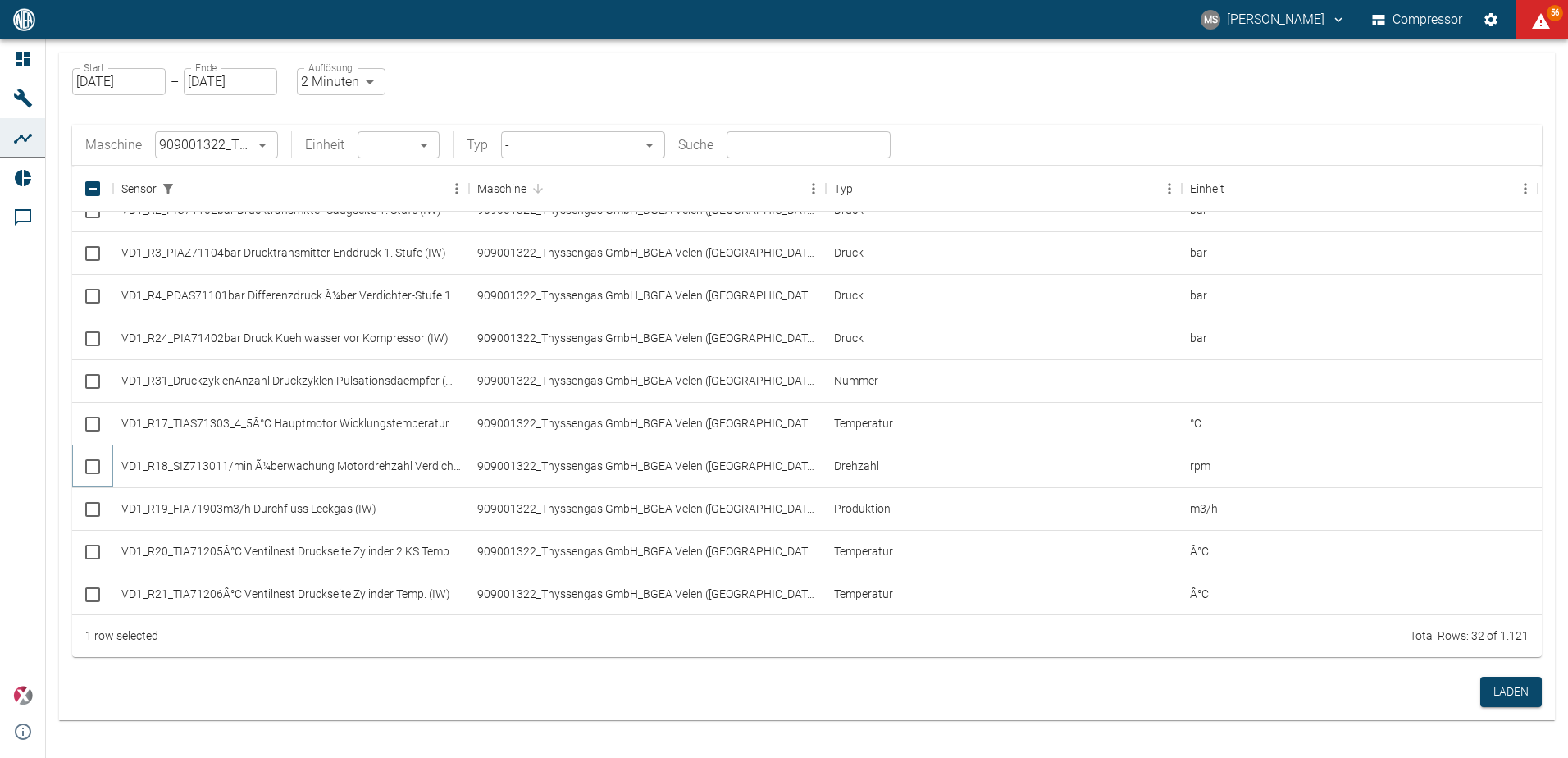
click at [92, 469] on input "Select row" at bounding box center [93, 467] width 35 height 35
checkbox input "true"
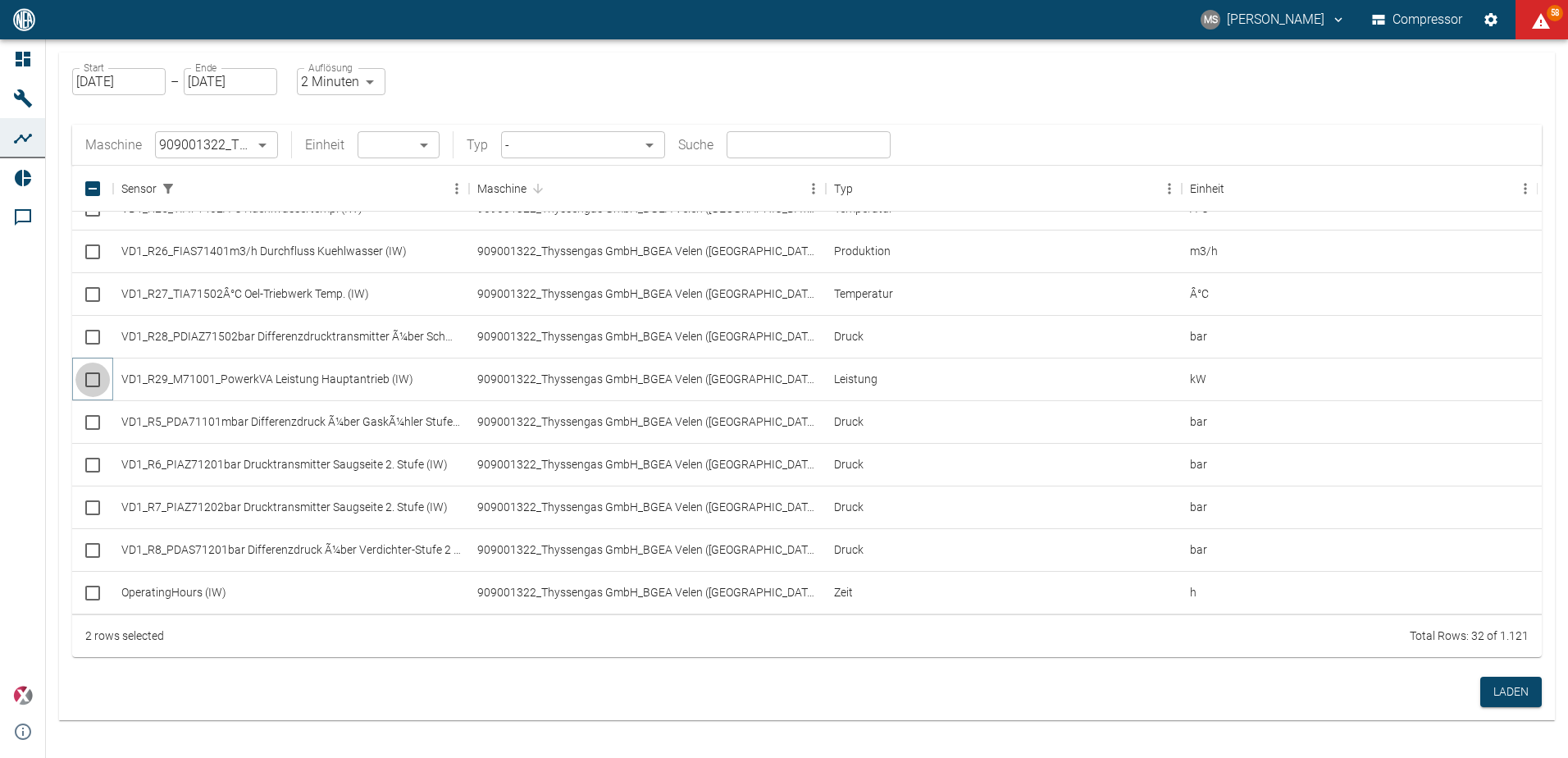
click at [89, 381] on input "Select row" at bounding box center [93, 380] width 35 height 35
checkbox input "true"
click at [156, 85] on input "[DATE]" at bounding box center [118, 82] width 94 height 27
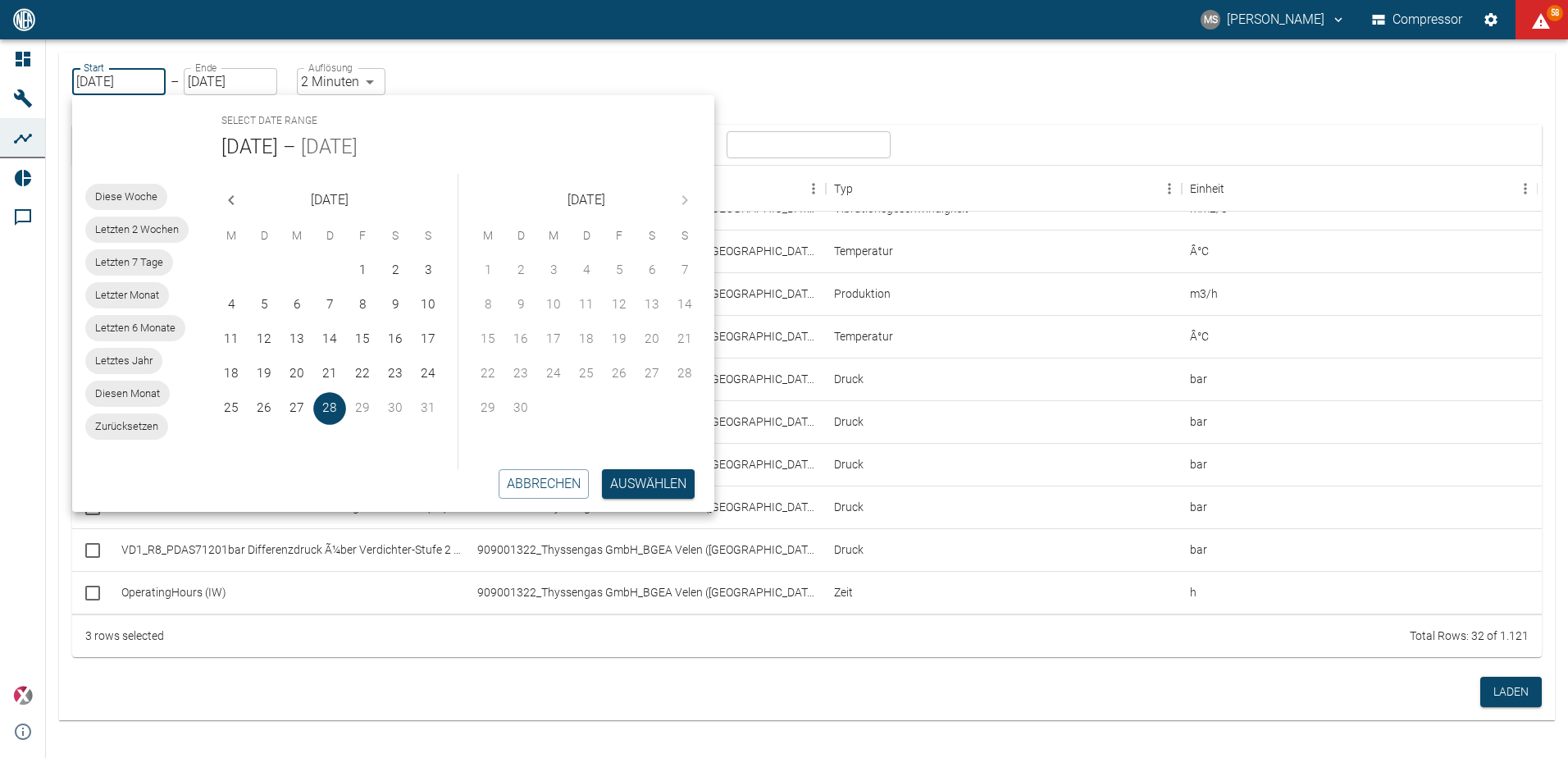
click at [144, 394] on span "Diesen Monat" at bounding box center [127, 394] width 84 height 16
type input "01.08.2025"
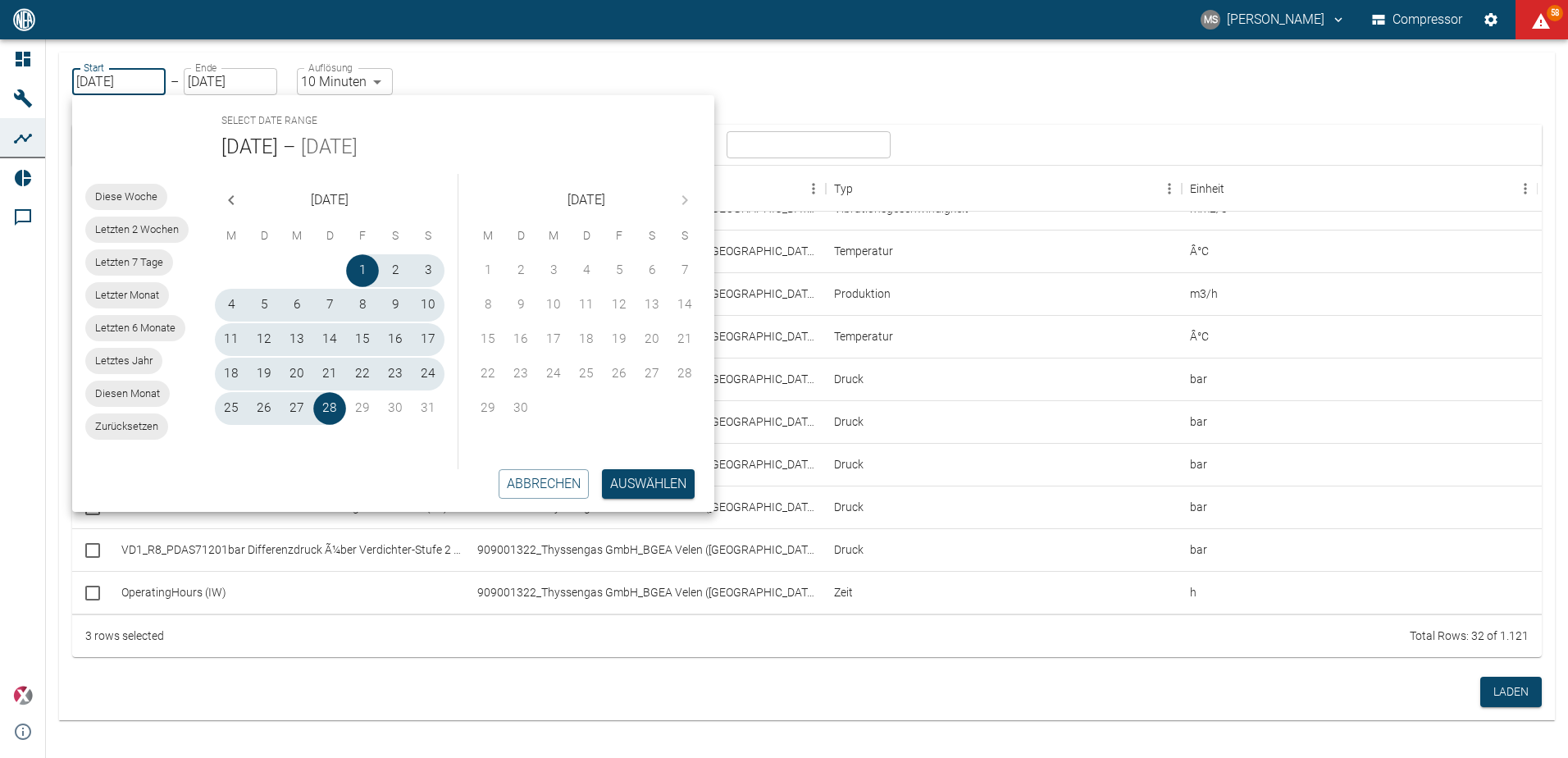
click at [372, 88] on body "MS Marcel Schade Compressor 58 Dashboard Maschinen Analysen Reports Kommentare …" at bounding box center [784, 379] width 1568 height 758
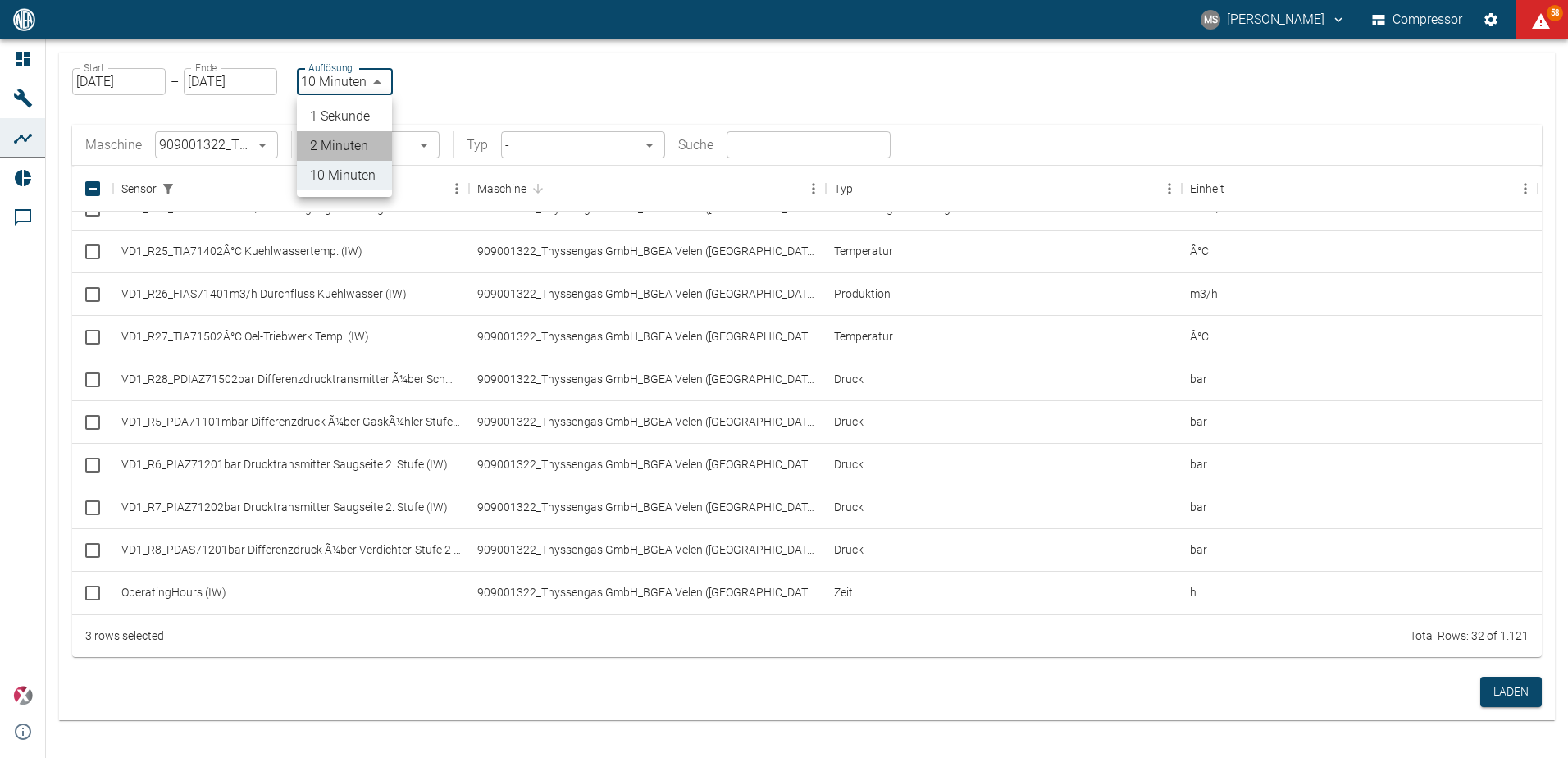
click at [344, 145] on li "2 Minuten" at bounding box center [344, 145] width 95 height 30
type input "2min"
click at [1510, 687] on button "Laden" at bounding box center [1512, 692] width 62 height 30
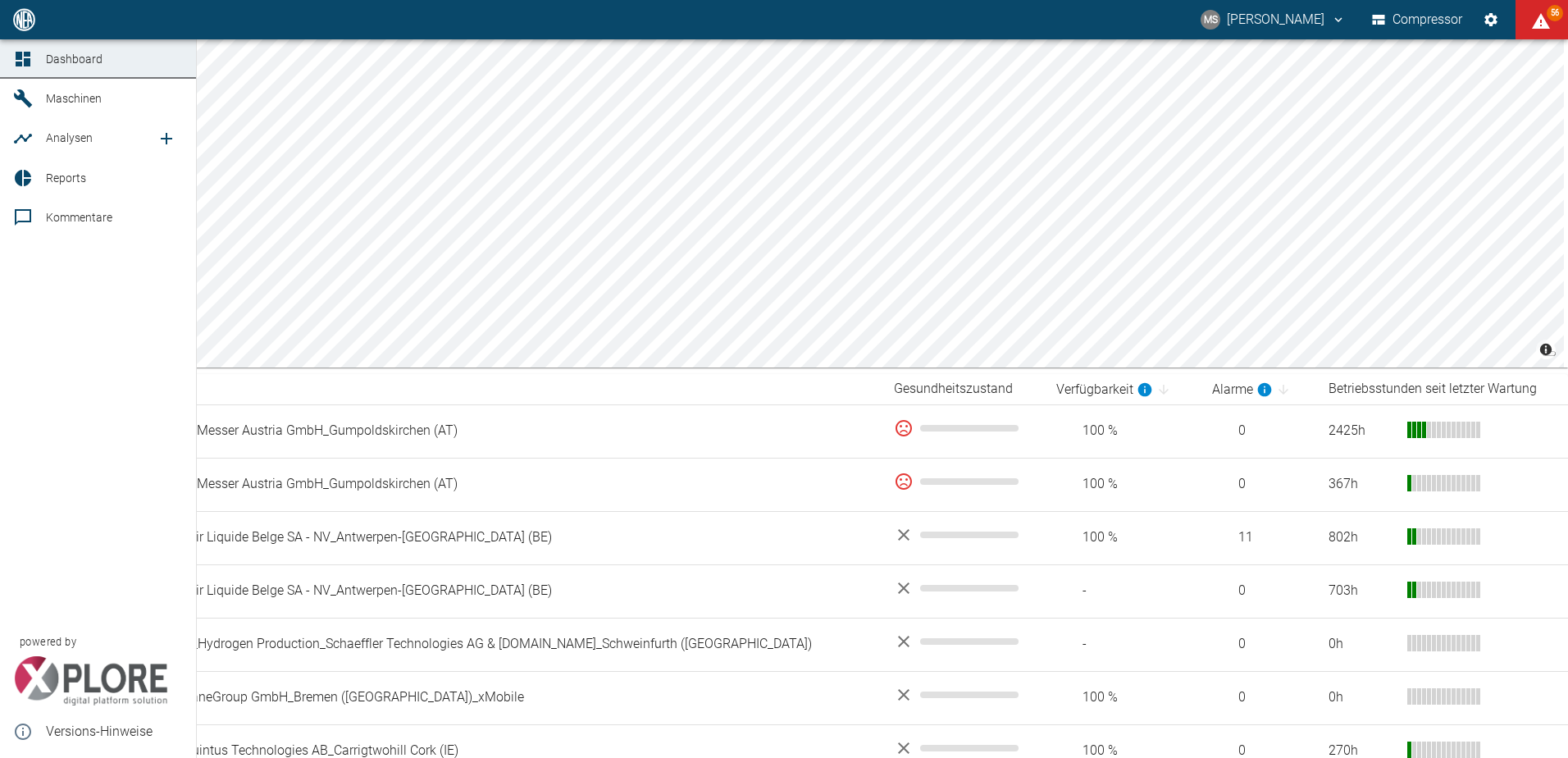
click at [54, 177] on span "Reports" at bounding box center [66, 178] width 40 height 13
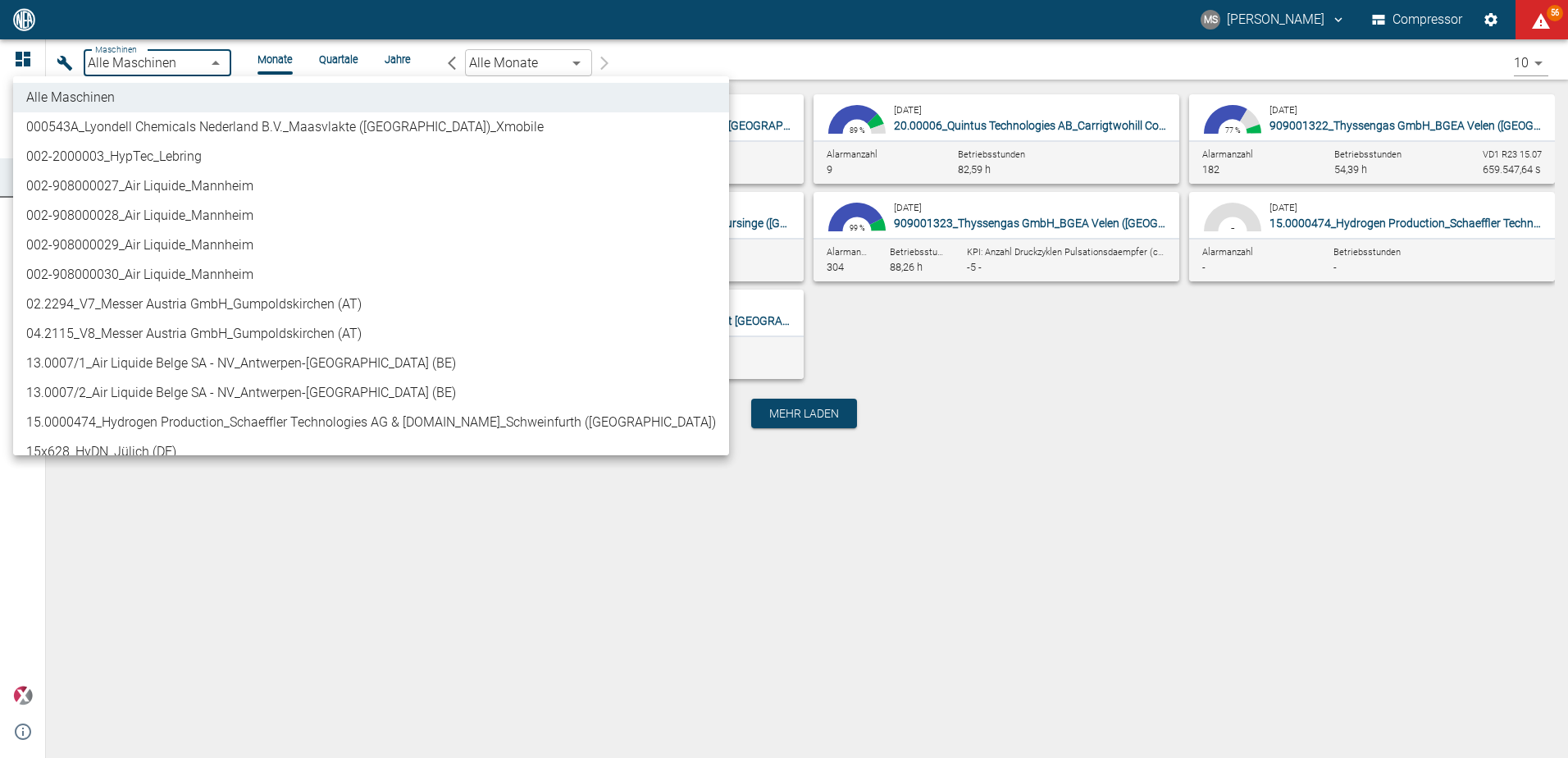
click at [219, 67] on body "MS [PERSON_NAME] Compressor 56 Dashboard Maschinen Analysen Reports Kommentare …" at bounding box center [784, 379] width 1568 height 758
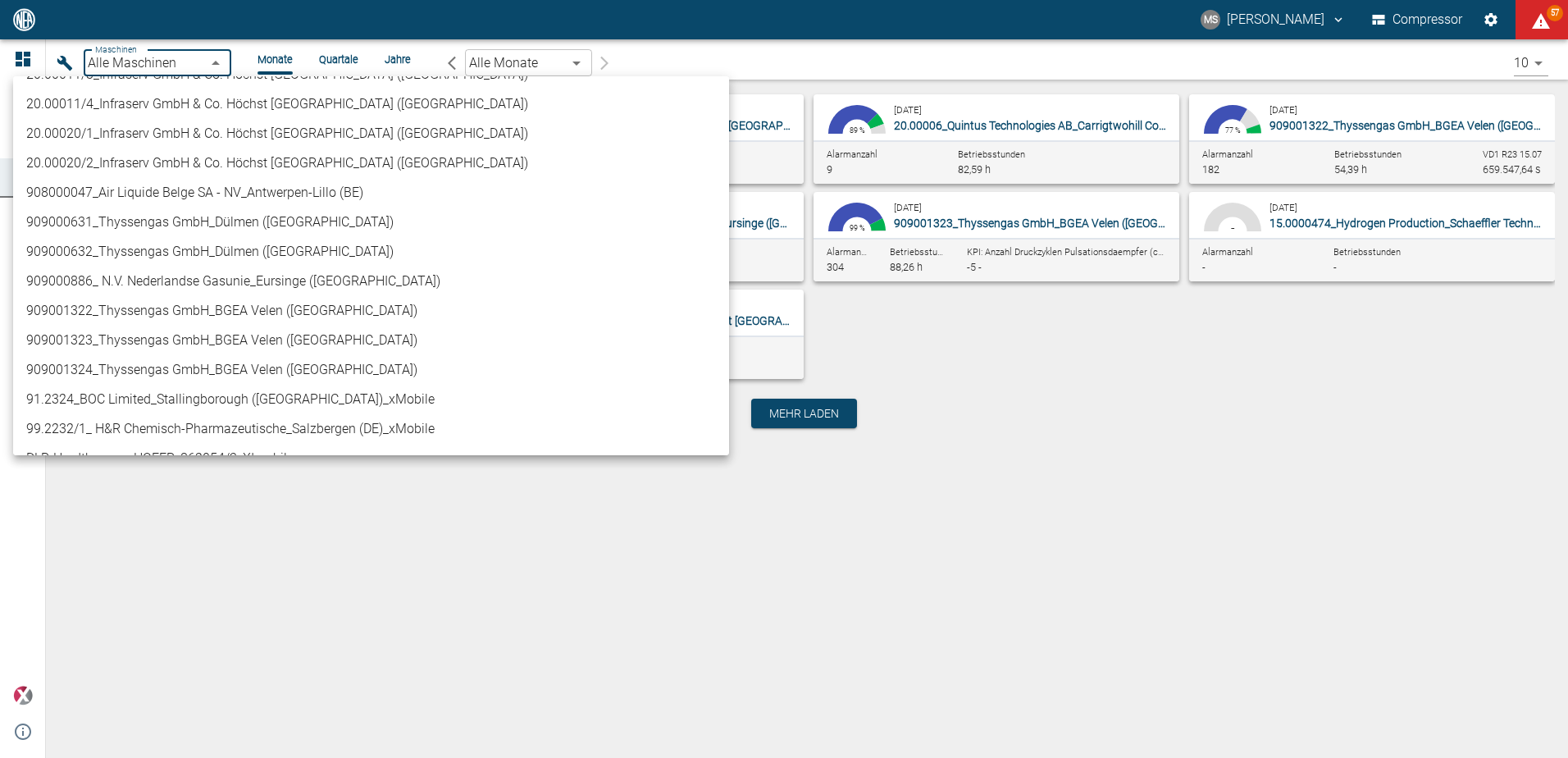
scroll to position [535, 0]
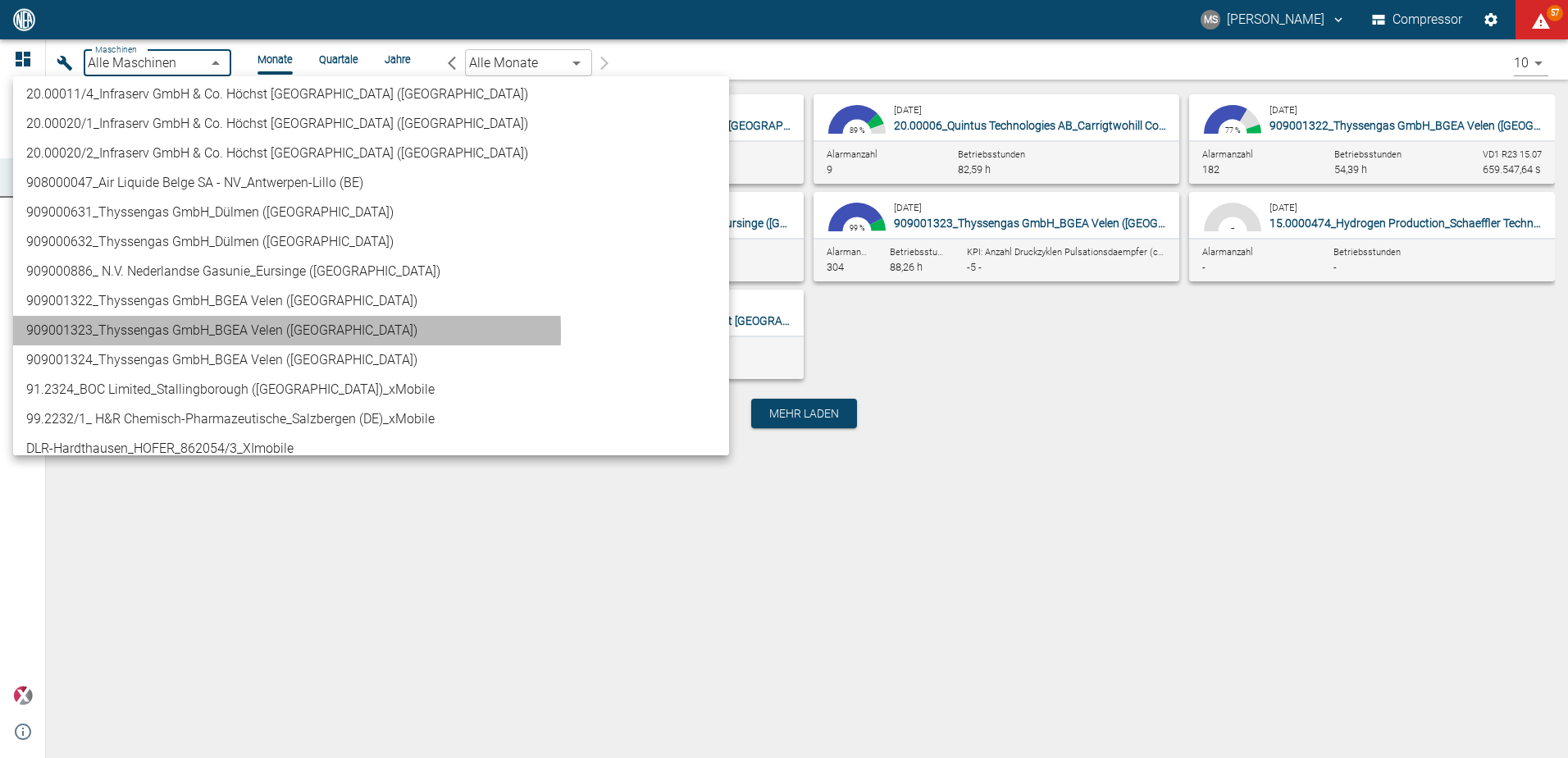
click at [149, 334] on li "909001323_Thyssengas GmbH_BGEA Velen ([GEOGRAPHIC_DATA])" at bounding box center [371, 331] width 716 height 30
type input "d323cb37-0897-47d8-890e-65236b20deb2"
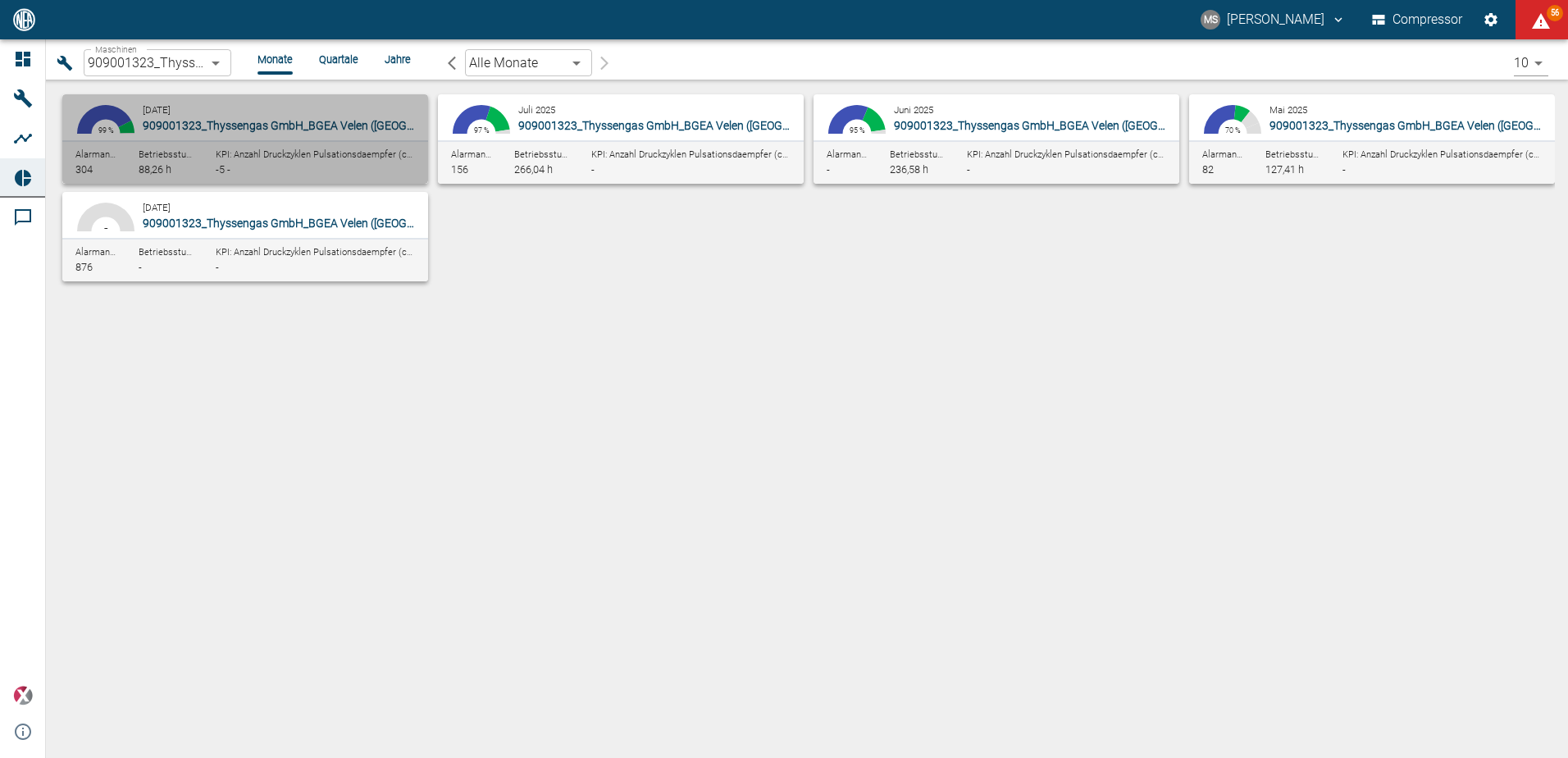
click at [329, 115] on div "[DATE] 909001323_Thyssengas GmbH_BGEA Velen ([GEOGRAPHIC_DATA])" at bounding box center [282, 117] width 279 height 33
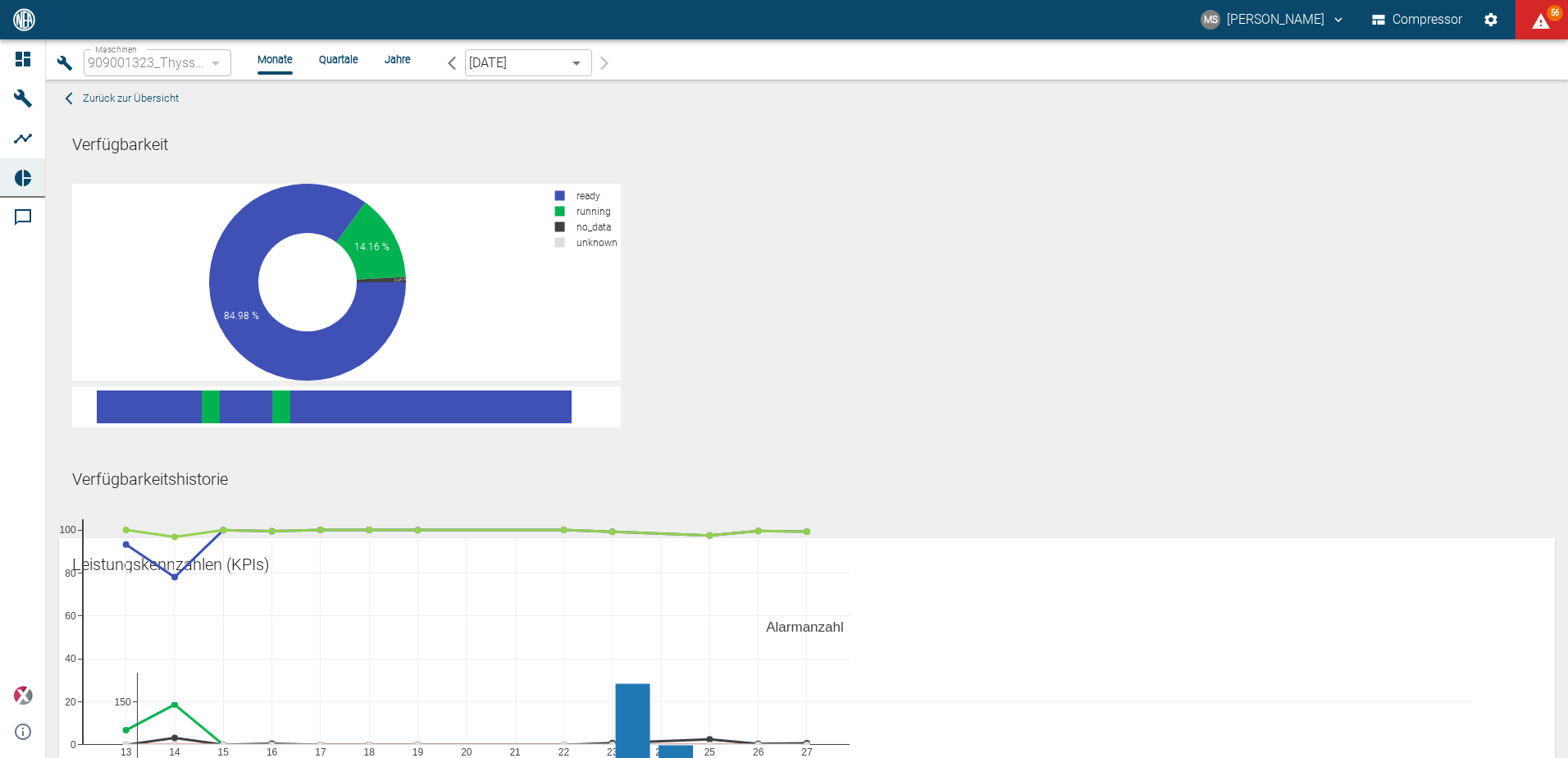
drag, startPoint x: 1563, startPoint y: 130, endPoint x: 1564, endPoint y: 160, distance: 30.0
click at [1564, 160] on div "Zurück zur Übersicht Verfügbarkeit 84.98 % 14.16 % 0.86 % 0 % ready running no_…" at bounding box center [808, 419] width 1523 height 679
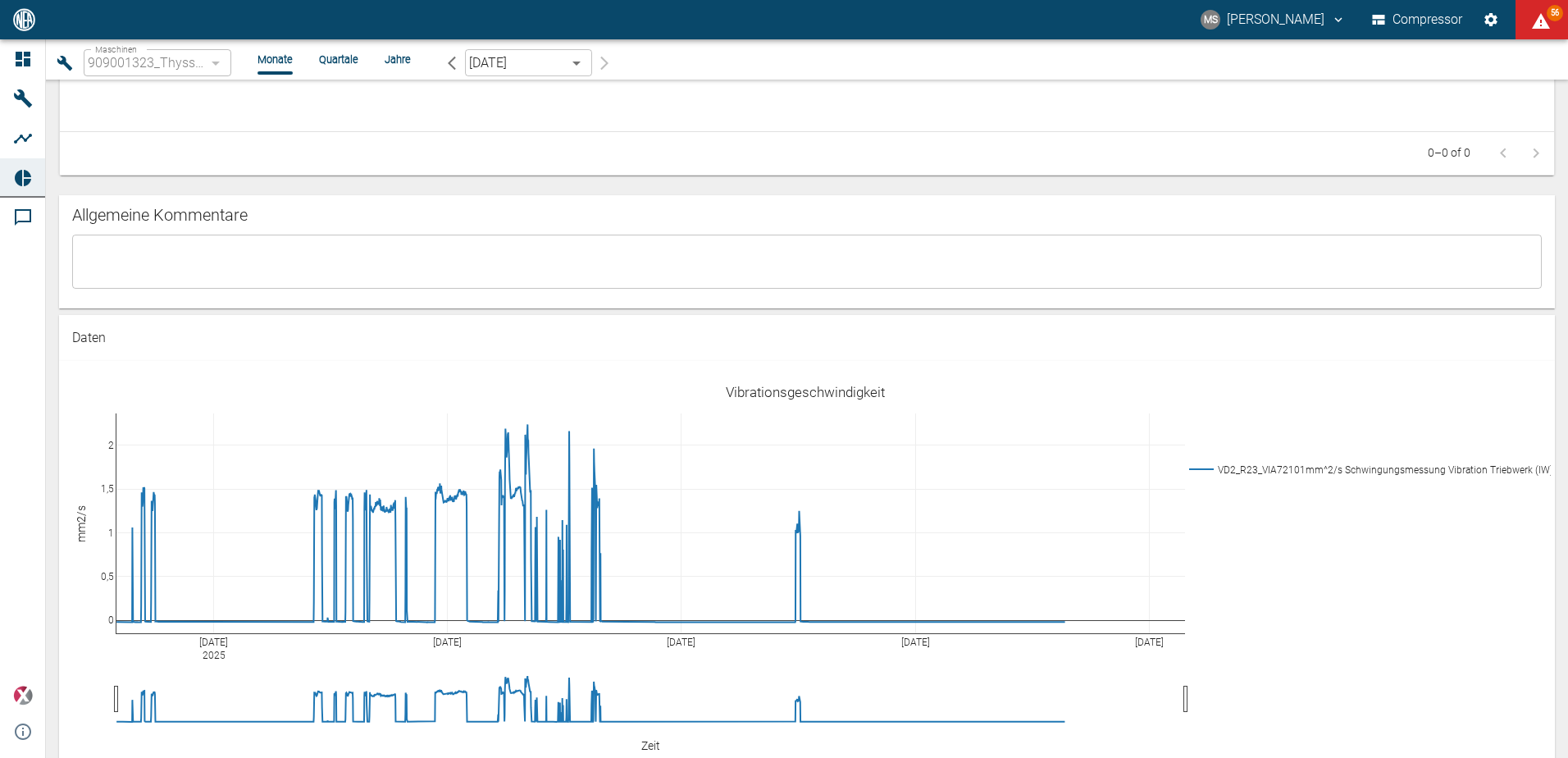
scroll to position [3313, 0]
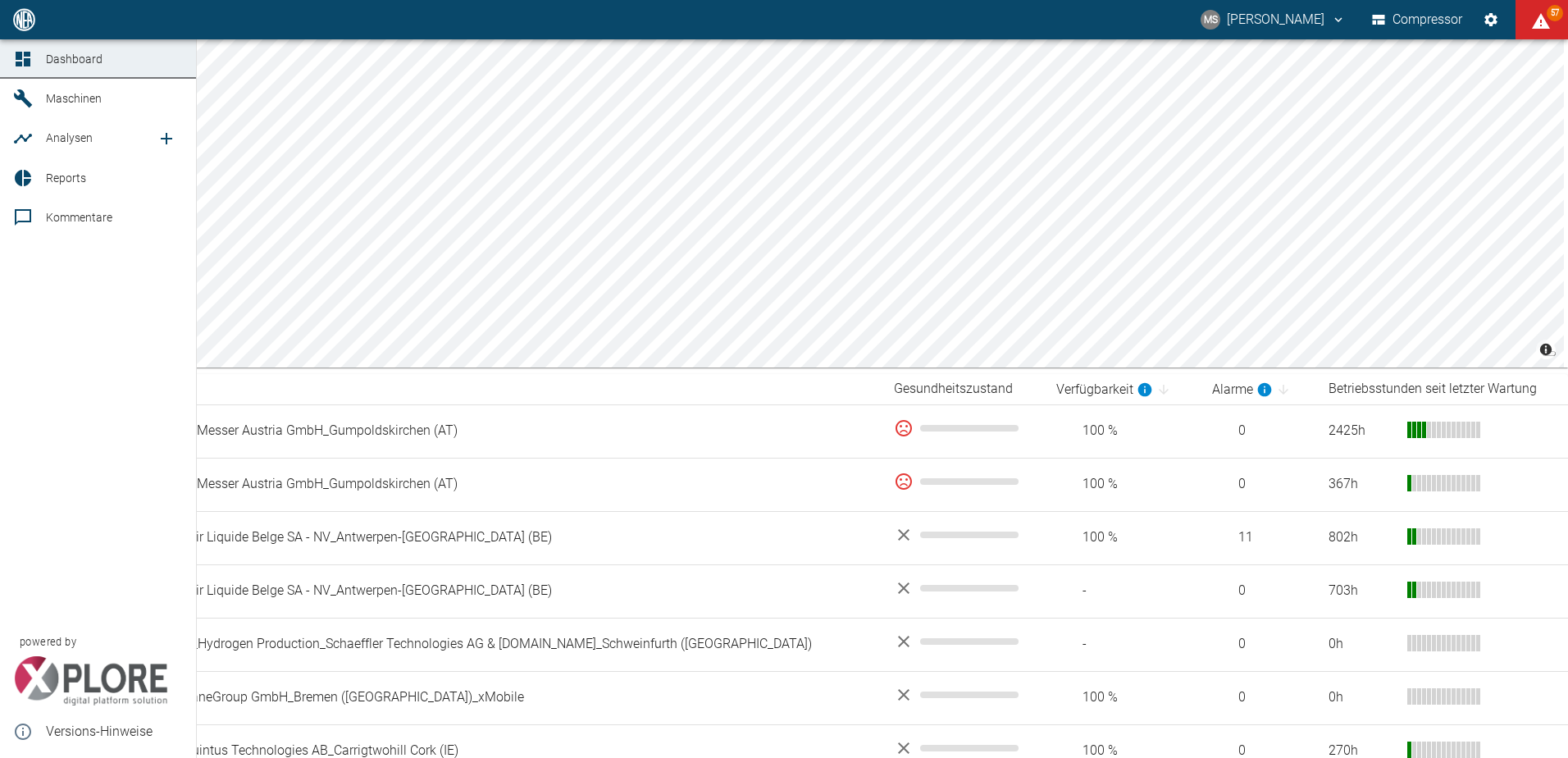
click at [102, 101] on span "Maschinen" at bounding box center [102, 99] width 111 height 20
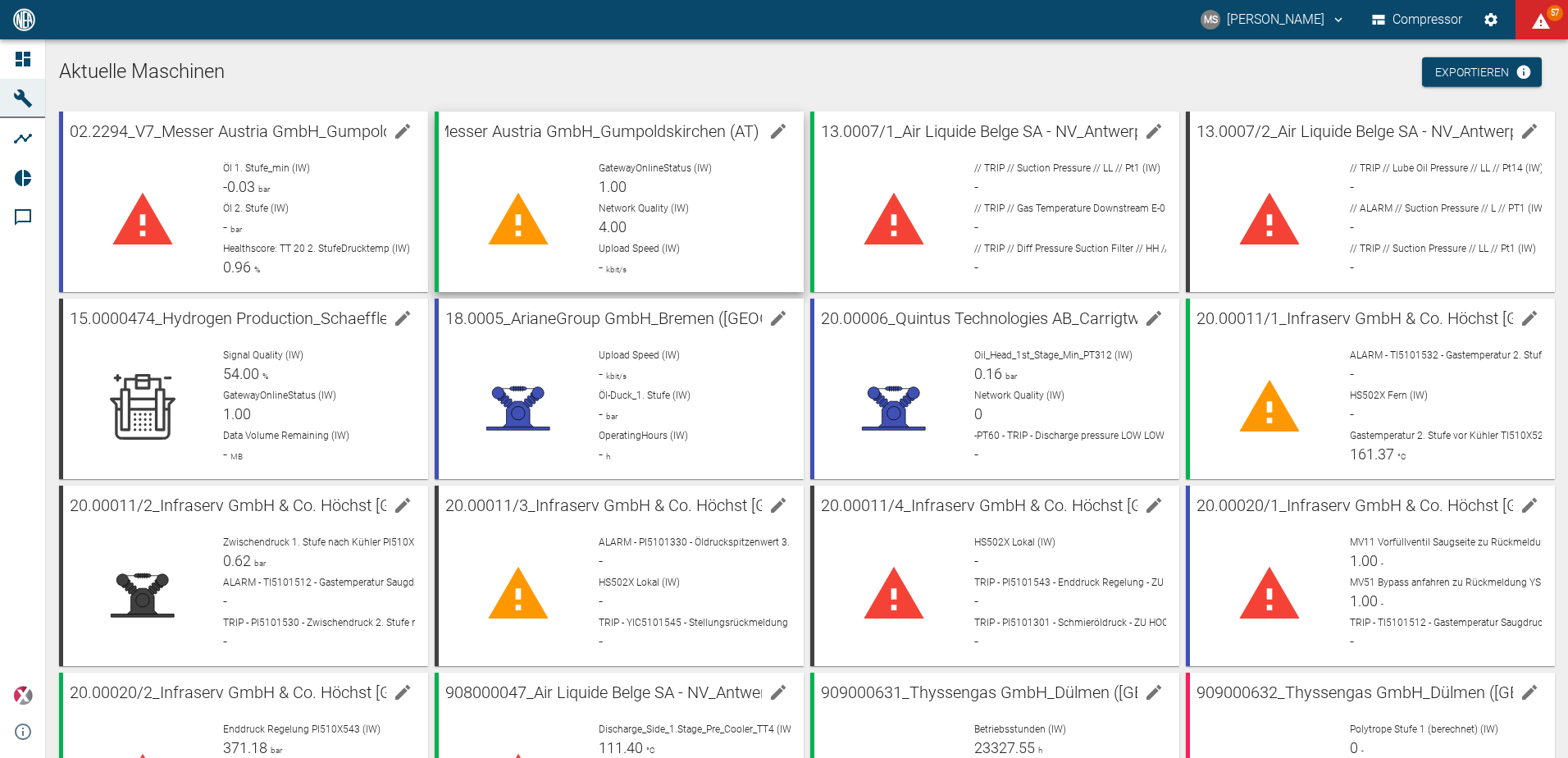
click at [647, 135] on span "04.2115_V8_Messer Austria GmbH_Gumpoldskirchen (AT)" at bounding box center [551, 132] width 416 height 20
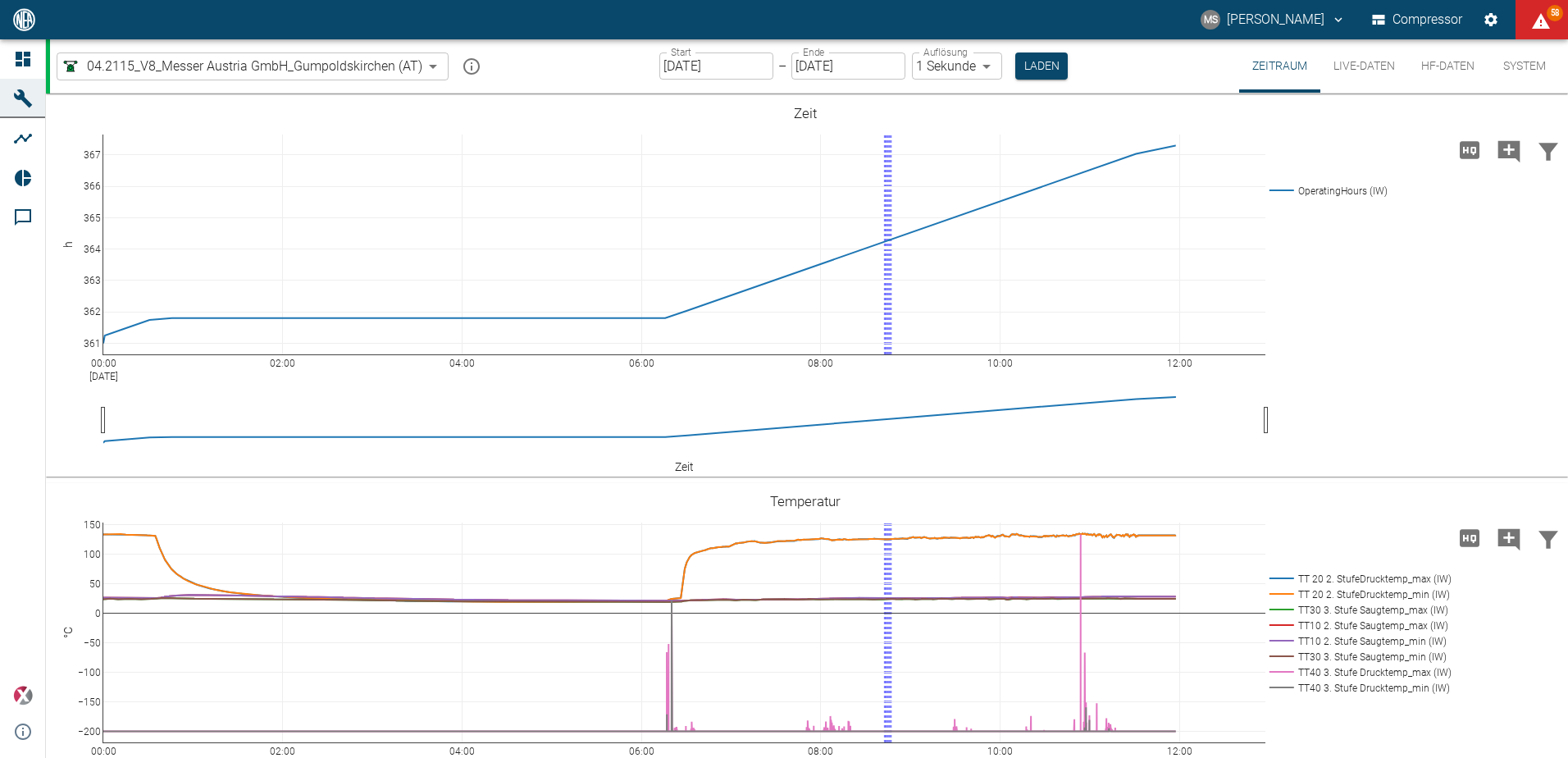
click at [1515, 58] on button "System" at bounding box center [1524, 65] width 74 height 54
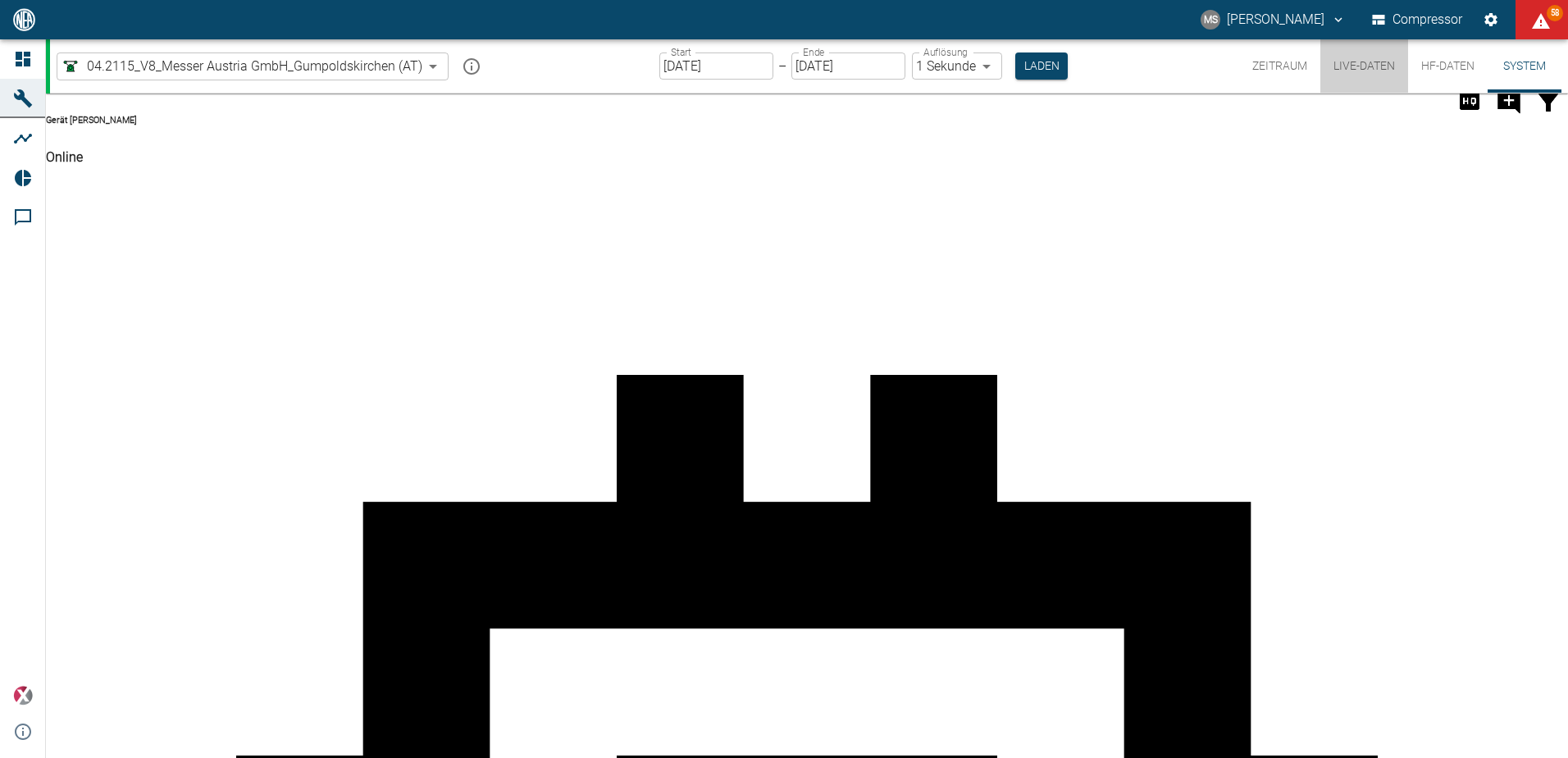
click at [1345, 61] on button "Live-Daten" at bounding box center [1365, 65] width 88 height 54
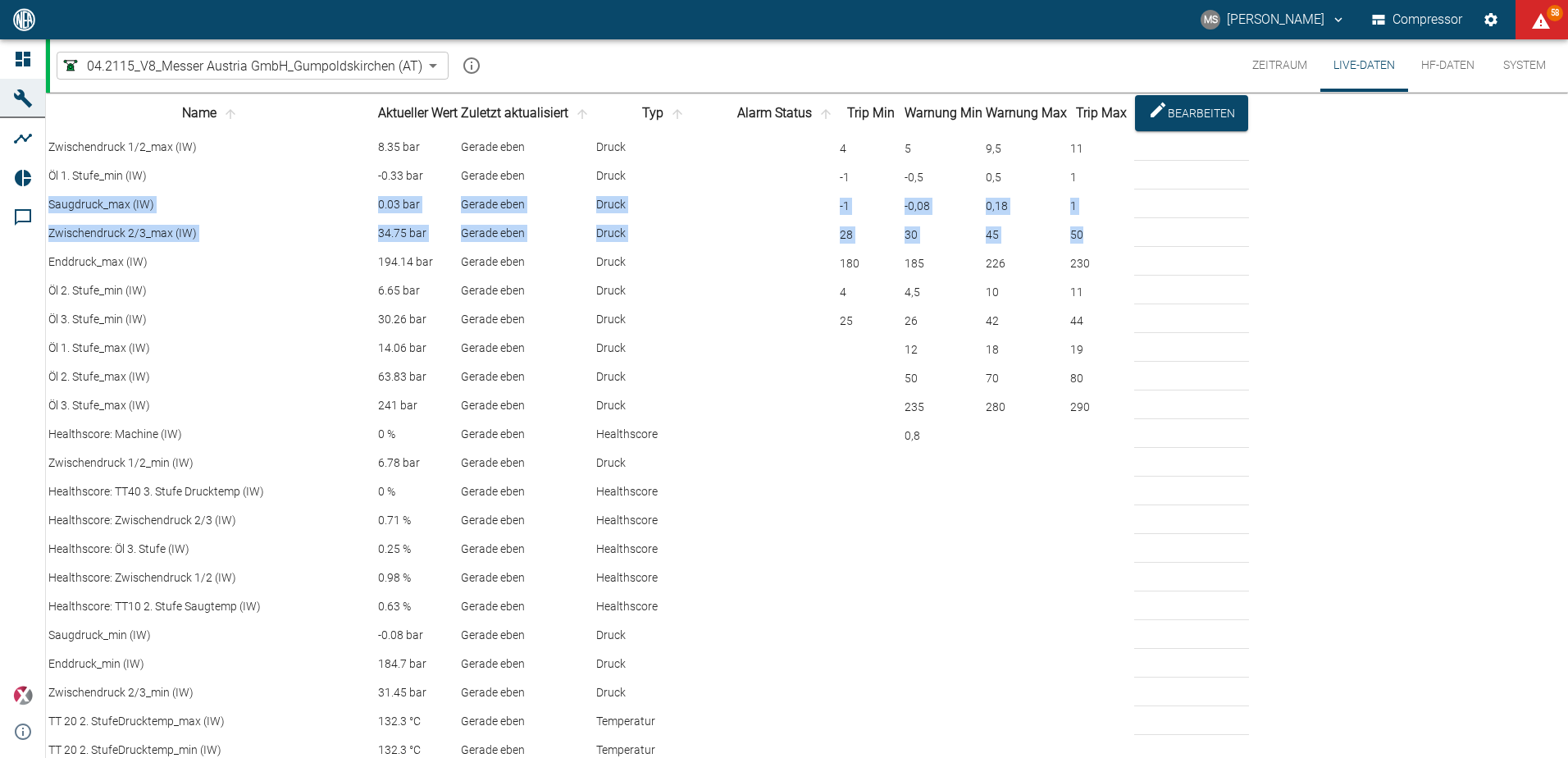
drag, startPoint x: 1563, startPoint y: 207, endPoint x: 1563, endPoint y: 328, distance: 121.0
click at [1249, 328] on tbody "Zwischendruck 1/2_max (IW) 8.35 bar Gerade eben Druck 4 5 9,5 11 Öl 1. Stufe_mi…" at bounding box center [648, 606] width 1202 height 946
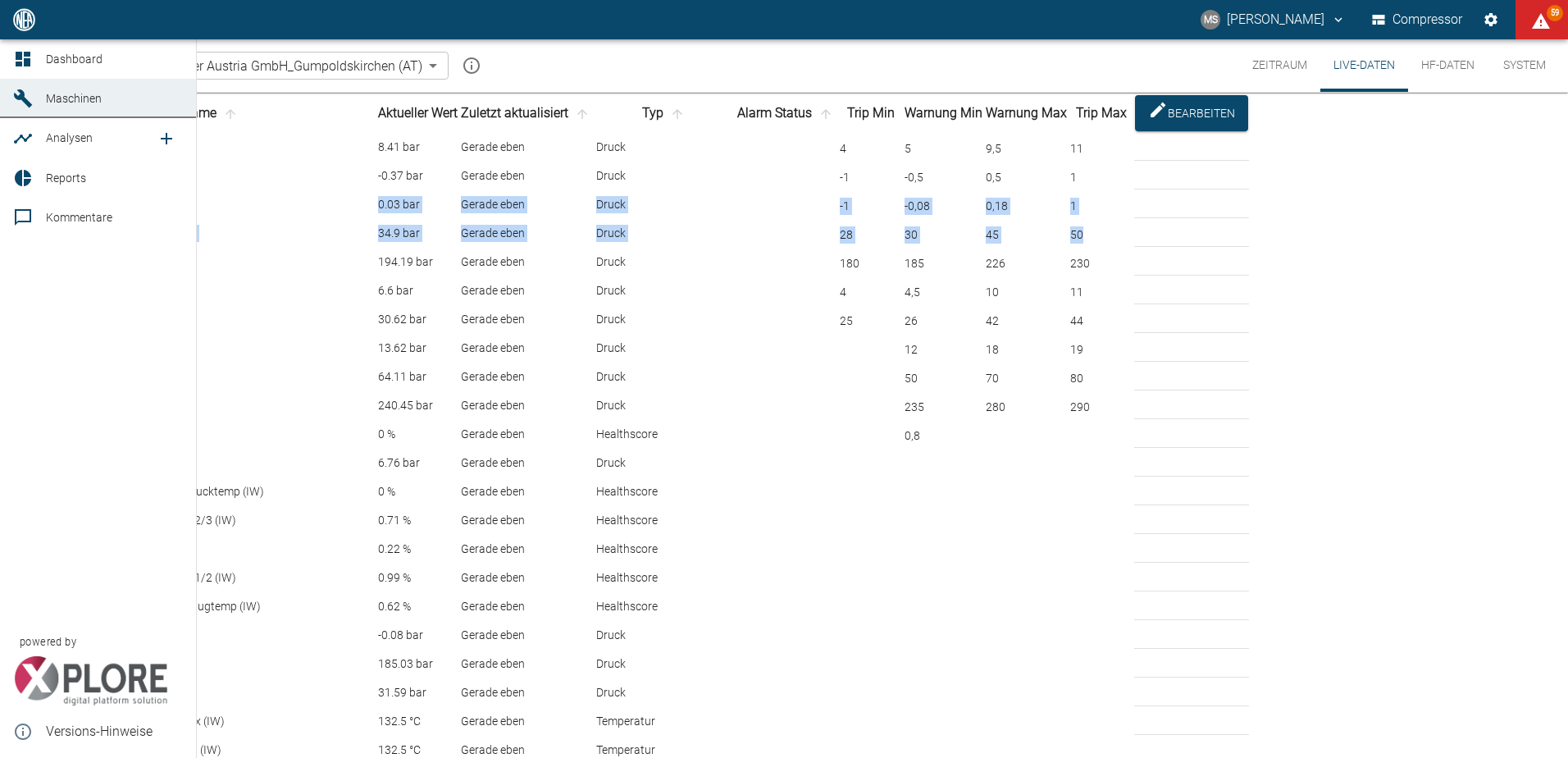
click at [54, 174] on span "Reports" at bounding box center [66, 178] width 40 height 13
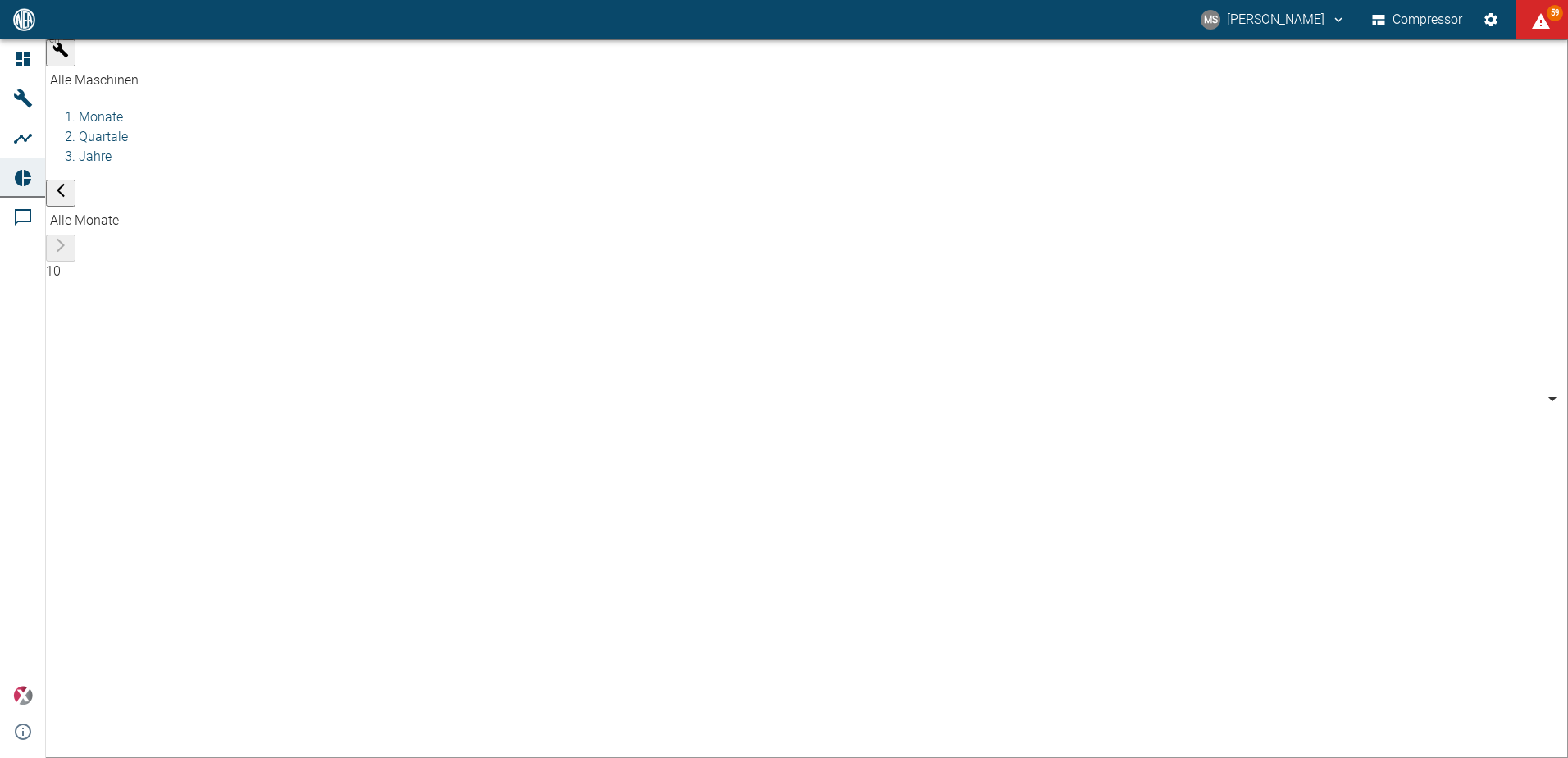
click at [218, 62] on body "MS [PERSON_NAME] Compressor 59 Dashboard Maschinen Analysen Reports Kommentare …" at bounding box center [784, 379] width 1568 height 758
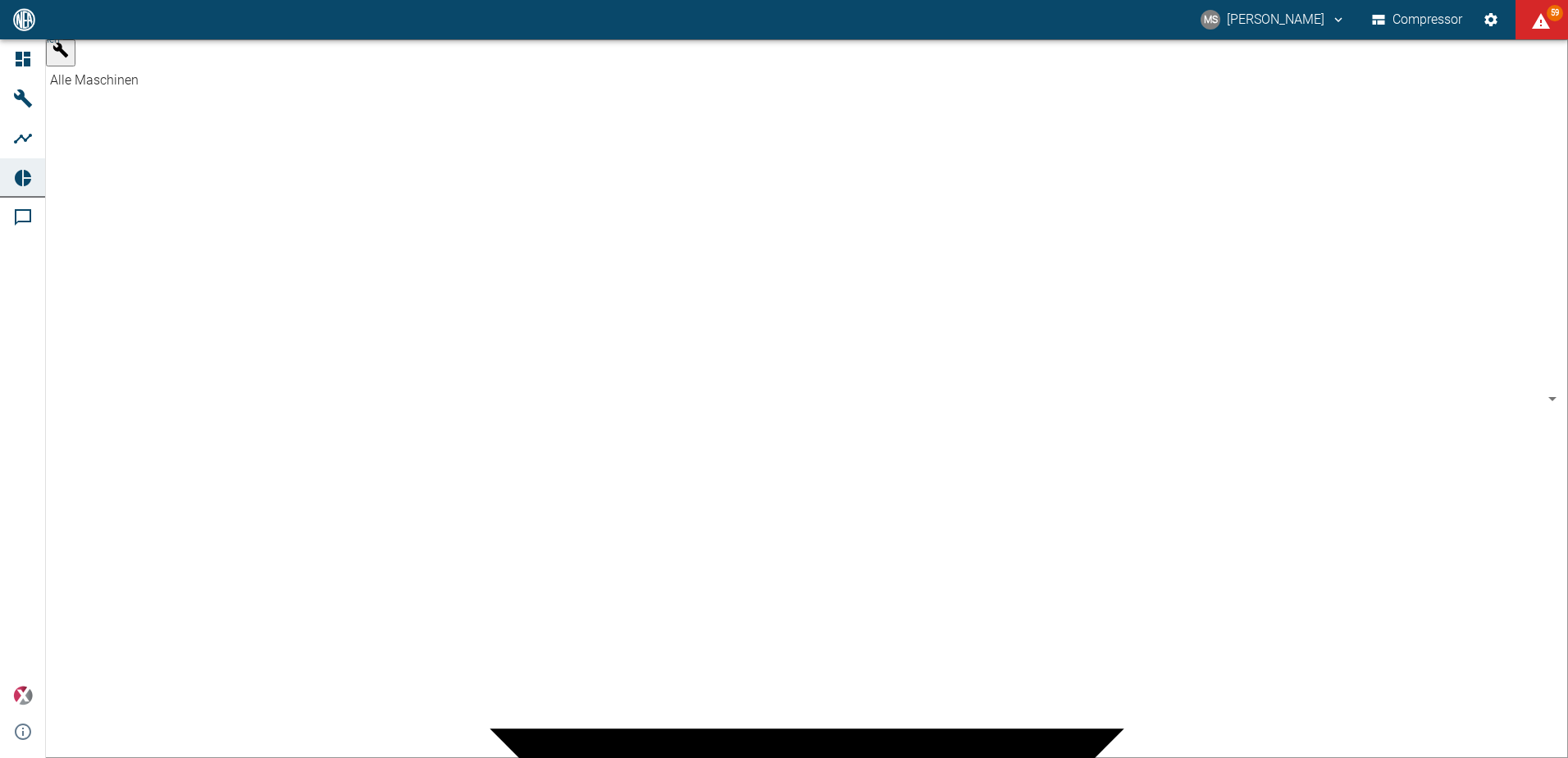
scroll to position [64, 0]
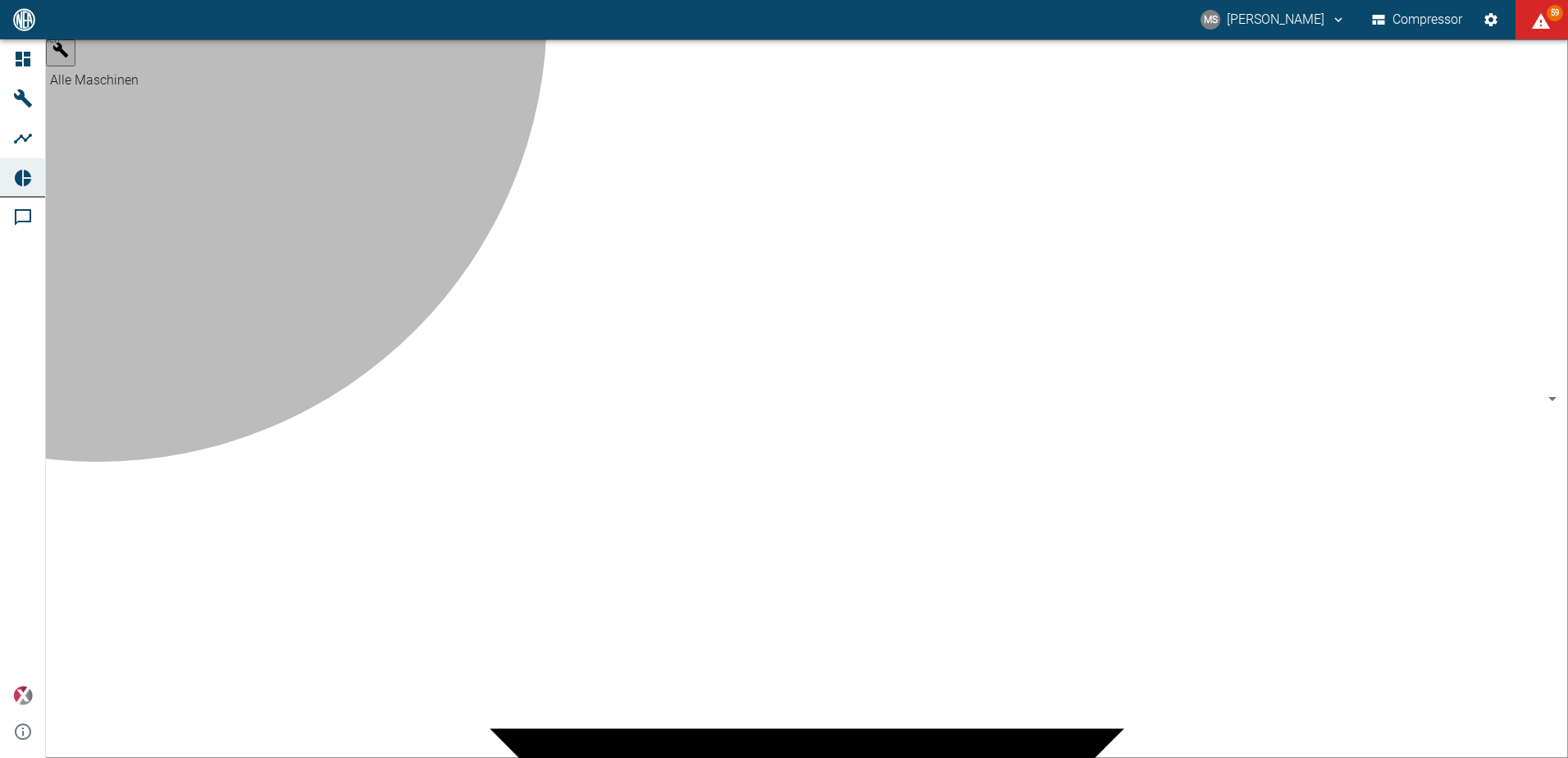
type input "62df7942-7815-4ccf-a722-4ba74b721732"
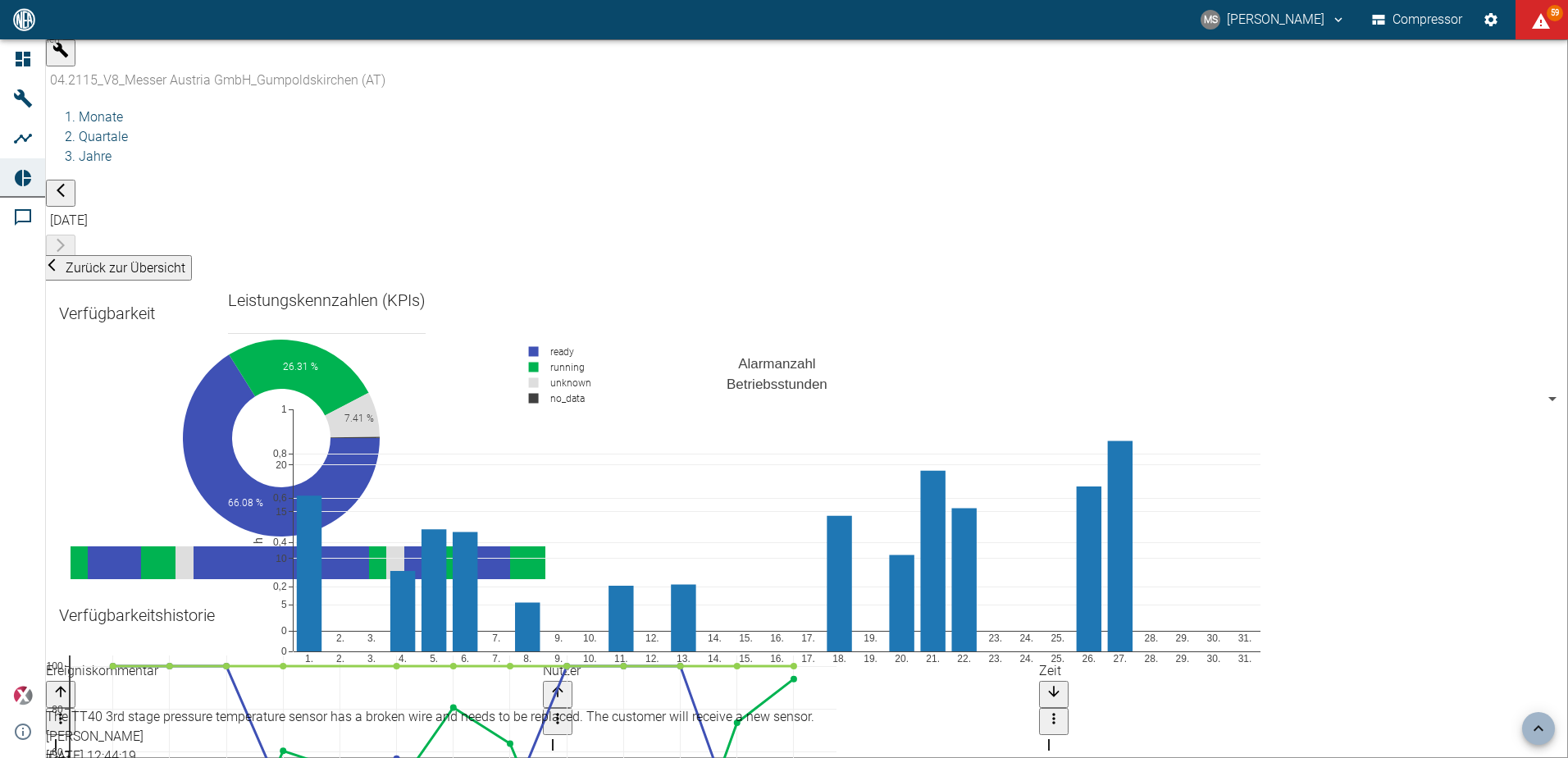
scroll to position [1092, 0]
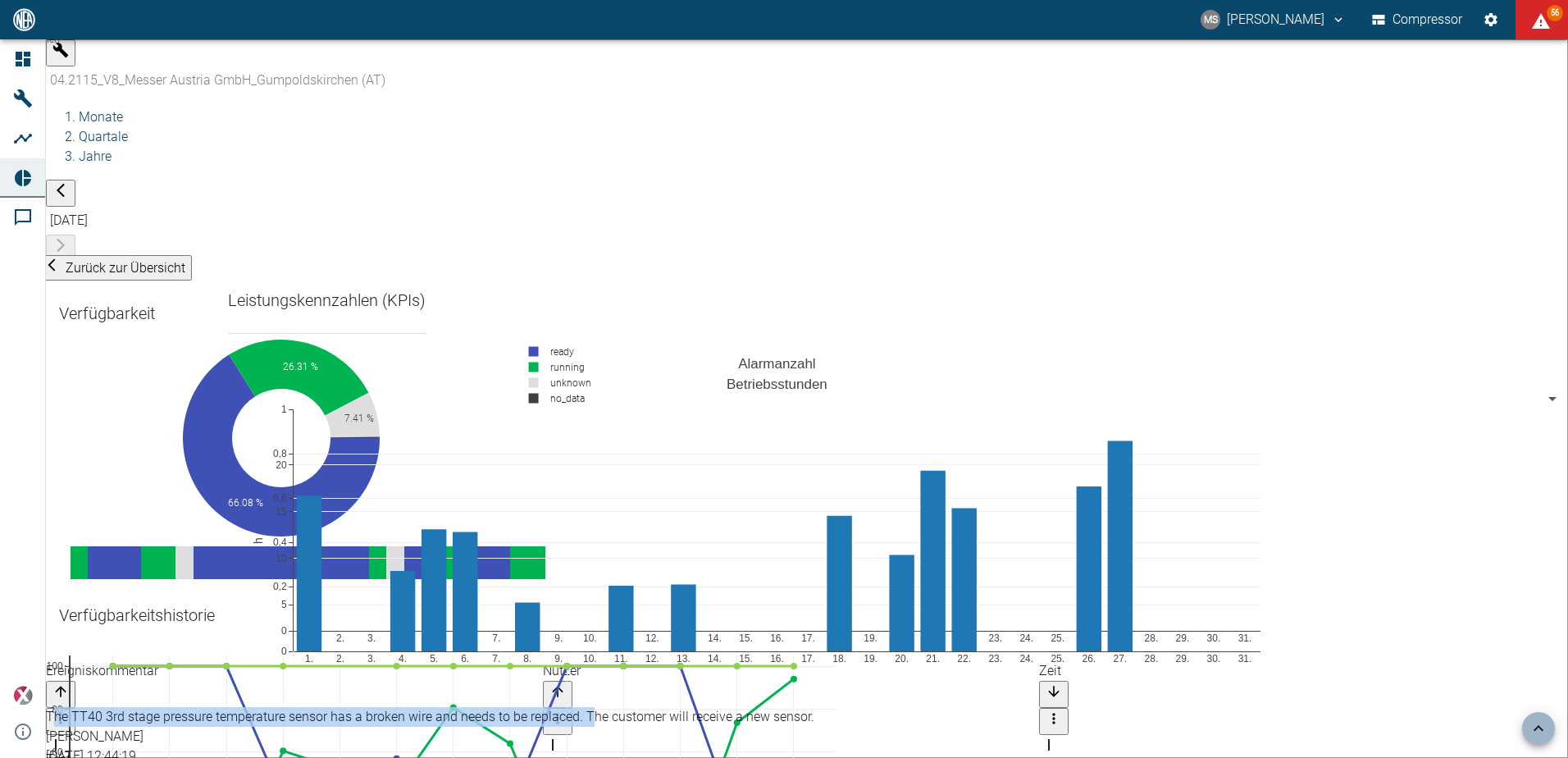
drag, startPoint x: 72, startPoint y: 284, endPoint x: 546, endPoint y: 287, distance: 474.0
click at [546, 707] on div "The TT40 3rd stage pressure temperature sensor has a broken wire and needs to b…" at bounding box center [791, 717] width 1491 height 20
